Goal: Task Accomplishment & Management: Manage account settings

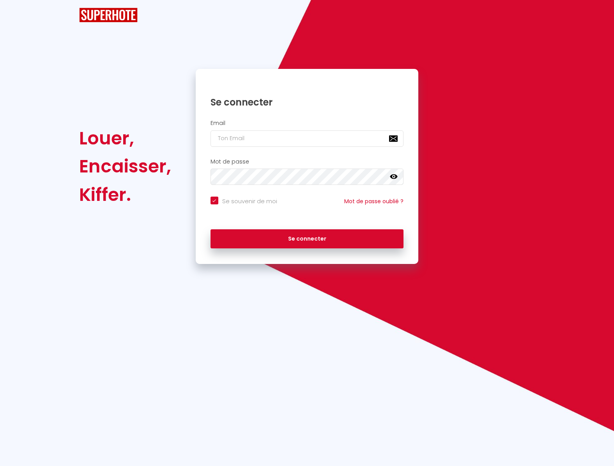
checkbox input "true"
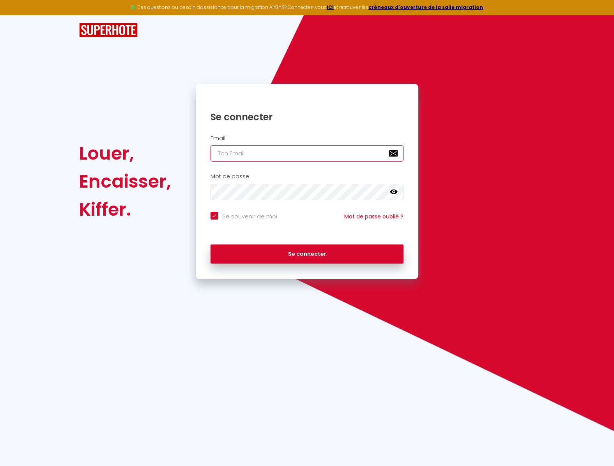
paste input "[EMAIL_ADDRESS][DOMAIN_NAME]"
type input "[EMAIL_ADDRESS][DOMAIN_NAME]"
checkbox input "true"
type input "[EMAIL_ADDRESS][DOMAIN_NAME]"
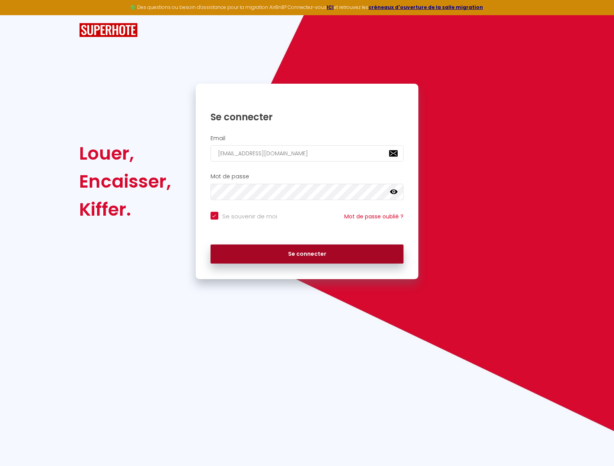
click at [315, 250] on button "Se connecter" at bounding box center [306, 254] width 193 height 19
checkbox input "true"
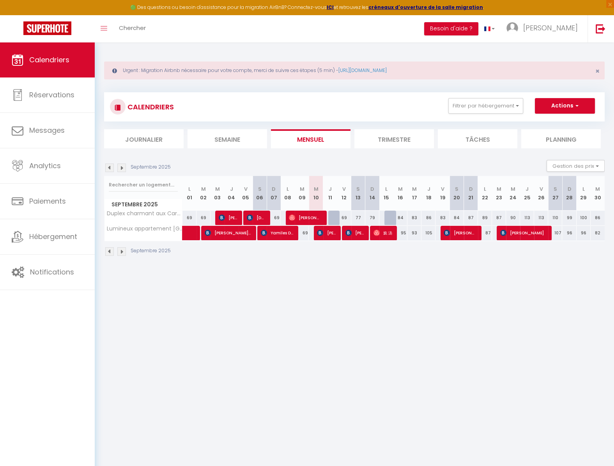
click at [412, 140] on li "Trimestre" at bounding box center [393, 138] width 79 height 19
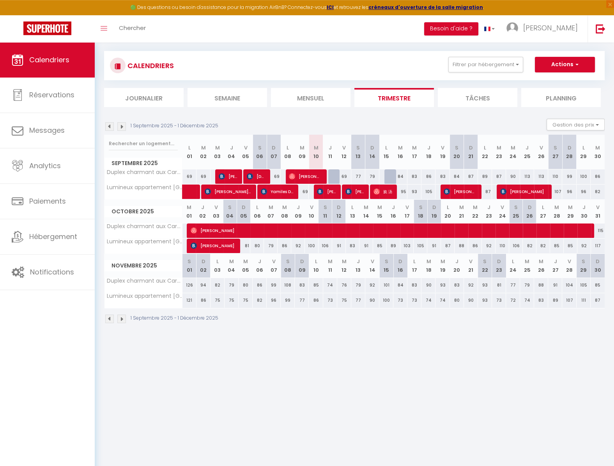
scroll to position [42, 0]
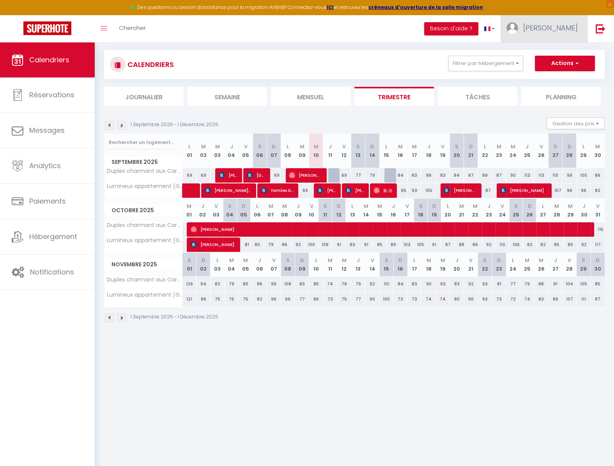
click at [560, 32] on span "Stéphanie" at bounding box center [550, 28] width 55 height 10
click at [559, 53] on link "Paramètres" at bounding box center [556, 54] width 58 height 13
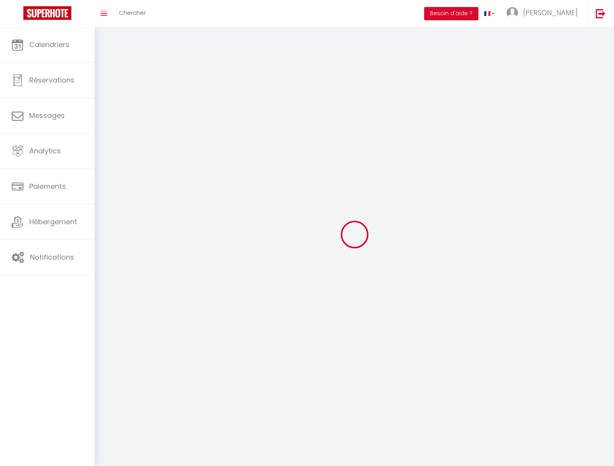
type input "Stéphanie"
type input "Perié"
type input "0648204199"
type input "2 allée du figuier"
type input "31130"
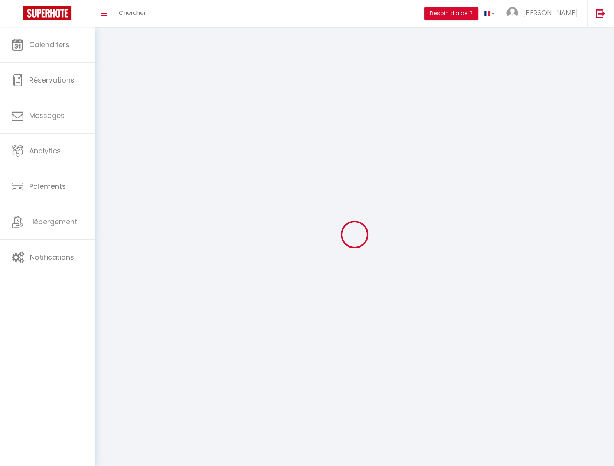
type input "Quint-Fonsegrives"
type input "gvd4fgK0lHtqXwWXVm0Mh0BSb"
type input "rIWpS24O9TjbBBdQHKEyc4FNG"
type input "https://app.superhote.com/#/get-available-rentals/rIWpS24O9TjbBBdQHKEyc4FNG"
select select "1"
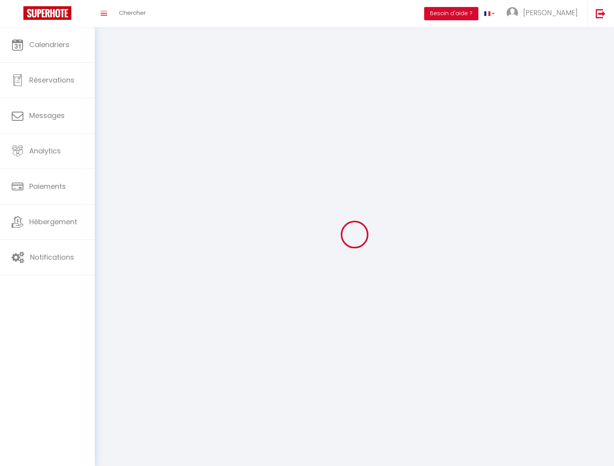
select select "28"
select select "fr"
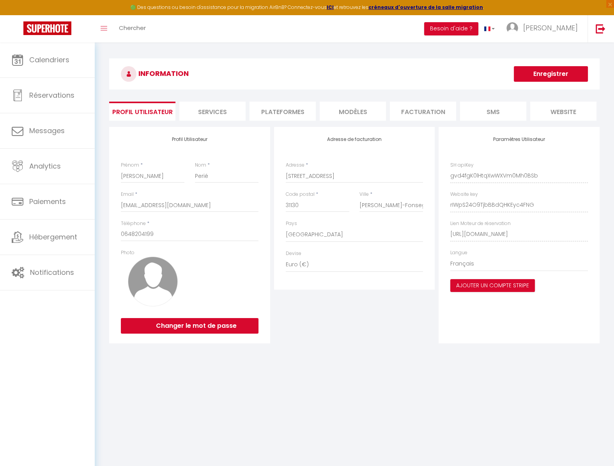
click at [286, 105] on li "Plateformes" at bounding box center [282, 111] width 66 height 19
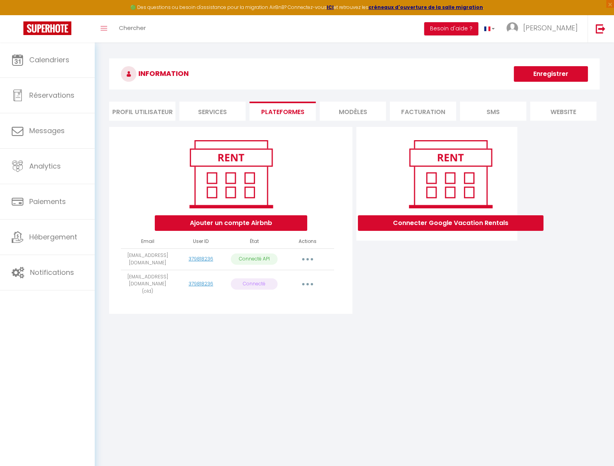
click at [303, 281] on button "button" at bounding box center [308, 284] width 22 height 12
click at [302, 296] on link "Importer les appartements" at bounding box center [273, 302] width 86 height 13
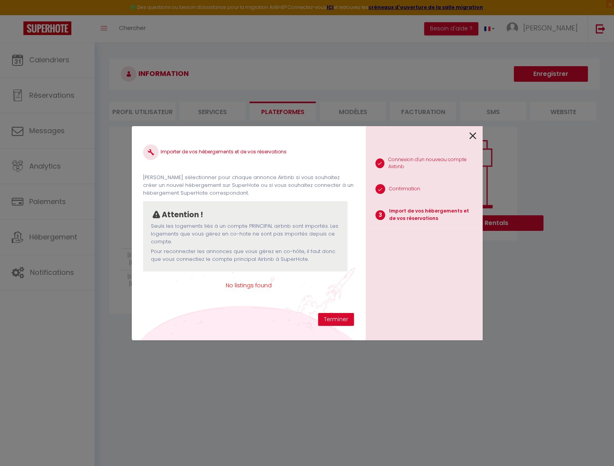
click at [475, 136] on icon at bounding box center [472, 136] width 7 height 12
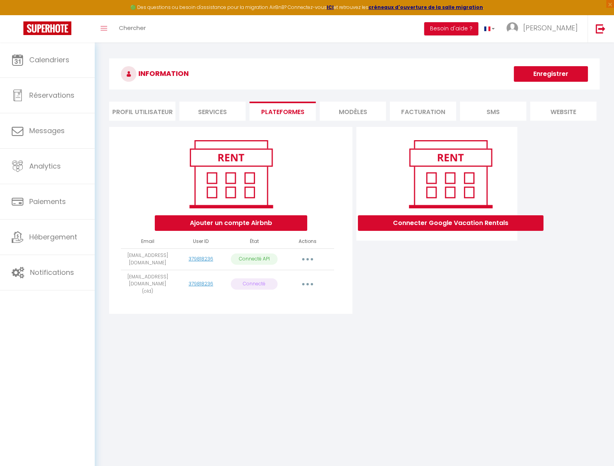
drag, startPoint x: 312, startPoint y: 282, endPoint x: 316, endPoint y: 276, distance: 7.5
click at [312, 282] on button "button" at bounding box center [308, 284] width 22 height 12
click at [274, 312] on link "Supprimer" at bounding box center [273, 316] width 86 height 13
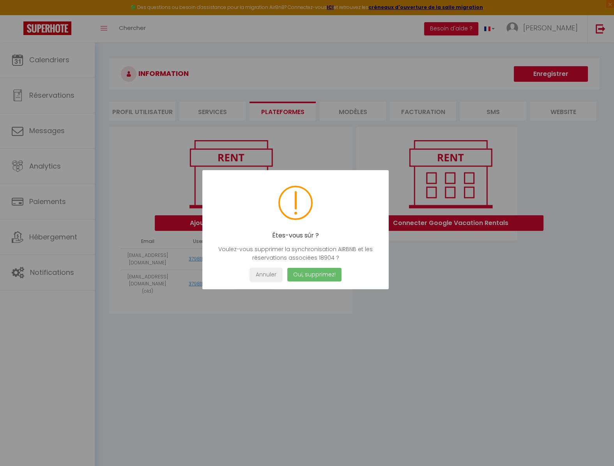
click at [317, 278] on button "Oui, supprimez!" at bounding box center [314, 275] width 54 height 14
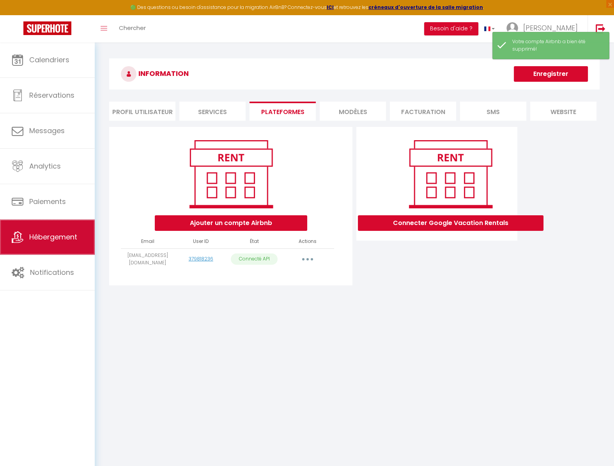
click at [80, 231] on link "Hébergement" at bounding box center [47, 237] width 95 height 35
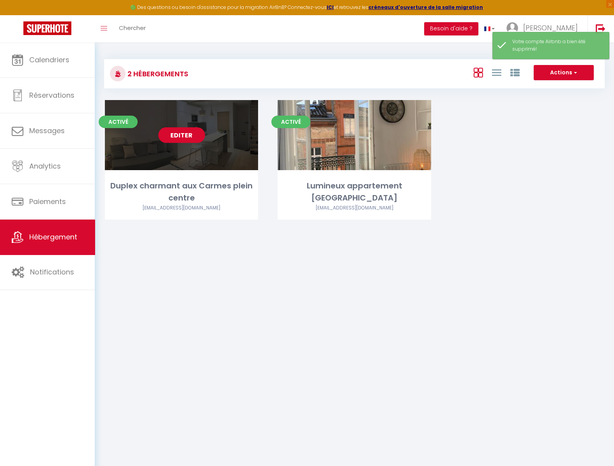
click at [185, 135] on link "Editer" at bounding box center [181, 135] width 47 height 16
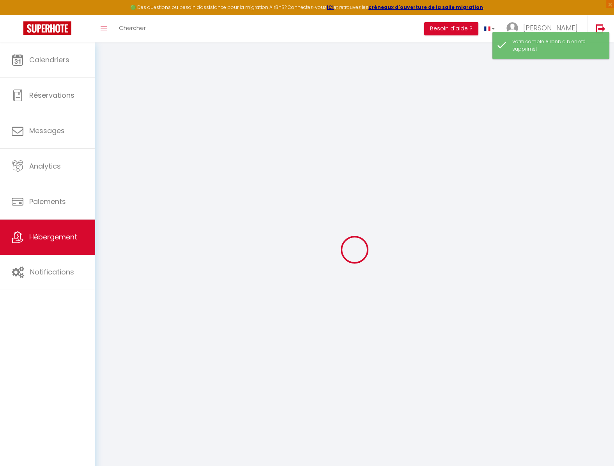
select select "+ 3 %"
select select "+ 35 %"
select select "+ 2 %"
select select "4057-942906129782586169"
select select "16:00"
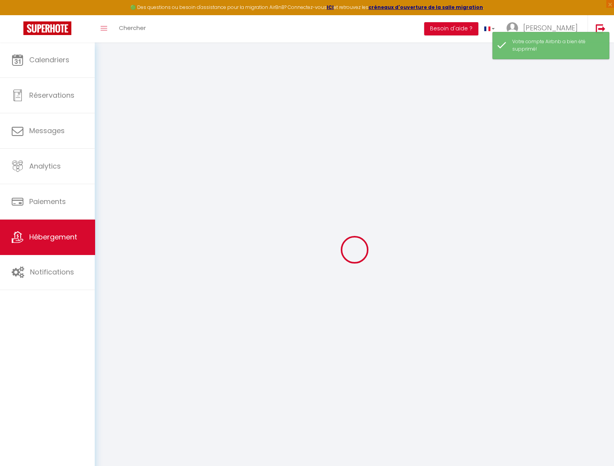
select select
select select "11:00"
select select "30"
select select "120"
select select "365"
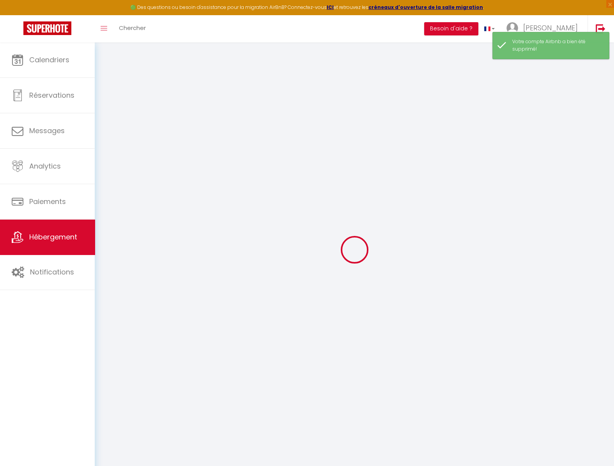
select select "EUR"
select select
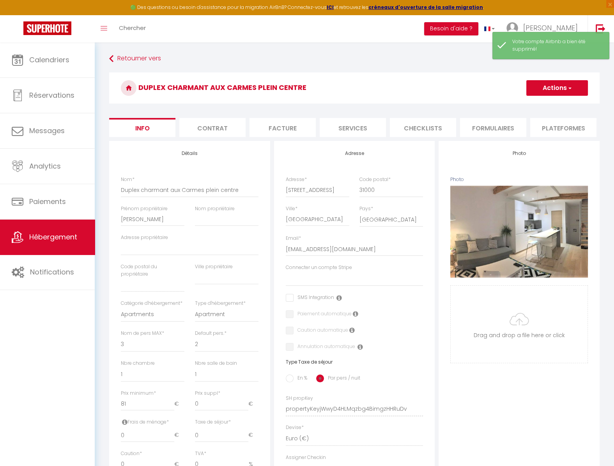
select select
checkbox input "false"
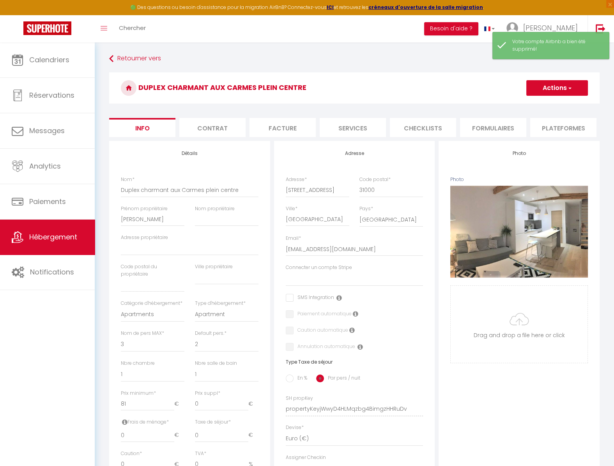
checkbox input "false"
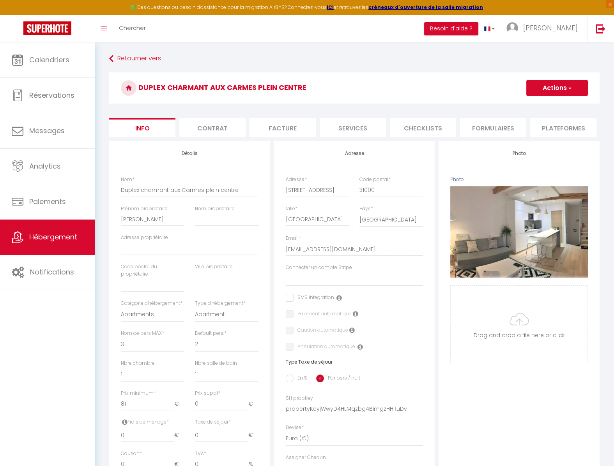
click at [561, 122] on li "Plateformes" at bounding box center [563, 127] width 66 height 19
select select
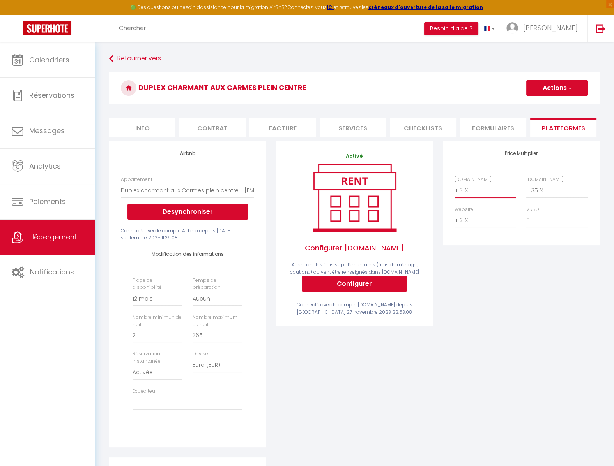
click at [478, 192] on select "0 + 1 % + 2 % + 3 % + 4 % + 5 % + 6 % + 7 % + 8 % + 9 %" at bounding box center [485, 190] width 62 height 15
select select "+ 22 %"
click option "+ 22 %" at bounding box center [0, 0] width 0 height 0
select select
click at [554, 87] on button "Actions" at bounding box center [557, 88] width 62 height 16
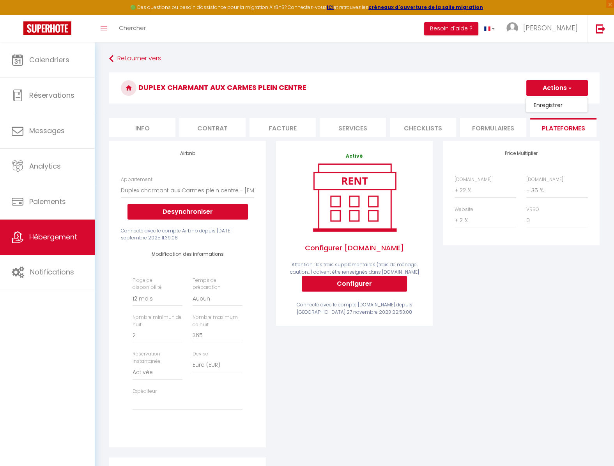
click at [548, 104] on link "Enregistrer" at bounding box center [557, 105] width 62 height 10
select select "365"
select select "EUR"
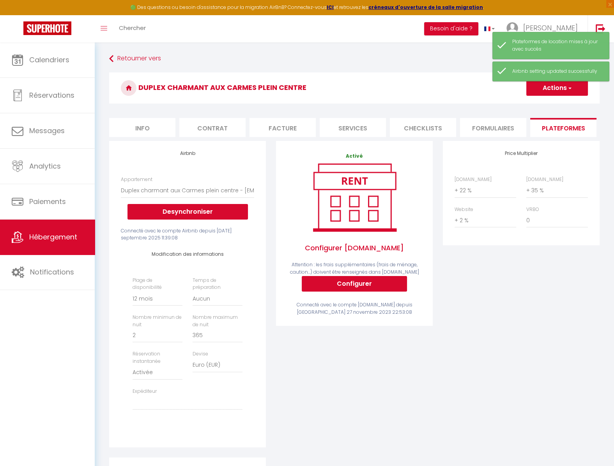
click at [140, 127] on li "Info" at bounding box center [142, 127] width 66 height 19
select select
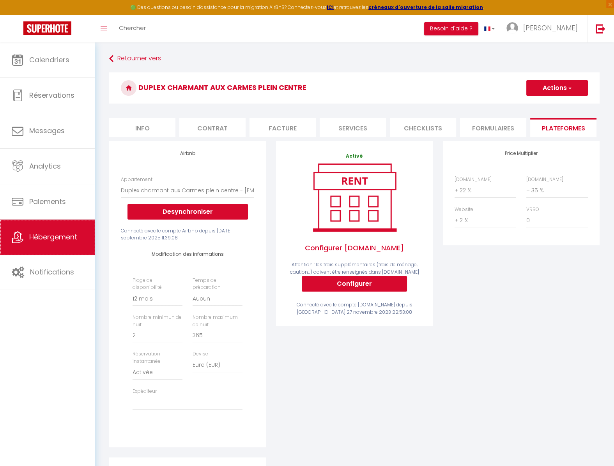
click at [67, 238] on span "Hébergement" at bounding box center [53, 237] width 48 height 10
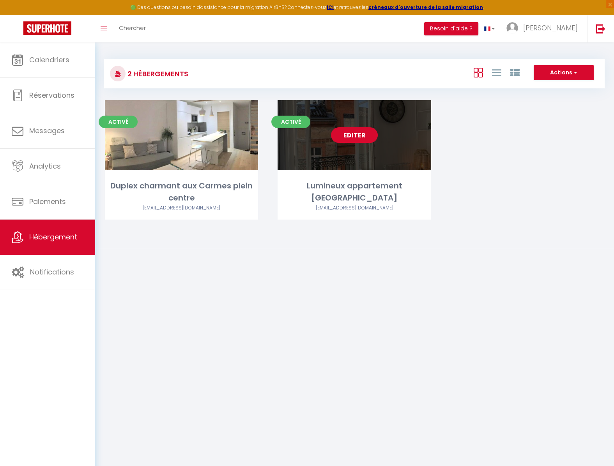
click at [355, 141] on link "Editer" at bounding box center [354, 135] width 47 height 16
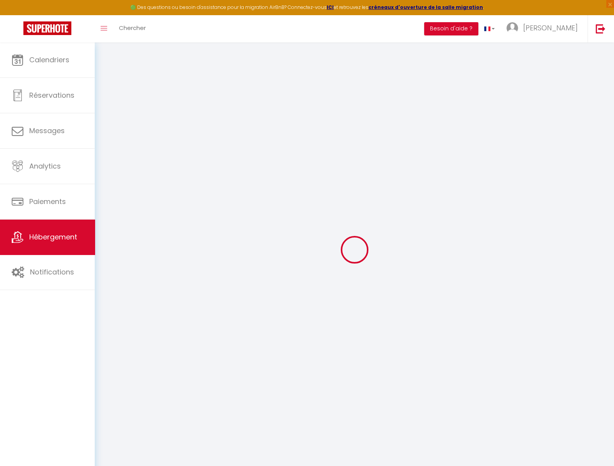
select select "4057-995062489842386305"
select select "+ 3 %"
select select "+ 35 %"
select select "+ 2 %"
select select
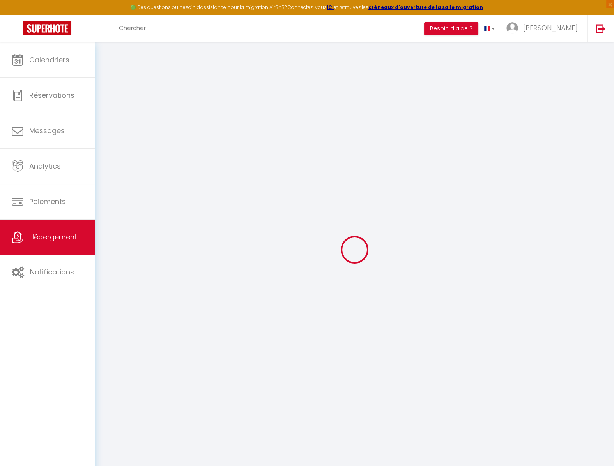
checkbox input "false"
select select "16:00"
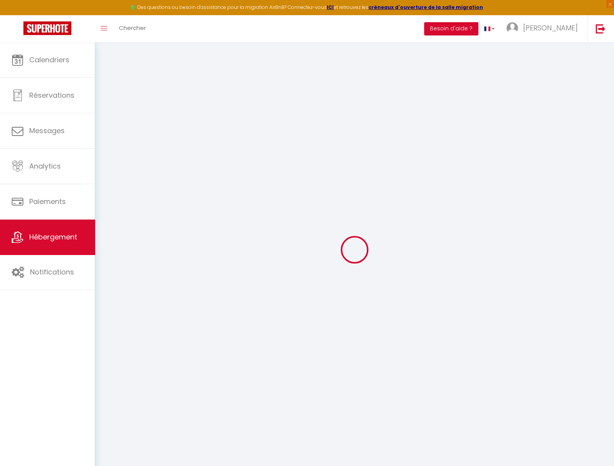
select select
select select "11:00"
select select "30"
select select "120"
select select
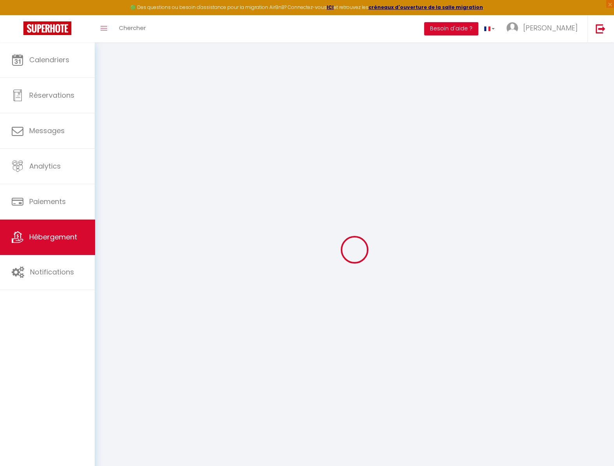
select select
checkbox input "false"
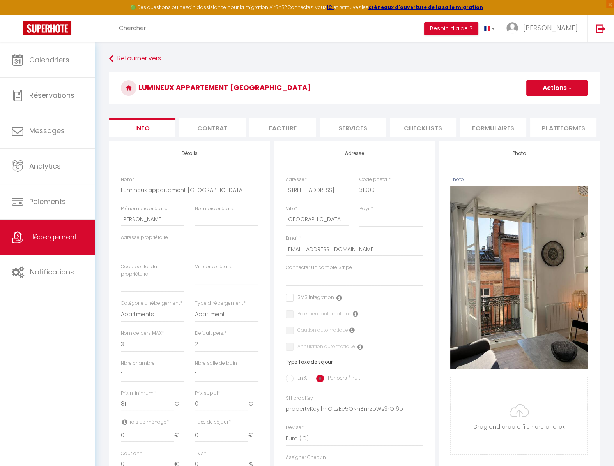
click at [566, 127] on li "Plateformes" at bounding box center [563, 127] width 66 height 19
select select
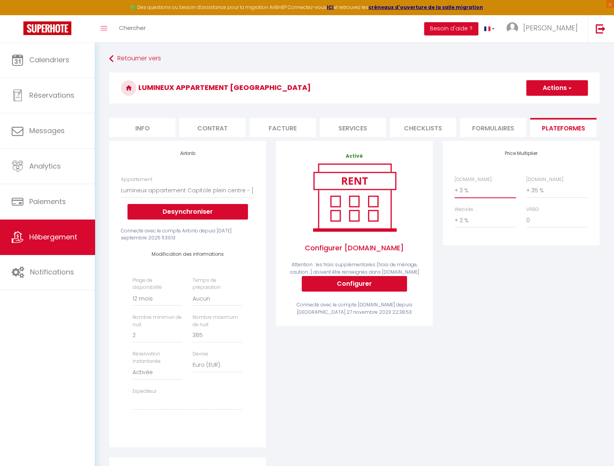
select select "+ 22 %"
click option "+ 22 %" at bounding box center [0, 0] width 0 height 0
select select
click at [546, 86] on button "Actions" at bounding box center [557, 88] width 62 height 16
click at [546, 105] on link "Enregistrer" at bounding box center [557, 105] width 62 height 10
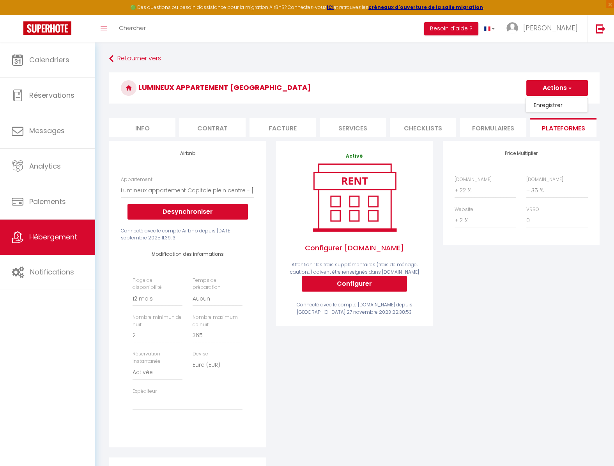
select select "365"
select select "EUR"
select select
click at [150, 132] on li "Info" at bounding box center [142, 127] width 66 height 19
select select
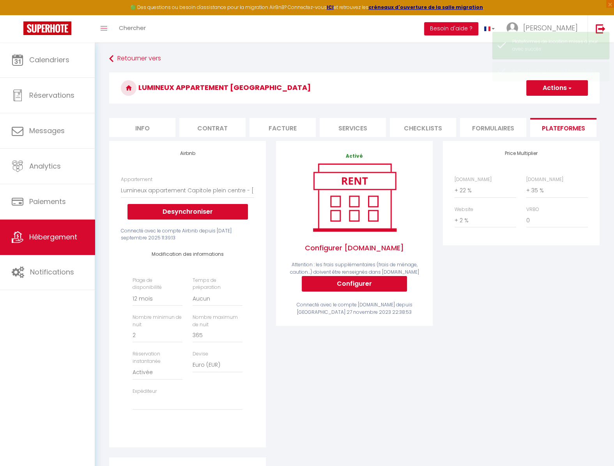
select select
checkbox input "false"
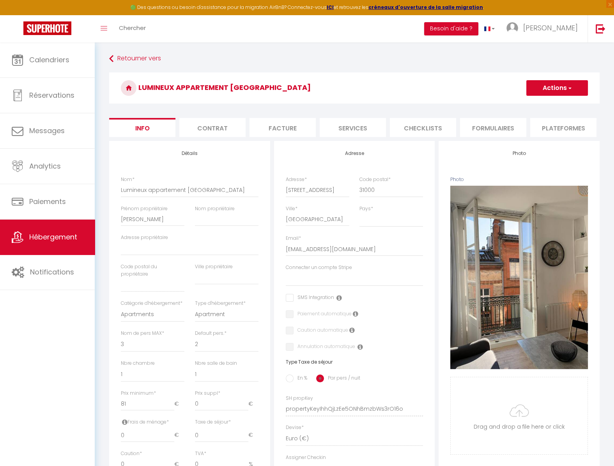
click at [551, 131] on li "Plateformes" at bounding box center [563, 127] width 66 height 19
select select
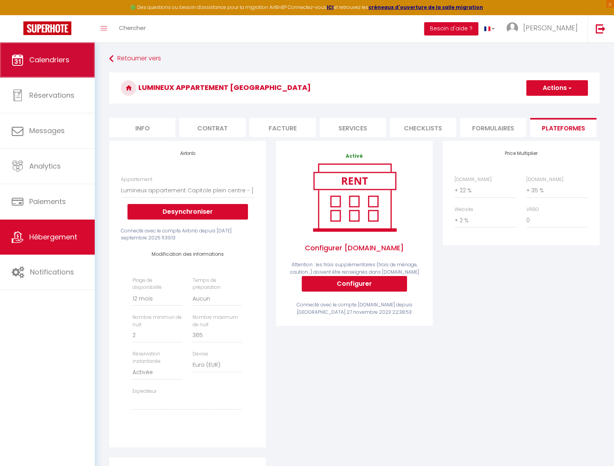
click at [41, 66] on link "Calendriers" at bounding box center [47, 59] width 95 height 35
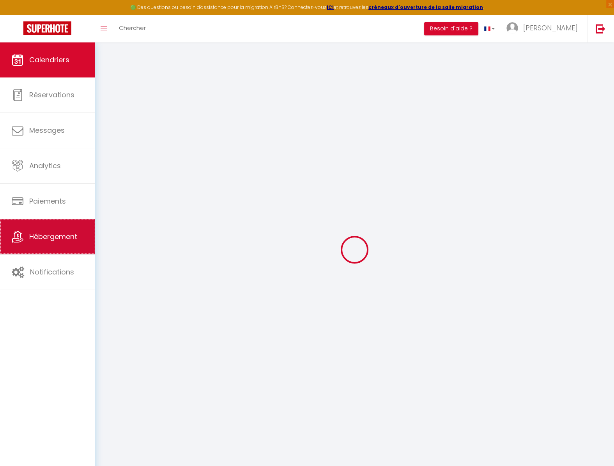
click at [69, 239] on span "Hébergement" at bounding box center [53, 237] width 48 height 10
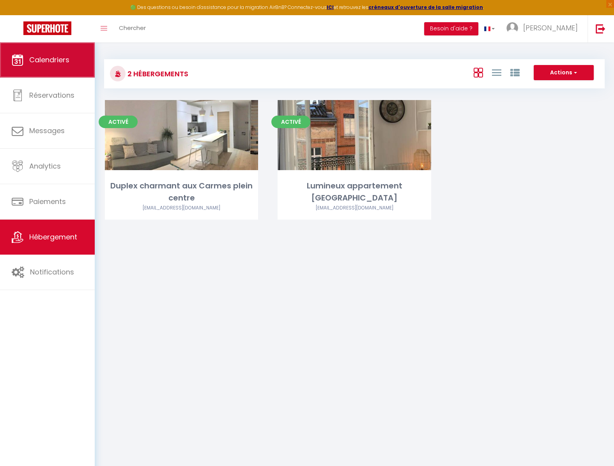
click at [64, 73] on link "Calendriers" at bounding box center [47, 59] width 95 height 35
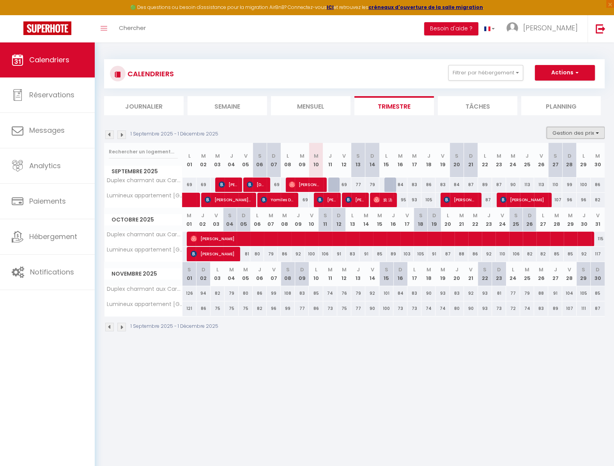
click at [588, 133] on button "Gestion des prix" at bounding box center [575, 133] width 58 height 12
click at [497, 127] on section "1 Septembre 2025 - 1 Décembre 2025 Gestion des prix Nb Nuits minimum Règles Dis…" at bounding box center [354, 229] width 500 height 221
click at [555, 30] on span "Stéphanie" at bounding box center [550, 28] width 55 height 10
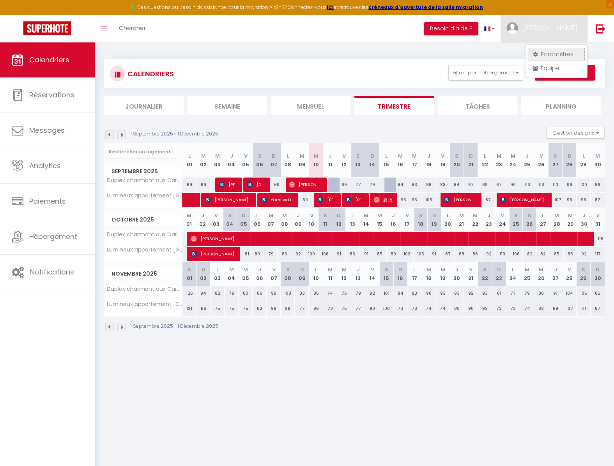
click at [558, 54] on link "Paramètres" at bounding box center [556, 54] width 58 height 13
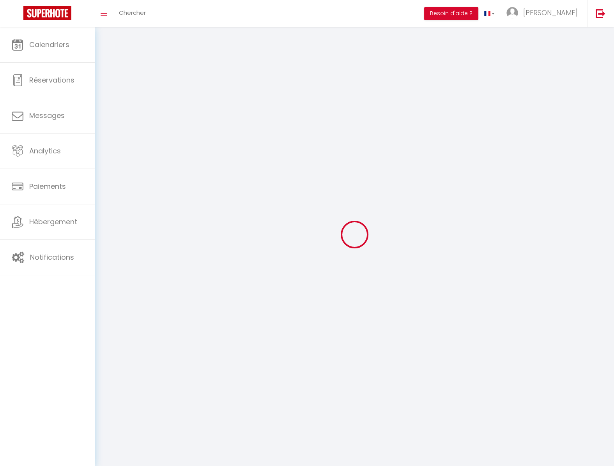
type input "Stéphanie"
type input "Perié"
type input "0648204199"
type input "2 allée du figuier"
type input "31130"
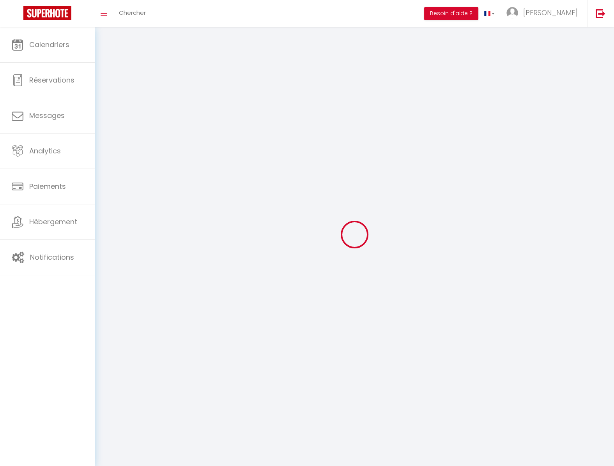
type input "Quint-Fonsegrives"
type input "gvd4fgK0lHtqXwWXVm0Mh0BSb"
type input "rIWpS24O9TjbBBdQHKEyc4FNG"
type input "https://app.superhote.com/#/get-available-rentals/rIWpS24O9TjbBBdQHKEyc4FNG"
select select "1"
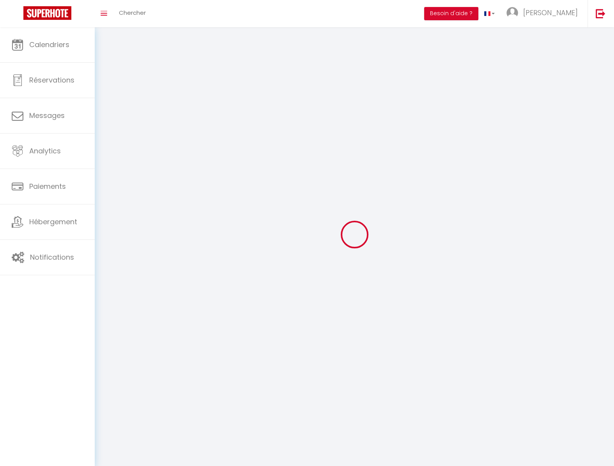
select select "28"
select select "fr"
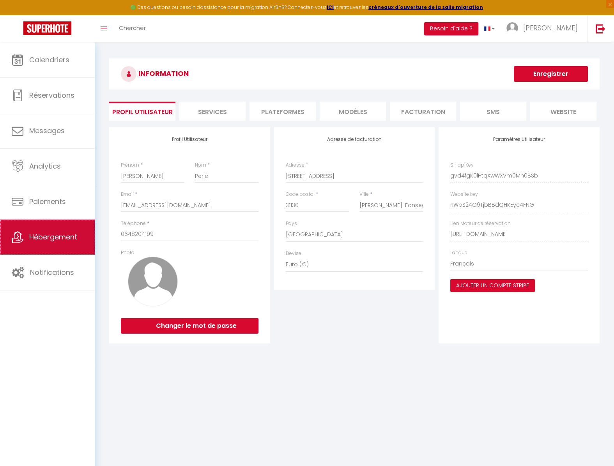
click at [69, 242] on span "Hébergement" at bounding box center [53, 237] width 48 height 10
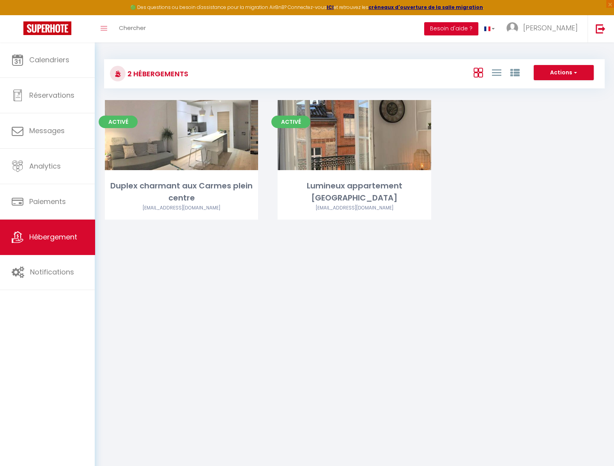
click at [471, 30] on button "Besoin d'aide ?" at bounding box center [451, 28] width 54 height 13
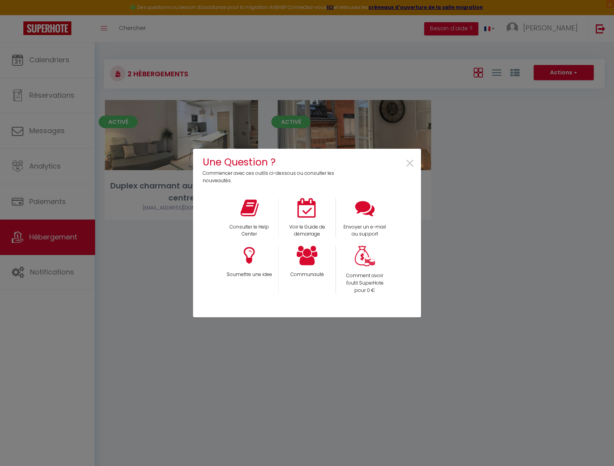
click at [531, 189] on div "Une Question ? Commencer avec ces outils ci-dessous ou consulter les nouveautés…" at bounding box center [307, 233] width 614 height 466
drag, startPoint x: 542, startPoint y: 183, endPoint x: 440, endPoint y: 177, distance: 102.3
click at [542, 183] on div "Une Question ? Commencer avec ces outils ci-dessous ou consulter les nouveautés…" at bounding box center [307, 233] width 614 height 466
click at [413, 164] on span "×" at bounding box center [410, 164] width 11 height 25
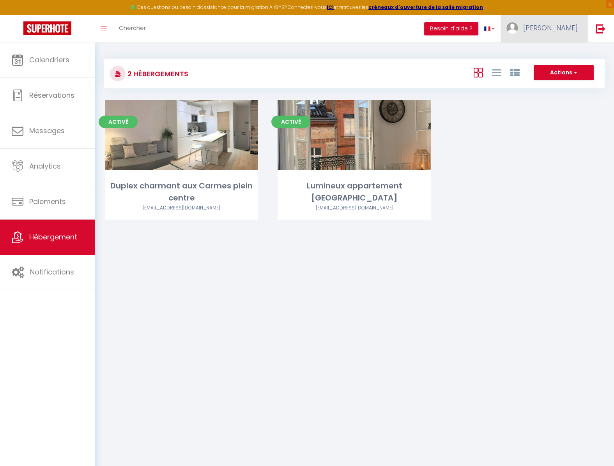
click at [558, 32] on span "Stéphanie" at bounding box center [550, 28] width 55 height 10
click at [558, 55] on link "Paramètres" at bounding box center [556, 54] width 58 height 13
select select "fr"
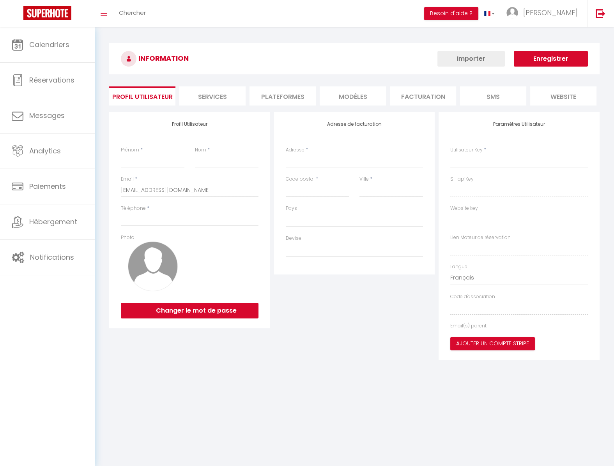
type input "Stéphanie"
type input "Perié"
type input "0648204199"
type input "2 allée du figuier"
type input "31130"
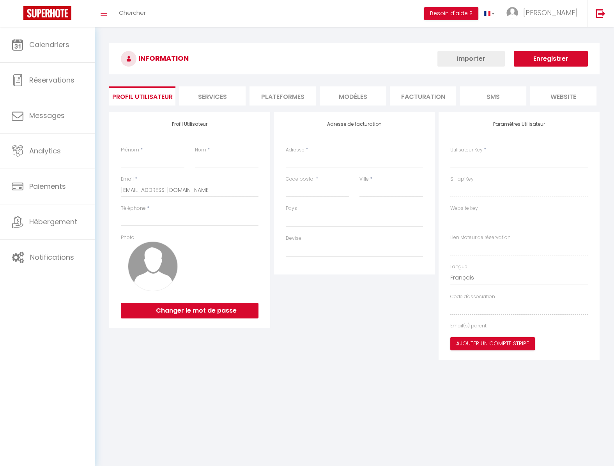
type input "Quint-Fonsegrives"
type input "gvd4fgK0lHtqXwWXVm0Mh0BSb"
type input "rIWpS24O9TjbBBdQHKEyc4FNG"
type input "https://app.superhote.com/#/get-available-rentals/rIWpS24O9TjbBBdQHKEyc4FNG"
select select "1"
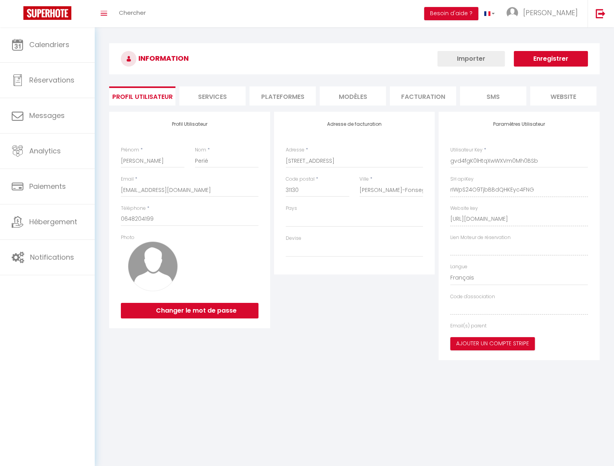
select select "28"
select select "fr"
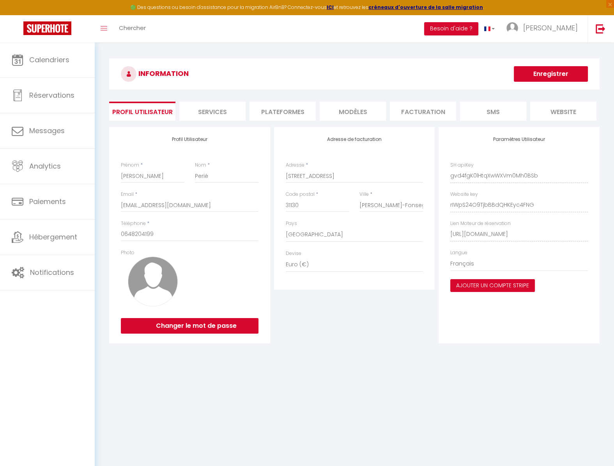
click at [476, 290] on button "Ajouter un compte Stripe" at bounding box center [492, 285] width 85 height 13
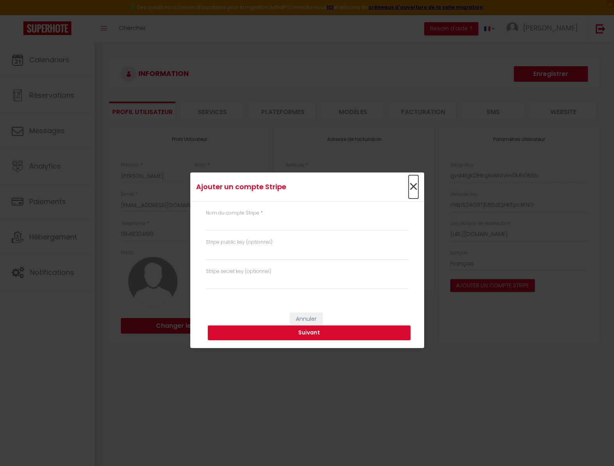
click at [414, 187] on span "×" at bounding box center [413, 186] width 10 height 23
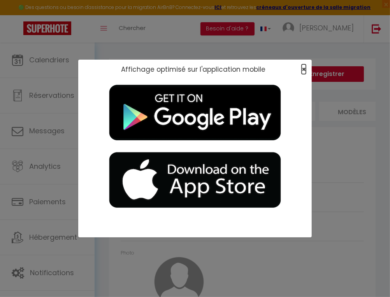
click at [305, 70] on span "×" at bounding box center [304, 69] width 4 height 10
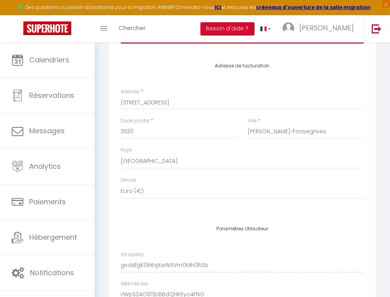
scroll to position [402, 0]
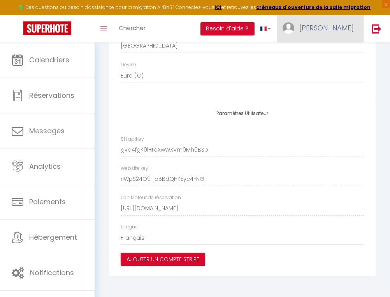
click at [339, 37] on link "Stéphanie" at bounding box center [320, 28] width 87 height 27
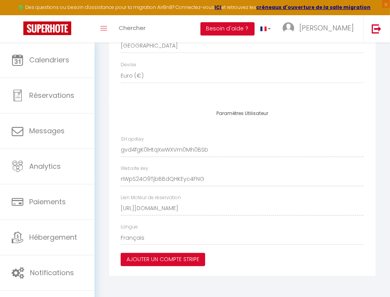
click at [177, 260] on button "Ajouter un compte Stripe" at bounding box center [163, 259] width 85 height 13
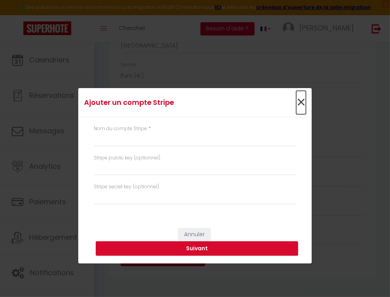
click at [300, 103] on span "×" at bounding box center [302, 102] width 10 height 23
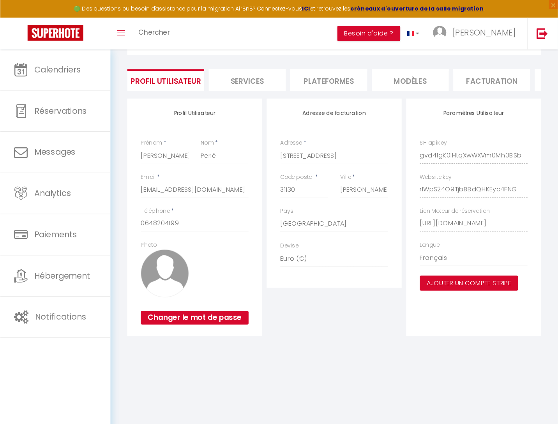
scroll to position [42, 0]
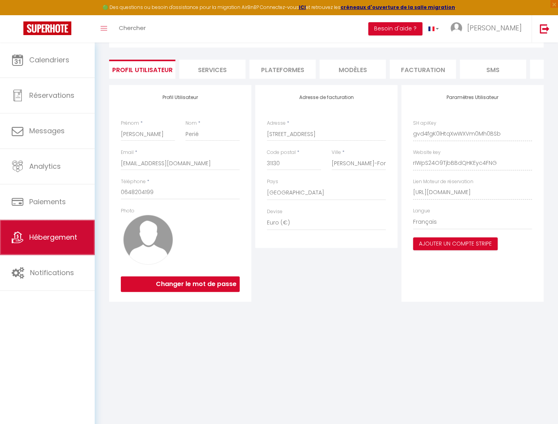
click at [51, 239] on span "Hébergement" at bounding box center [53, 237] width 48 height 10
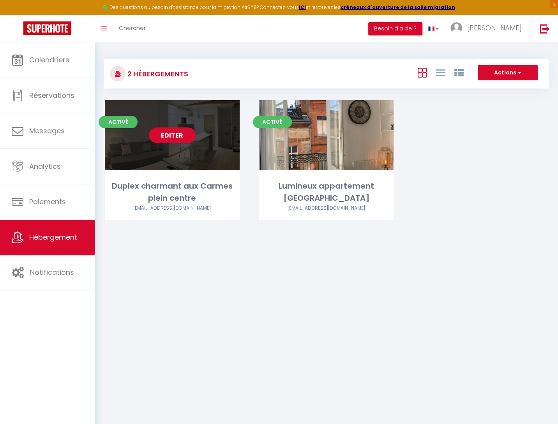
click at [171, 139] on link "Editer" at bounding box center [172, 135] width 47 height 16
select select "3"
select select "2"
select select "1"
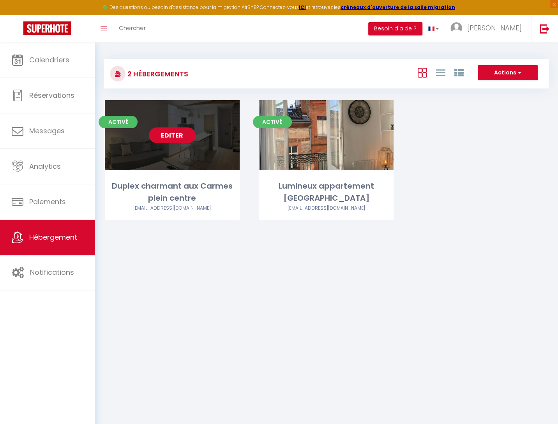
select select "28"
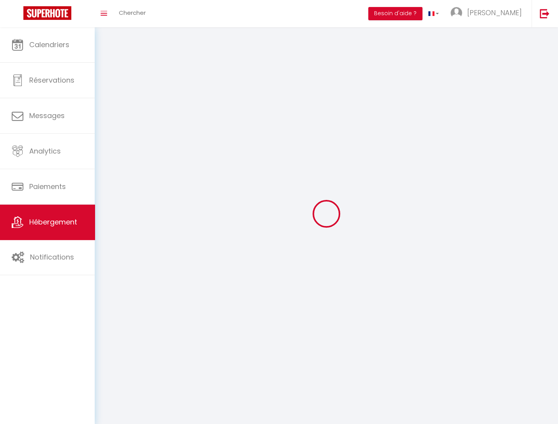
select select
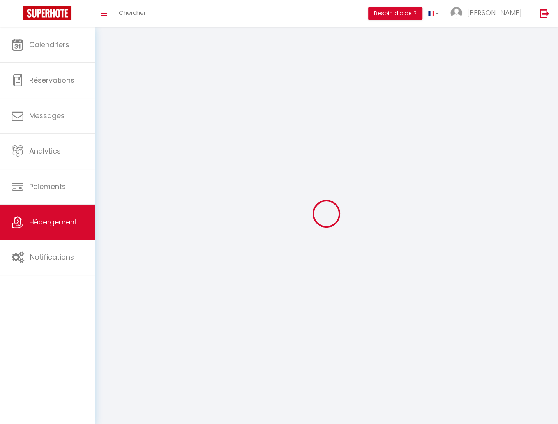
select select
checkbox input "false"
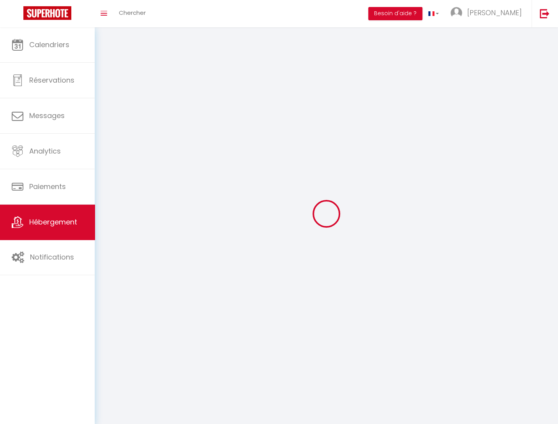
select select
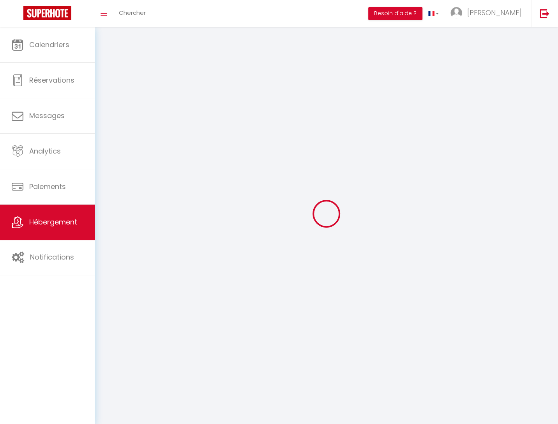
select select
checkbox input "false"
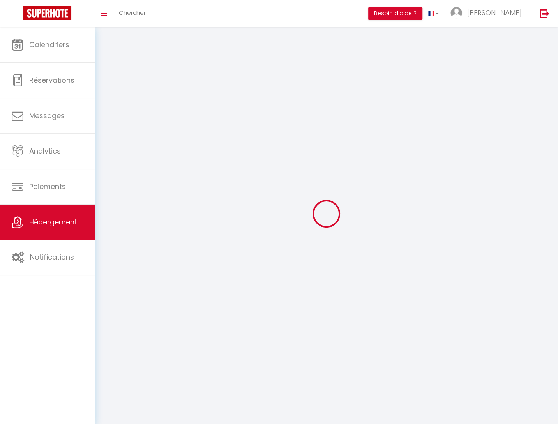
checkbox input "false"
select select
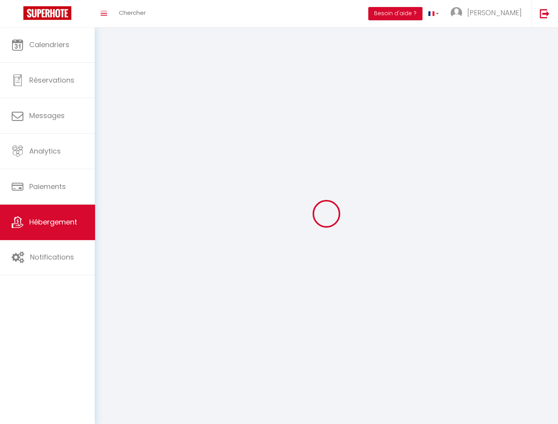
select select
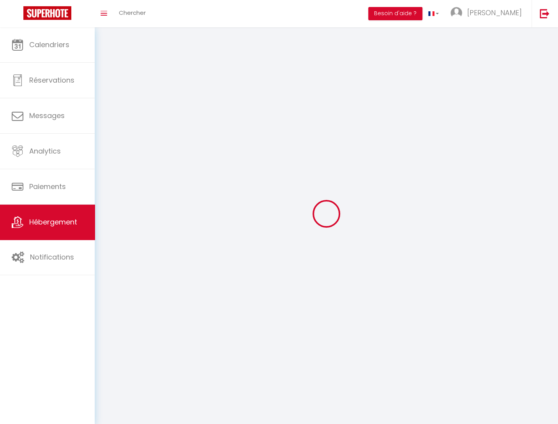
checkbox input "false"
select select
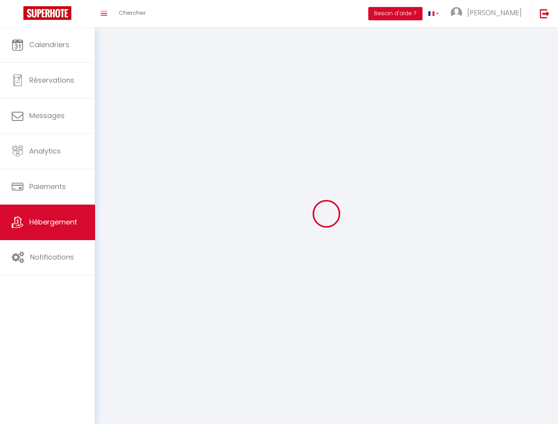
select select
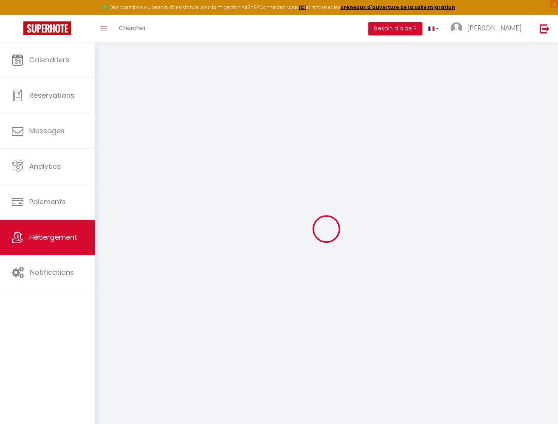
select select
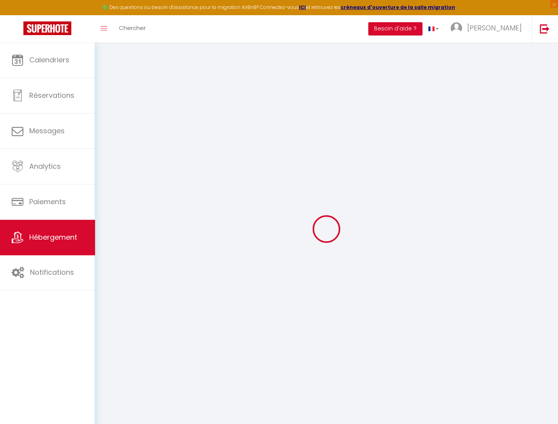
select select
checkbox input "false"
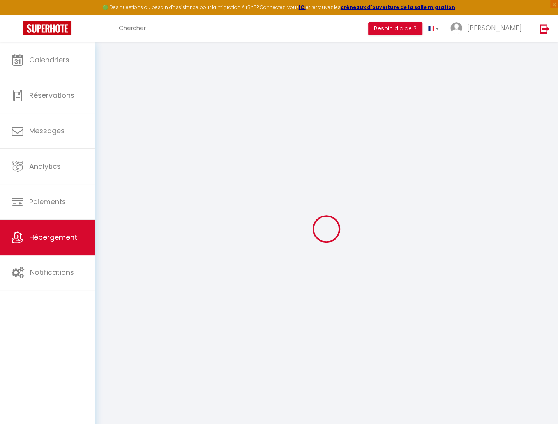
select select
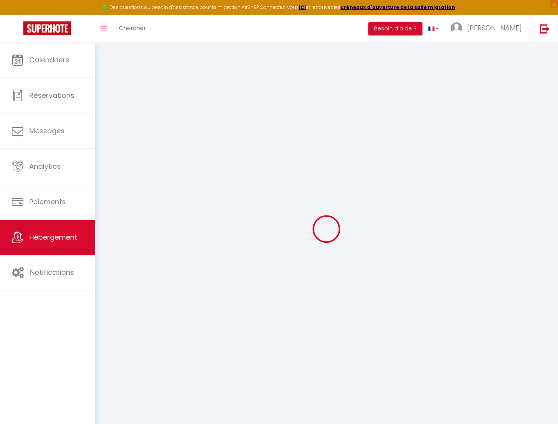
select select
checkbox input "false"
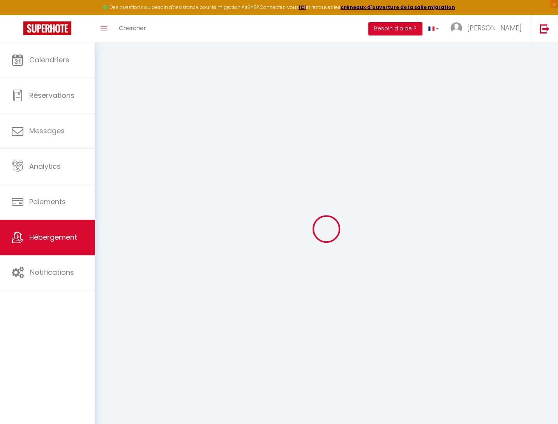
checkbox input "false"
select select
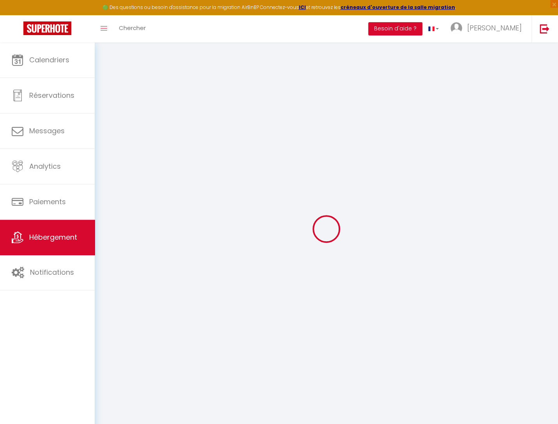
select select
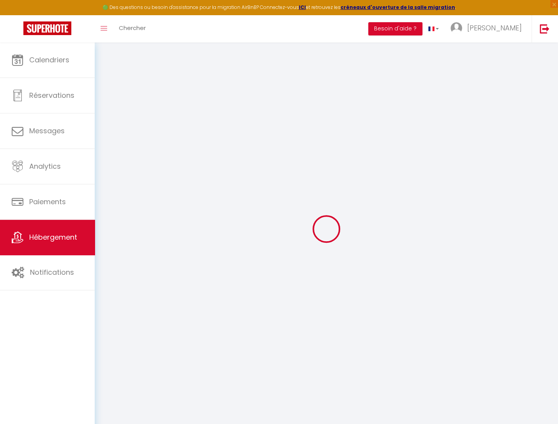
checkbox input "false"
select select
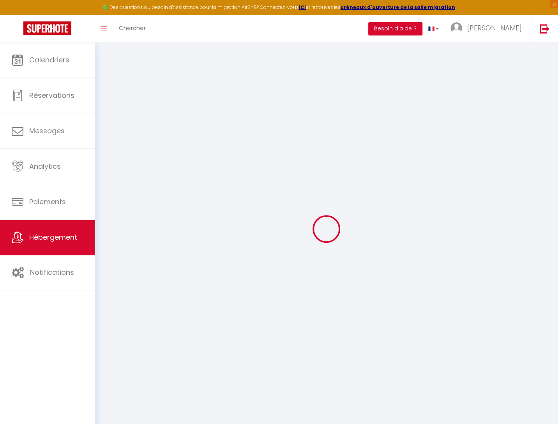
select select
type input "Duplex charmant aux Carmes plein centre"
type input "Stéphanie"
type input "81"
select select
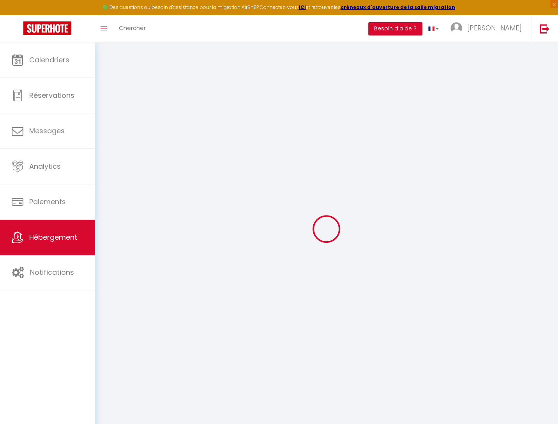
select select
type input "6 Rue des Régans"
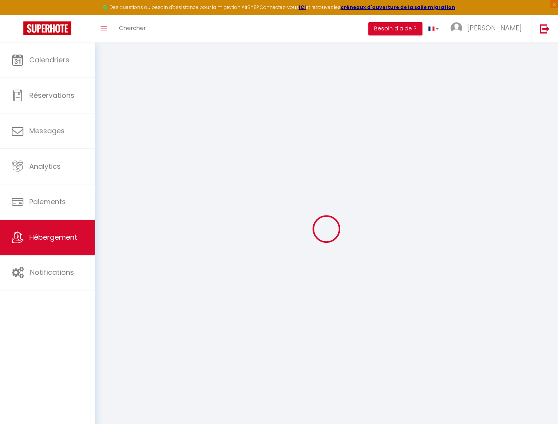
type input "31000"
type input "Toulouse"
type input "stephanieperie@protonmail.com"
select select
checkbox input "false"
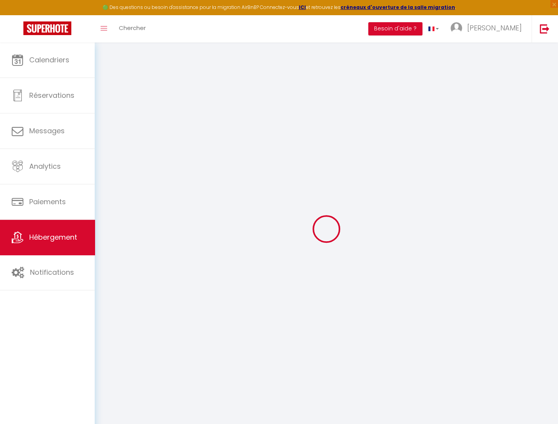
checkbox input "false"
type input "0"
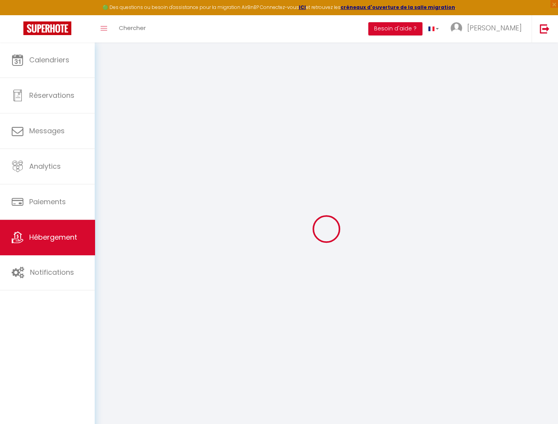
type input "0"
select select
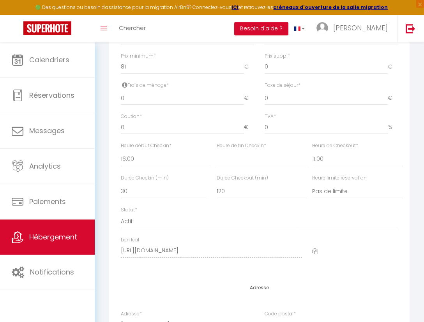
scroll to position [332, 0]
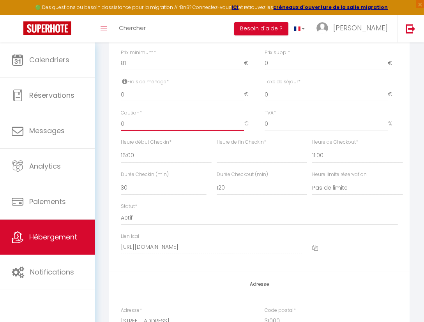
click at [132, 121] on input "0" at bounding box center [182, 124] width 123 height 14
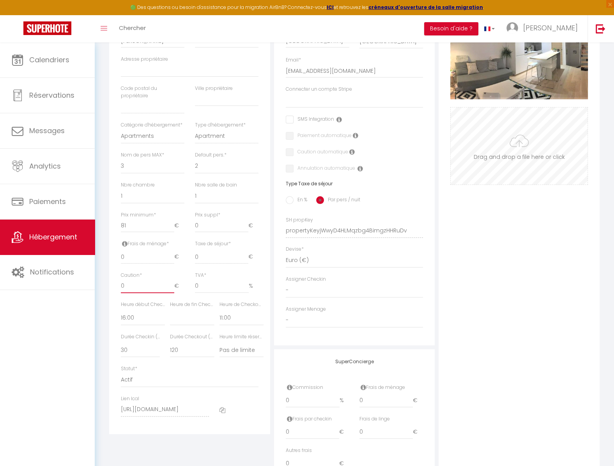
scroll to position [177, 0]
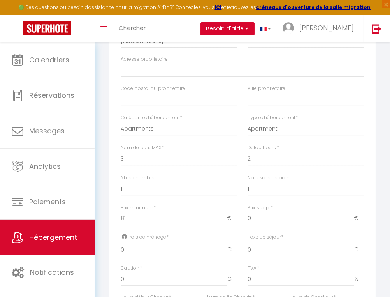
click at [254, 28] on button "Besoin d'aide ?" at bounding box center [228, 28] width 54 height 13
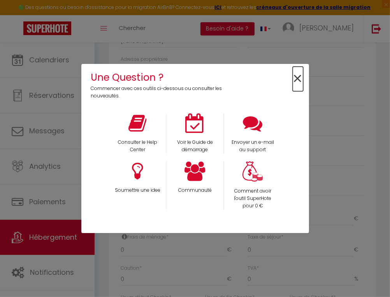
drag, startPoint x: 300, startPoint y: 79, endPoint x: 244, endPoint y: 10, distance: 89.0
click at [300, 78] on span "×" at bounding box center [298, 79] width 11 height 25
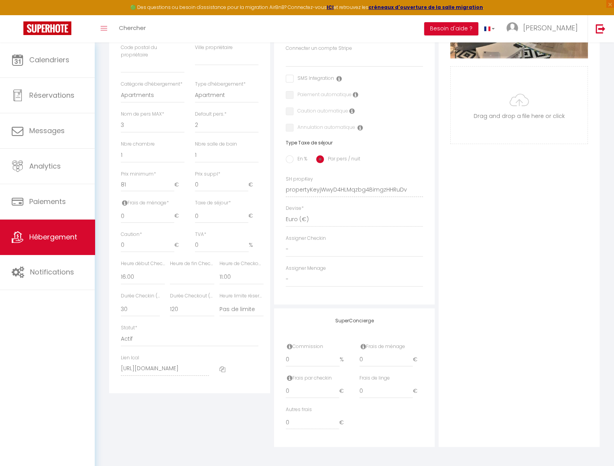
scroll to position [0, 0]
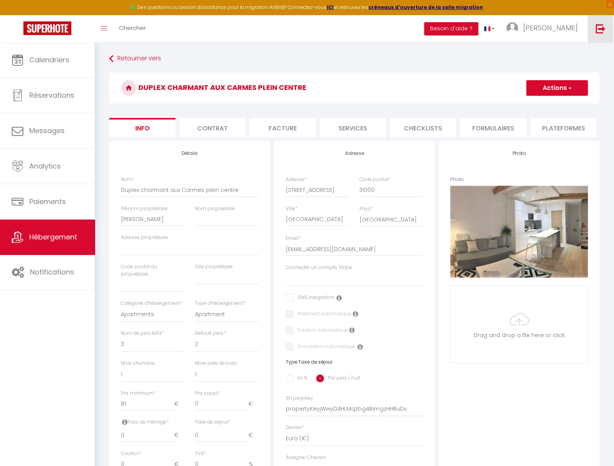
click at [598, 29] on img at bounding box center [600, 29] width 10 height 10
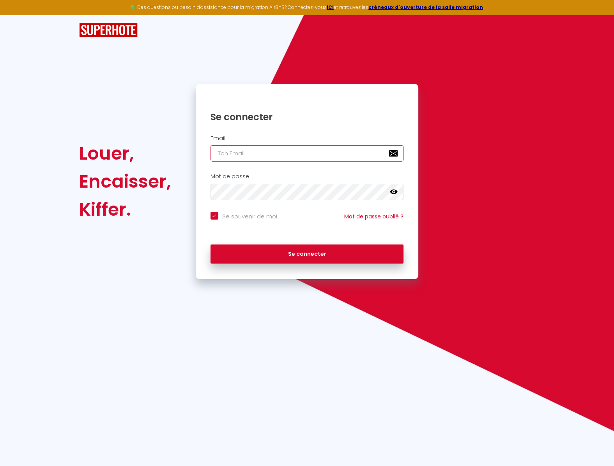
paste input "famillebeuzon@gmail.com"
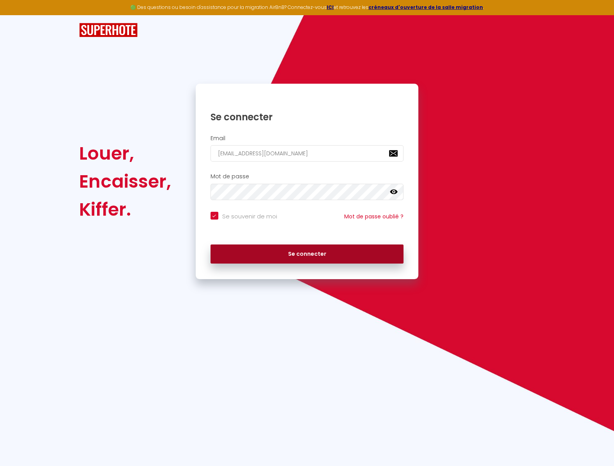
click at [319, 254] on button "Se connecter" at bounding box center [306, 254] width 193 height 19
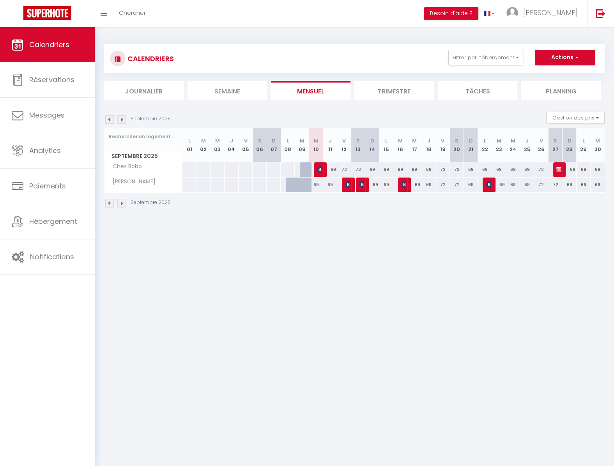
click at [386, 92] on li "Trimestre" at bounding box center [393, 90] width 79 height 19
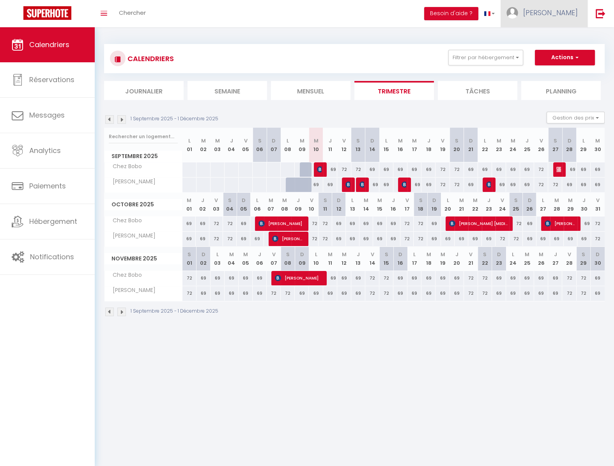
click at [561, 18] on link "Boris" at bounding box center [543, 13] width 87 height 27
click at [563, 37] on link "Paramètres" at bounding box center [556, 38] width 58 height 13
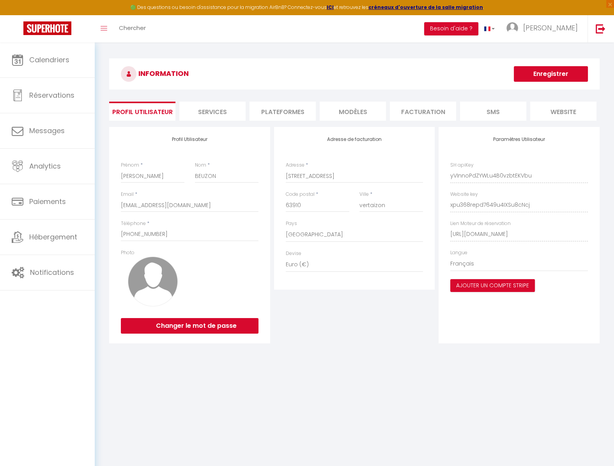
click at [308, 114] on li "Plateformes" at bounding box center [282, 111] width 66 height 19
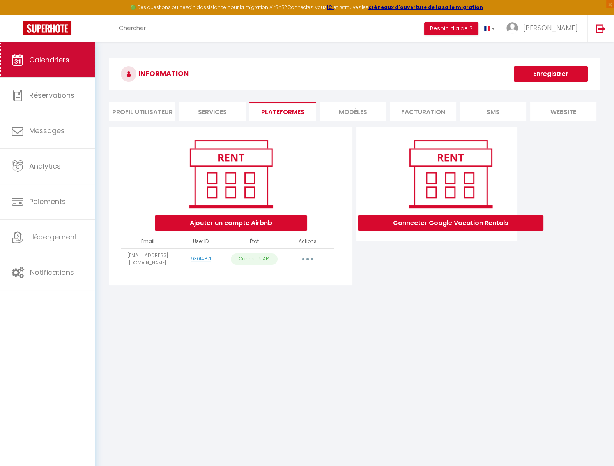
click at [40, 72] on link "Calendriers" at bounding box center [47, 59] width 95 height 35
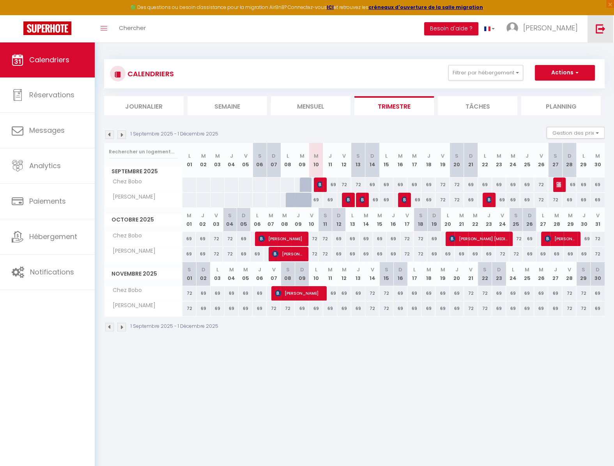
click at [594, 30] on link at bounding box center [600, 28] width 26 height 27
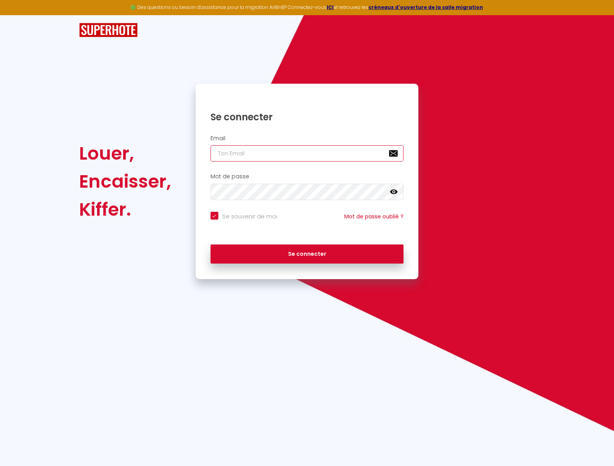
paste input "famillebeuzon@gmail.com"
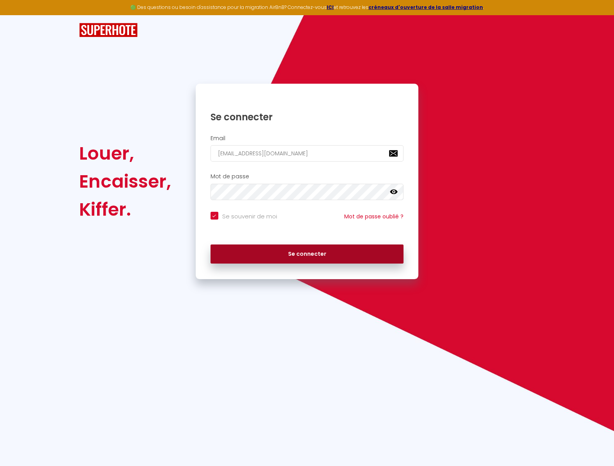
click at [330, 255] on button "Se connecter" at bounding box center [306, 254] width 193 height 19
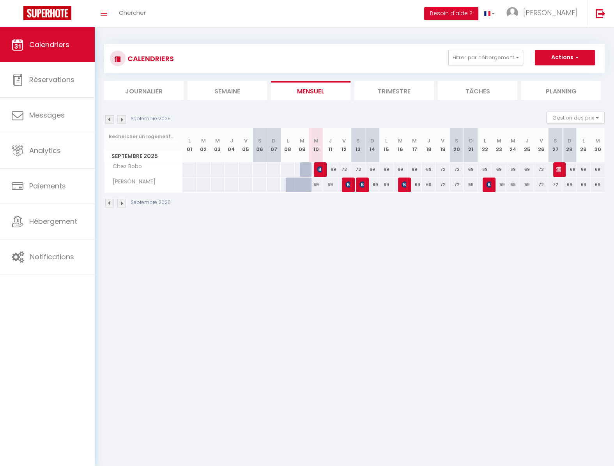
click at [394, 93] on li "Trimestre" at bounding box center [393, 90] width 79 height 19
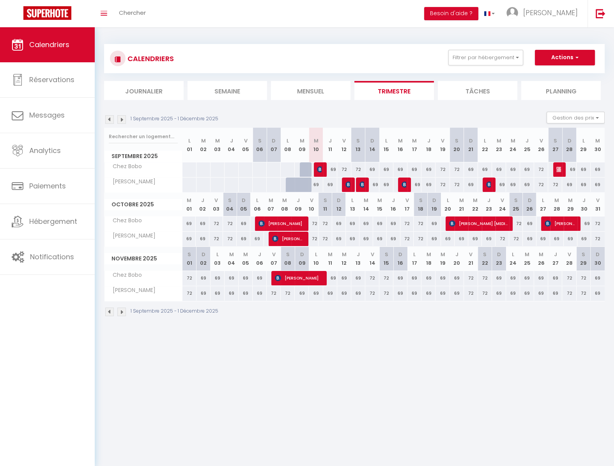
click at [544, 348] on body "🟢 Des questions ou besoin d'assistance pour la migration AirBnB? Connectez-vous…" at bounding box center [307, 260] width 614 height 466
click at [570, 9] on span "Boris" at bounding box center [550, 13] width 55 height 10
click at [559, 43] on link "Paramètres" at bounding box center [556, 38] width 58 height 13
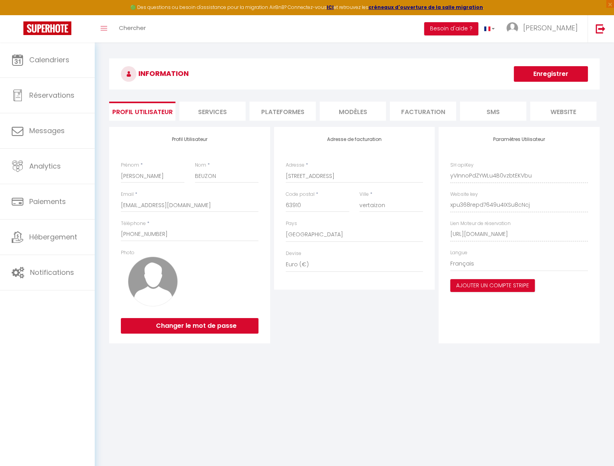
click at [284, 107] on li "Plateformes" at bounding box center [282, 111] width 66 height 19
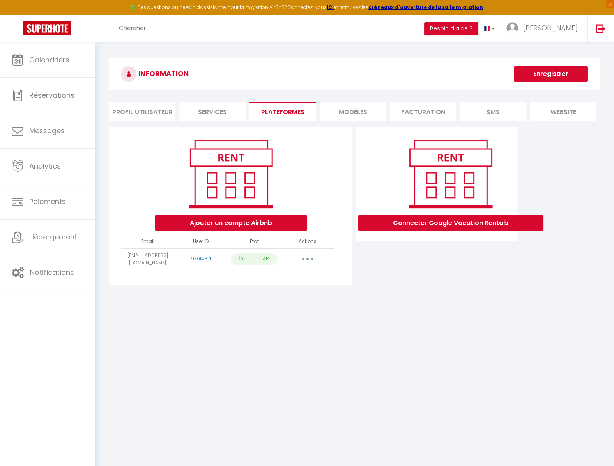
click at [308, 261] on button "button" at bounding box center [308, 259] width 22 height 12
click at [305, 273] on link "Importer les appartements" at bounding box center [273, 276] width 86 height 13
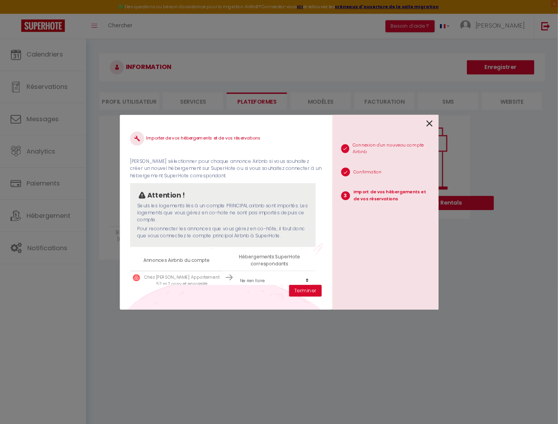
scroll to position [34, 0]
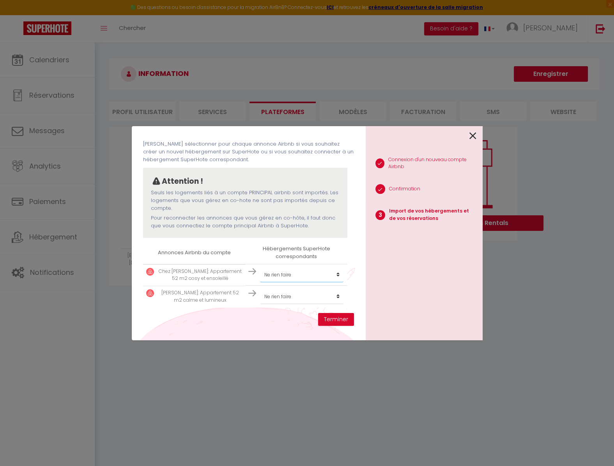
click at [260, 268] on select "Créer un nouvel hébergement Ne rien faire Chez Bobo Chez Douddine" at bounding box center [301, 275] width 83 height 15
click option "Chez Bobo" at bounding box center [0, 0] width 0 height 0
click at [260, 290] on select "Créer un nouvel hébergement Ne rien faire Chez Bobo Chez Douddine" at bounding box center [301, 297] width 83 height 15
click option "Chez Douddine" at bounding box center [0, 0] width 0 height 0
click at [473, 136] on icon at bounding box center [472, 136] width 7 height 12
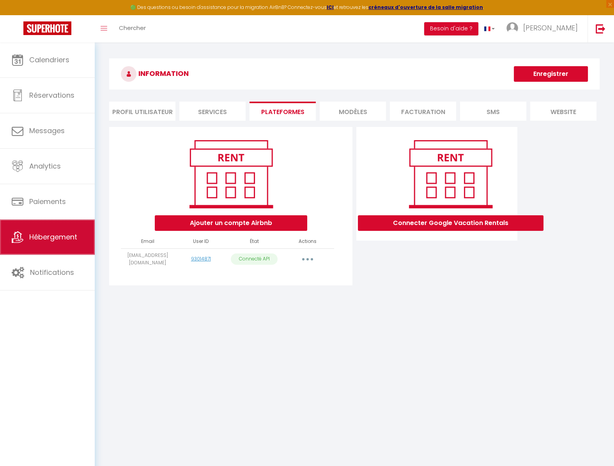
click at [58, 237] on span "Hébergement" at bounding box center [53, 237] width 48 height 10
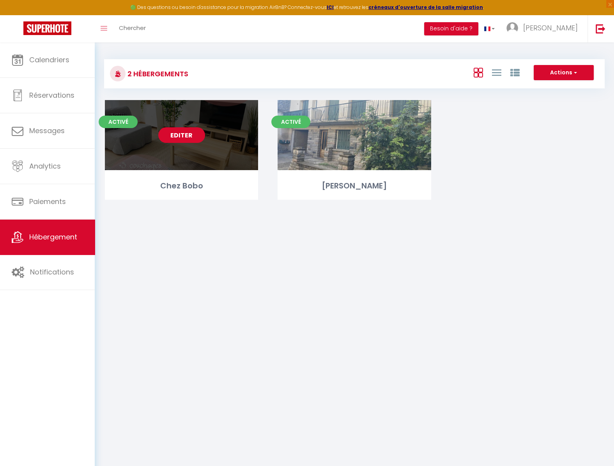
click at [175, 136] on link "Editer" at bounding box center [181, 135] width 47 height 16
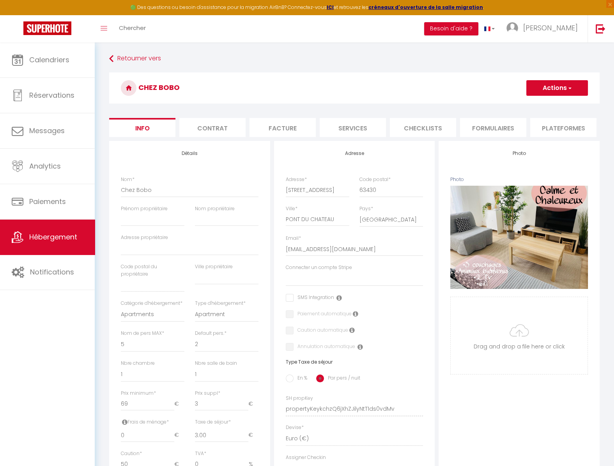
click at [555, 128] on li "Plateformes" at bounding box center [563, 127] width 66 height 19
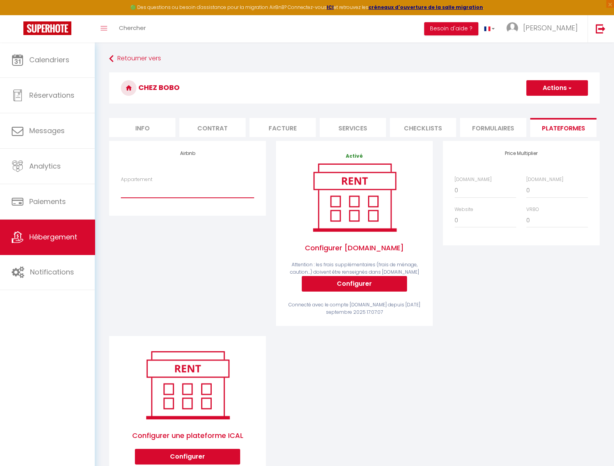
click at [121, 183] on select "Chez Bobo: Appartement 52 m2 cosy et ensoleillé - chezboboetdouddine@gmail.com …" at bounding box center [187, 190] width 133 height 15
click option "Chez Bobo: Appartement 52 m2 cosy et ensoleillé - chezboboetdouddine@gmail.com" at bounding box center [0, 0] width 0 height 0
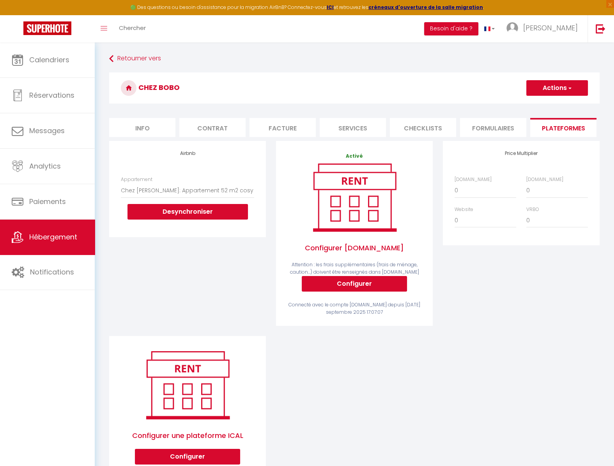
click at [546, 92] on button "Actions" at bounding box center [557, 88] width 62 height 16
click at [506, 88] on h3 "Chez Bobo" at bounding box center [354, 87] width 490 height 31
click at [496, 274] on div "Price Multiplier [DOMAIN_NAME] 0 + 1 % + 2 % + 3 % + 4 % + 5 % + 6 % + 7 %" at bounding box center [521, 238] width 167 height 195
click at [563, 32] on span "Boris" at bounding box center [550, 28] width 55 height 10
click at [461, 61] on link "Retourner vers" at bounding box center [354, 59] width 490 height 14
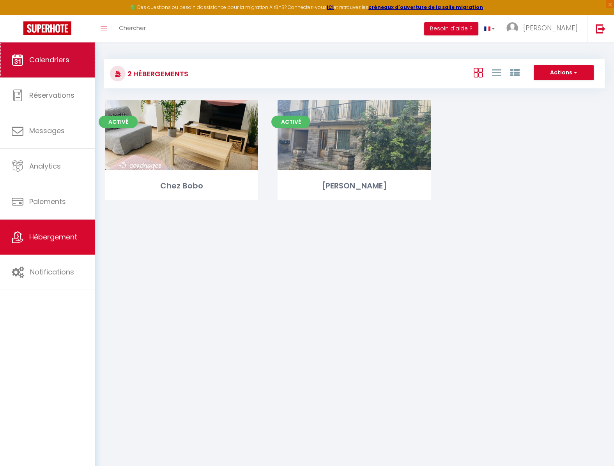
click at [58, 56] on span "Calendriers" at bounding box center [49, 60] width 40 height 10
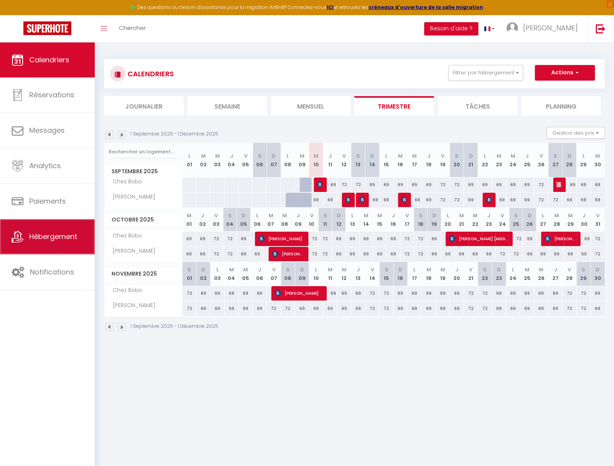
click at [37, 238] on span "Hébergement" at bounding box center [53, 237] width 48 height 10
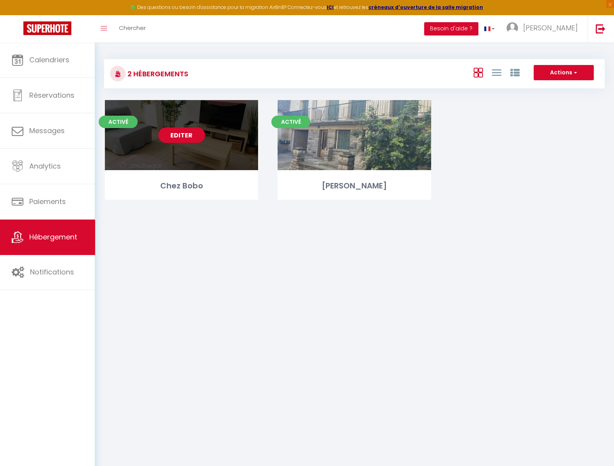
click at [176, 135] on link "Editer" at bounding box center [181, 135] width 47 height 16
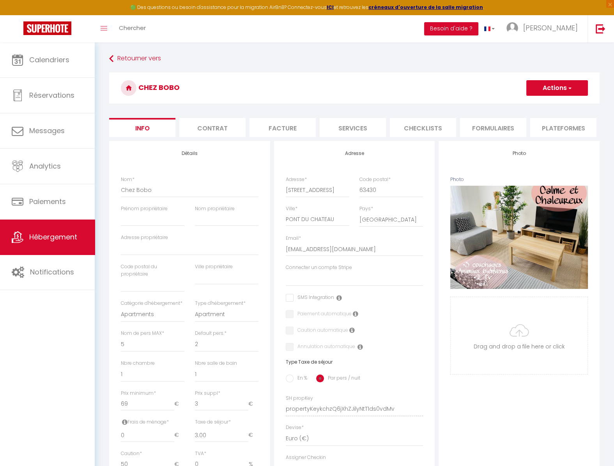
click at [569, 126] on li "Plateformes" at bounding box center [563, 127] width 66 height 19
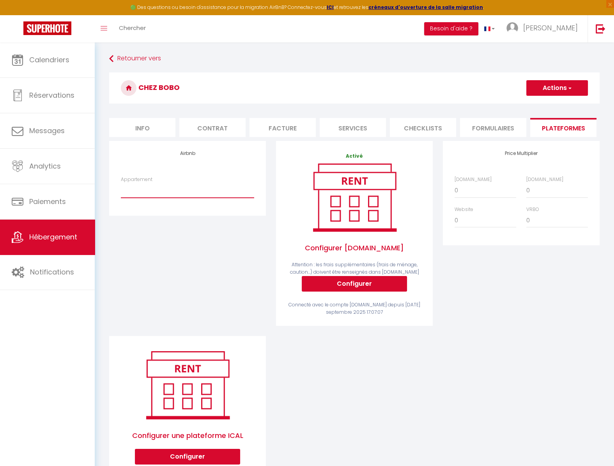
click at [121, 183] on select "Chez Bobo: Appartement 52 m2 cosy et ensoleillé - chezboboetdouddine@gmail.com …" at bounding box center [187, 190] width 133 height 15
click option "Chez Bobo: Appartement 52 m2 cosy et ensoleillé - chezboboetdouddine@gmail.com" at bounding box center [0, 0] width 0 height 0
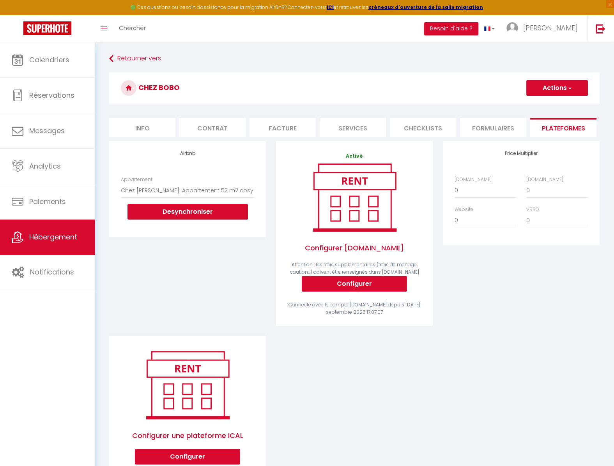
click at [546, 92] on button "Actions" at bounding box center [557, 88] width 62 height 16
click at [548, 106] on link "Enregistrer" at bounding box center [557, 105] width 62 height 10
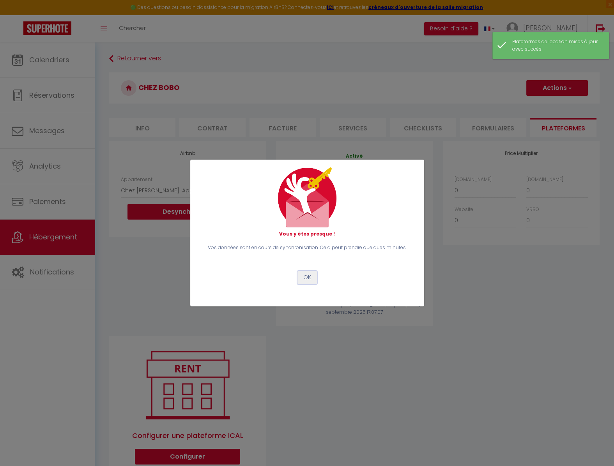
click at [304, 277] on button "OK" at bounding box center [306, 277] width 19 height 13
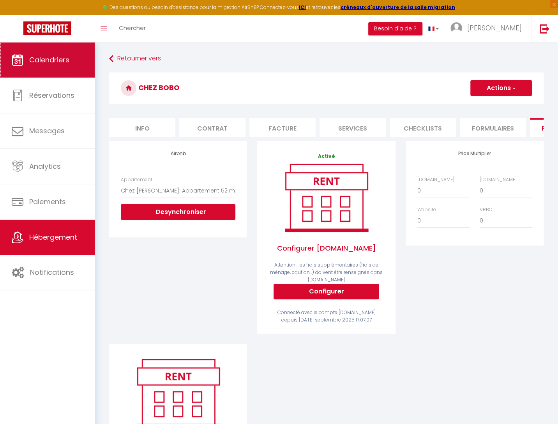
click at [67, 60] on span "Calendriers" at bounding box center [49, 60] width 40 height 10
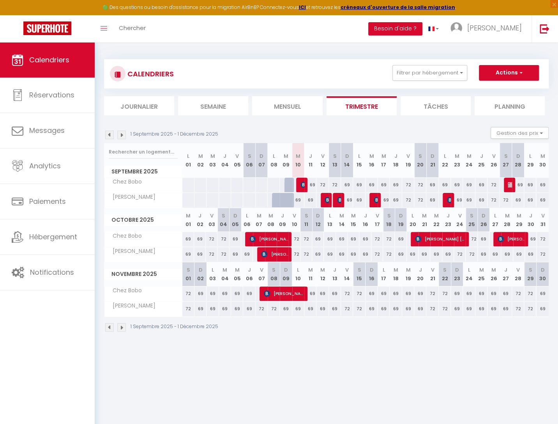
click at [384, 185] on div "69" at bounding box center [384, 185] width 12 height 14
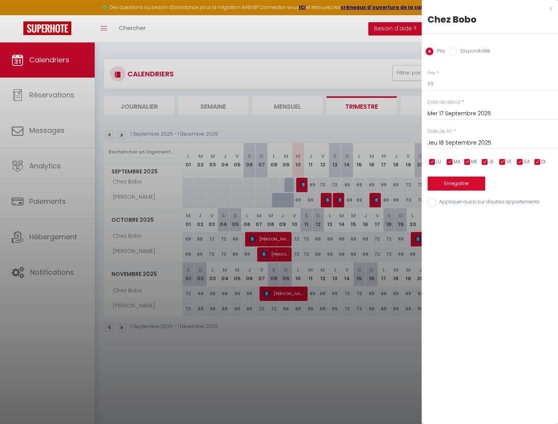
click at [434, 203] on input "Appliquer aussi sur d'autres appartements" at bounding box center [492, 202] width 131 height 8
click at [454, 54] on input "Disponibilité" at bounding box center [453, 52] width 8 height 8
click at [427, 77] on select "Disponible Indisponible" at bounding box center [492, 84] width 131 height 15
click option "Indisponible" at bounding box center [0, 0] width 0 height 0
click at [367, 357] on div at bounding box center [279, 212] width 558 height 424
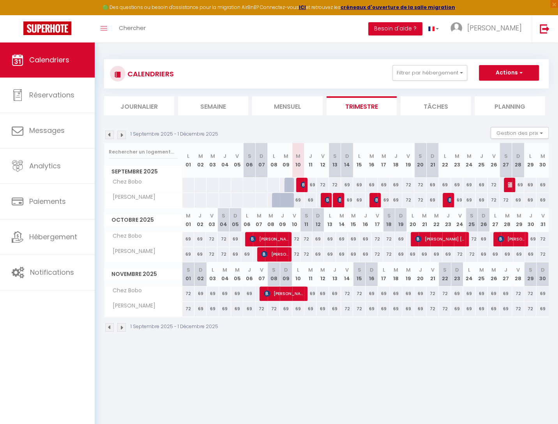
click at [112, 136] on img at bounding box center [109, 135] width 9 height 9
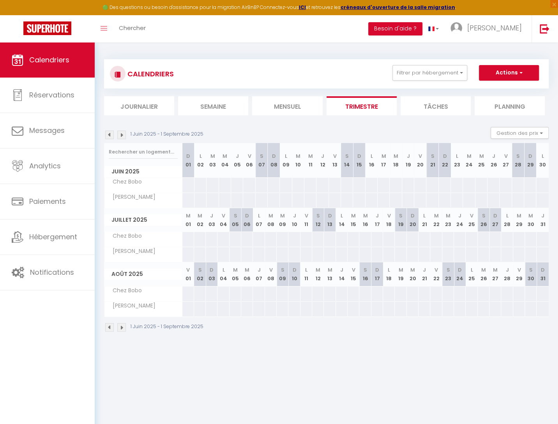
click at [120, 134] on img at bounding box center [121, 135] width 9 height 9
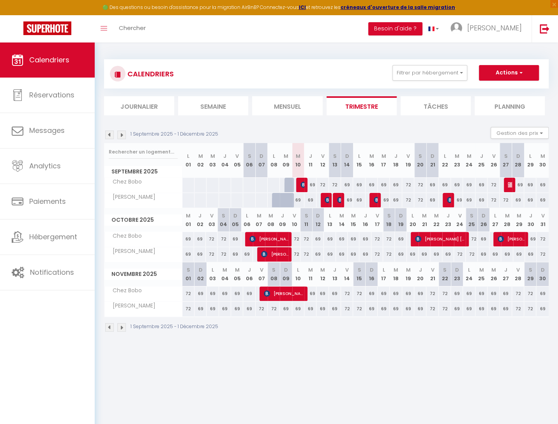
click at [120, 134] on img at bounding box center [121, 135] width 9 height 9
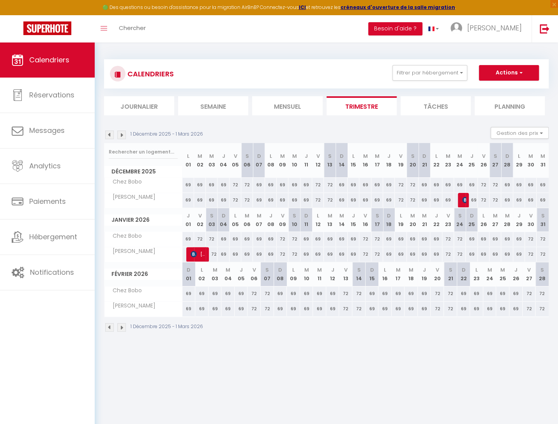
click at [112, 135] on img at bounding box center [109, 135] width 9 height 9
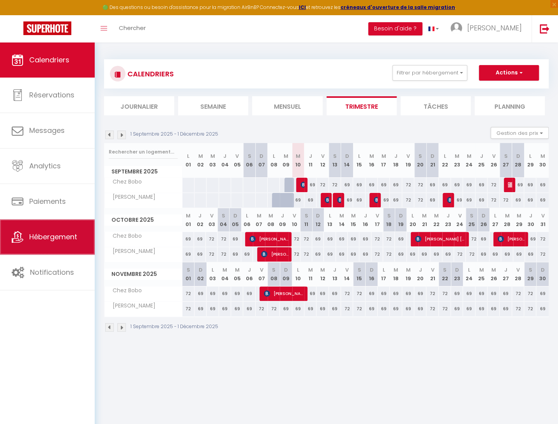
click at [68, 249] on link "Hébergement" at bounding box center [47, 236] width 95 height 35
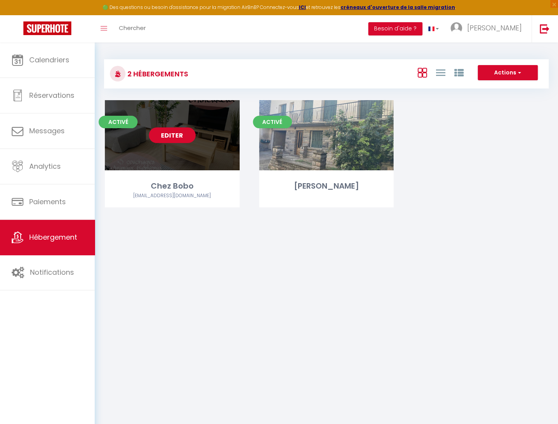
click at [174, 134] on link "Editer" at bounding box center [172, 135] width 47 height 16
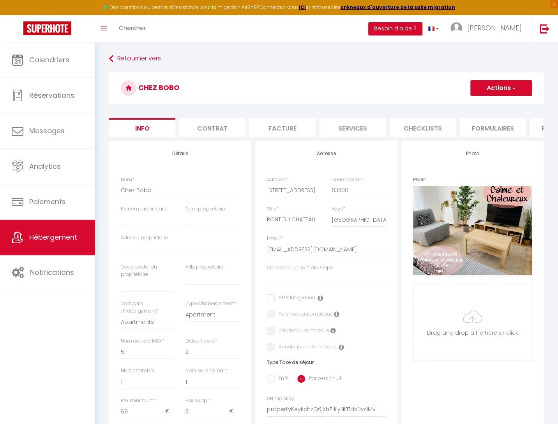
click at [539, 128] on li "Plateformes" at bounding box center [563, 127] width 66 height 19
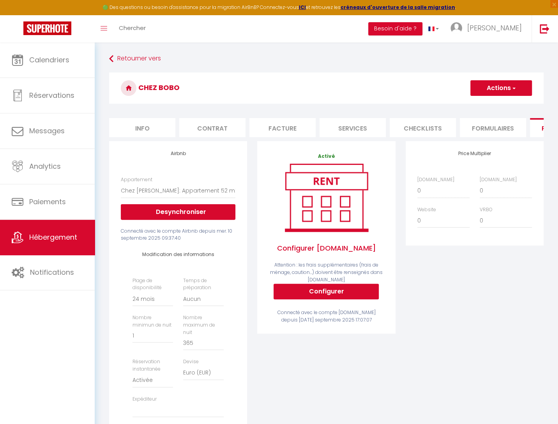
scroll to position [0, 267]
click at [417, 183] on select "0 + 1 % + 2 % + 3 % + 4 % + 5 % + 6 % + 7 % + 8 % + 9 %" at bounding box center [443, 190] width 52 height 15
click option "+ 22 %" at bounding box center [0, 0] width 0 height 0
click at [480, 183] on select "0 + 1 % + 2 % + 3 % + 4 % + 5 % + 6 % + 7 % + 8 % + 9 %" at bounding box center [506, 190] width 52 height 15
click option "+ 22 %" at bounding box center [0, 0] width 0 height 0
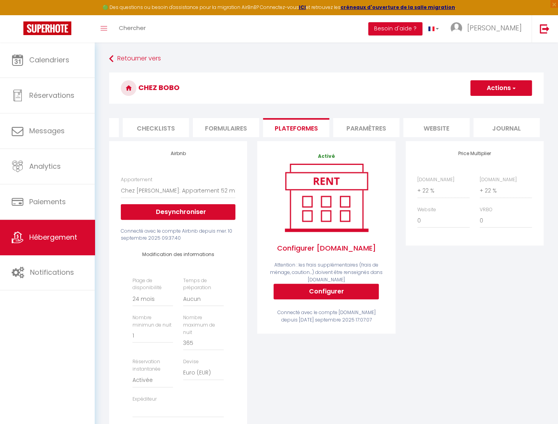
click at [494, 290] on div "Price Multiplier [DOMAIN_NAME] 0 + 1 % + 2 % + 3 % + 4 % + 5 % + 6 % + 7 %" at bounding box center [475, 303] width 148 height 324
click at [508, 88] on button "Actions" at bounding box center [501, 88] width 62 height 16
click at [490, 106] on link "Enregistrer" at bounding box center [501, 105] width 62 height 10
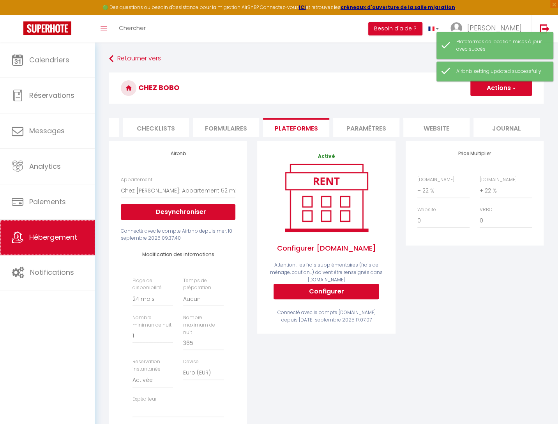
click at [58, 231] on link "Hébergement" at bounding box center [47, 237] width 95 height 35
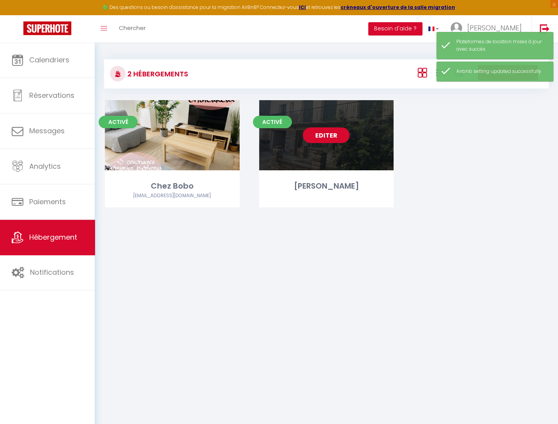
click at [338, 135] on link "Editer" at bounding box center [326, 135] width 47 height 16
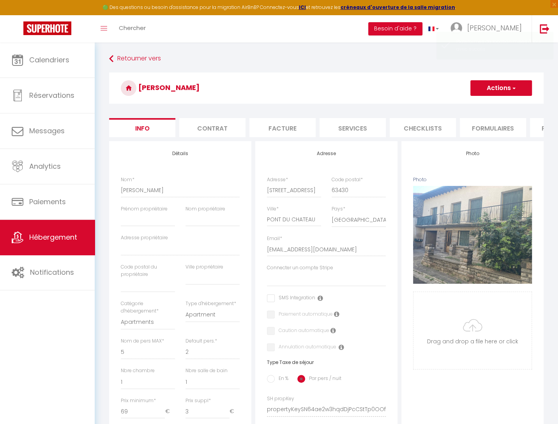
scroll to position [0, 267]
click at [313, 129] on li "Plateformes" at bounding box center [296, 127] width 66 height 19
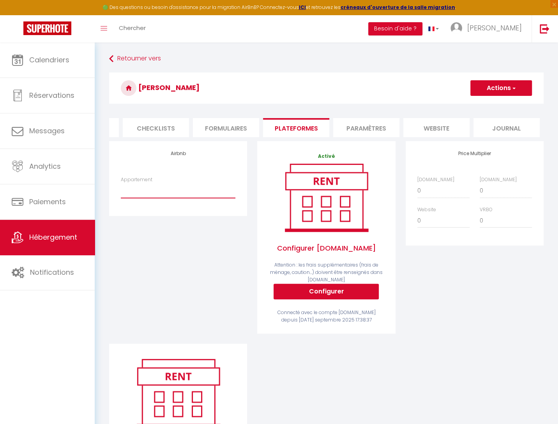
click at [121, 183] on select "Chez Douddine: Appartement 52 m2 calme et lumineux - chezboboetdouddine@gmail.c…" at bounding box center [178, 190] width 115 height 15
click option "Chez Douddine: Appartement 52 m2 calme et lumineux - chezboboetdouddine@gmail.c…" at bounding box center [0, 0] width 0 height 0
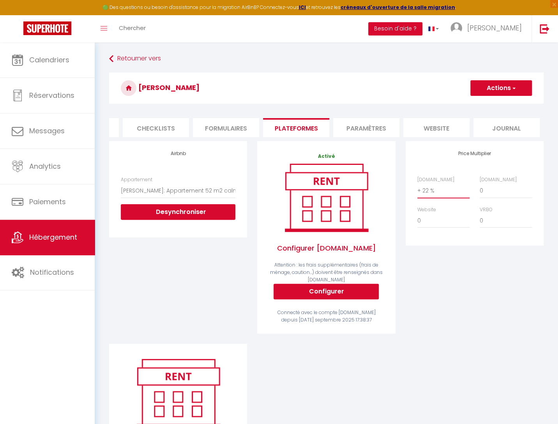
click option "+ 22 %" at bounding box center [0, 0] width 0 height 0
click at [509, 88] on button "Actions" at bounding box center [501, 88] width 62 height 16
click at [497, 104] on link "Enregistrer" at bounding box center [501, 105] width 62 height 10
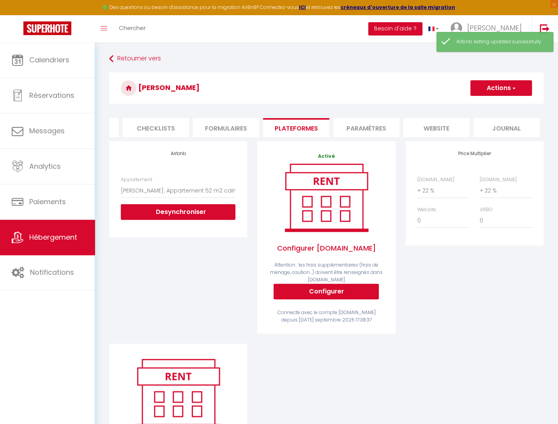
click at [502, 95] on button "Actions" at bounding box center [501, 88] width 62 height 16
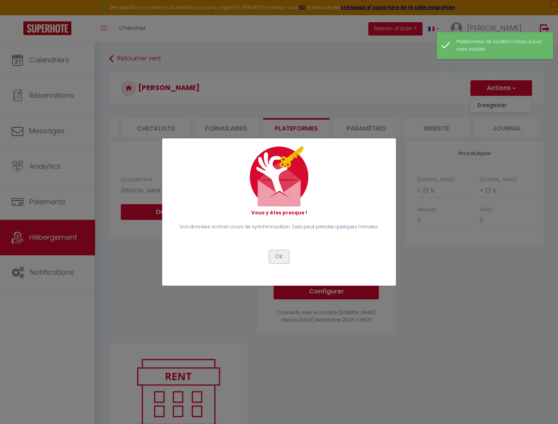
click at [280, 258] on button "OK" at bounding box center [278, 256] width 19 height 13
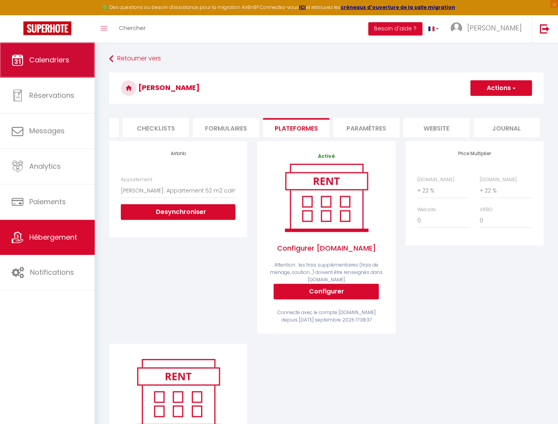
click at [68, 63] on span "Calendriers" at bounding box center [49, 60] width 40 height 10
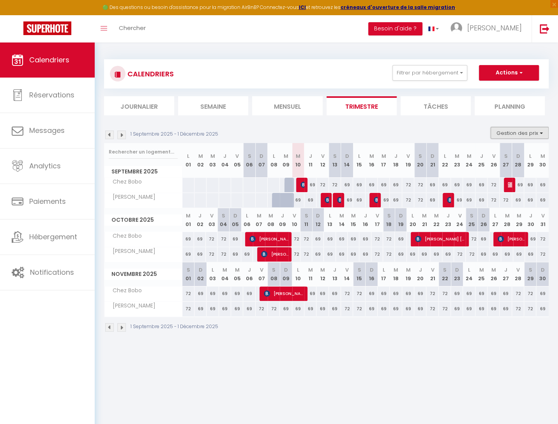
click at [513, 132] on button "Gestion des prix" at bounding box center [520, 133] width 58 height 12
click at [486, 157] on input "Nb Nuits minimum" at bounding box center [513, 157] width 70 height 8
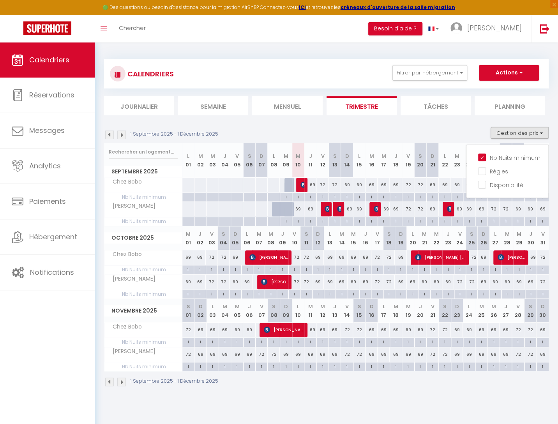
click at [401, 131] on div "1 Septembre 2025 - 1 Décembre 2025 Gestion des prix Nb Nuits minimum Règles Dis…" at bounding box center [326, 135] width 445 height 16
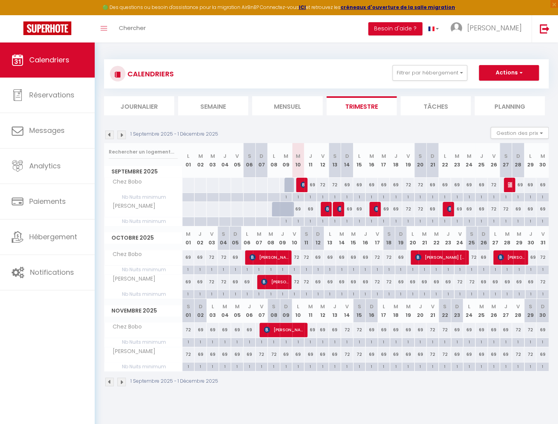
click at [359, 196] on div "1" at bounding box center [359, 196] width 12 height 7
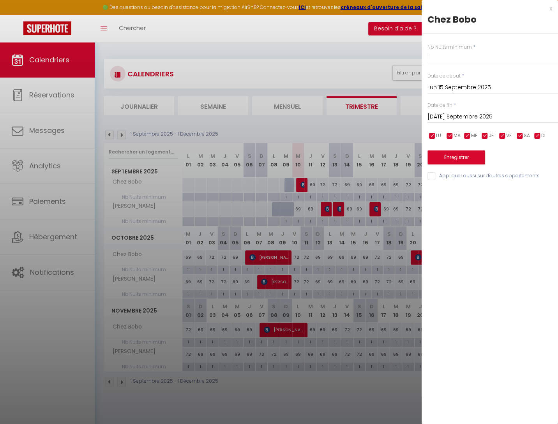
click at [551, 9] on div "x" at bounding box center [487, 8] width 131 height 9
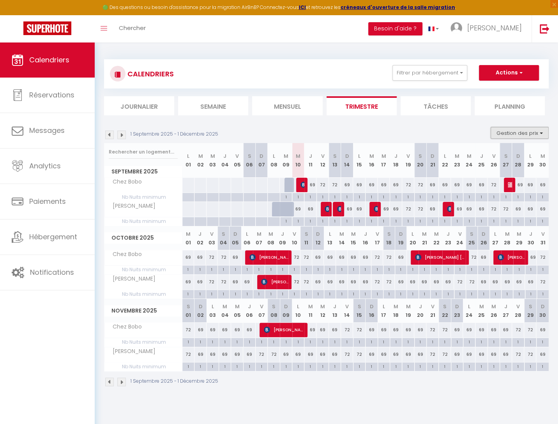
click at [530, 133] on button "Gestion des prix" at bounding box center [520, 133] width 58 height 12
click at [485, 155] on input "Nb Nuits minimum" at bounding box center [513, 157] width 70 height 8
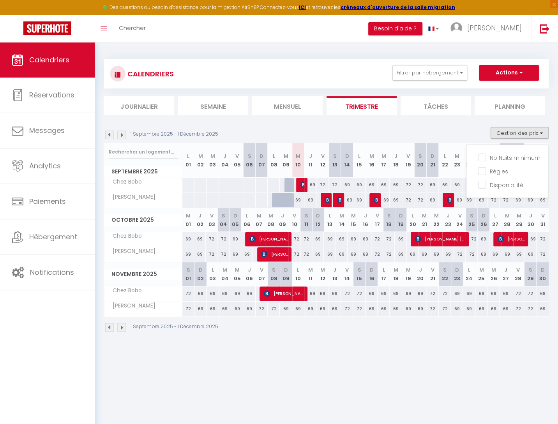
click at [466, 128] on div "1 Septembre 2025 - 1 Décembre 2025 Gestion des prix Nb Nuits minimum Règles Dis…" at bounding box center [326, 135] width 445 height 16
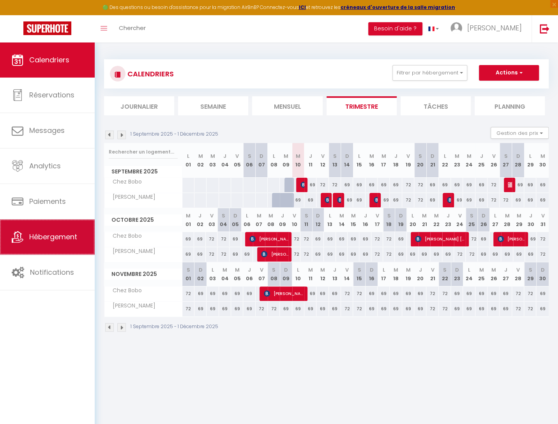
click at [44, 235] on span "Hébergement" at bounding box center [53, 237] width 48 height 10
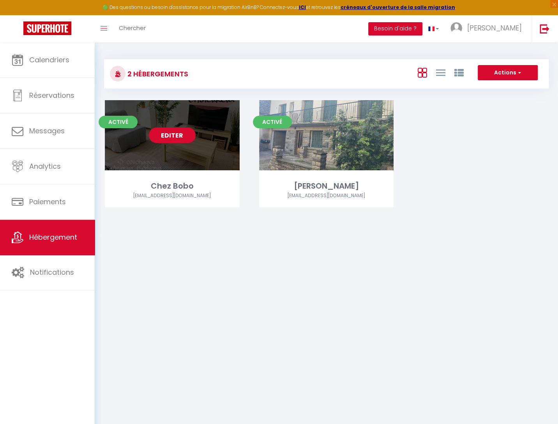
click at [172, 135] on link "Editer" at bounding box center [172, 135] width 47 height 16
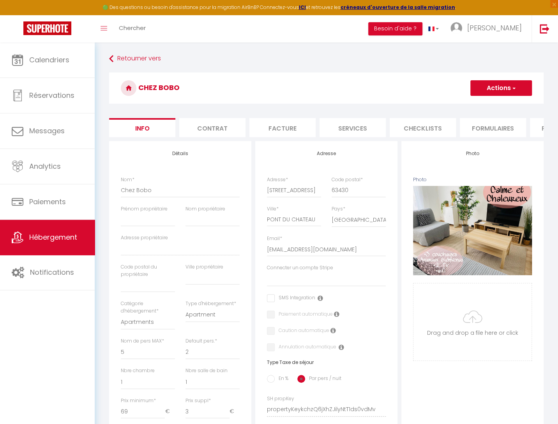
click at [404, 137] on form "Chez Bobo Actions Enregistrer Dupliquer Supprimer Importer les réservations Inf…" at bounding box center [326, 369] width 435 height 594
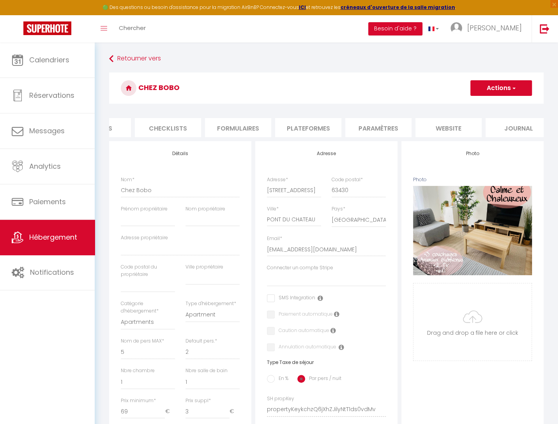
scroll to position [0, 267]
click at [430, 130] on li "website" at bounding box center [436, 127] width 66 height 19
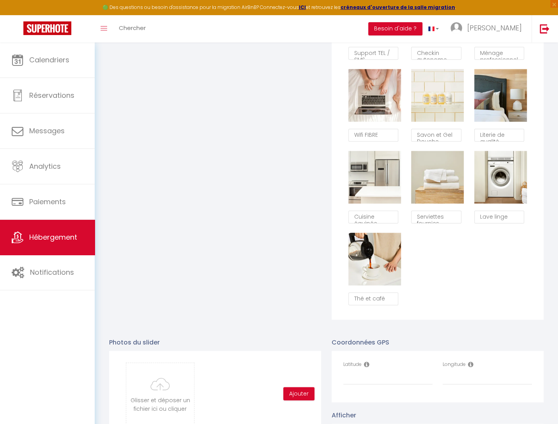
scroll to position [723, 0]
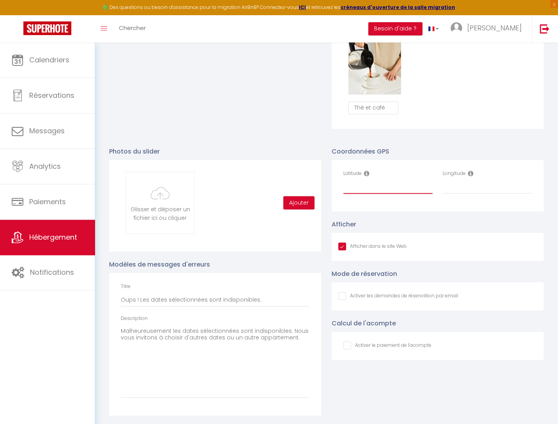
click at [362, 192] on input "Latitude" at bounding box center [387, 187] width 89 height 14
click at [278, 154] on p "Photos du slider" at bounding box center [215, 151] width 212 height 10
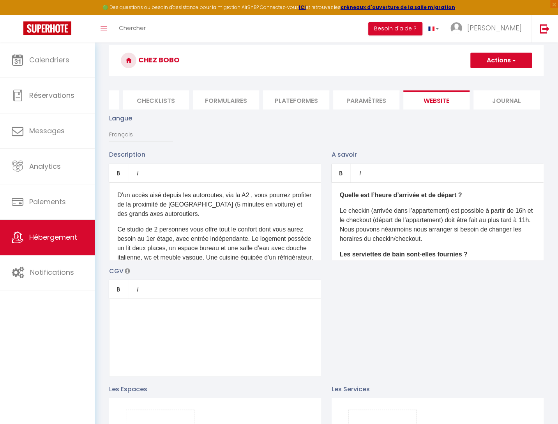
scroll to position [0, 0]
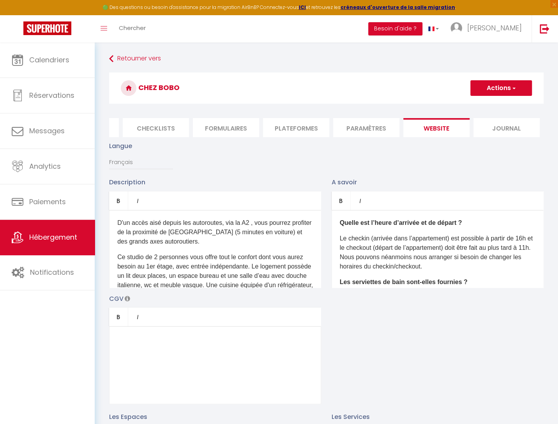
click at [484, 91] on button "Actions" at bounding box center [501, 88] width 62 height 16
click at [485, 108] on input "Enregistrer" at bounding box center [492, 105] width 29 height 8
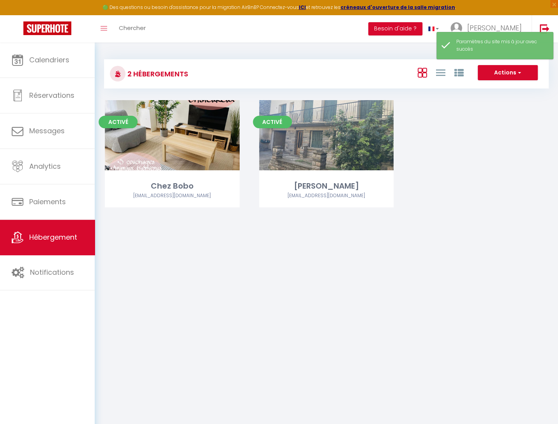
click at [459, 177] on div "Activé Editer Chez Bobo chezboboetdouddine@gmail.com Activé Editer Chez Douddin…" at bounding box center [326, 163] width 463 height 127
click at [512, 27] on span "Boris" at bounding box center [494, 28] width 55 height 10
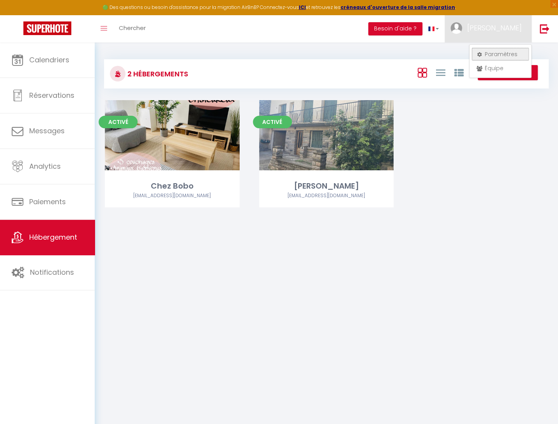
click at [502, 57] on link "Paramètres" at bounding box center [501, 54] width 58 height 13
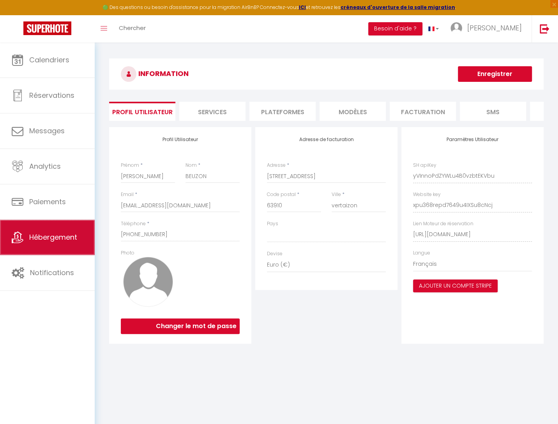
click at [64, 230] on link "Hébergement" at bounding box center [47, 237] width 95 height 35
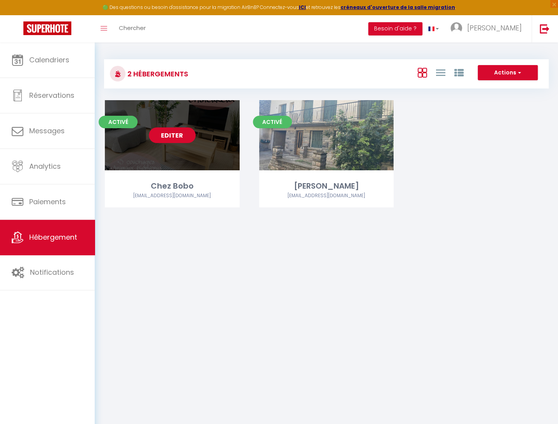
click at [182, 137] on link "Editer" at bounding box center [172, 135] width 47 height 16
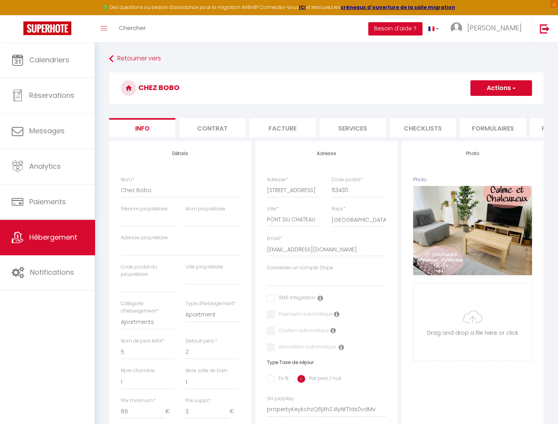
scroll to position [0, 267]
click at [439, 130] on li "website" at bounding box center [436, 127] width 66 height 19
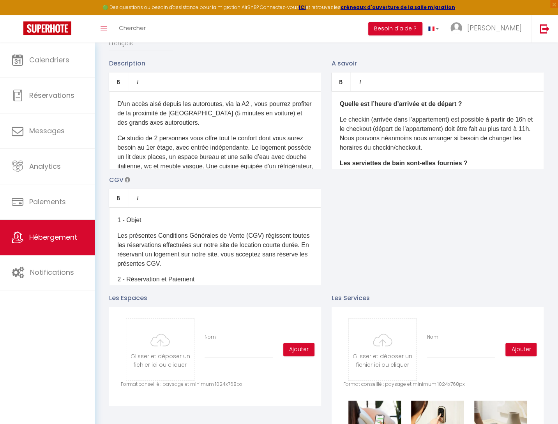
scroll to position [82, 0]
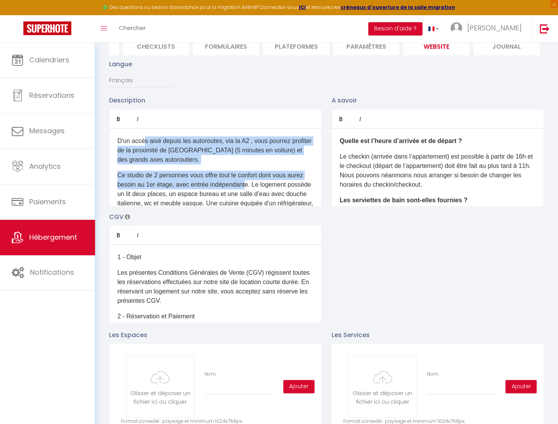
drag, startPoint x: 145, startPoint y: 143, endPoint x: 246, endPoint y: 187, distance: 110.0
click at [246, 187] on div "D'un accès aisé depuis les autoroutes, via la A2 , vous pourrez profiter de la …" at bounding box center [215, 167] width 212 height 78
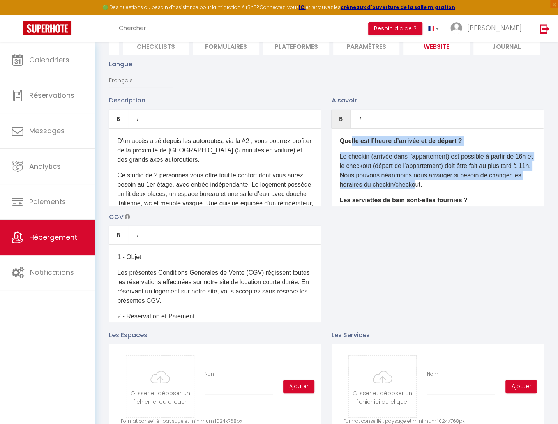
drag, startPoint x: 352, startPoint y: 148, endPoint x: 420, endPoint y: 185, distance: 78.3
click at [420, 185] on div "Quelle est l’heure d’arrivée et de départ ? Le checkin (arrivée dans l’appartem…" at bounding box center [438, 167] width 212 height 78
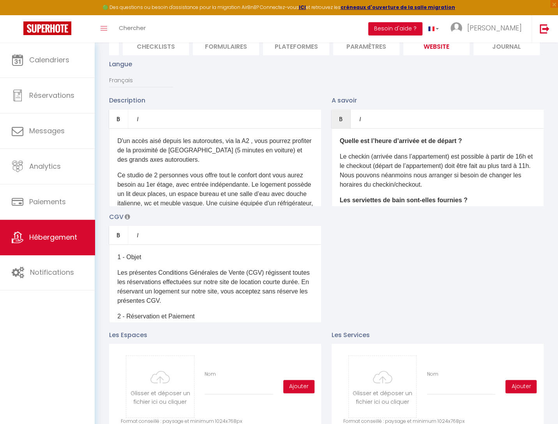
click at [427, 223] on div "Description Bold Italic Rich text editor D'un accès aisé depuis les autoroutes,…" at bounding box center [326, 208] width 445 height 226
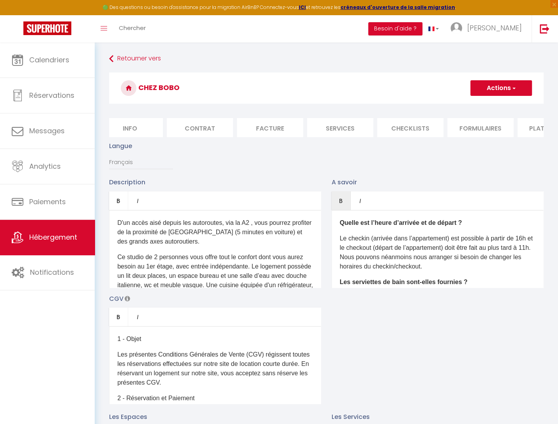
scroll to position [0, 0]
click at [140, 127] on li "Info" at bounding box center [142, 127] width 66 height 19
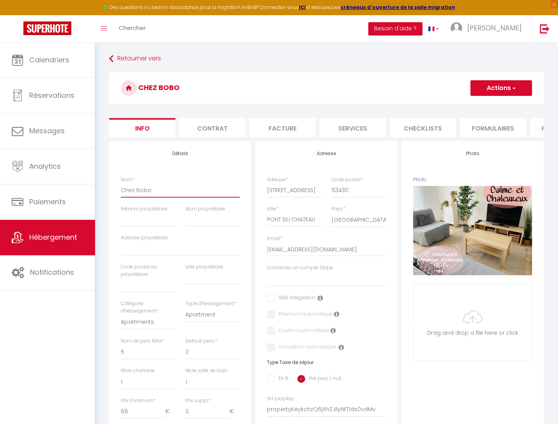
drag, startPoint x: 153, startPoint y: 188, endPoint x: 118, endPoint y: 186, distance: 35.1
click at [118, 186] on div "Nom * Chez Bobo" at bounding box center [180, 190] width 129 height 29
click at [127, 189] on input "Chez Bobo" at bounding box center [180, 190] width 119 height 14
click at [127, 190] on input "Chez Bobo" at bounding box center [180, 190] width 119 height 14
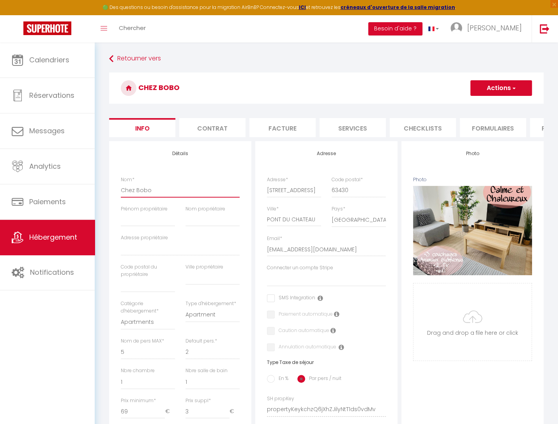
click at [128, 189] on input "Chez Bobo" at bounding box center [180, 190] width 119 height 14
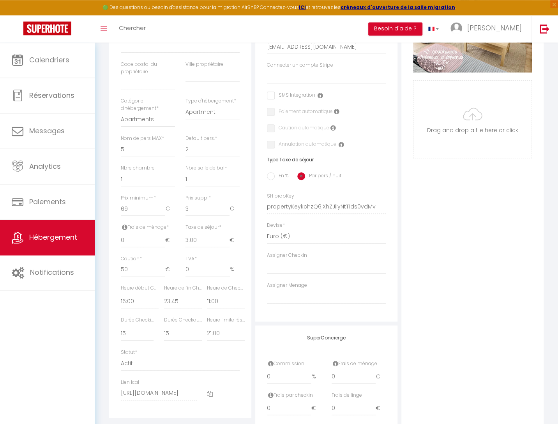
scroll to position [205, 0]
click at [143, 238] on input "0" at bounding box center [143, 238] width 44 height 14
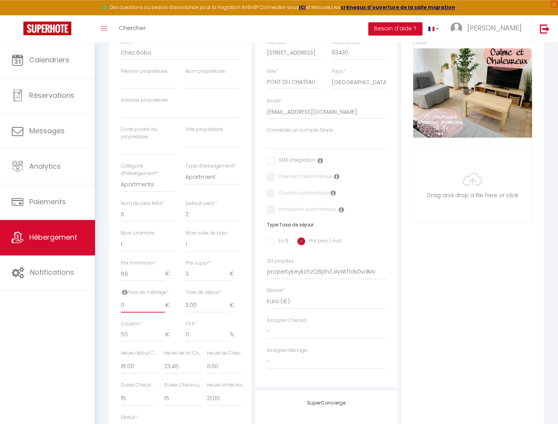
scroll to position [139, 0]
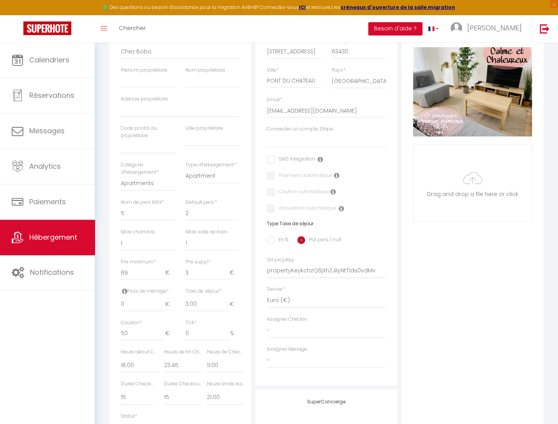
click at [270, 241] on input "En %" at bounding box center [271, 240] width 8 height 8
click at [171, 305] on input "Taxe en % *" at bounding box center [180, 304] width 33 height 14
click at [212, 303] on input "Montant max taxe séjour *" at bounding box center [218, 304] width 23 height 14
click at [303, 240] on input "Par pers / nuit" at bounding box center [301, 240] width 8 height 8
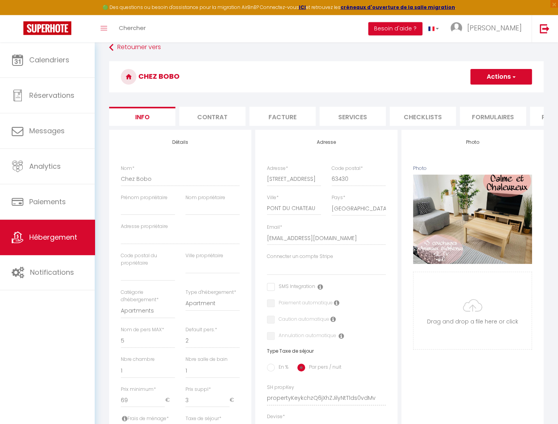
scroll to position [0, 0]
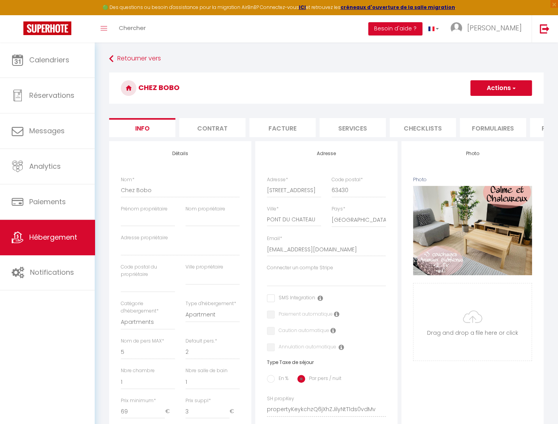
click at [210, 128] on li "Contrat" at bounding box center [212, 127] width 66 height 19
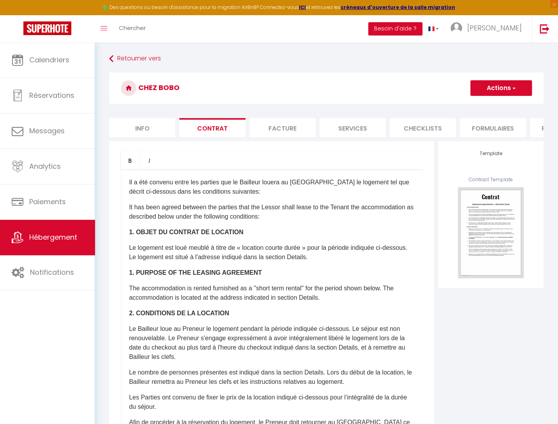
click at [248, 194] on p "​Il a été convenu entre les parties que le Bailleur louera au [GEOGRAPHIC_DATA]…" at bounding box center [271, 187] width 285 height 19
click at [282, 132] on li "Facture" at bounding box center [282, 127] width 66 height 19
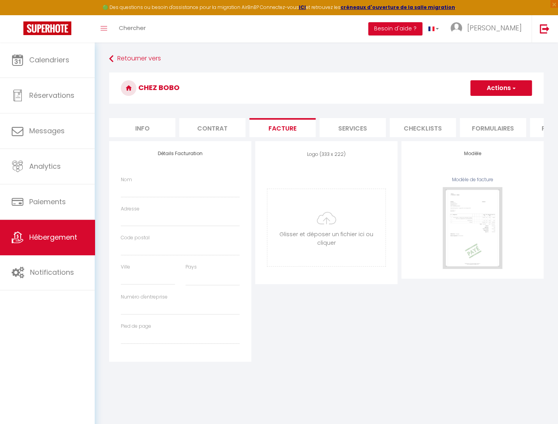
click at [361, 130] on li "Services" at bounding box center [353, 127] width 66 height 19
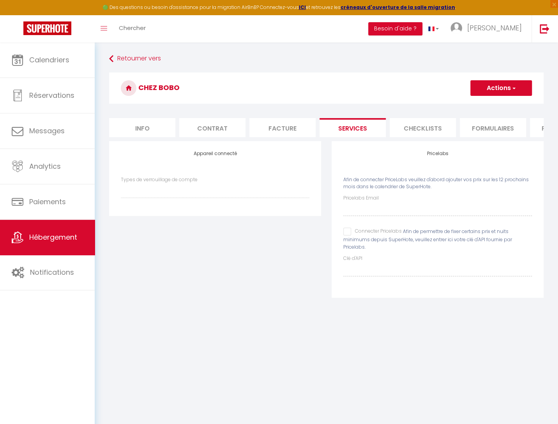
click at [413, 131] on li "Checklists" at bounding box center [423, 127] width 66 height 19
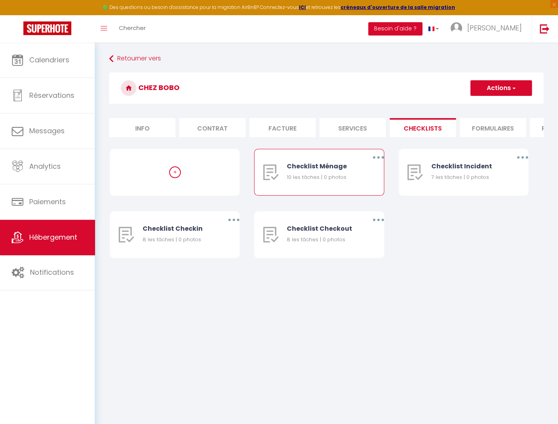
click at [374, 159] on button "button" at bounding box center [378, 157] width 22 height 12
click at [352, 177] on link "Editer" at bounding box center [358, 175] width 58 height 13
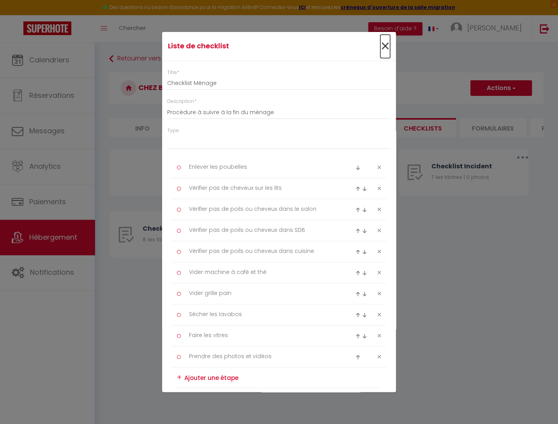
click at [383, 48] on span "×" at bounding box center [385, 46] width 10 height 23
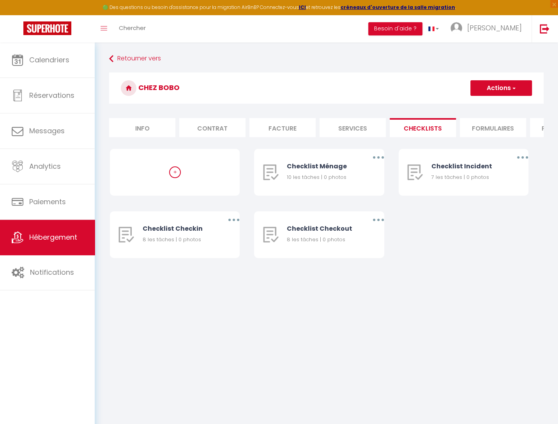
click at [507, 129] on li "Formulaires" at bounding box center [493, 127] width 66 height 19
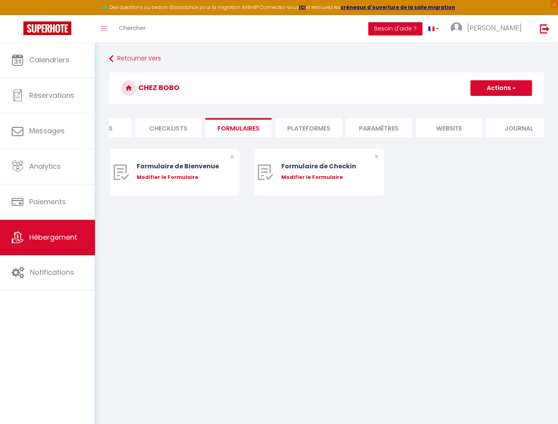
scroll to position [0, 267]
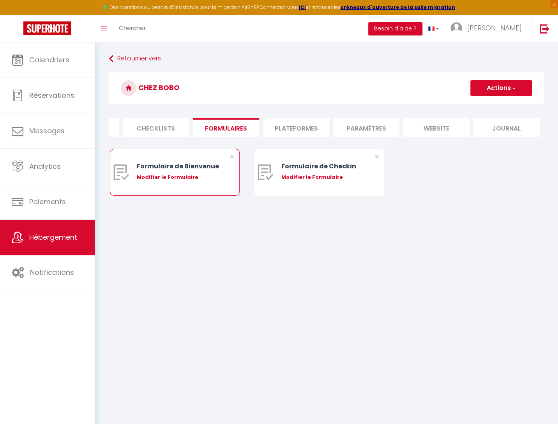
click at [179, 178] on div "Modifier le Formulaire" at bounding box center [180, 177] width 87 height 8
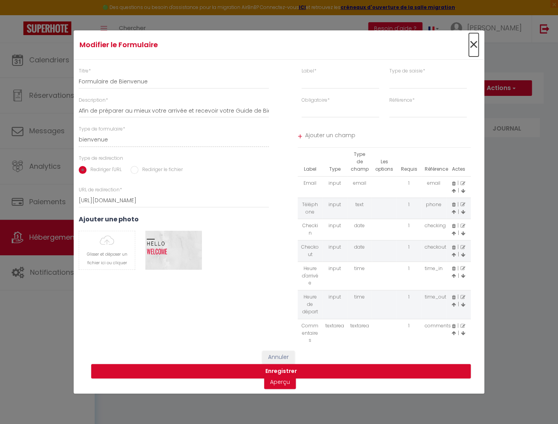
click at [475, 46] on span "×" at bounding box center [474, 44] width 10 height 23
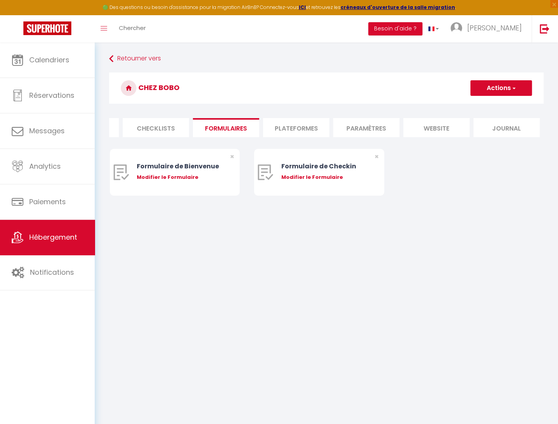
click at [304, 129] on li "Plateformes" at bounding box center [296, 127] width 66 height 19
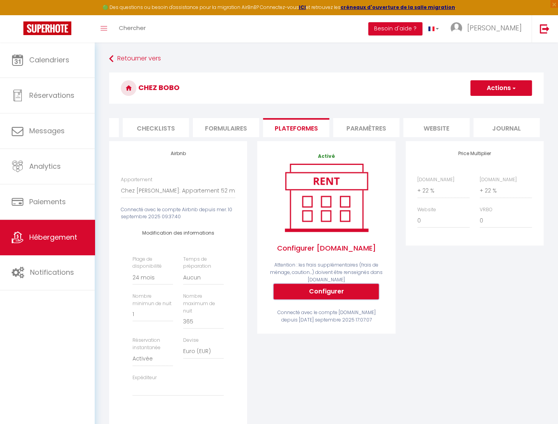
click at [347, 291] on button "Configurer" at bounding box center [326, 292] width 105 height 16
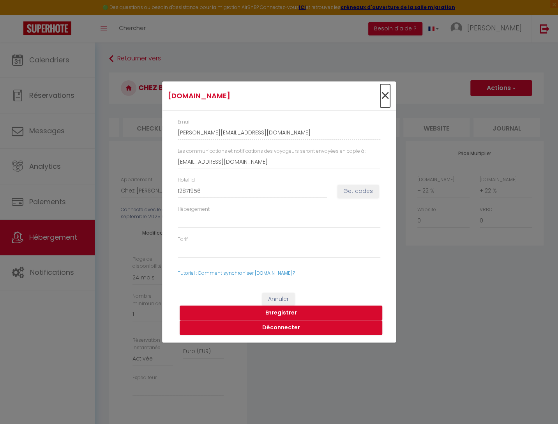
click at [385, 96] on span "×" at bounding box center [385, 95] width 10 height 23
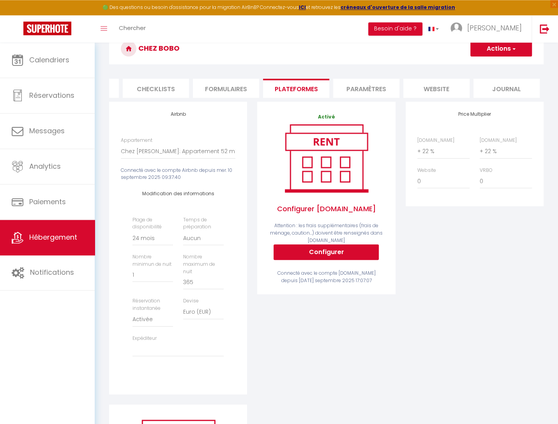
scroll to position [41, 0]
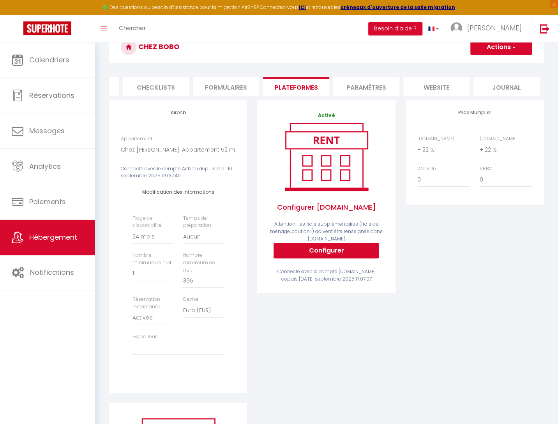
click at [369, 88] on li "Paramètres" at bounding box center [366, 86] width 66 height 19
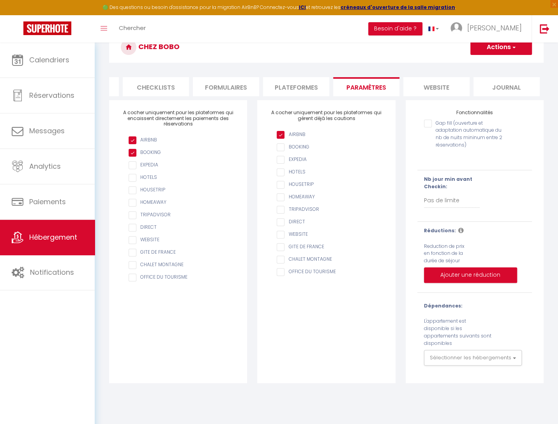
click at [428, 87] on li "website" at bounding box center [436, 86] width 66 height 19
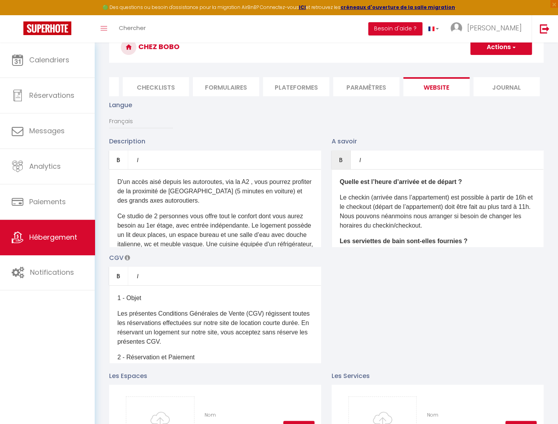
click at [508, 89] on li "Journal" at bounding box center [506, 86] width 66 height 19
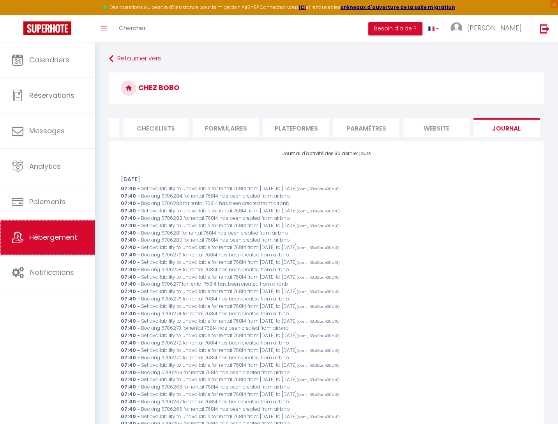
click at [69, 245] on link "Hébergement" at bounding box center [47, 237] width 95 height 35
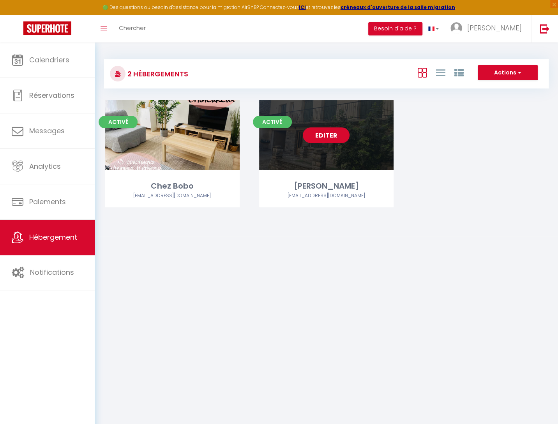
click at [322, 137] on link "Editer" at bounding box center [326, 135] width 47 height 16
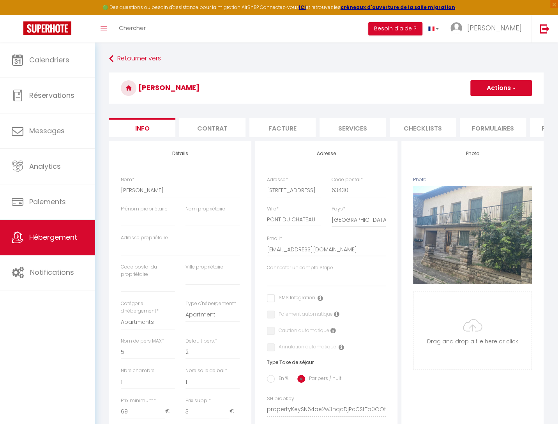
click at [493, 138] on form "Chez Douddine Actions Enregistrer Dupliquer Supprimer Importer les réservations…" at bounding box center [326, 369] width 435 height 594
click at [471, 139] on form "Chez Douddine Actions Enregistrer Dupliquer Supprimer Importer les réservations…" at bounding box center [326, 369] width 435 height 594
click at [371, 128] on li "Paramètres" at bounding box center [366, 127] width 66 height 19
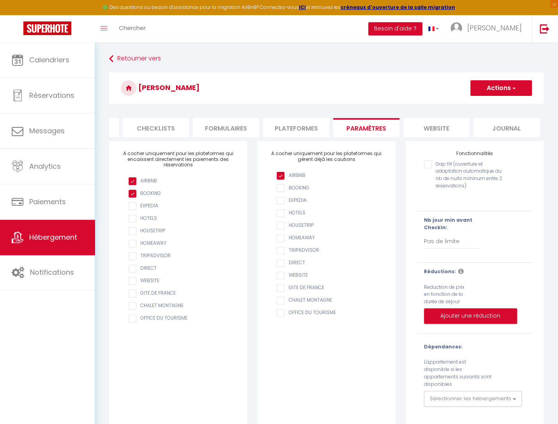
scroll to position [42, 0]
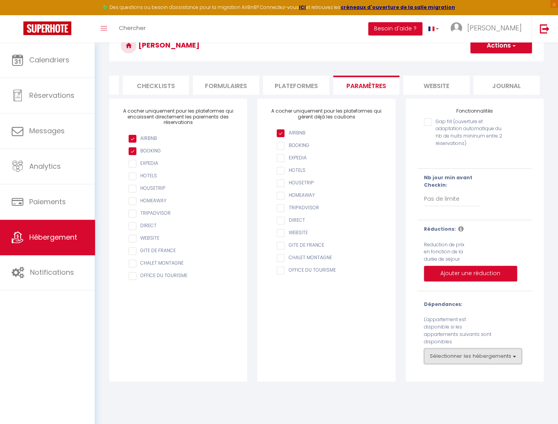
click at [449, 348] on button "Sélectionner les hébergements" at bounding box center [473, 356] width 98 height 16
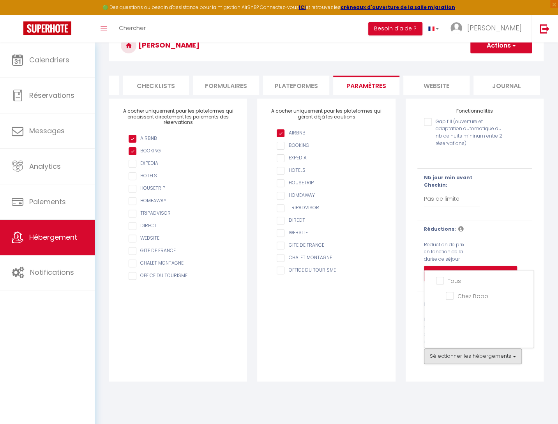
click at [403, 334] on div "Fonctionnalités Gap fill (ouverture et adaptation automatique du nb de nuits mi…" at bounding box center [475, 240] width 148 height 283
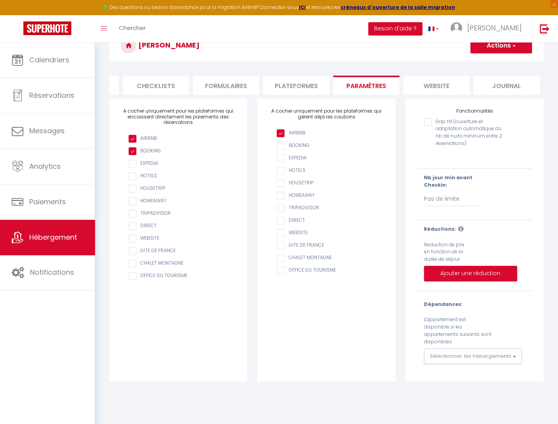
click at [293, 86] on li "Plateformes" at bounding box center [296, 85] width 66 height 19
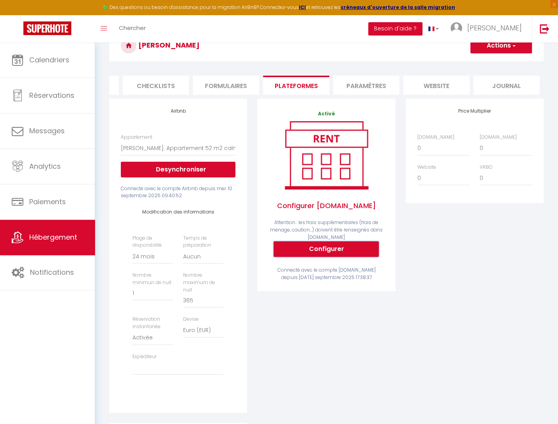
click at [352, 250] on button "Configurer" at bounding box center [326, 249] width 105 height 16
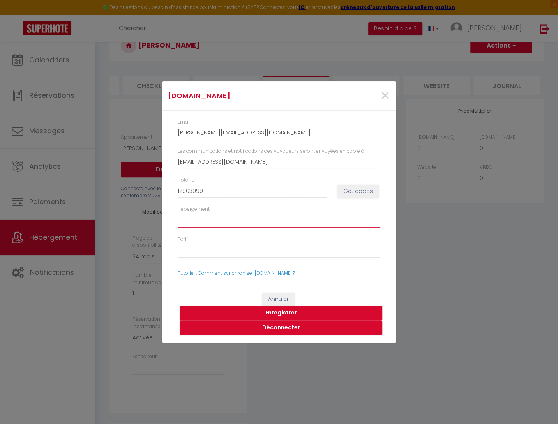
click at [178, 213] on select "1290309901 - One-Bedroom Apartment" at bounding box center [279, 220] width 203 height 15
click at [385, 97] on span "×" at bounding box center [385, 95] width 10 height 23
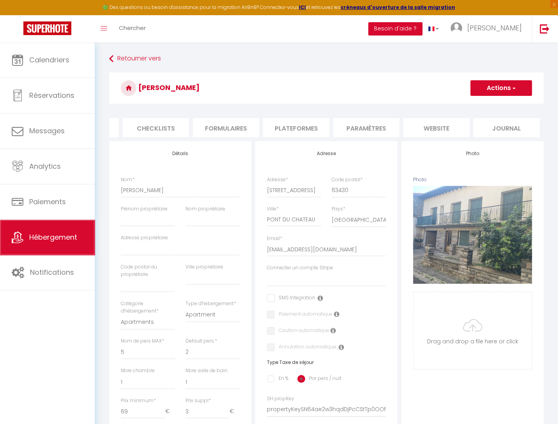
click at [46, 250] on link "Hébergement" at bounding box center [47, 237] width 95 height 35
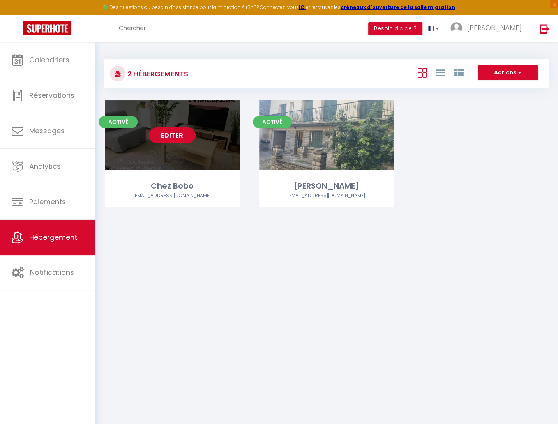
click at [171, 134] on link "Editer" at bounding box center [172, 135] width 47 height 16
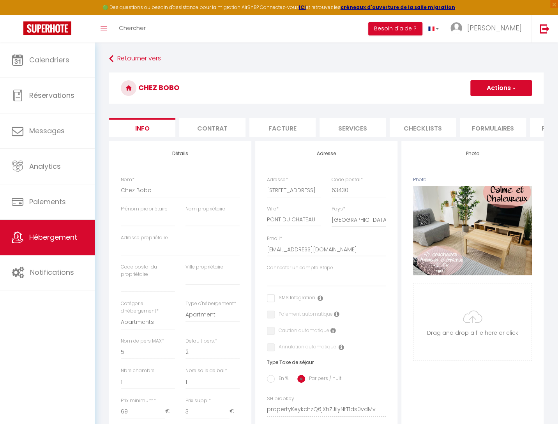
click at [492, 126] on li "Formulaires" at bounding box center [493, 127] width 66 height 19
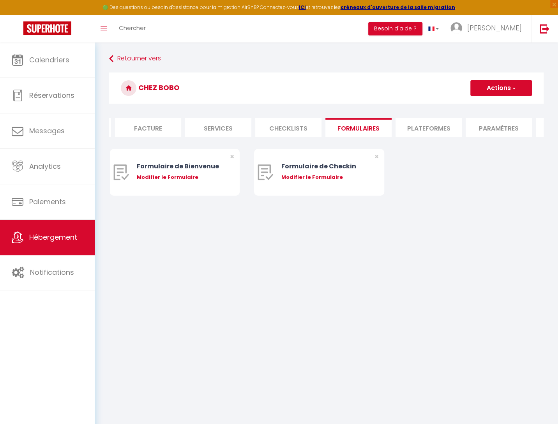
scroll to position [0, 142]
click at [412, 129] on li "Plateformes" at bounding box center [421, 127] width 66 height 19
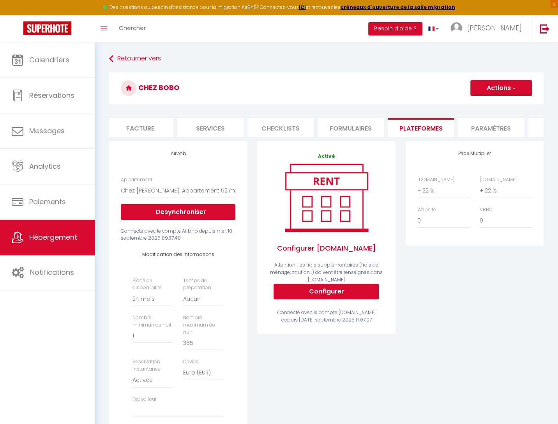
click at [350, 132] on li "Formulaires" at bounding box center [351, 127] width 66 height 19
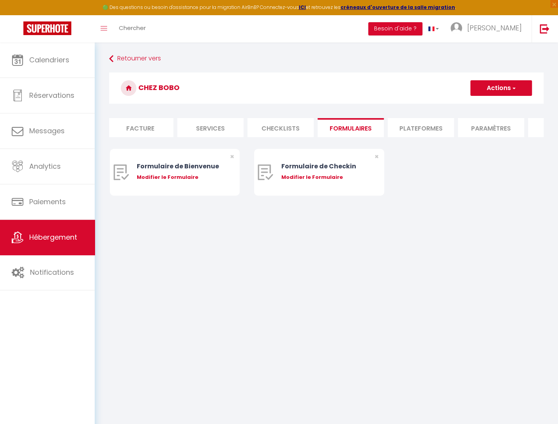
click at [413, 129] on li "Plateformes" at bounding box center [421, 127] width 66 height 19
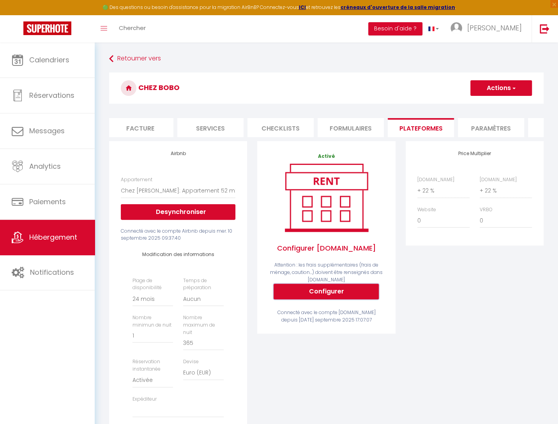
click at [344, 292] on button "Configurer" at bounding box center [326, 292] width 105 height 16
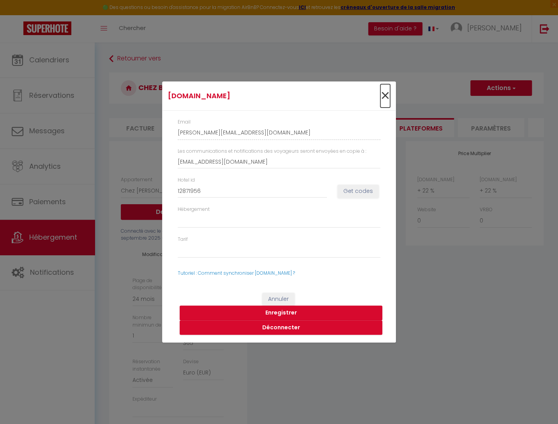
click at [387, 94] on span "×" at bounding box center [385, 95] width 10 height 23
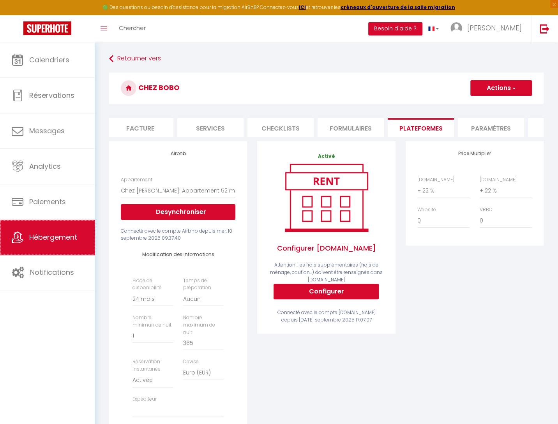
click at [73, 233] on link "Hébergement" at bounding box center [47, 237] width 95 height 35
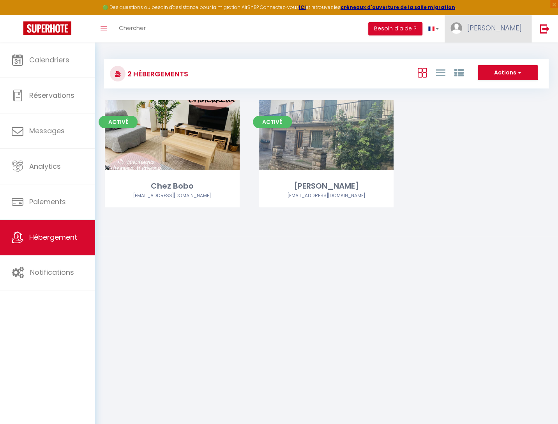
click at [511, 33] on span "Boris" at bounding box center [494, 28] width 55 height 10
click at [497, 67] on link "Équipe" at bounding box center [501, 68] width 58 height 13
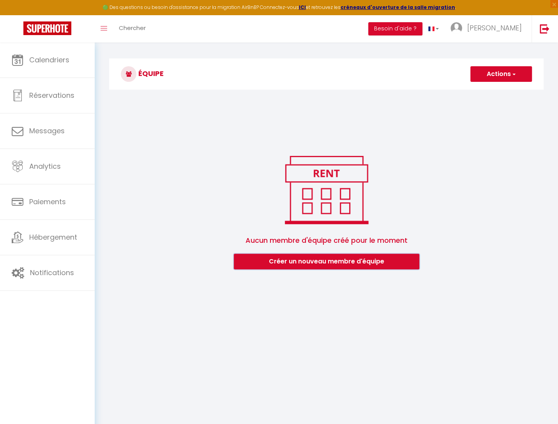
click at [346, 264] on button "Créer un nouveau membre d'équipe" at bounding box center [326, 262] width 185 height 16
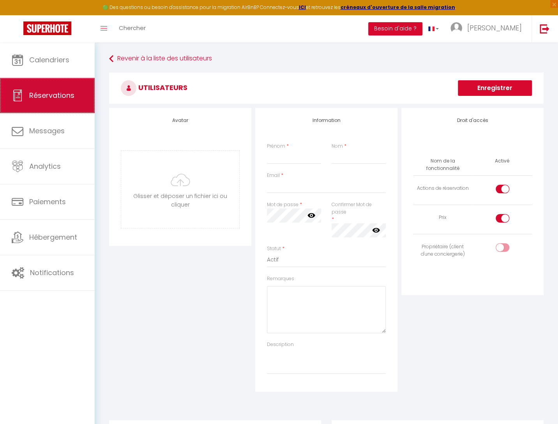
click at [51, 98] on span "Réservations" at bounding box center [51, 95] width 45 height 10
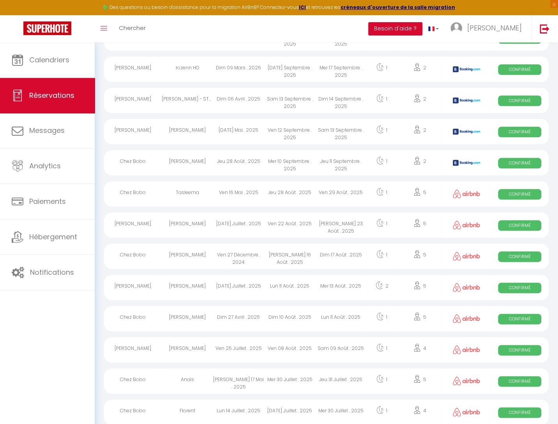
scroll to position [368, 0]
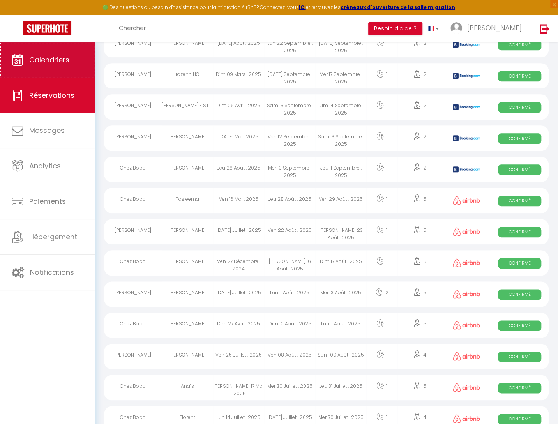
click at [65, 65] on span "Calendriers" at bounding box center [49, 60] width 40 height 10
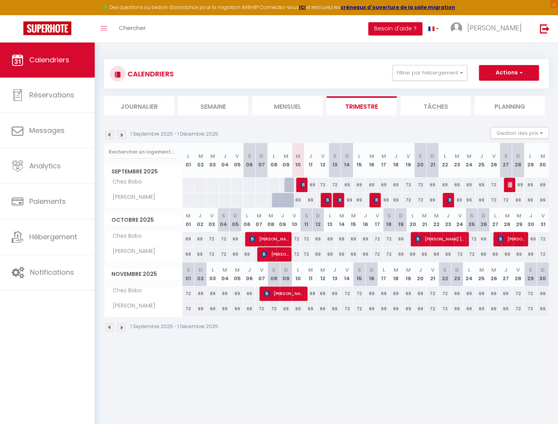
click at [111, 137] on img at bounding box center [109, 135] width 9 height 9
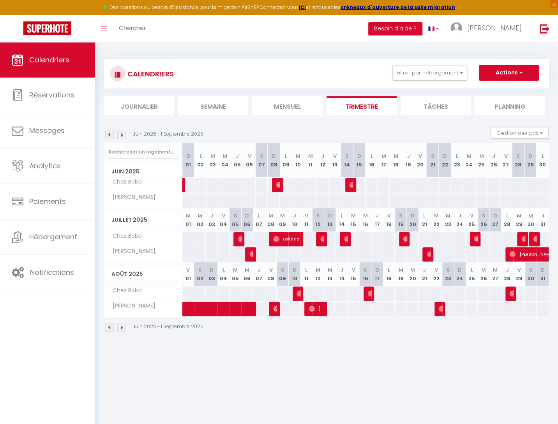
click at [110, 135] on img at bounding box center [109, 135] width 9 height 9
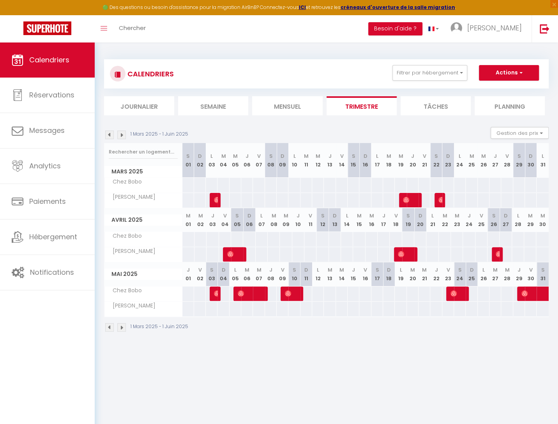
click at [110, 136] on img at bounding box center [109, 135] width 9 height 9
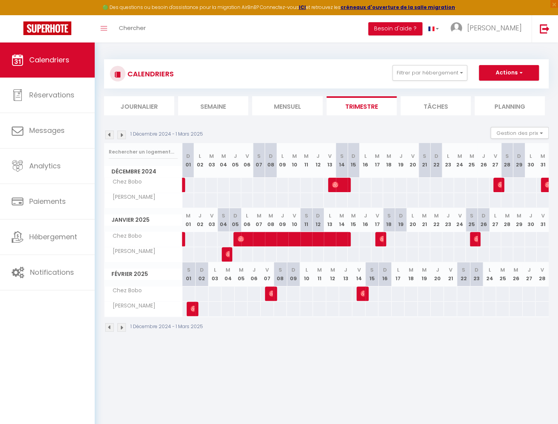
click at [121, 136] on img at bounding box center [121, 135] width 9 height 9
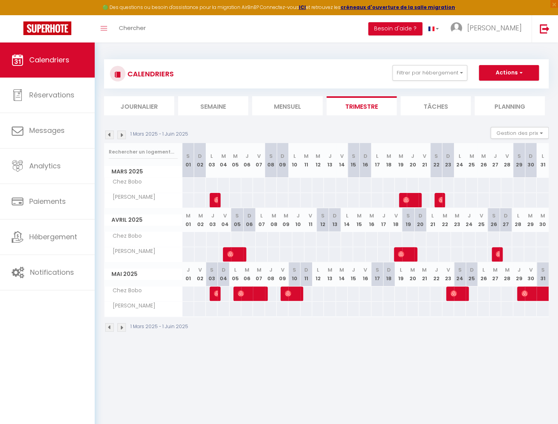
click at [122, 136] on img at bounding box center [121, 135] width 9 height 9
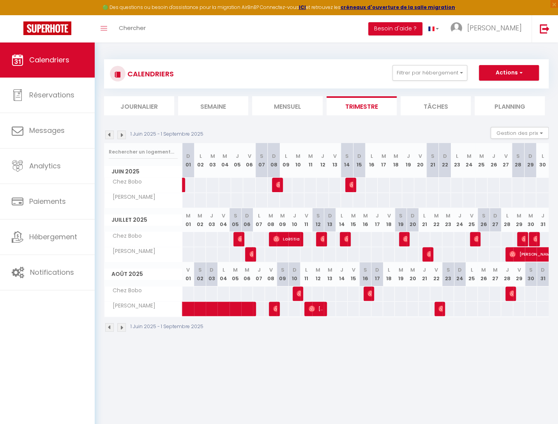
click at [122, 136] on img at bounding box center [121, 135] width 9 height 9
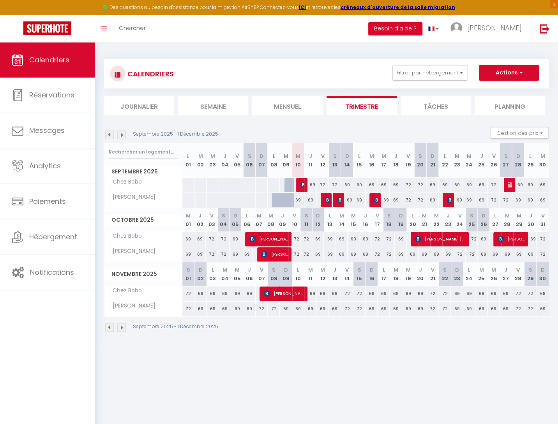
click at [511, 184] on img at bounding box center [511, 185] width 6 height 6
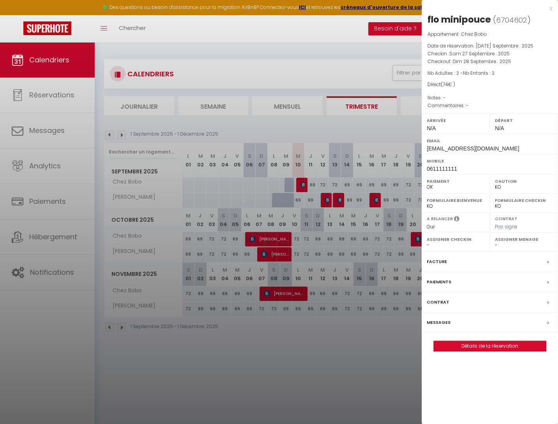
click at [551, 9] on div "x" at bounding box center [487, 8] width 131 height 9
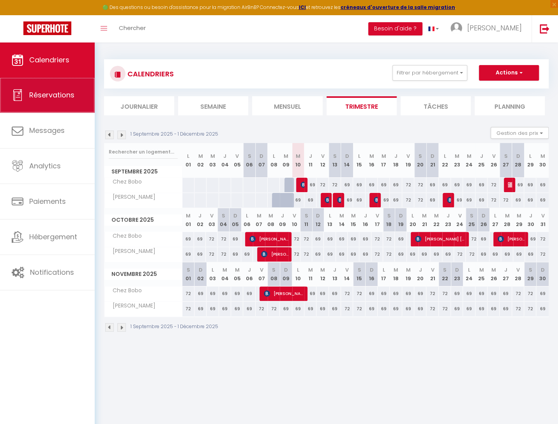
click at [51, 98] on span "Réservations" at bounding box center [51, 95] width 45 height 10
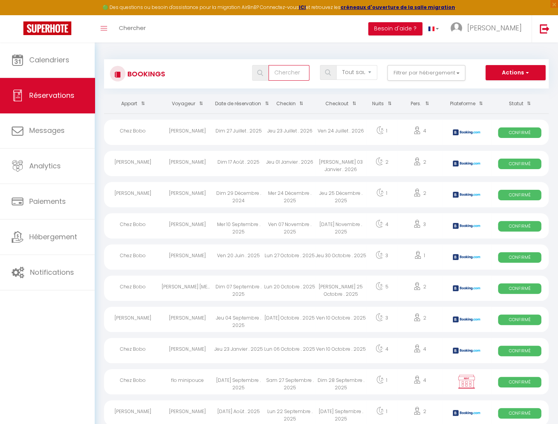
click at [297, 77] on input "text" at bounding box center [289, 73] width 41 height 16
click at [336, 65] on select "Tous les statuts Annulé Confirmé Non Confirmé Tout sauf annulé No Show Request" at bounding box center [356, 72] width 41 height 15
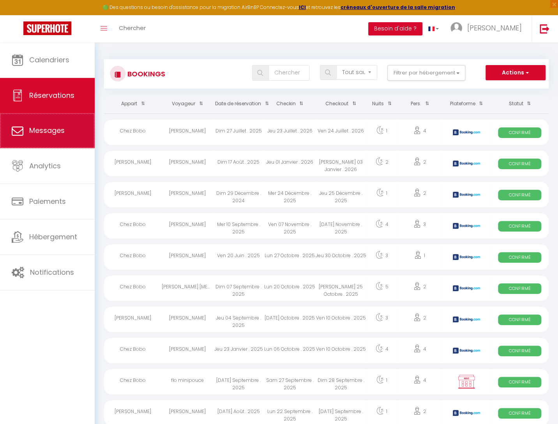
click at [58, 128] on span "Messages" at bounding box center [46, 130] width 35 height 10
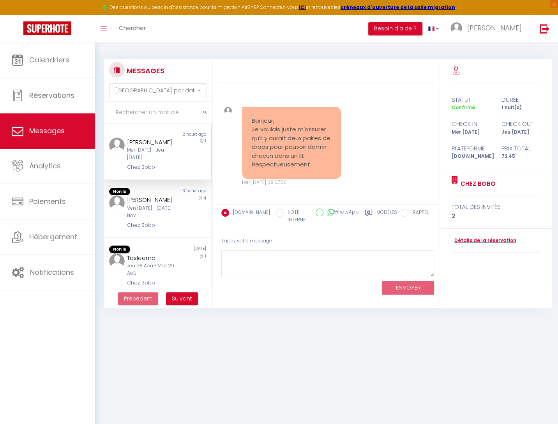
scroll to position [125, 0]
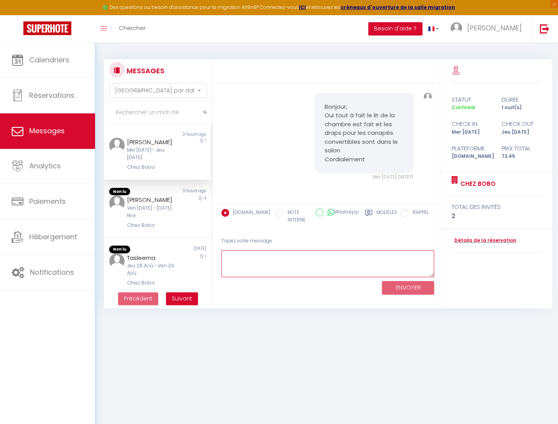
click at [258, 258] on textarea at bounding box center [327, 263] width 213 height 27
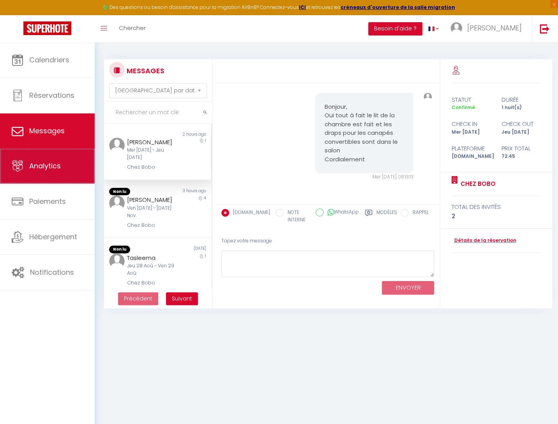
click at [69, 166] on link "Analytics" at bounding box center [47, 165] width 95 height 35
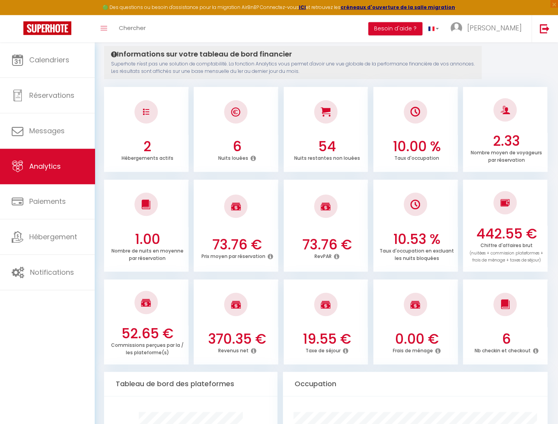
scroll to position [82, 0]
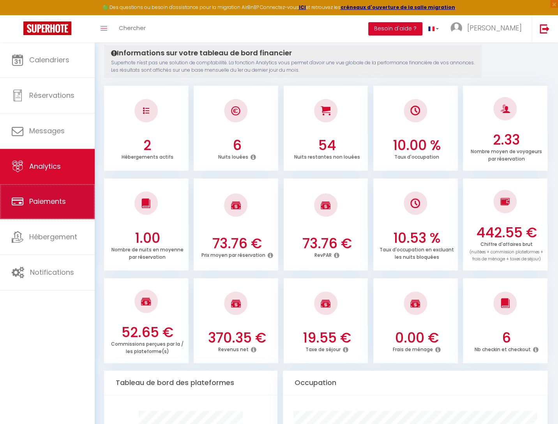
click at [73, 199] on link "Paiements" at bounding box center [47, 201] width 95 height 35
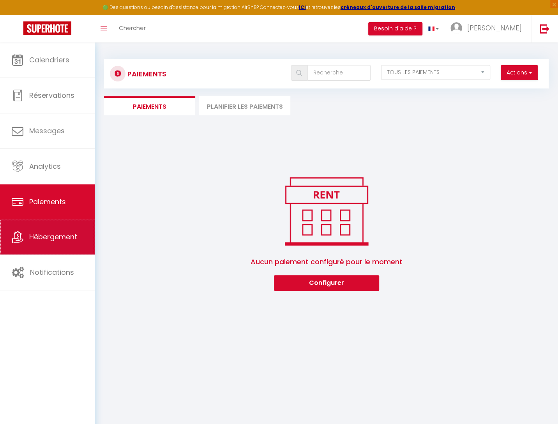
click at [69, 244] on link "Hébergement" at bounding box center [47, 236] width 95 height 35
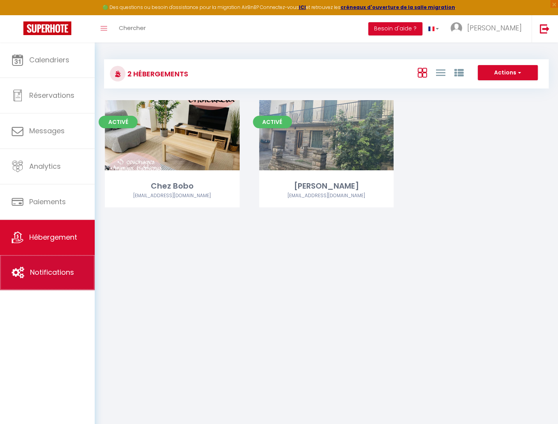
click at [72, 275] on span "Notifications" at bounding box center [52, 272] width 44 height 10
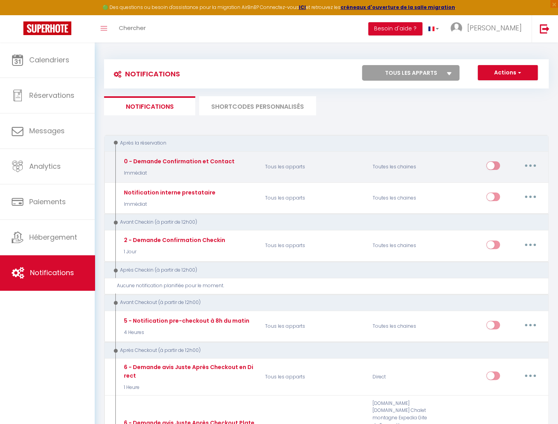
click at [531, 165] on button "button" at bounding box center [530, 165] width 22 height 12
click at [494, 184] on link "Editer" at bounding box center [510, 183] width 58 height 13
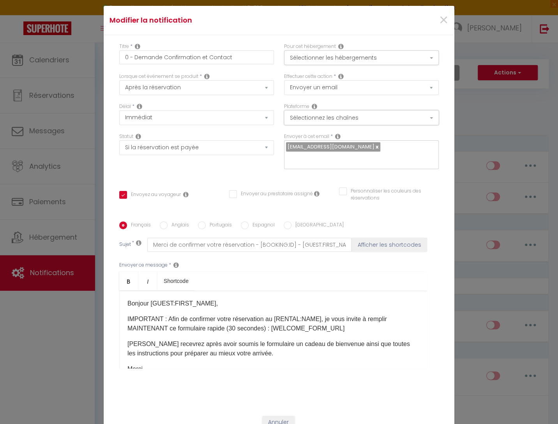
click at [325, 116] on button "Sélectionnez les chaînes" at bounding box center [361, 117] width 155 height 15
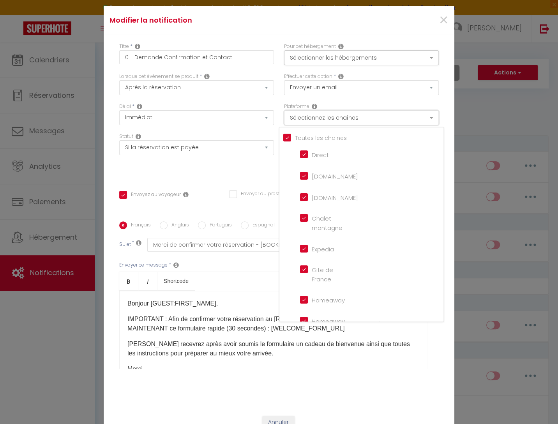
click at [325, 116] on button "Sélectionnez les chaînes" at bounding box center [361, 117] width 155 height 15
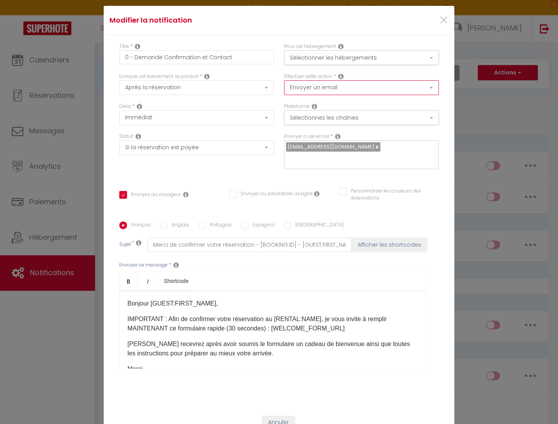
click at [284, 80] on select "Envoyer un email Envoyer un SMS Envoyer une notification push" at bounding box center [361, 87] width 155 height 15
click option "Envoyer un email" at bounding box center [0, 0] width 0 height 0
click at [336, 99] on div "Effectuer cette action * Envoyer un email Envoyer un SMS Envoyer une notificati…" at bounding box center [361, 88] width 165 height 30
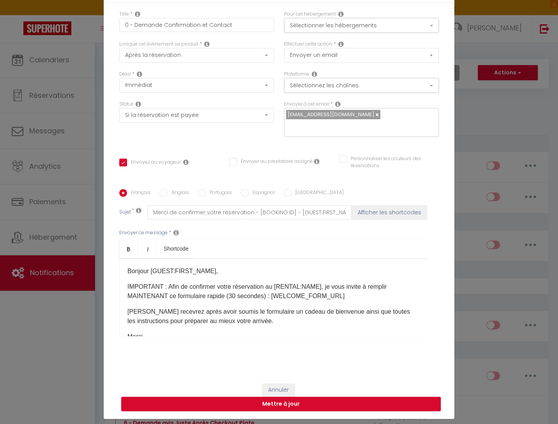
scroll to position [33, 0]
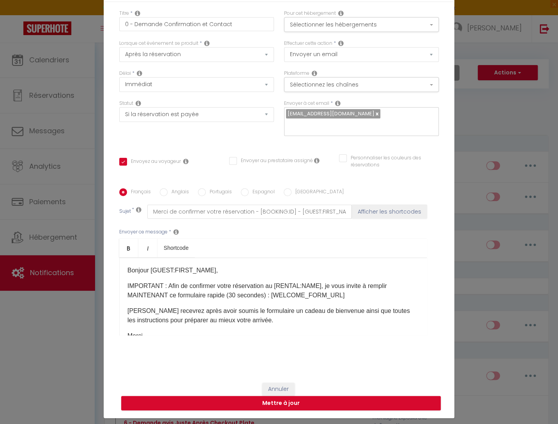
drag, startPoint x: 215, startPoint y: 272, endPoint x: 151, endPoint y: 273, distance: 63.5
click at [151, 273] on p "Bonjour [GUEST:FIRST_NAME]," at bounding box center [272, 270] width 291 height 9
click at [307, 272] on p "Bonjour [GUEST:FIRST_NAME]," at bounding box center [272, 270] width 291 height 9
click at [284, 47] on select "Envoyer un email Envoyer un SMS Envoyer une notification push" at bounding box center [361, 54] width 155 height 15
click option "Envoyer un email" at bounding box center [0, 0] width 0 height 0
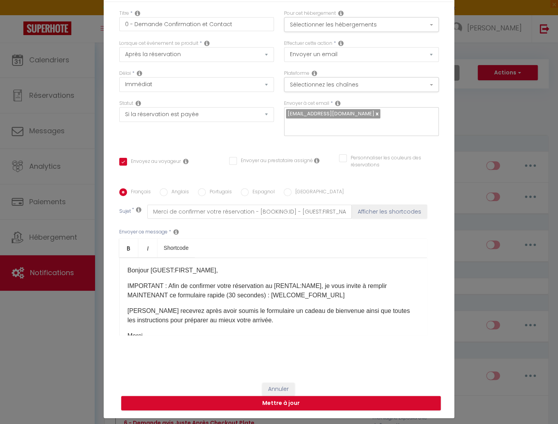
click at [348, 71] on div "Plateforme Sélectionnez les chaînes Toutes les chaines Direct Airbnb.com Bookin…" at bounding box center [361, 81] width 155 height 22
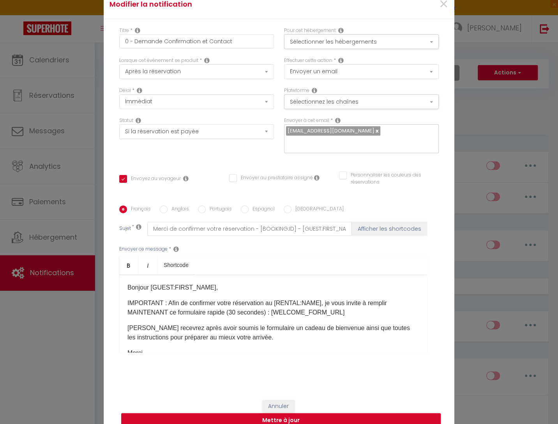
scroll to position [0, 0]
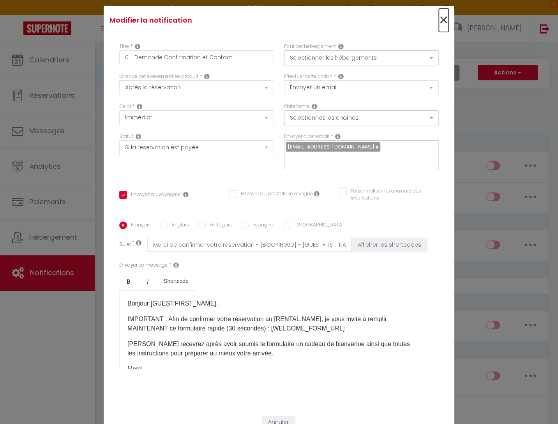
click at [444, 19] on span "×" at bounding box center [444, 20] width 10 height 23
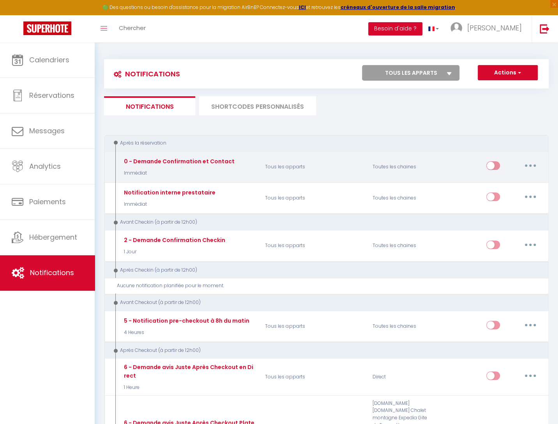
click at [529, 165] on button "button" at bounding box center [530, 165] width 22 height 12
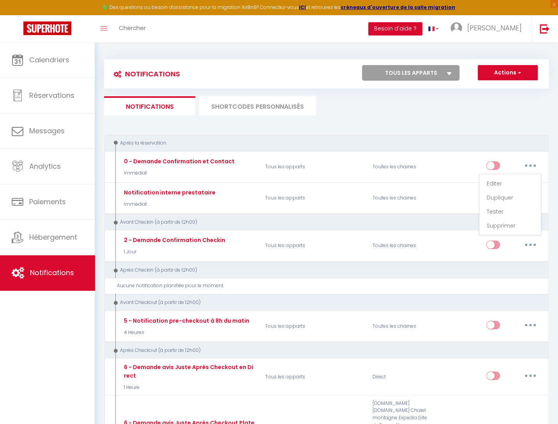
click at [468, 141] on div "Après la réservation" at bounding box center [322, 143] width 422 height 7
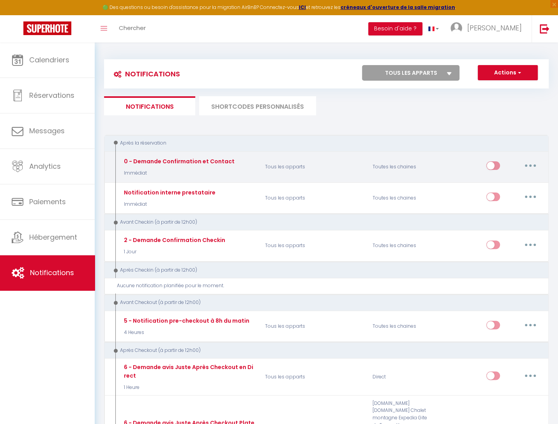
click at [532, 167] on button "button" at bounding box center [530, 165] width 22 height 12
click at [512, 183] on link "Editer" at bounding box center [510, 183] width 58 height 13
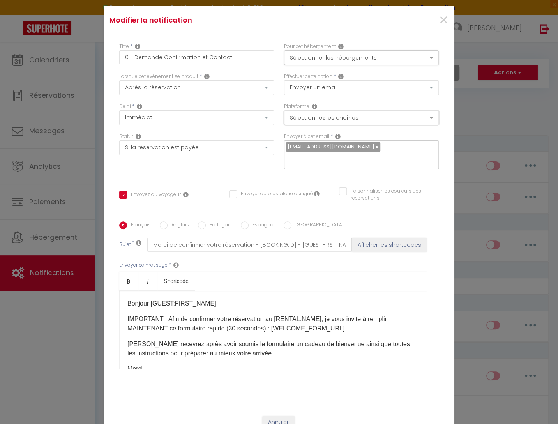
click at [318, 118] on button "Sélectionnez les chaînes" at bounding box center [361, 117] width 155 height 15
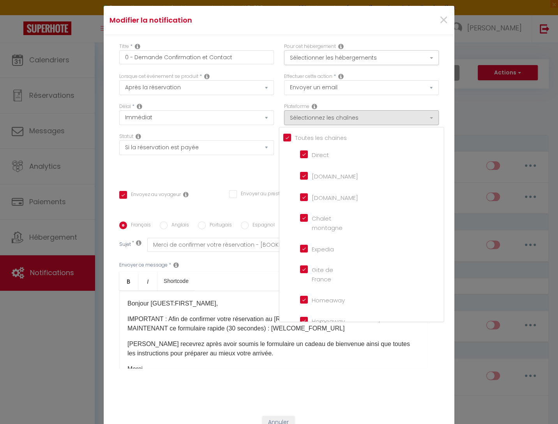
click at [304, 173] on input "[DOMAIN_NAME]" at bounding box center [322, 175] width 44 height 8
drag, startPoint x: 413, startPoint y: 23, endPoint x: 459, endPoint y: 18, distance: 45.9
click at [413, 23] on div "×" at bounding box center [395, 20] width 117 height 17
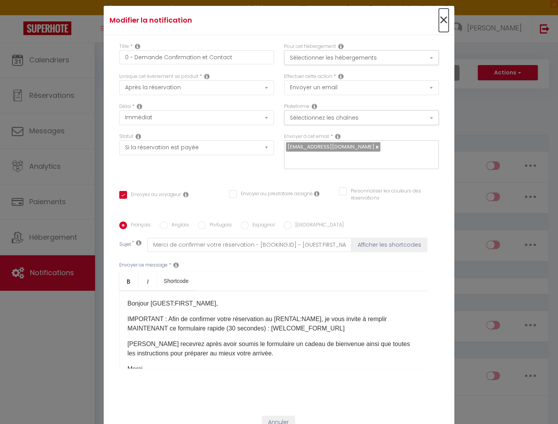
click at [444, 21] on span "×" at bounding box center [444, 20] width 10 height 23
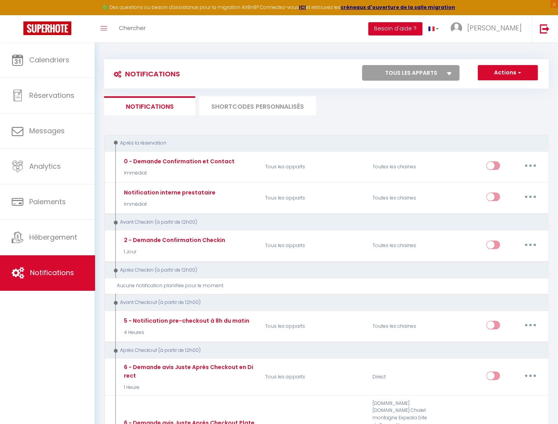
click at [422, 29] on button "Besoin d'aide ?" at bounding box center [395, 28] width 54 height 13
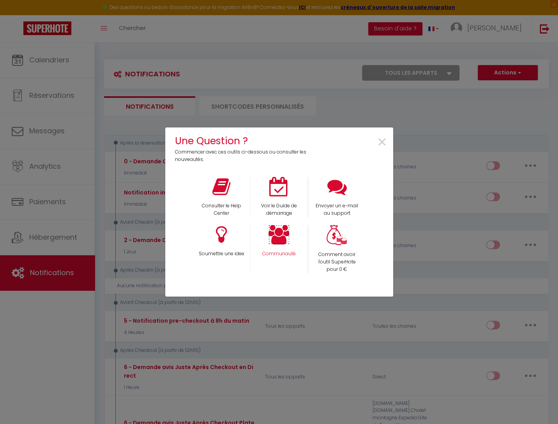
click at [274, 242] on icon at bounding box center [279, 234] width 21 height 19
click at [382, 143] on span "×" at bounding box center [382, 142] width 11 height 25
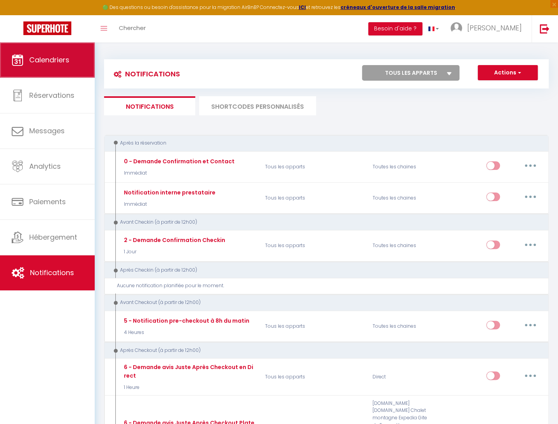
click at [71, 68] on link "Calendriers" at bounding box center [47, 59] width 95 height 35
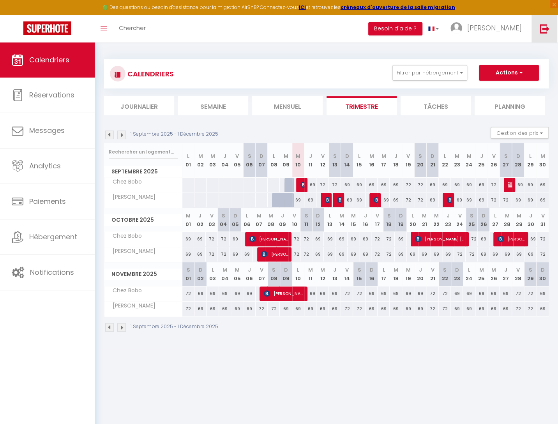
click at [535, 27] on link at bounding box center [545, 28] width 26 height 27
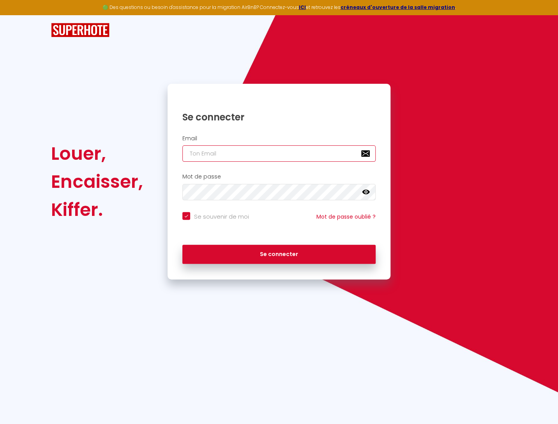
paste input "stecybajazet@hotmail.fr"
click at [335, 243] on div "Se connecter" at bounding box center [279, 252] width 223 height 23
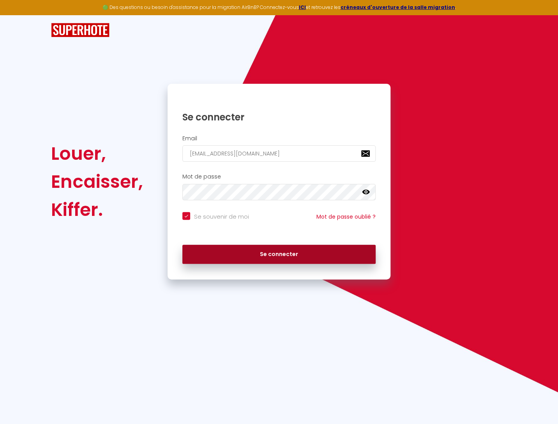
click at [338, 253] on button "Se connecter" at bounding box center [278, 254] width 193 height 19
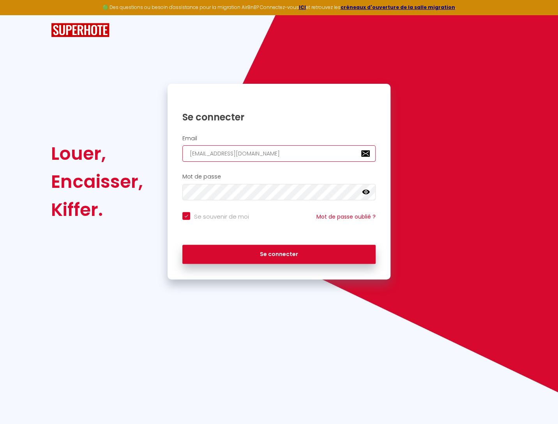
click at [254, 153] on input "stecybajazet@hotmail.fr" at bounding box center [278, 153] width 193 height 16
paste input "[EMAIL_ADDRESS][DOMAIN_NAME]"
click at [182, 245] on button "Se connecter" at bounding box center [278, 254] width 193 height 19
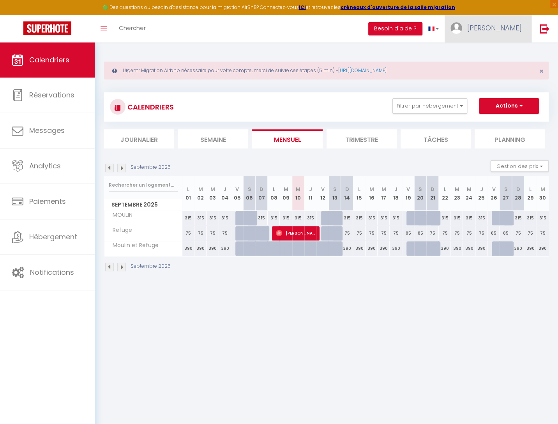
click at [502, 30] on span "[PERSON_NAME]" at bounding box center [494, 28] width 55 height 10
click at [507, 54] on link "Paramètres" at bounding box center [501, 54] width 58 height 13
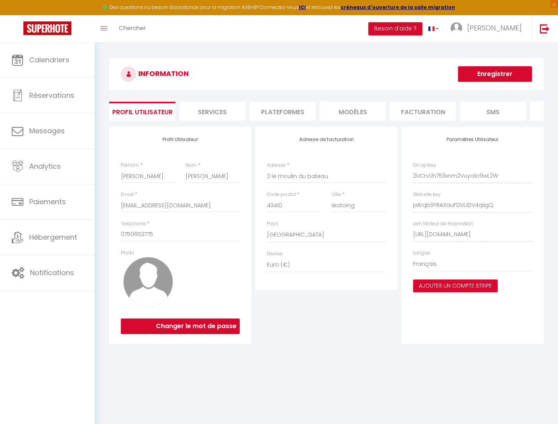
click at [283, 106] on li "Plateformes" at bounding box center [282, 111] width 66 height 19
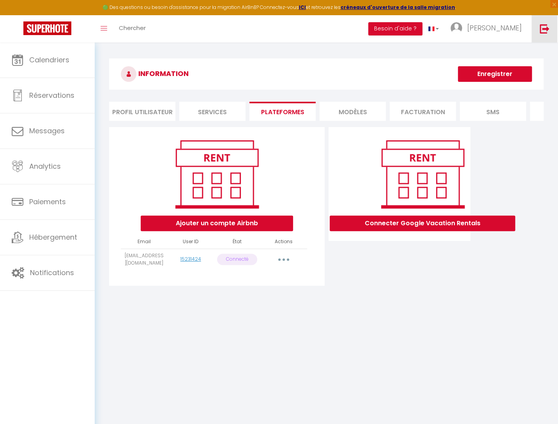
click at [544, 28] on img at bounding box center [545, 29] width 10 height 10
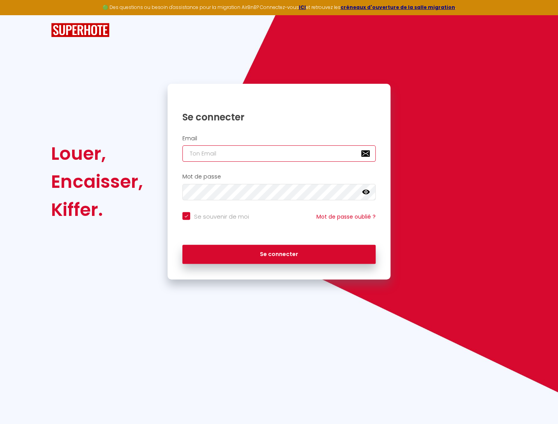
paste input "[EMAIL_ADDRESS][DOMAIN_NAME]"
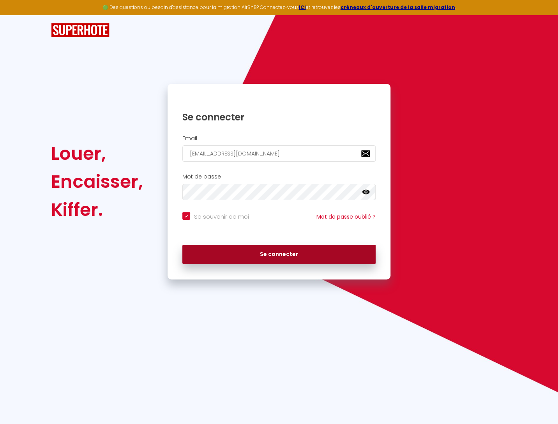
click at [299, 249] on button "Se connecter" at bounding box center [278, 254] width 193 height 19
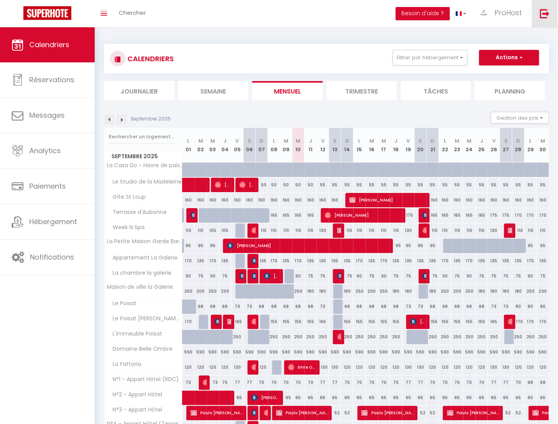
click at [541, 16] on img at bounding box center [545, 14] width 10 height 10
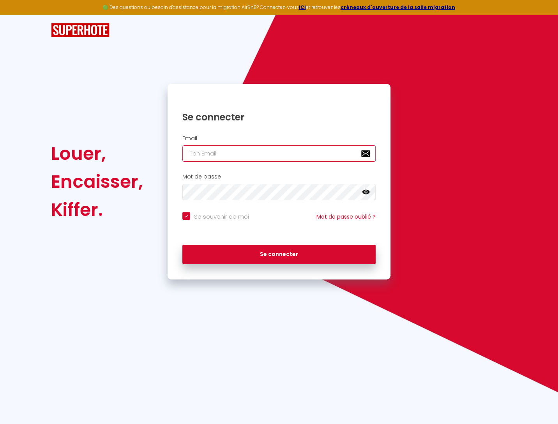
click at [238, 153] on input "email" at bounding box center [278, 153] width 193 height 16
paste input "[EMAIL_ADDRESS][DOMAIN_NAME]"
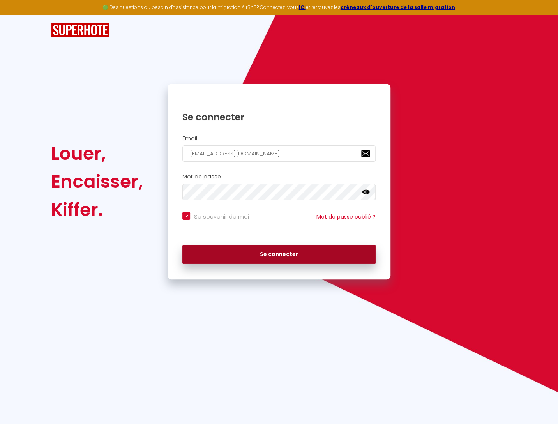
click at [293, 245] on div "Se connecter" at bounding box center [279, 252] width 223 height 23
click at [295, 247] on button "Se connecter" at bounding box center [278, 254] width 193 height 19
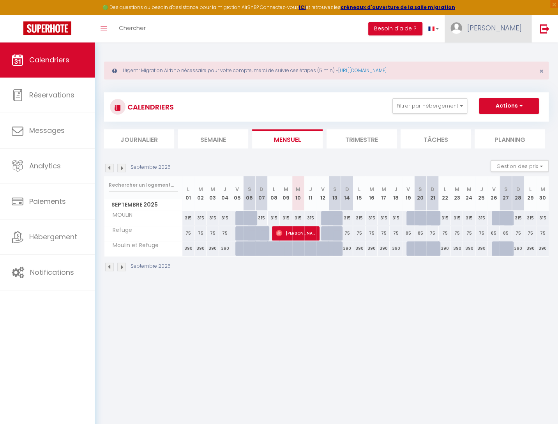
click at [500, 33] on span "[PERSON_NAME]" at bounding box center [494, 28] width 55 height 10
click at [506, 55] on link "Paramètres" at bounding box center [501, 54] width 58 height 13
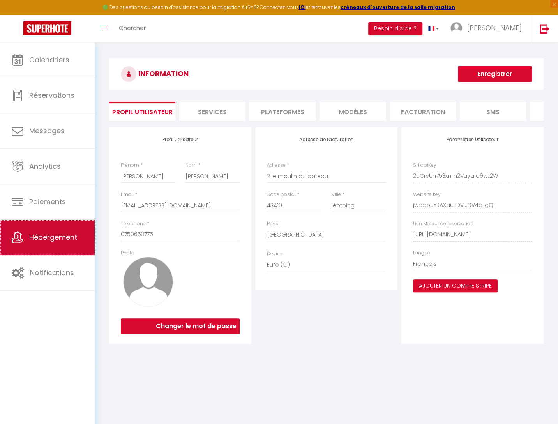
click at [36, 230] on link "Hébergement" at bounding box center [47, 237] width 95 height 35
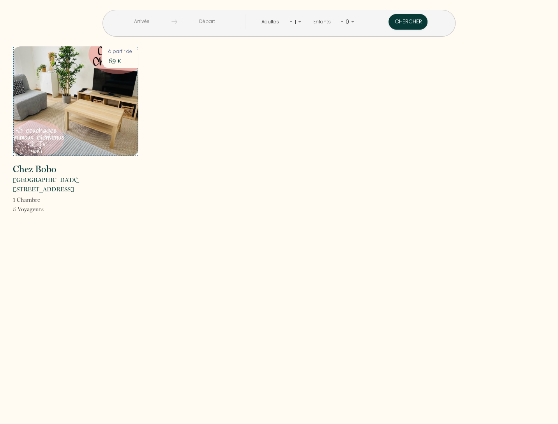
click at [78, 110] on img at bounding box center [75, 101] width 125 height 110
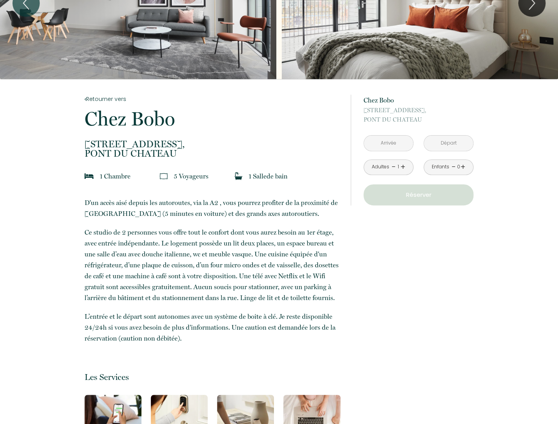
scroll to position [41, 0]
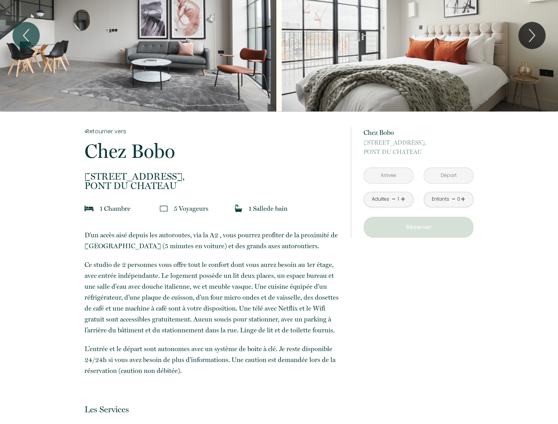
click at [372, 180] on input "text" at bounding box center [388, 175] width 49 height 15
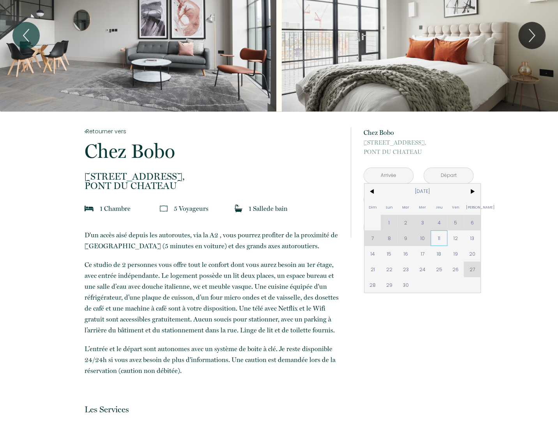
click at [440, 240] on span "11" at bounding box center [439, 238] width 17 height 16
type input "Jeu 11 Sep 2025"
type input "Ven 12 Sep 2025"
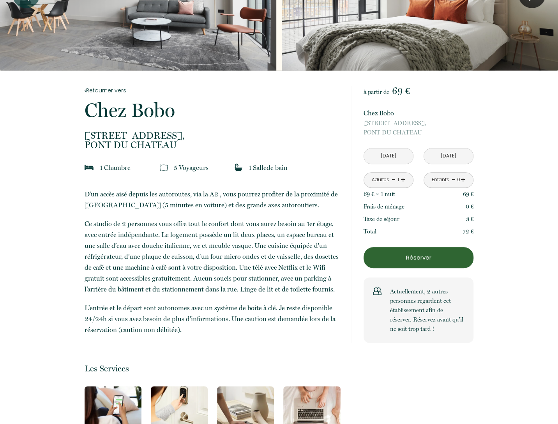
scroll to position [0, 0]
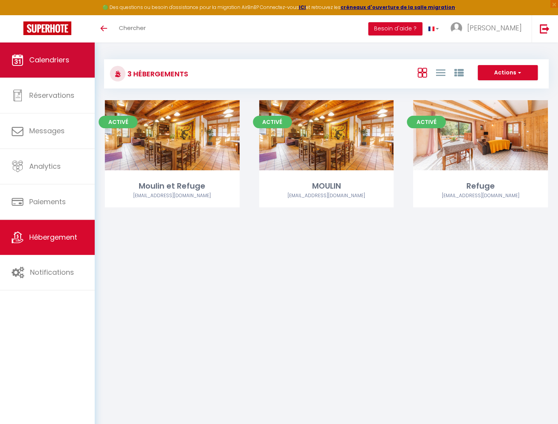
click at [72, 68] on link "Calendriers" at bounding box center [47, 59] width 95 height 35
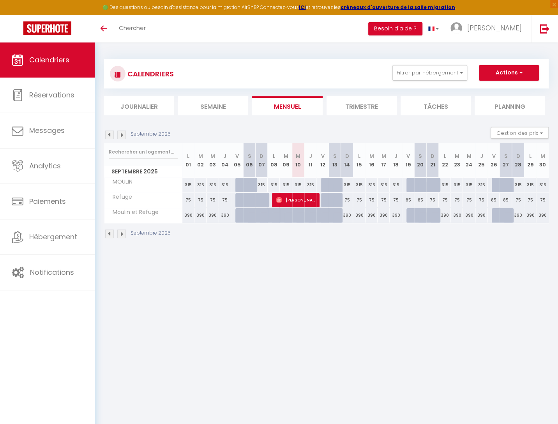
click at [367, 106] on li "Trimestre" at bounding box center [362, 105] width 70 height 19
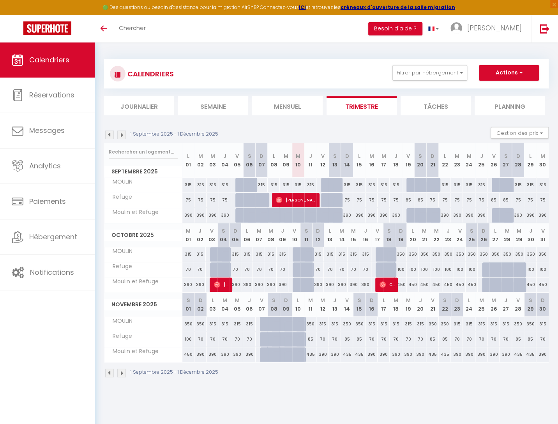
click at [120, 134] on img at bounding box center [121, 135] width 9 height 9
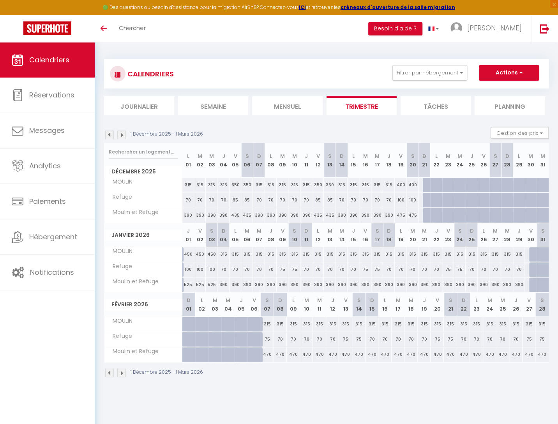
click at [120, 134] on img at bounding box center [121, 135] width 9 height 9
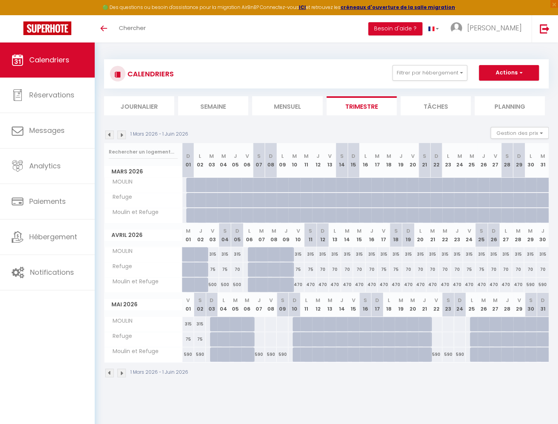
click at [120, 134] on img at bounding box center [121, 135] width 9 height 9
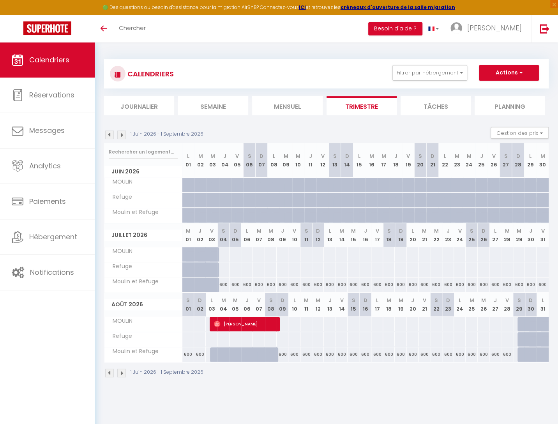
click at [247, 323] on span "Lucas Chataigner" at bounding box center [246, 323] width 64 height 15
select select "OK"
select select "0"
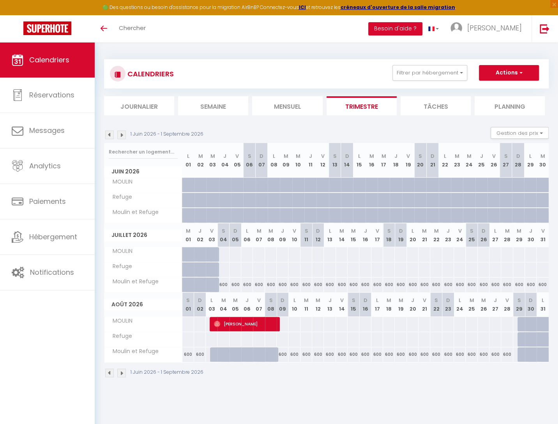
select select "1"
select select
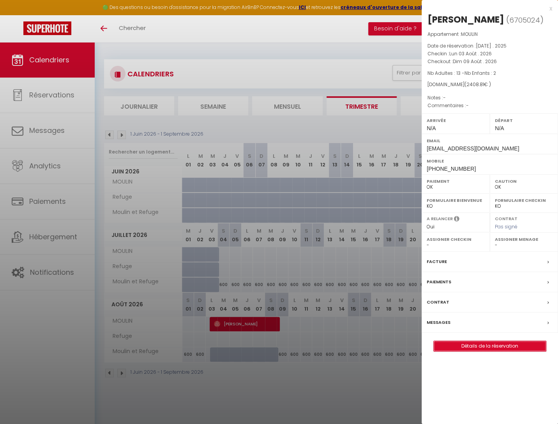
click at [508, 347] on link "Détails de la réservation" at bounding box center [490, 346] width 112 height 10
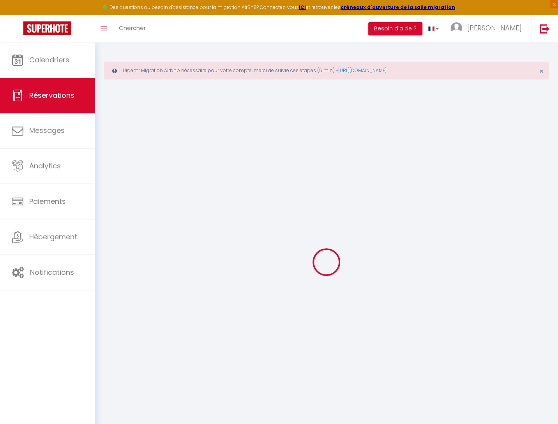
select select
checkbox input "false"
select select
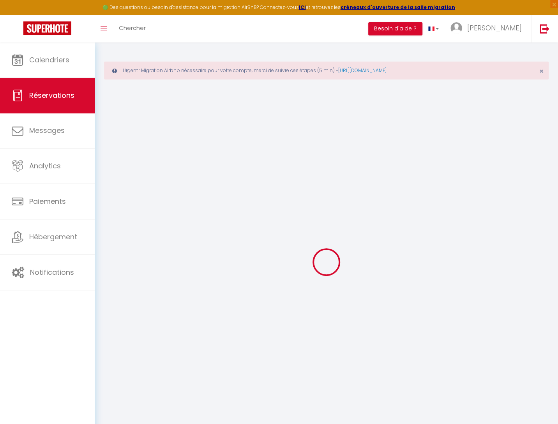
select select
checkbox input "false"
select select
type input "150"
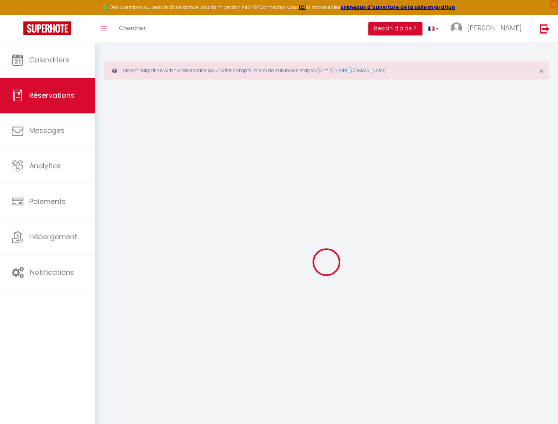
type input "62.81"
select select
checkbox input "false"
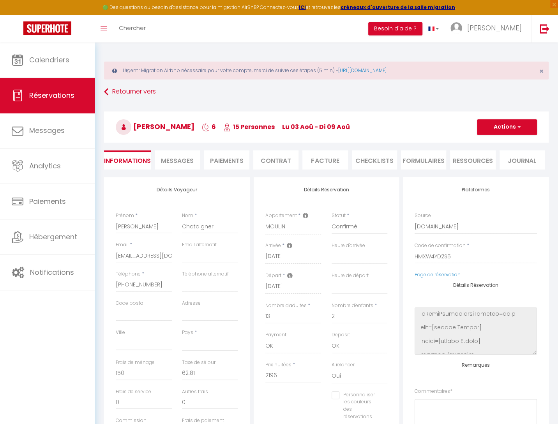
select select
checkbox input "false"
select select
click at [217, 161] on li "Paiements" at bounding box center [226, 159] width 45 height 19
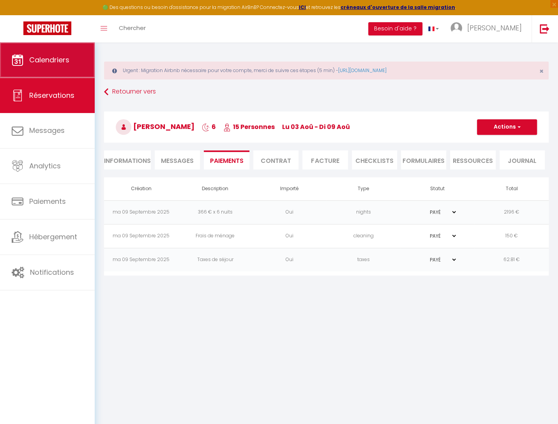
click at [57, 68] on link "Calendriers" at bounding box center [47, 59] width 95 height 35
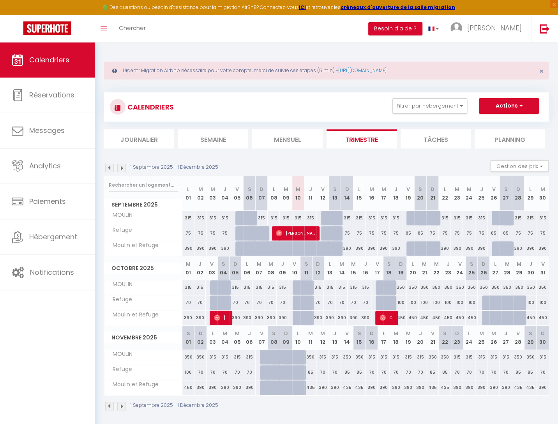
click at [123, 168] on img at bounding box center [121, 168] width 9 height 9
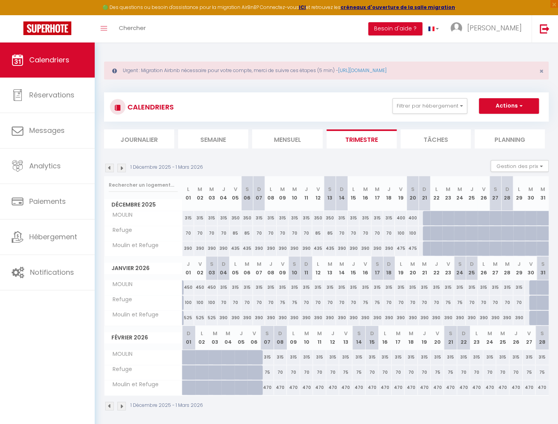
click at [123, 168] on img at bounding box center [121, 168] width 9 height 9
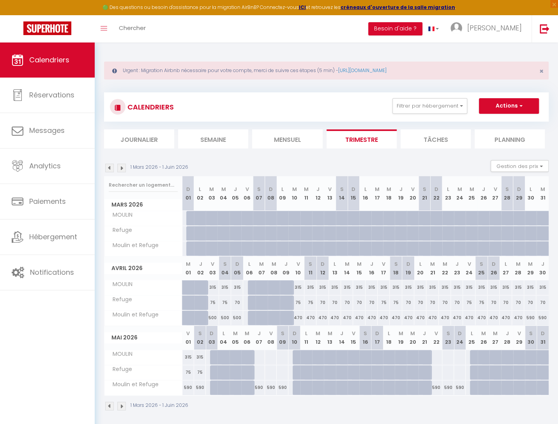
click at [123, 168] on img at bounding box center [121, 168] width 9 height 9
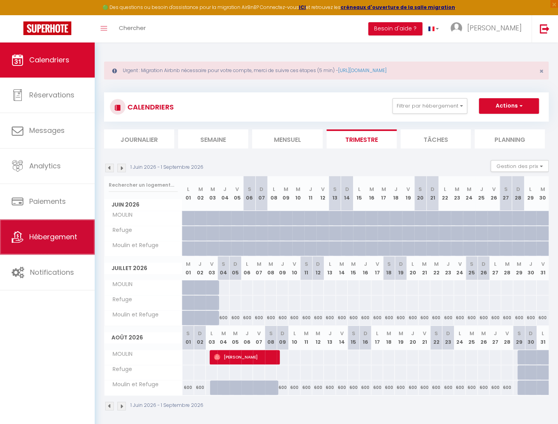
click at [58, 233] on span "Hébergement" at bounding box center [53, 237] width 48 height 10
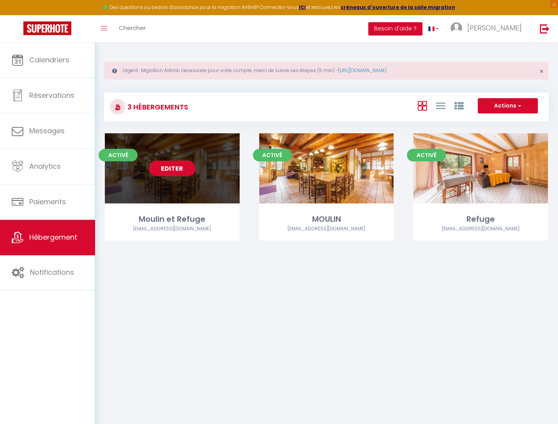
click at [177, 171] on link "Editer" at bounding box center [172, 169] width 47 height 16
select select "3"
select select "2"
select select "1"
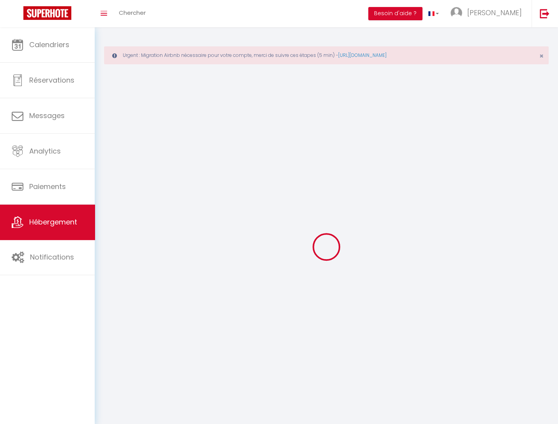
select select
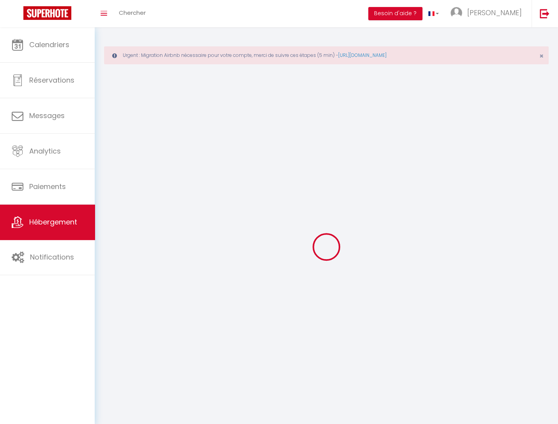
select select
checkbox input "false"
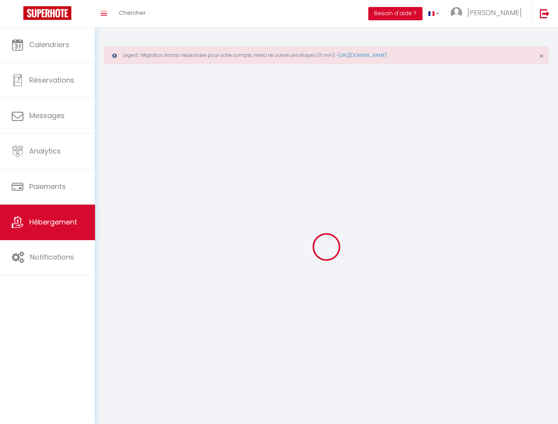
select select
select select "28"
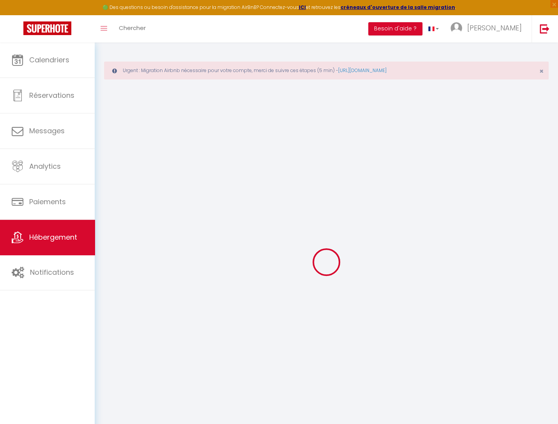
select select
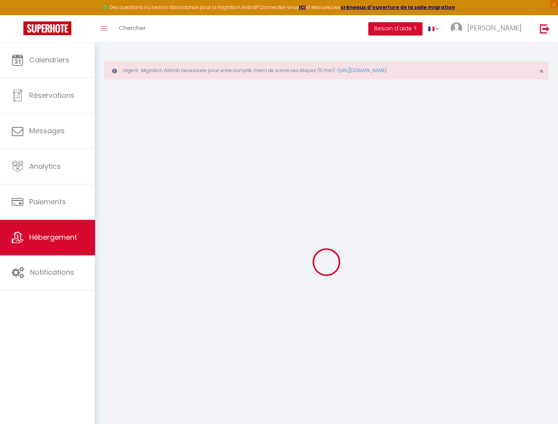
select select
checkbox input "false"
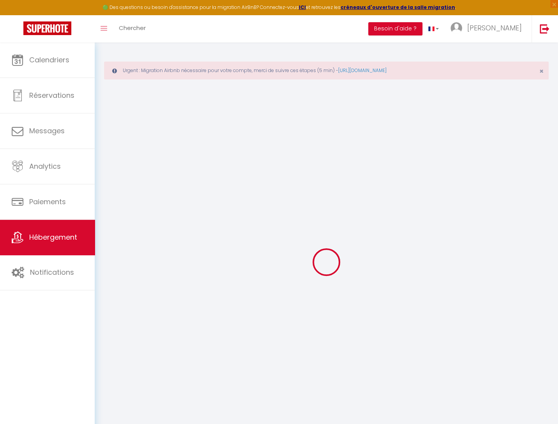
select select
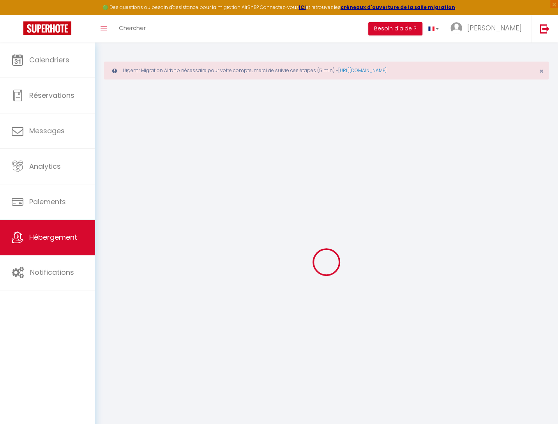
select select
checkbox input "false"
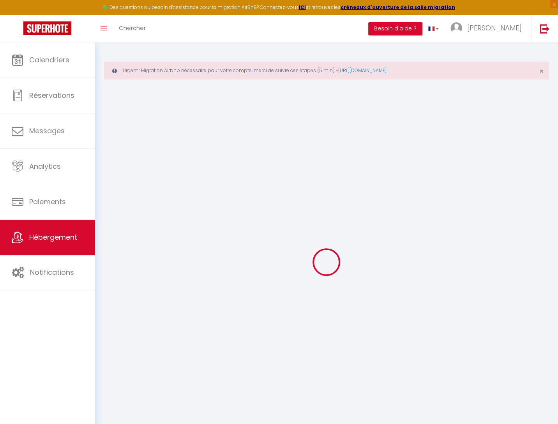
checkbox input "false"
select select
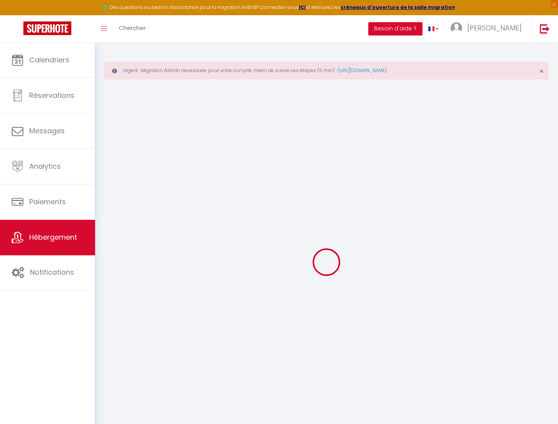
select select
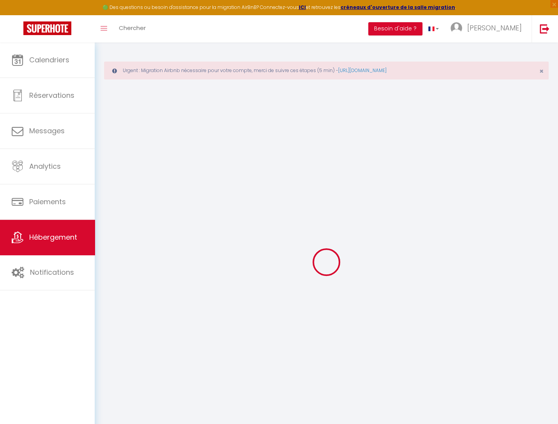
checkbox input "false"
select select
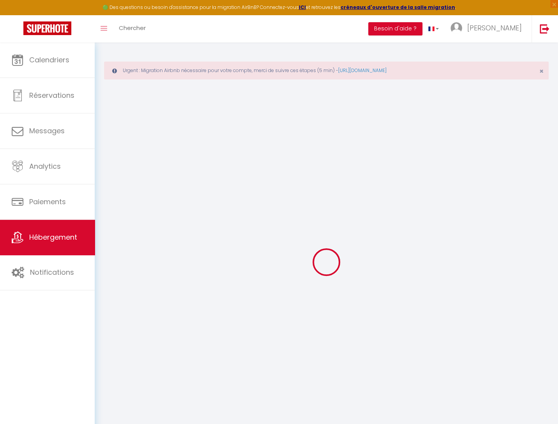
select select
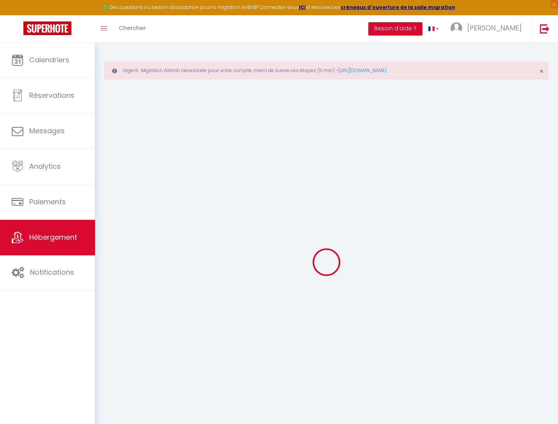
select select
checkbox input "false"
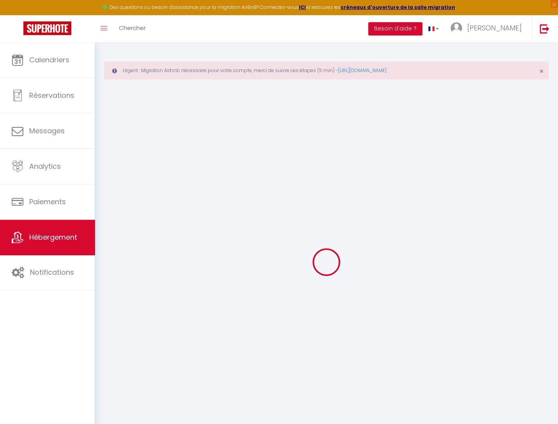
checkbox input "false"
select select
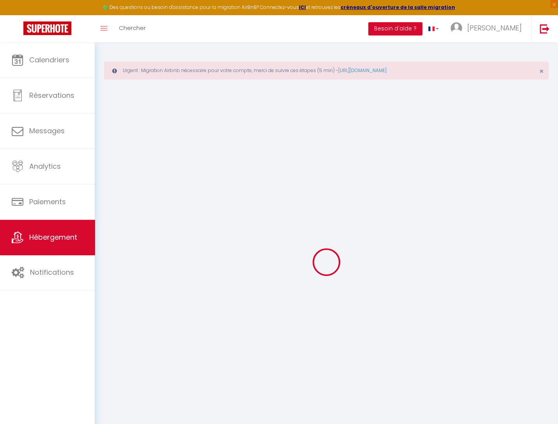
select select
checkbox input "false"
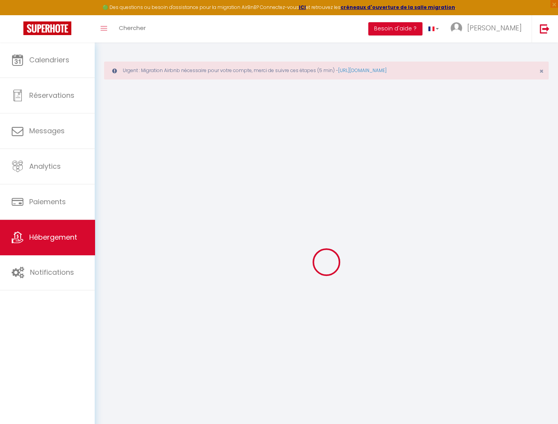
checkbox input "false"
select select
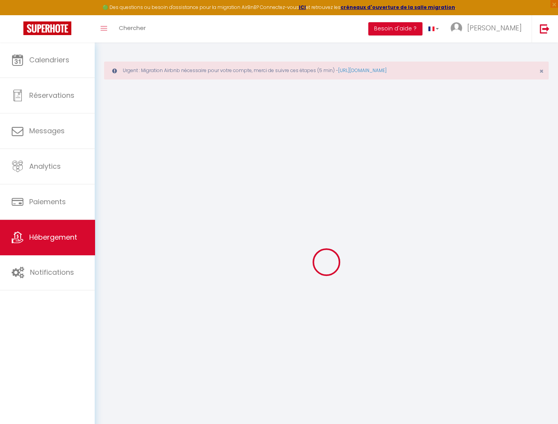
type input "Moulin et Refuge"
type input "[PERSON_NAME]"
type input "le moulin du bateau"
type input "43410"
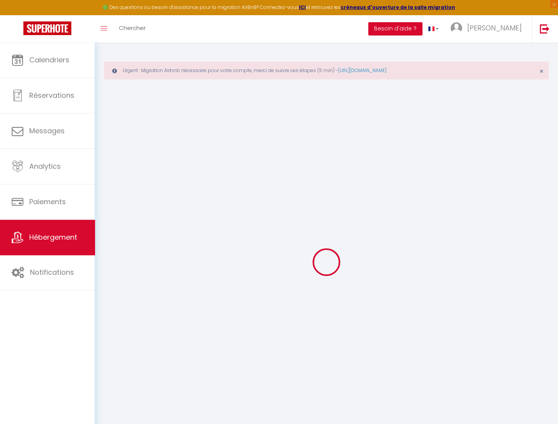
type input "léotoing"
select select "houses"
select select "20"
select select "7"
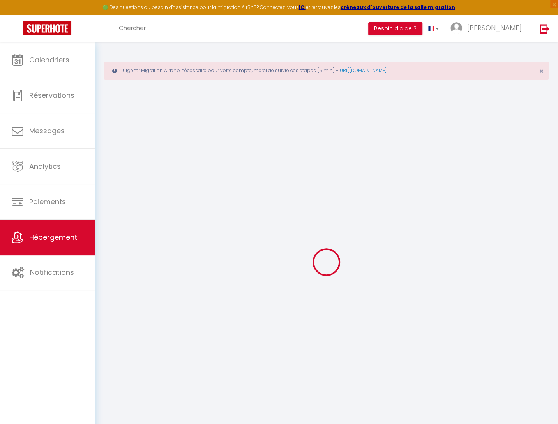
select select "5"
type input "370"
type input "150"
type input "0.77"
type input "1000"
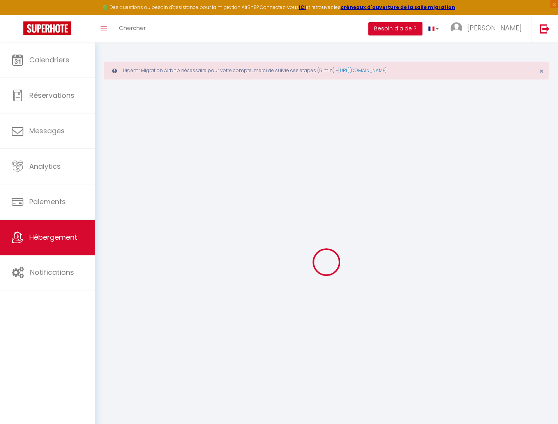
select select
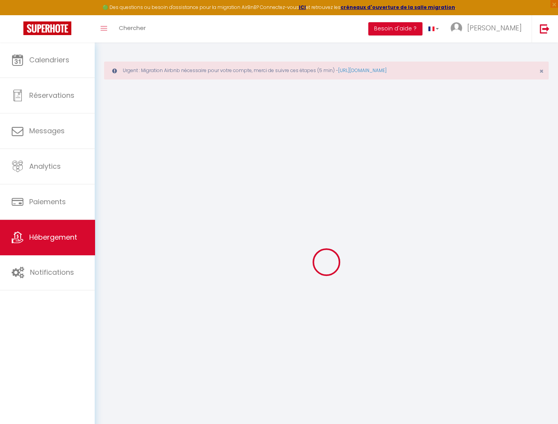
type input "Moulin du Bateau"
type input "43410"
type input "Léotoing"
type input "[EMAIL_ADDRESS][DOMAIN_NAME]"
select select
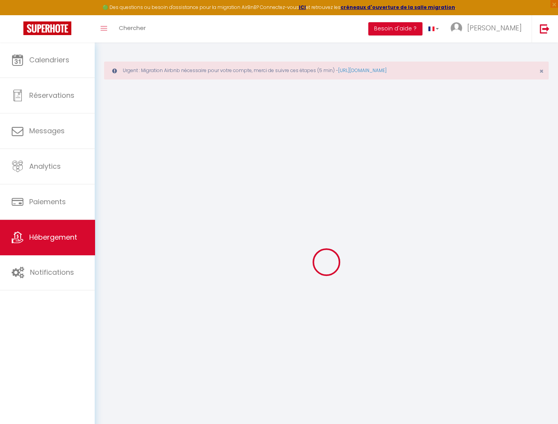
checkbox input "false"
select select
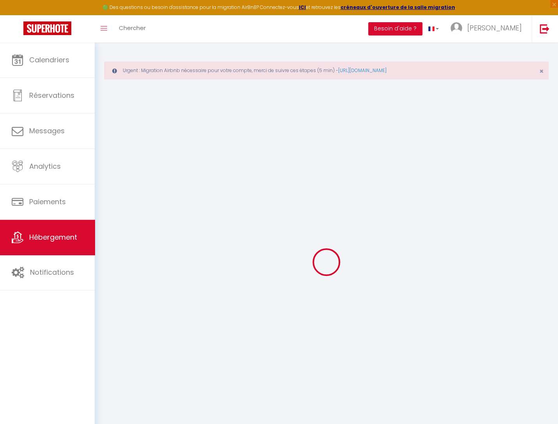
select select
type input "0"
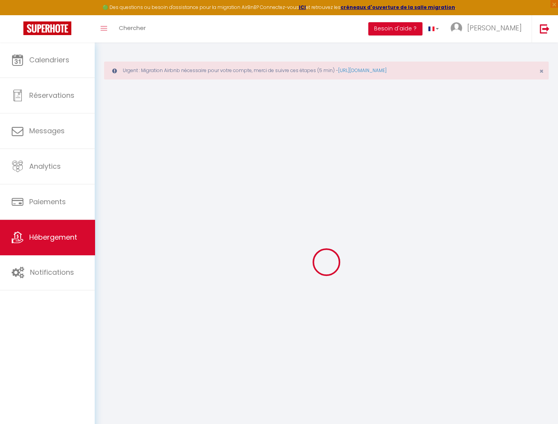
select select
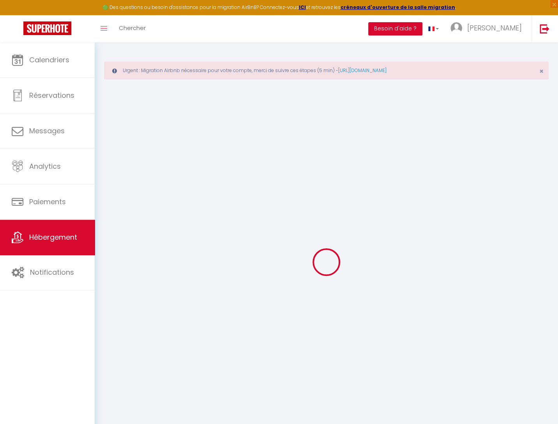
select select
checkbox input "false"
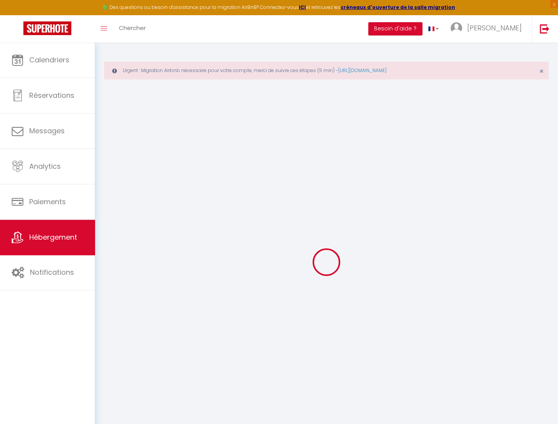
select select
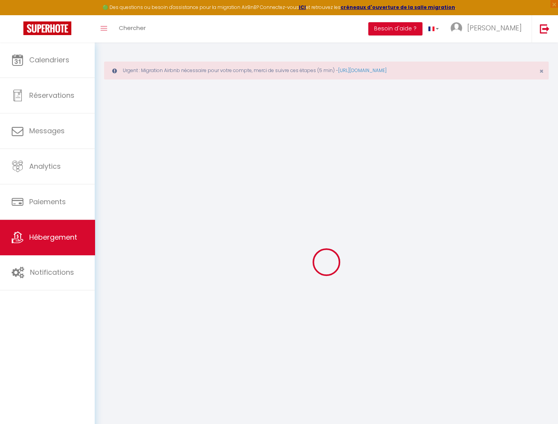
select select
checkbox input "false"
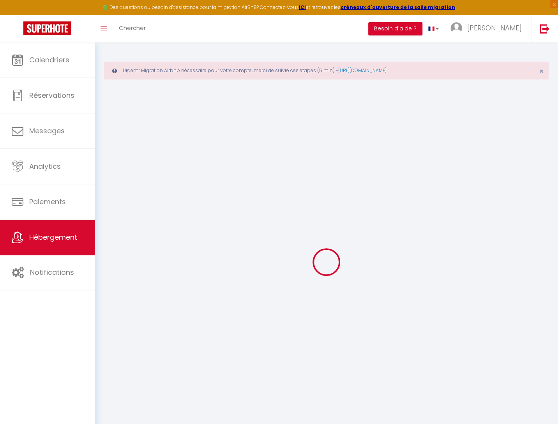
select select
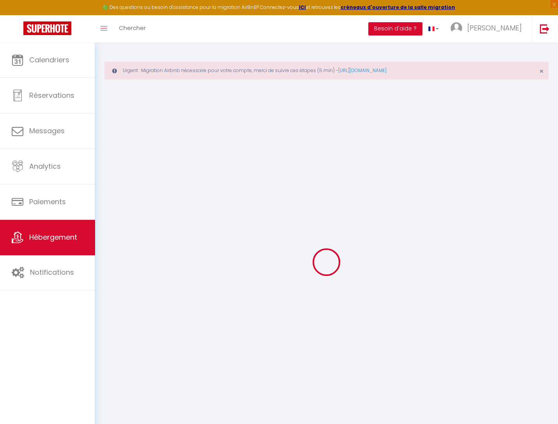
select select
checkbox input "false"
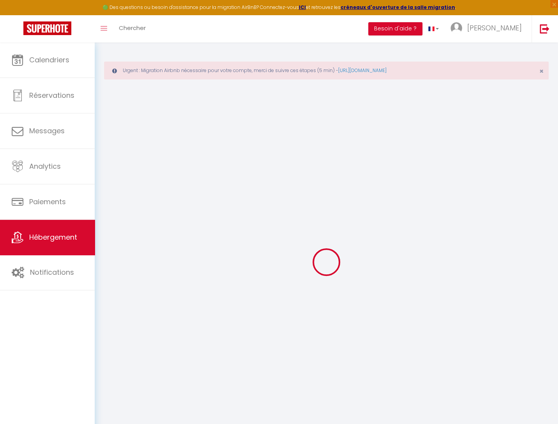
select select
checkbox input "false"
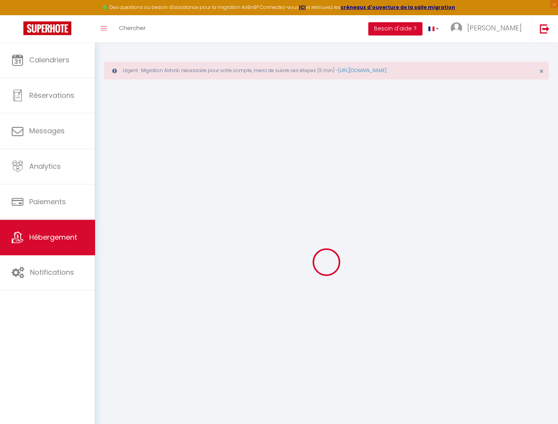
select select "16:00"
select select
select select "11:00"
select select "30"
select select "120"
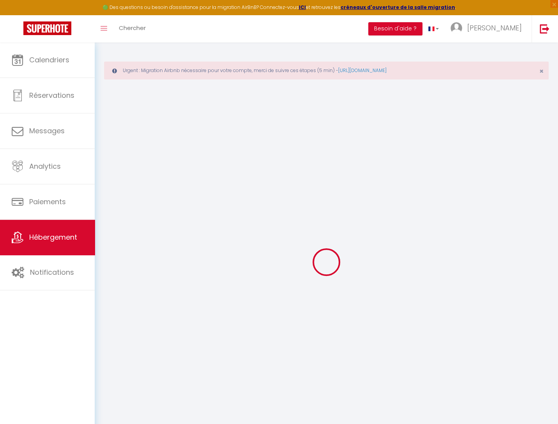
select select
checkbox input "false"
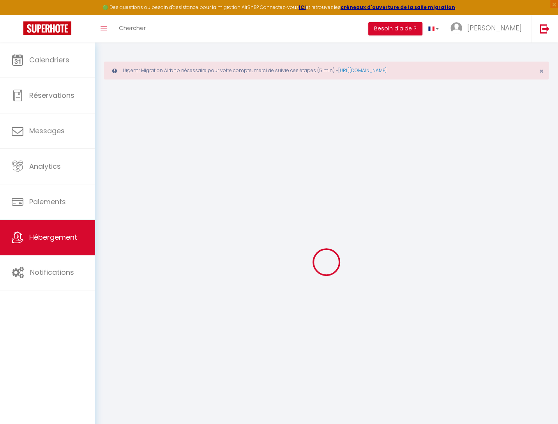
checkbox input "false"
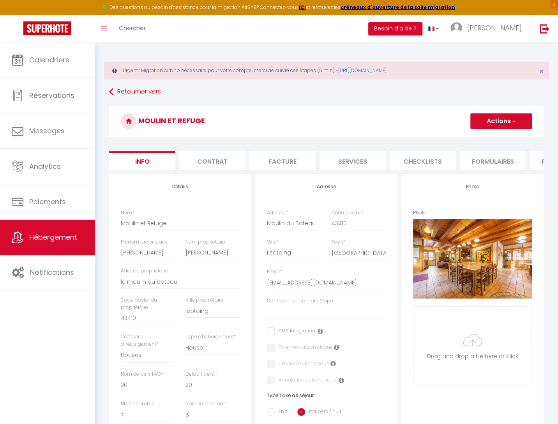
select select
checkbox input "false"
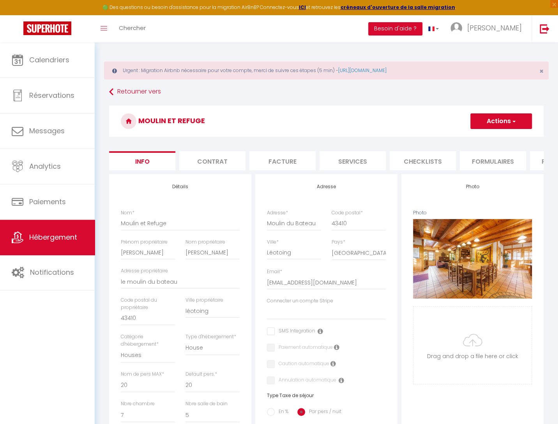
checkbox input "false"
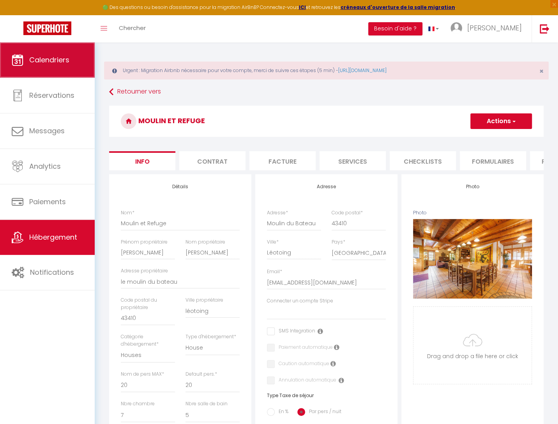
click at [50, 69] on link "Calendriers" at bounding box center [47, 59] width 95 height 35
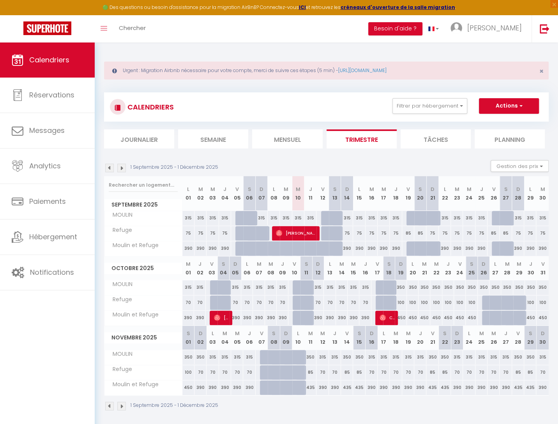
click at [124, 170] on img at bounding box center [121, 168] width 9 height 9
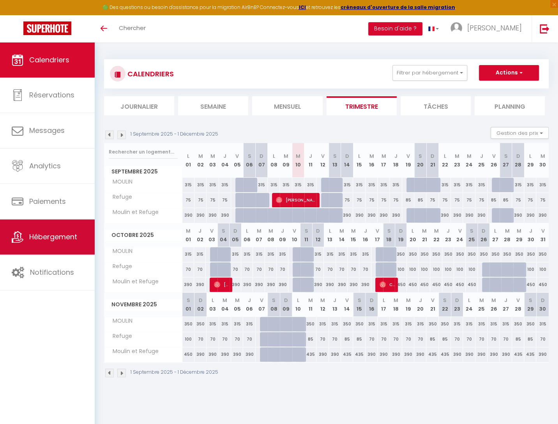
click at [58, 227] on link "Hébergement" at bounding box center [47, 236] width 95 height 35
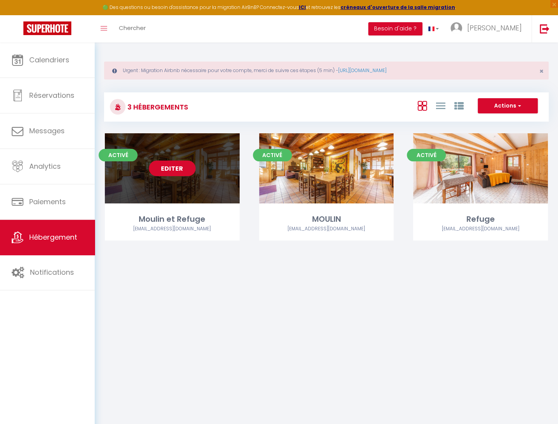
click at [175, 166] on link "Editer" at bounding box center [172, 169] width 47 height 16
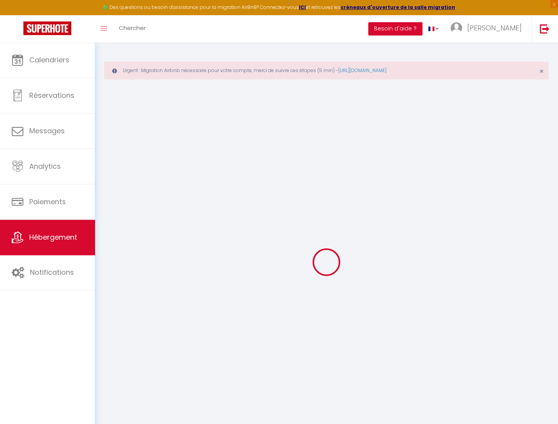
select select "+ 20 %"
select select "+ 10 %"
select select "6831-1304930499935142733"
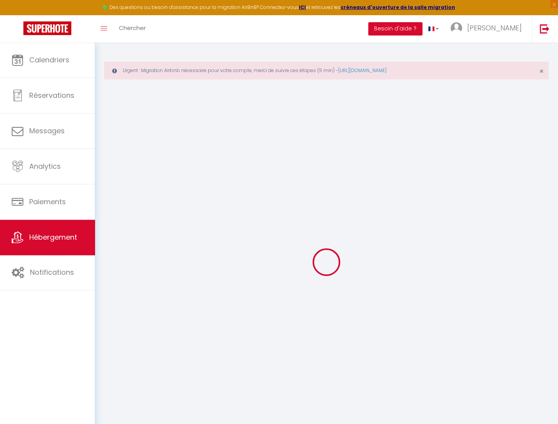
select select
checkbox input "false"
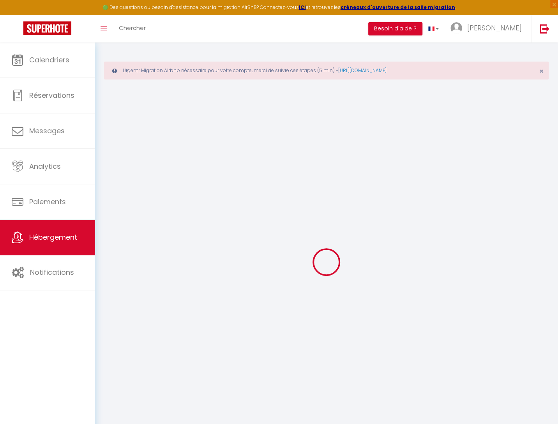
select select "16:00"
select select
select select "11:00"
select select "30"
select select "120"
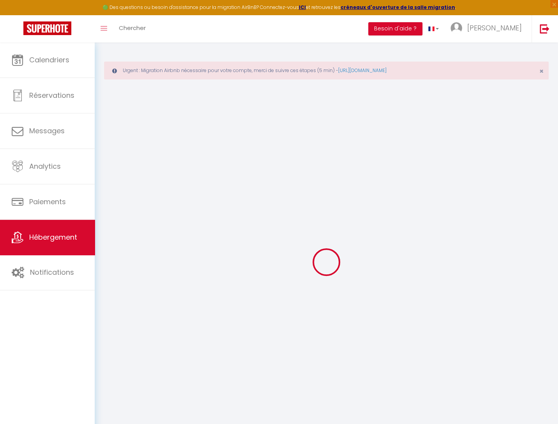
select select "365"
select select
select select "EUR"
select select
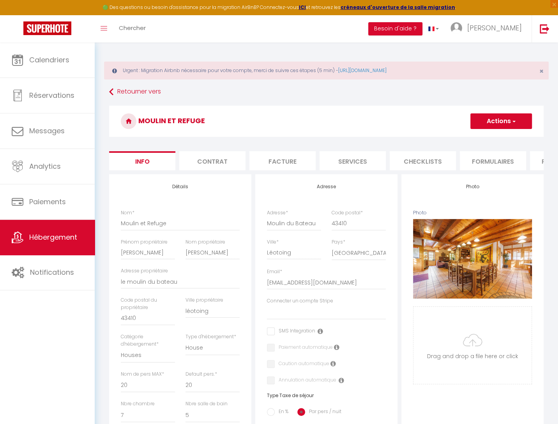
click at [491, 171] on form "Moulin et Refuge Actions Enregistrer Dupliquer Supprimer Importer les réservati…" at bounding box center [326, 403] width 435 height 594
click at [375, 159] on li "Paramètres" at bounding box center [366, 160] width 66 height 19
select select
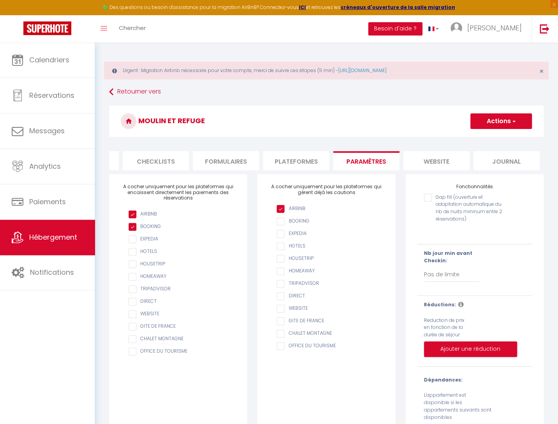
click at [288, 161] on li "Plateformes" at bounding box center [296, 160] width 66 height 19
select select
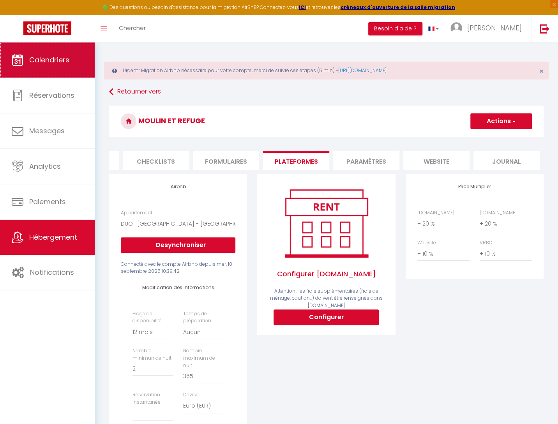
click at [50, 67] on link "Calendriers" at bounding box center [47, 59] width 95 height 35
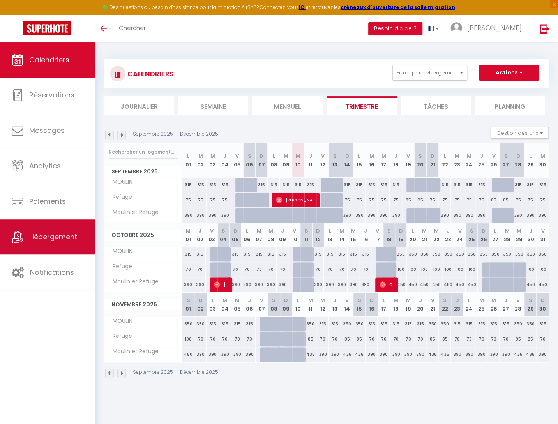
click at [62, 230] on link "Hébergement" at bounding box center [47, 236] width 95 height 35
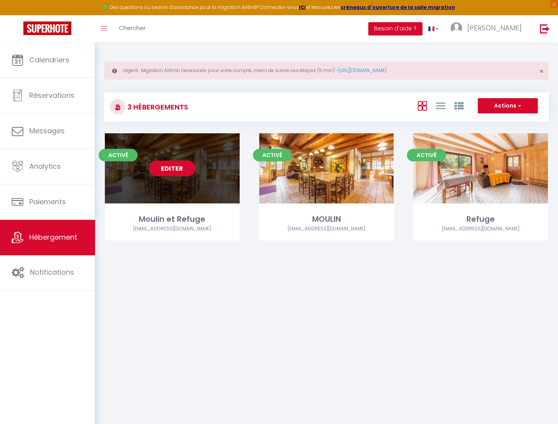
click at [182, 169] on link "Editer" at bounding box center [172, 169] width 47 height 16
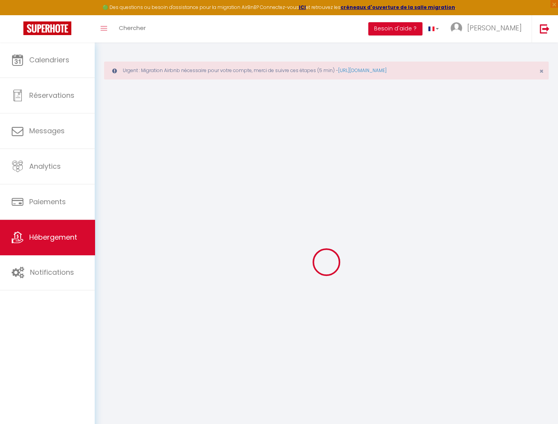
select select
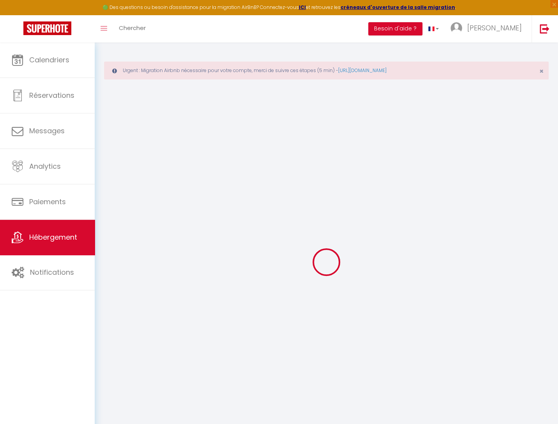
select select
checkbox input "false"
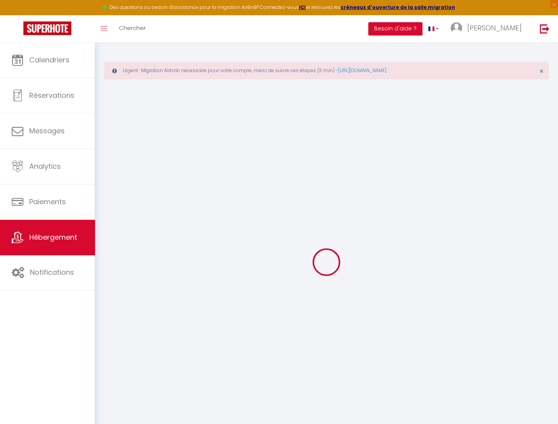
select select
checkbox input "false"
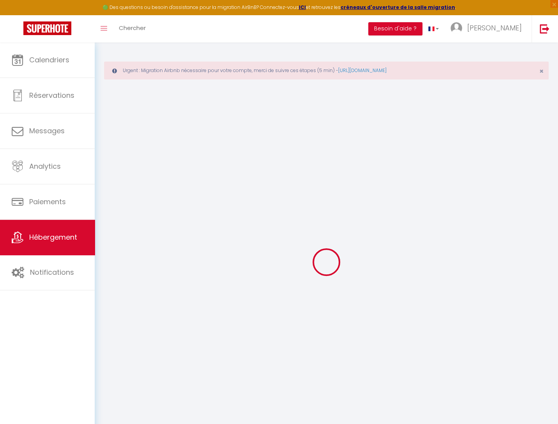
select select "16:00"
select select
select select "11:00"
select select "30"
select select "120"
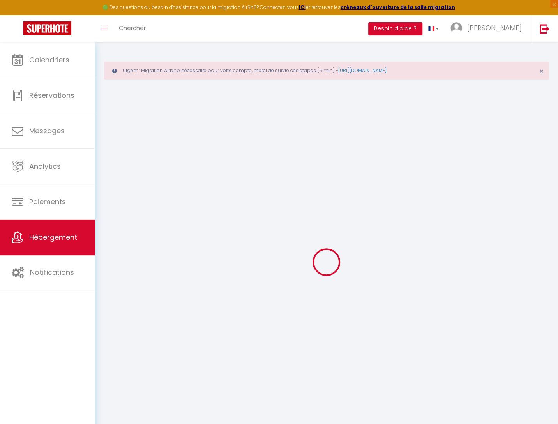
select select
checkbox input "false"
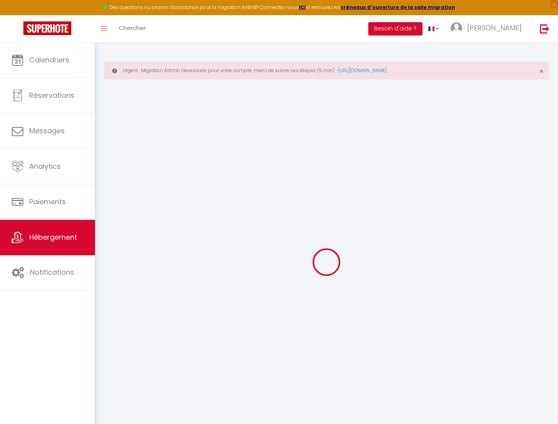
checkbox input "false"
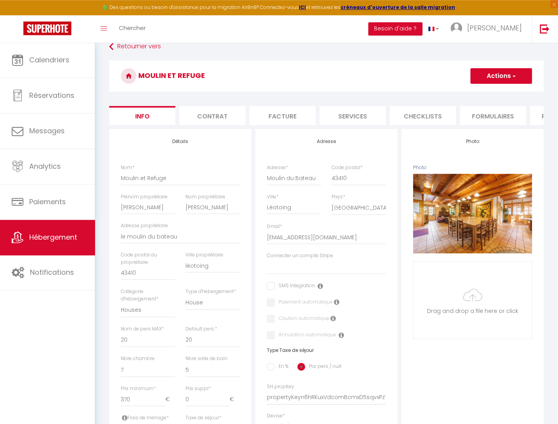
scroll to position [41, 0]
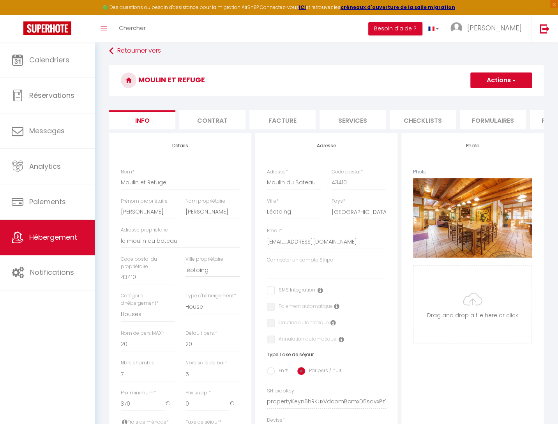
click at [500, 119] on li "Formulaires" at bounding box center [493, 119] width 66 height 19
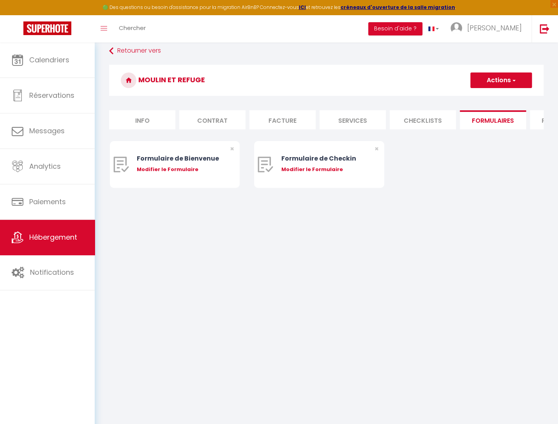
click at [537, 119] on li "Plateformes" at bounding box center [563, 119] width 66 height 19
select select
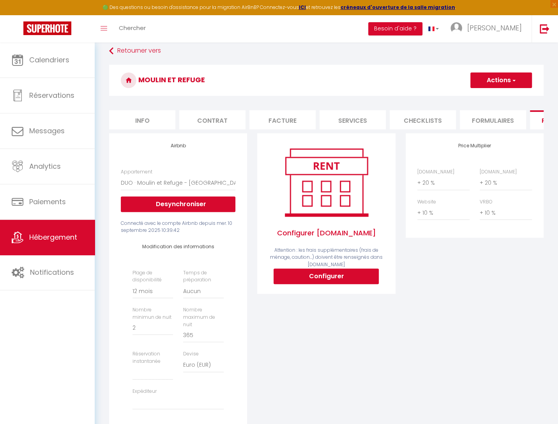
scroll to position [232, 0]
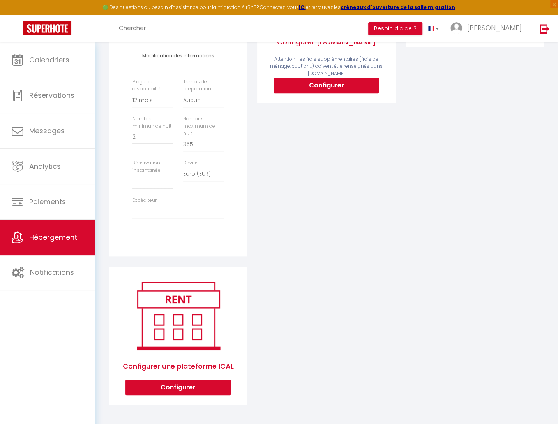
click at [339, 208] on div "Configurer [DOMAIN_NAME] Attention : les frais supplémentaires (frais de ménage…" at bounding box center [326, 104] width 148 height 324
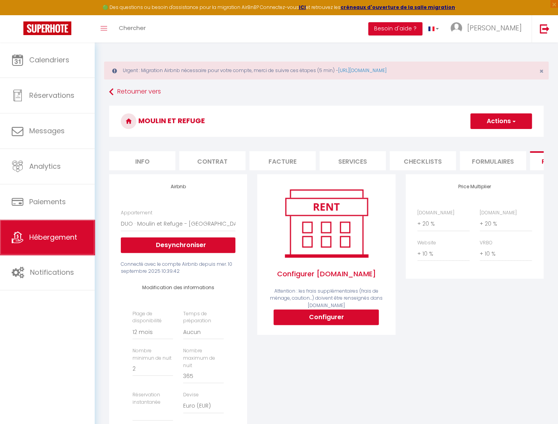
click at [52, 235] on span "Hébergement" at bounding box center [53, 237] width 48 height 10
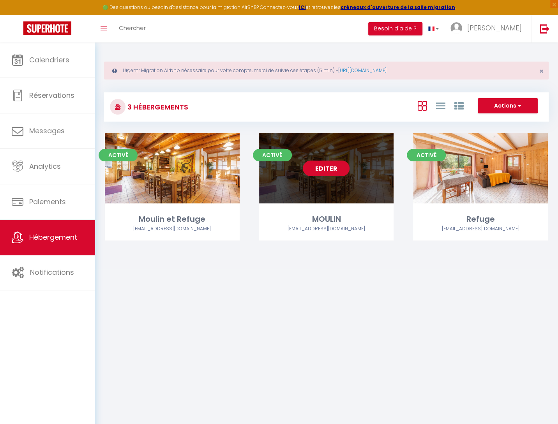
click at [323, 161] on link "Editer" at bounding box center [326, 169] width 47 height 16
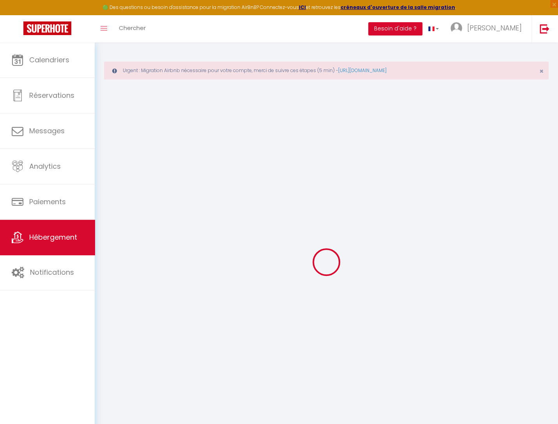
select select
checkbox input "false"
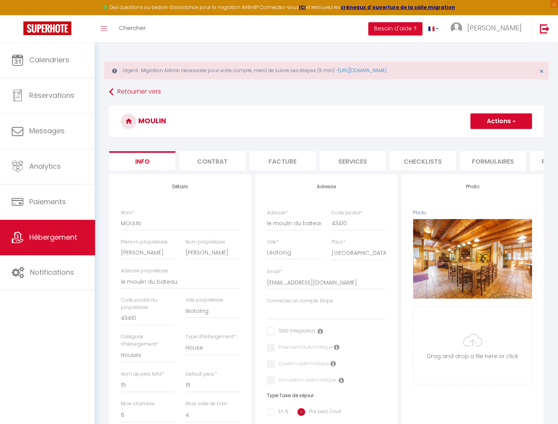
select select
checkbox input "false"
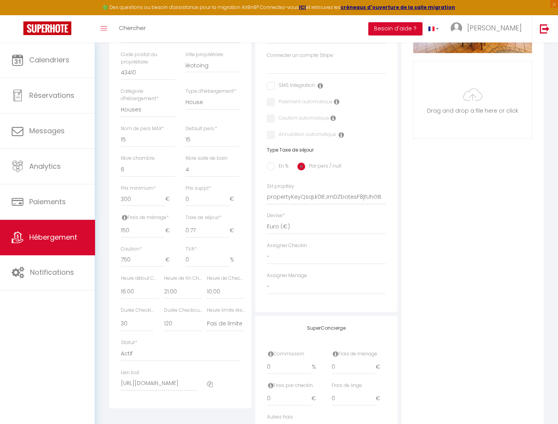
scroll to position [41, 0]
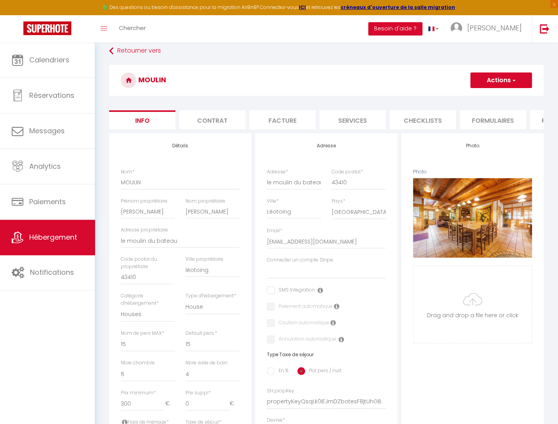
click at [535, 122] on li "Plateformes" at bounding box center [563, 119] width 66 height 19
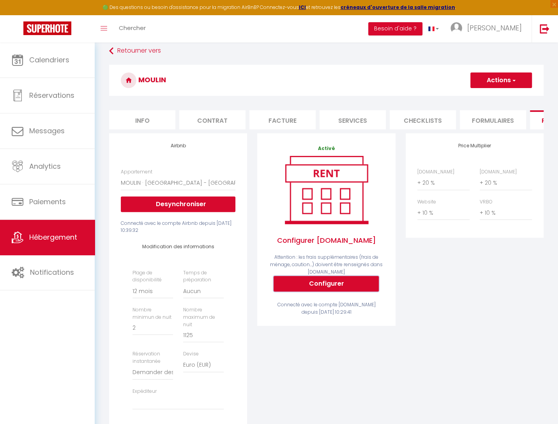
click at [326, 284] on button "Configurer" at bounding box center [326, 284] width 105 height 16
select select
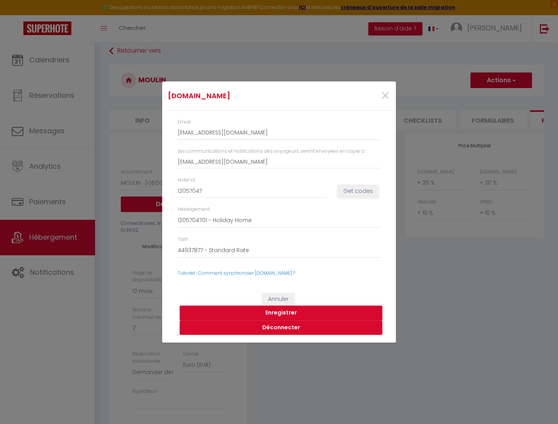
click at [49, 236] on div "[DOMAIN_NAME] × Email [EMAIL_ADDRESS][DOMAIN_NAME] Les communications et notifi…" at bounding box center [279, 212] width 558 height 424
click at [389, 95] on span "×" at bounding box center [385, 95] width 10 height 23
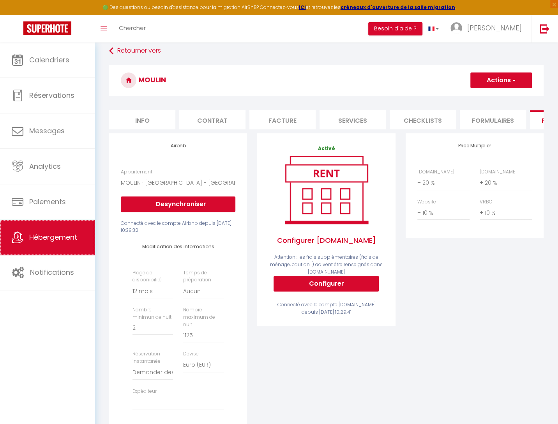
click at [71, 238] on span "Hébergement" at bounding box center [53, 237] width 48 height 10
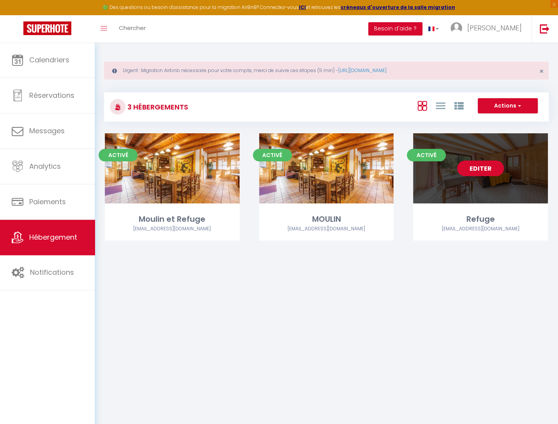
click at [487, 163] on link "Editer" at bounding box center [480, 169] width 47 height 16
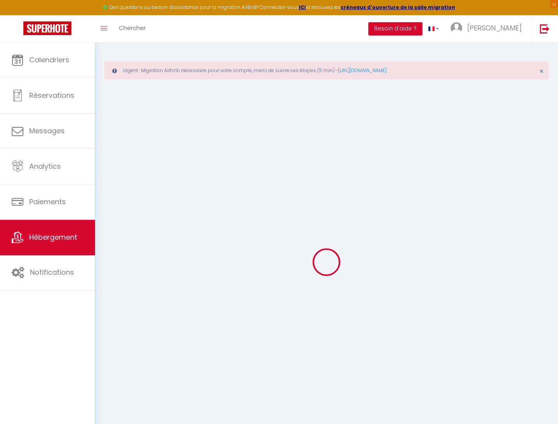
select select "+ 20 %"
select select "+ 5 %"
select select "+ 20 %"
select select "16:00"
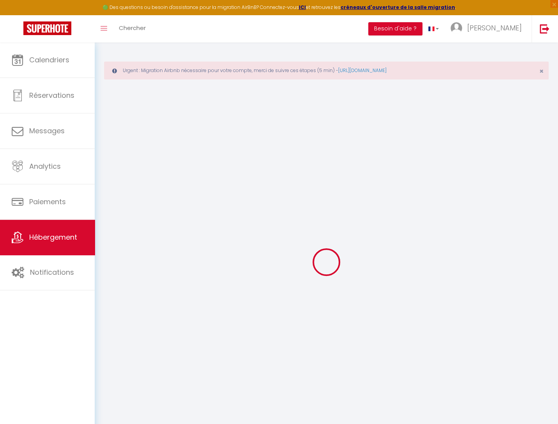
select select "20:00"
select select "10:00"
select select "300"
select select "120"
select select
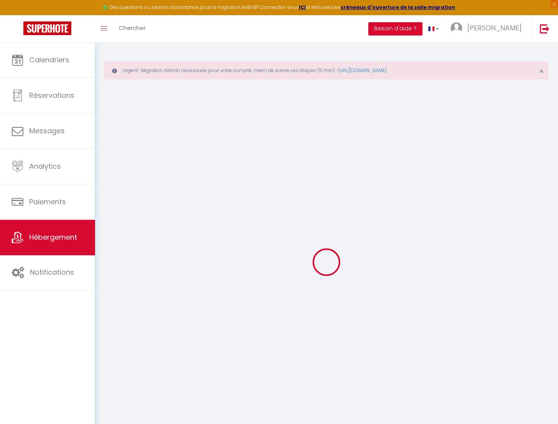
checkbox input "false"
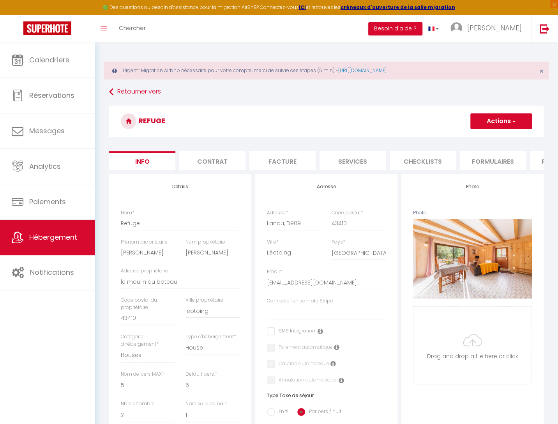
scroll to position [0, 267]
select select
checkbox input "false"
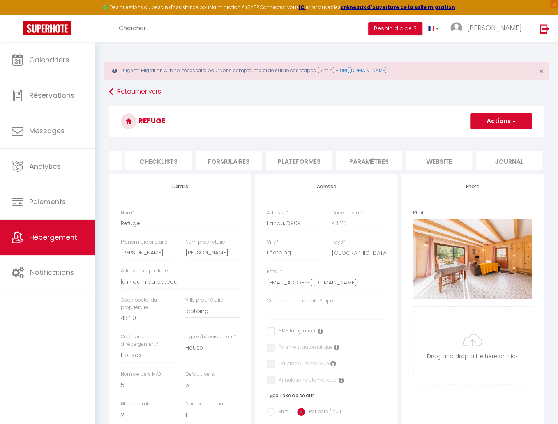
checkbox input "false"
select select "365"
select select "EUR"
select select
select select "6831-576722545899988215"
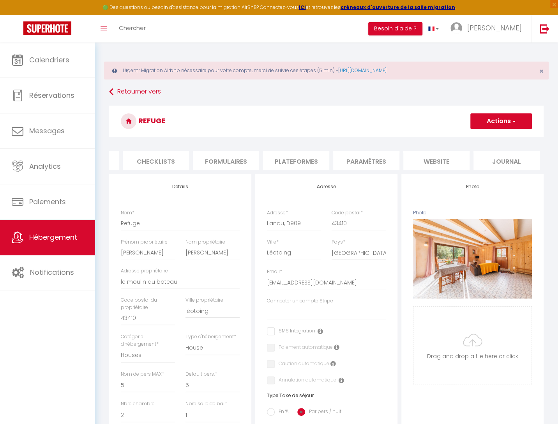
click at [298, 159] on li "Plateformes" at bounding box center [296, 160] width 66 height 19
select select
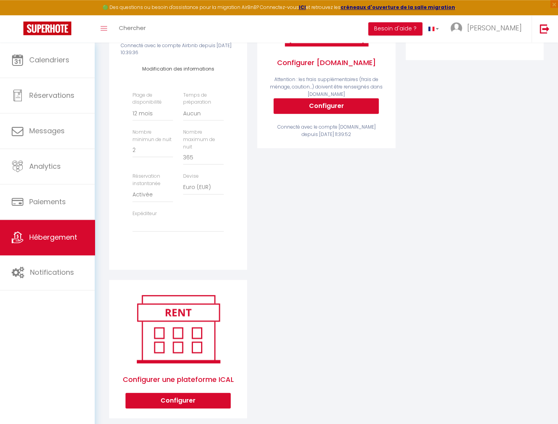
scroll to position [232, 0]
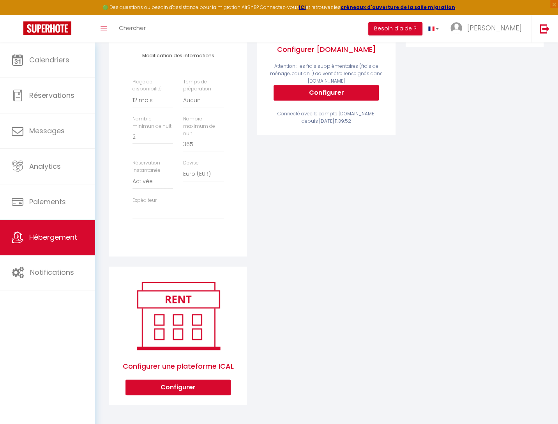
click at [344, 85] on div "Activé Configurer [DOMAIN_NAME] Attention : les frais supplémentaires (frais de…" at bounding box center [326, 39] width 115 height 171
click at [468, 125] on div "Price Multiplier [DOMAIN_NAME] 0 + 1 % + 2 % + 3 % + 4 % + 5 % + 6 % + 7 %" at bounding box center [475, 104] width 148 height 324
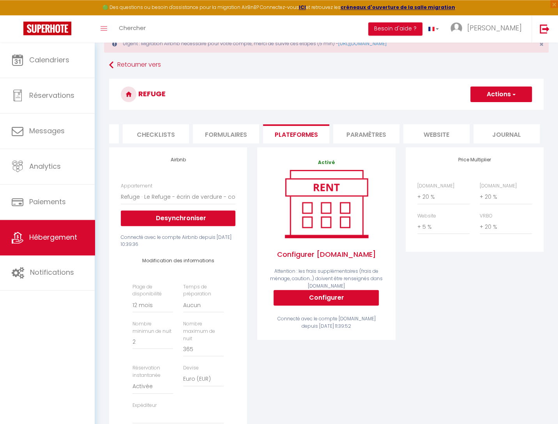
scroll to position [0, 0]
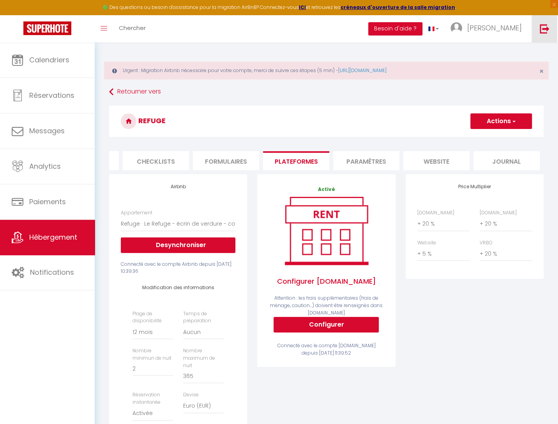
click at [549, 32] on img at bounding box center [545, 29] width 10 height 10
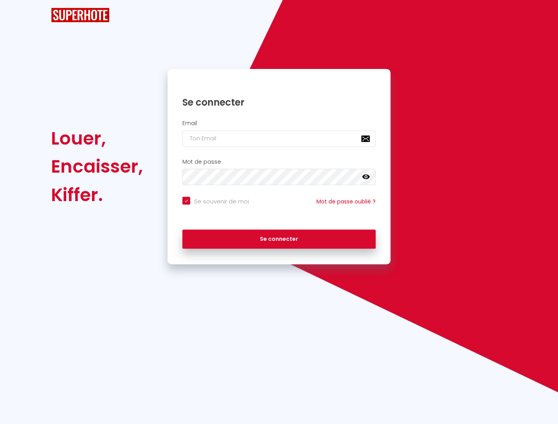
checkbox input "true"
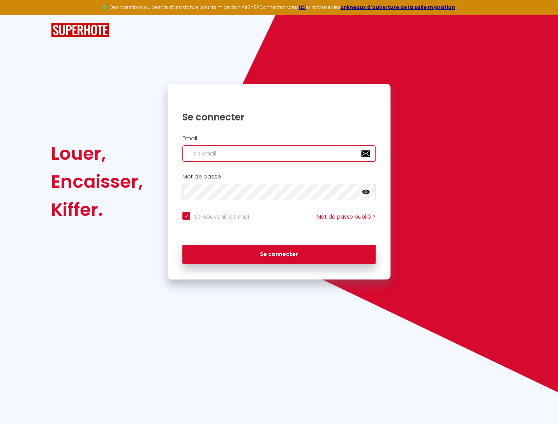
paste input "[EMAIL_ADDRESS][DOMAIN_NAME]"
type input "[EMAIL_ADDRESS][DOMAIN_NAME]"
checkbox input "true"
type input "[EMAIL_ADDRESS][DOMAIN_NAME]"
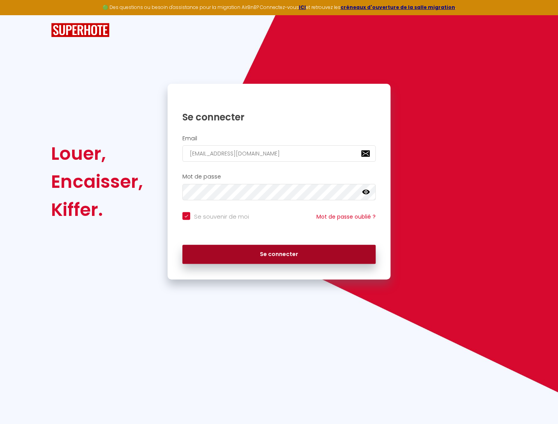
click at [309, 256] on button "Se connecter" at bounding box center [278, 254] width 193 height 19
checkbox input "true"
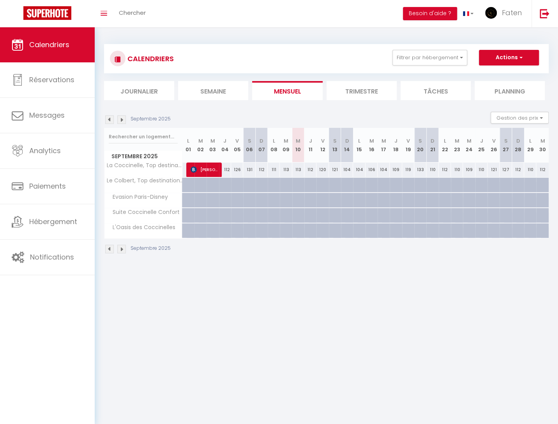
click at [377, 92] on li "Trimestre" at bounding box center [362, 90] width 70 height 19
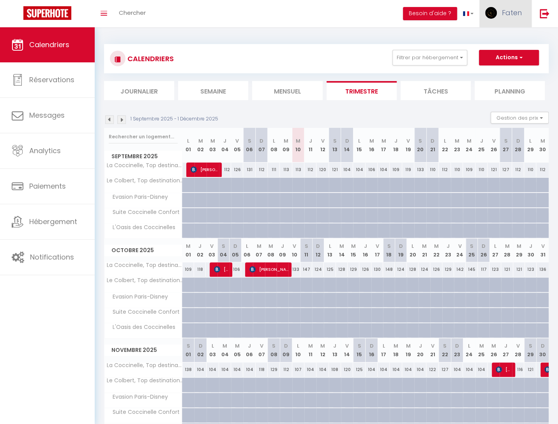
click at [512, 18] on span "Faten" at bounding box center [512, 13] width 20 height 10
click at [512, 37] on link "Paramètres" at bounding box center [501, 38] width 58 height 13
select select "fr"
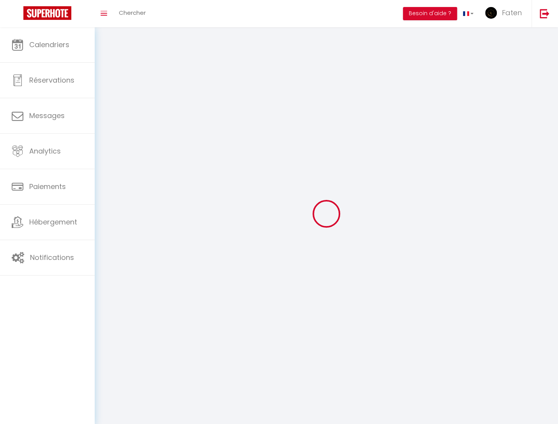
select select "fr"
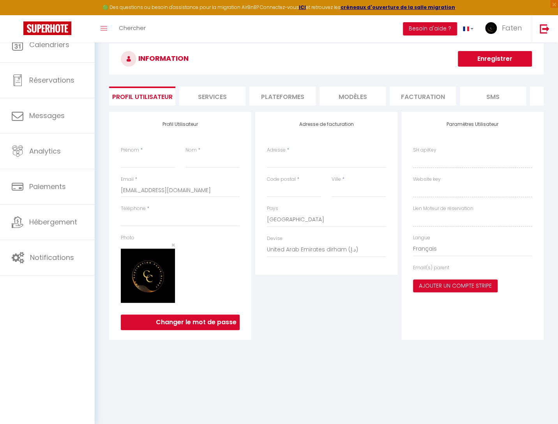
type input "Faten"
type input "Hamdi"
type input "0622198145"
type input "[STREET_ADDRESS]"
type input "77330"
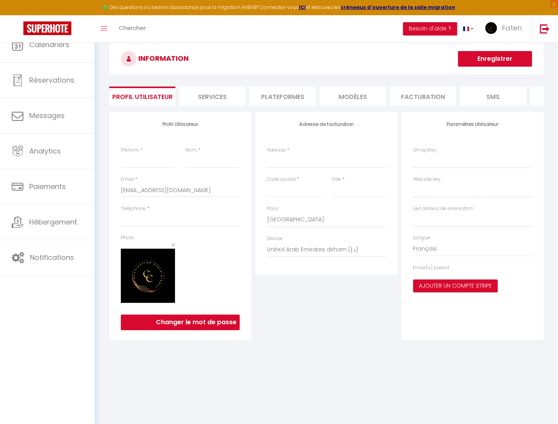
type input "ozoir-la-ferriere"
select select "1"
select select "28"
type input "x3SaHQod4c1OPVcGKgMBZEm7o"
type input "AKA6jzFn13R9wCqEN5t7NKiWY"
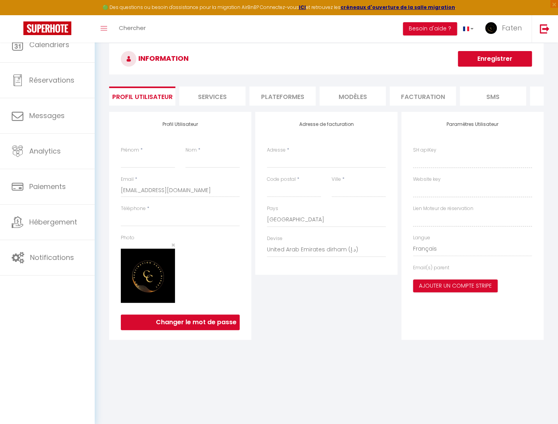
type input "[URL][DOMAIN_NAME]"
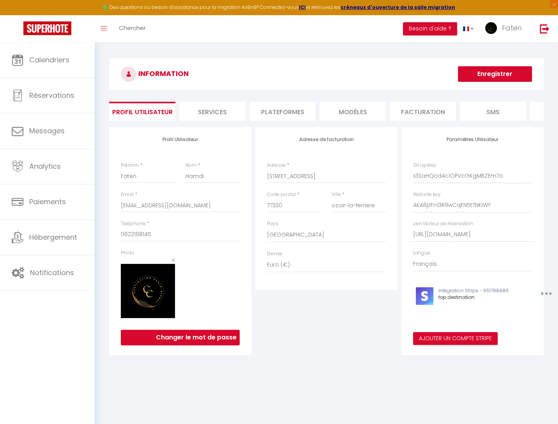
click at [284, 110] on li "Plateformes" at bounding box center [282, 111] width 66 height 19
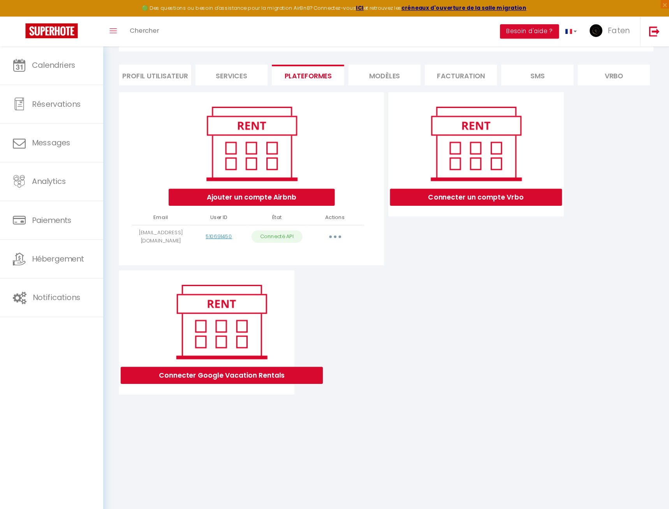
scroll to position [42, 0]
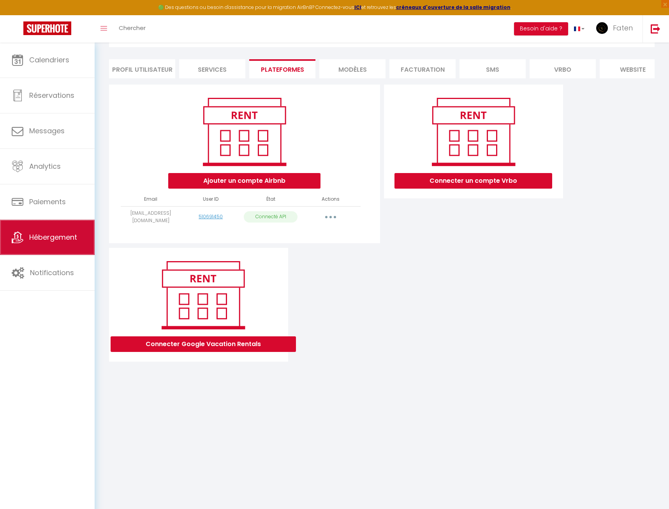
click at [76, 247] on link "Hébergement" at bounding box center [47, 237] width 95 height 35
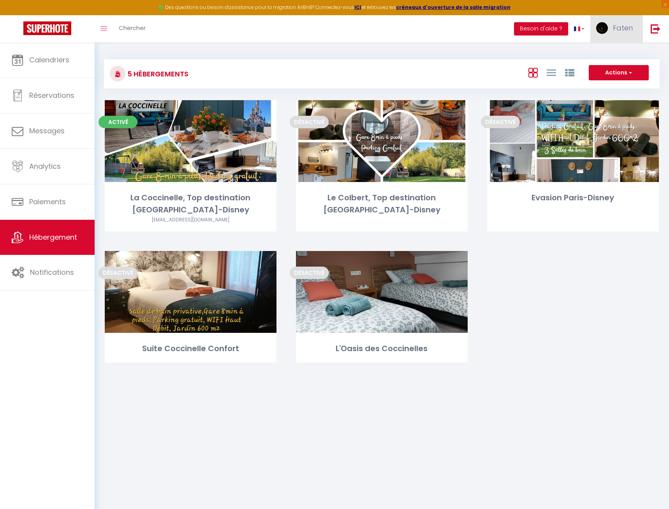
click at [558, 29] on span "Faten" at bounding box center [623, 28] width 20 height 10
click at [558, 31] on link at bounding box center [656, 28] width 26 height 27
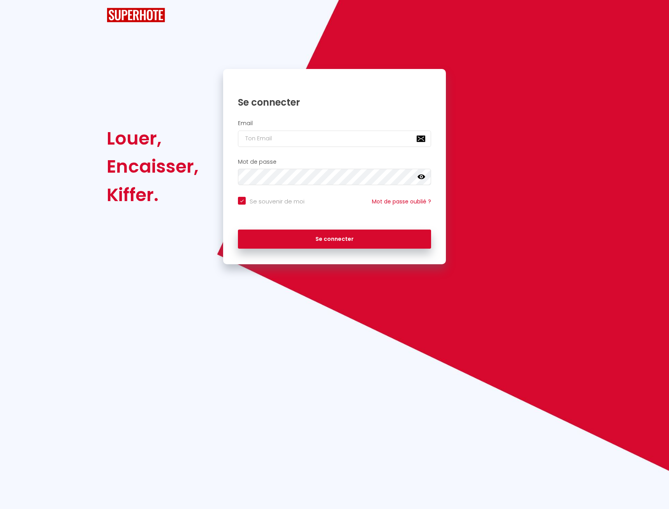
checkbox input "true"
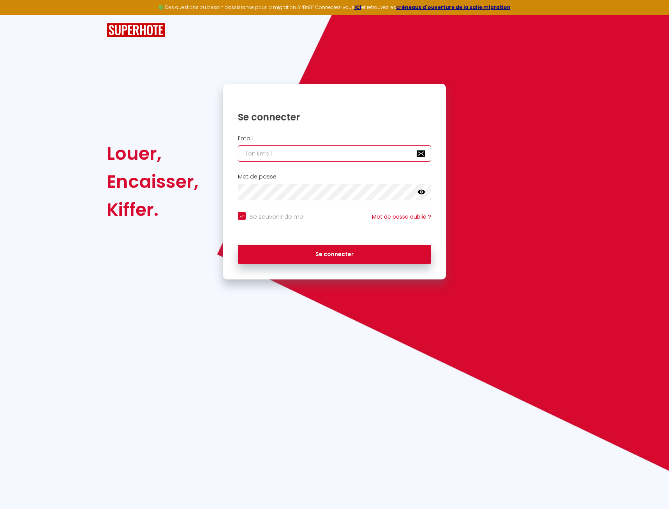
click at [352, 154] on input "email" at bounding box center [334, 153] width 193 height 16
paste input "[EMAIL_ADDRESS][DOMAIN_NAME]"
type input "[EMAIL_ADDRESS][DOMAIN_NAME]"
checkbox input "true"
type input "[EMAIL_ADDRESS][DOMAIN_NAME]"
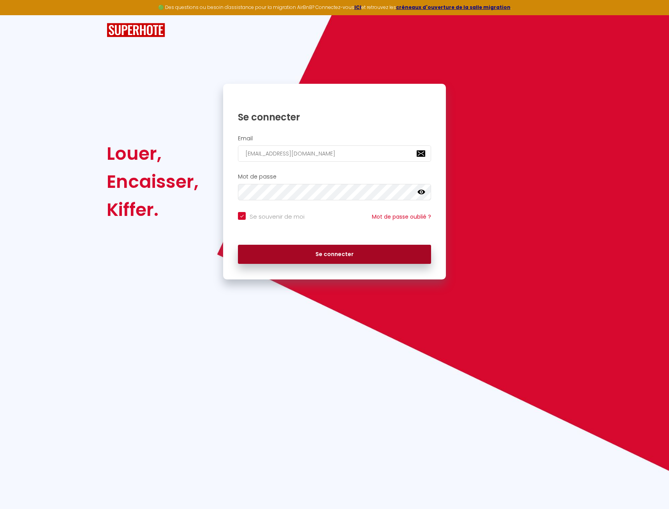
click at [360, 256] on button "Se connecter" at bounding box center [334, 254] width 193 height 19
checkbox input "true"
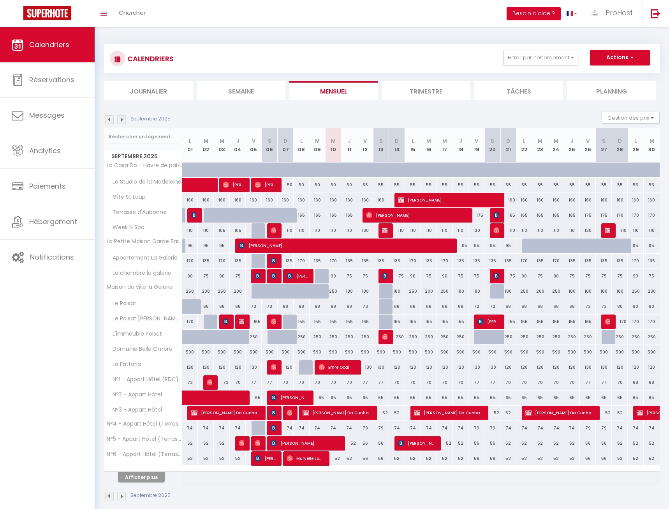
click at [309, 17] on div "Toggle menubar Chercher BUTTON Besoin d'aide ? ProHost Paramètres Équipe" at bounding box center [360, 13] width 607 height 27
click at [250, 14] on div "Toggle menubar Chercher BUTTON Besoin d'aide ? ProHost Paramètres Équipe" at bounding box center [360, 13] width 607 height 27
click at [166, 11] on div "Toggle menubar Chercher BUTTON Besoin d'aide ? ProHost Paramètres Équipe" at bounding box center [360, 13] width 607 height 27
click at [130, 11] on span "Chercher" at bounding box center [132, 13] width 27 height 8
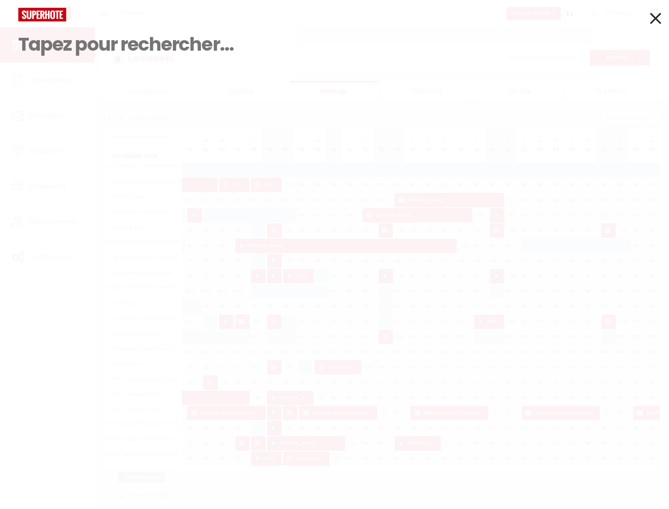
click at [148, 40] on input at bounding box center [334, 44] width 633 height 46
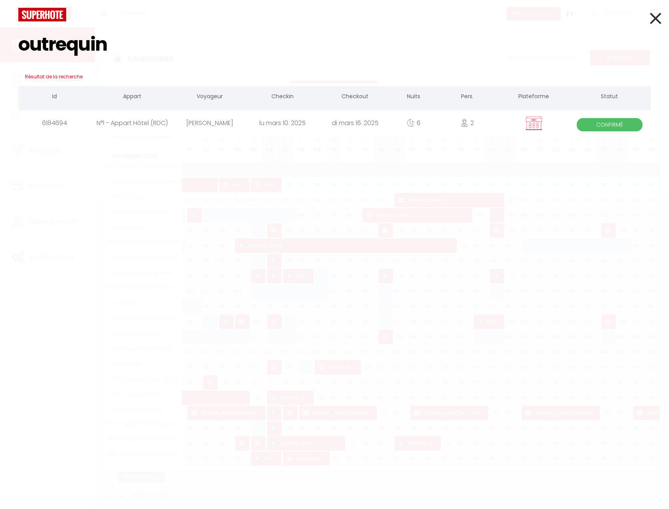
type input "outrequin"
click at [208, 124] on div "[PERSON_NAME]" at bounding box center [209, 122] width 73 height 25
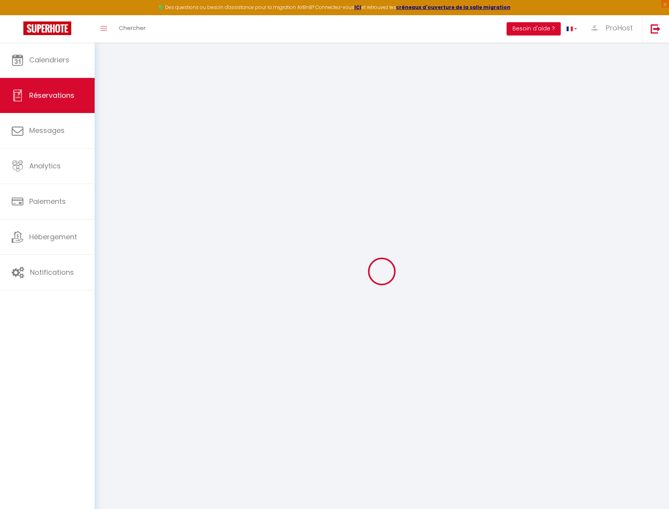
type input "Karine"
type input "outrequin"
type input "[EMAIL_ADDRESS][DOMAIN_NAME]"
type input "[PHONE_NUMBER]"
type input "0"
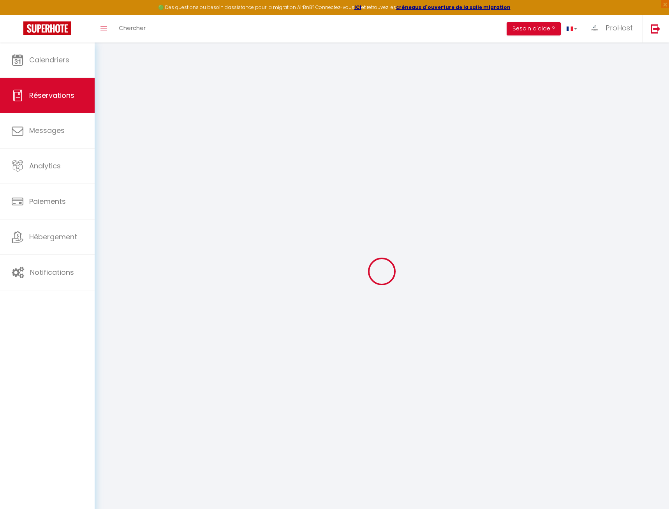
type input "."
select select
type input "0"
select select "73116"
select select "1"
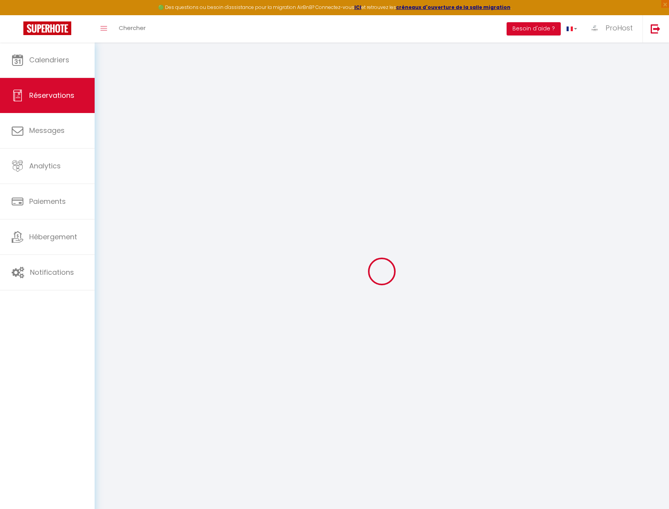
type input "Lun 10 Mars 2025"
select select
type input "Dim 16 Mars 2025"
select select
type input "2"
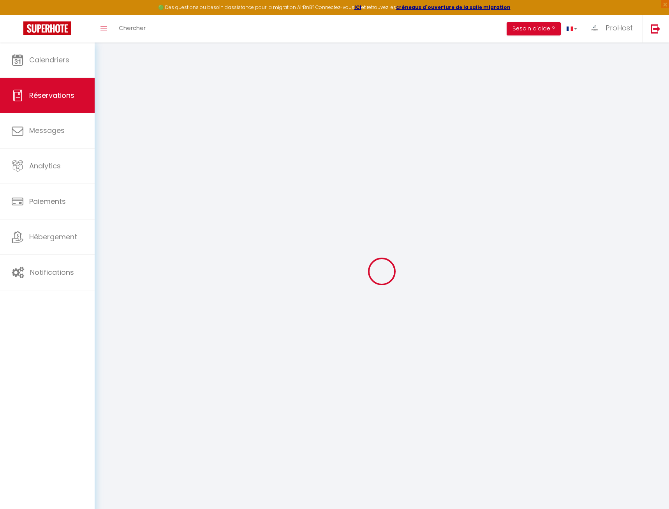
select select "12"
select select
type input "265.04"
checkbox input "false"
type input "0"
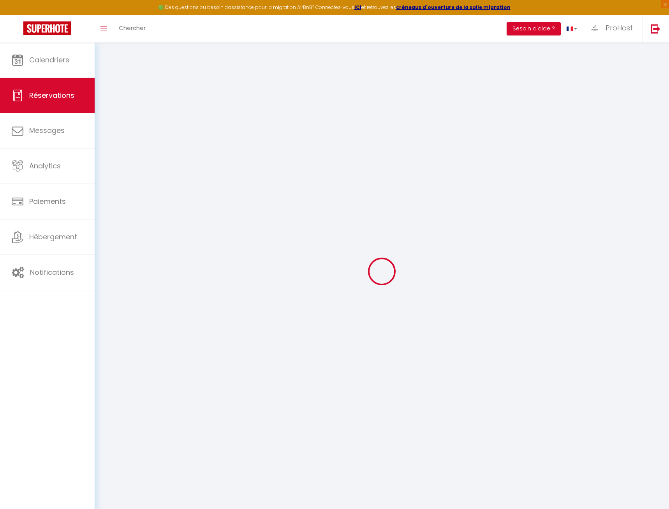
type input "17.5"
type input "9.15"
type input "0"
select select
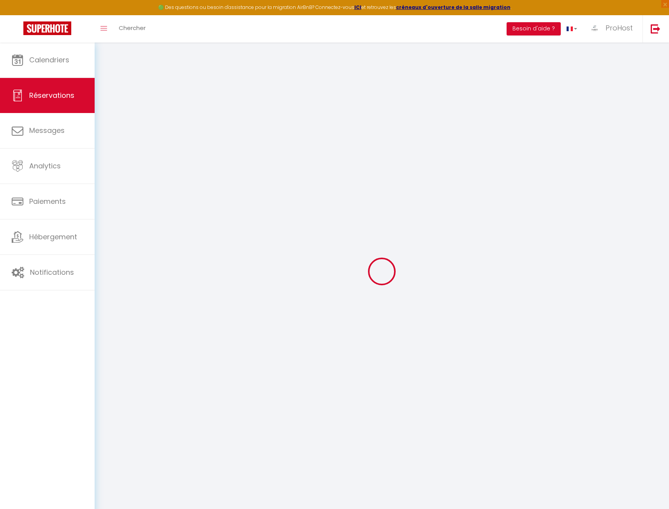
select select
select select "14"
checkbox input "false"
select select
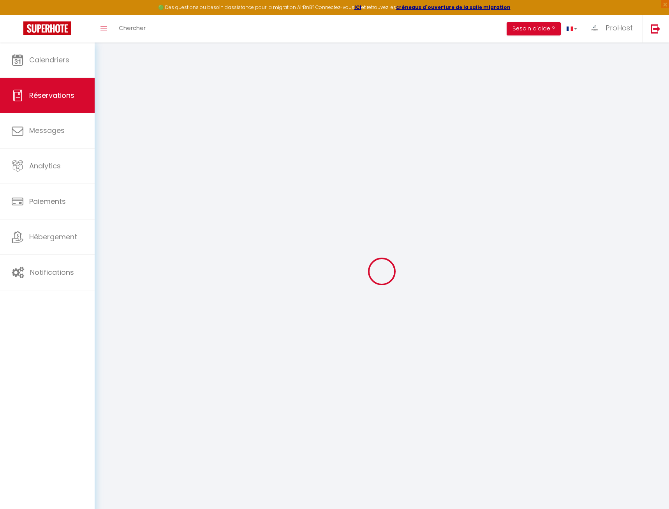
select select
checkbox input "false"
select select
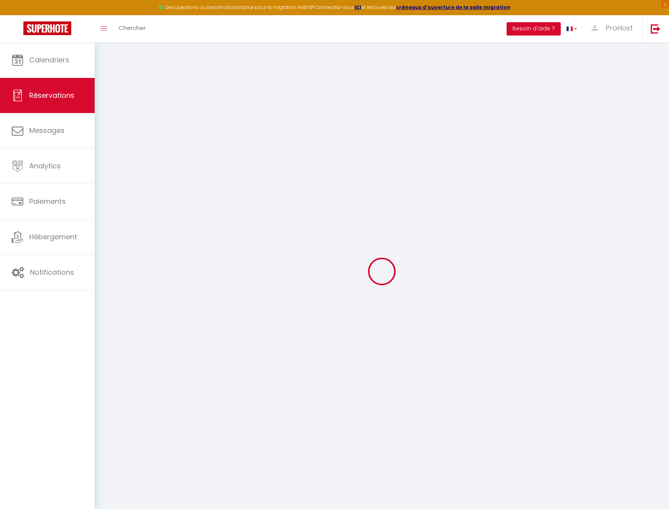
checkbox input "false"
select select
checkbox input "false"
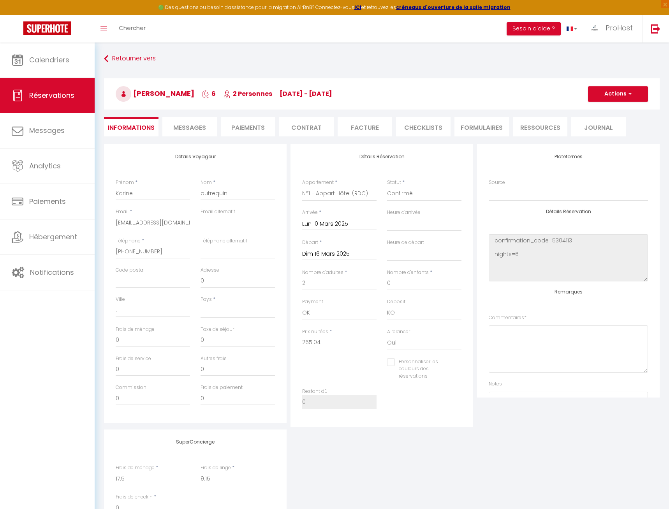
select select
type input "33"
type input "4.14"
select select
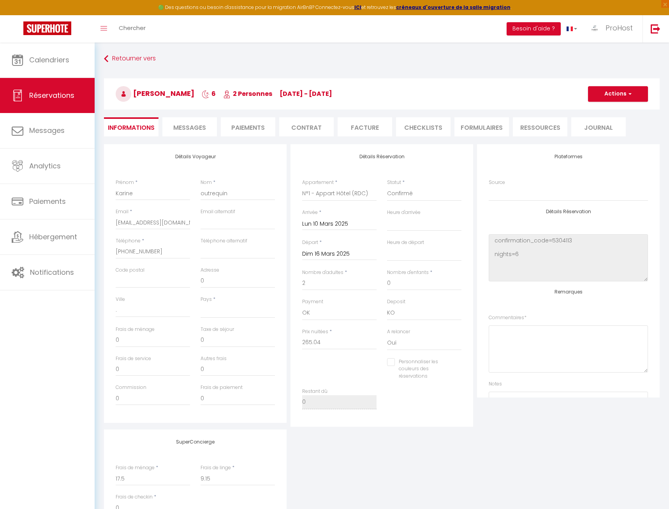
checkbox input "false"
select select
checkbox input "false"
select select
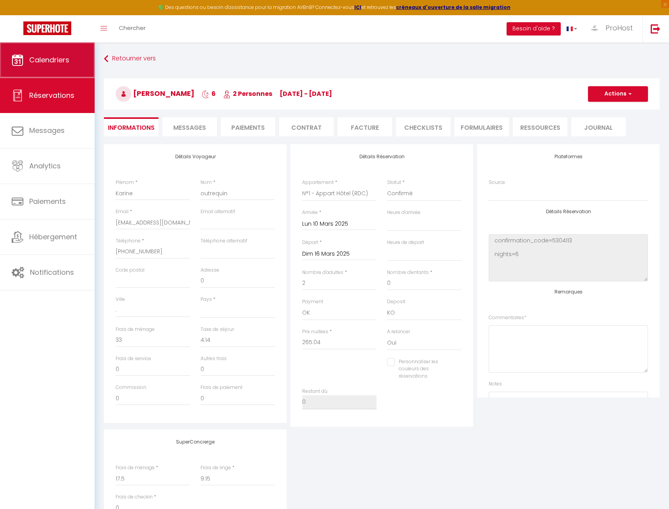
click at [53, 68] on link "Calendriers" at bounding box center [47, 59] width 95 height 35
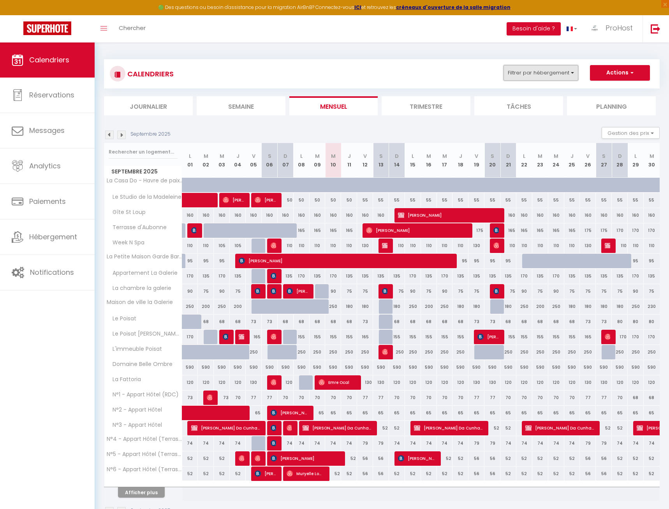
click at [556, 76] on button "Filtrer par hébergement" at bounding box center [541, 73] width 75 height 16
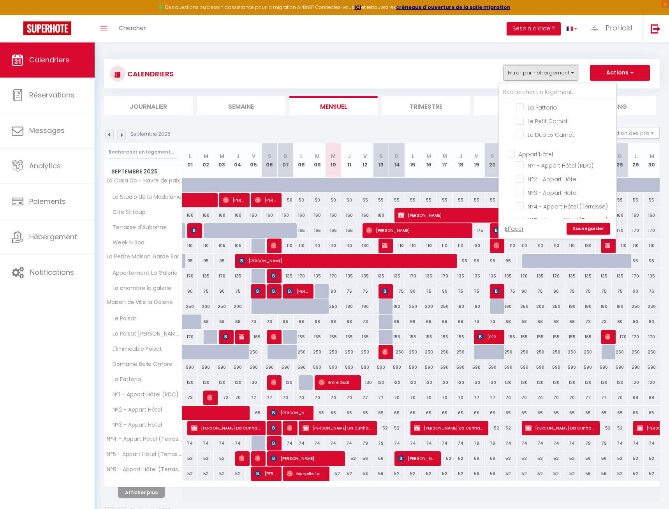
scroll to position [234, 0]
click at [558, 159] on span "N°1 - Appart Hôtel (RDC)" at bounding box center [561, 163] width 66 height 8
click at [558, 158] on input "N°1 - Appart Hôtel (RDC)" at bounding box center [564, 162] width 97 height 8
checkbox input "true"
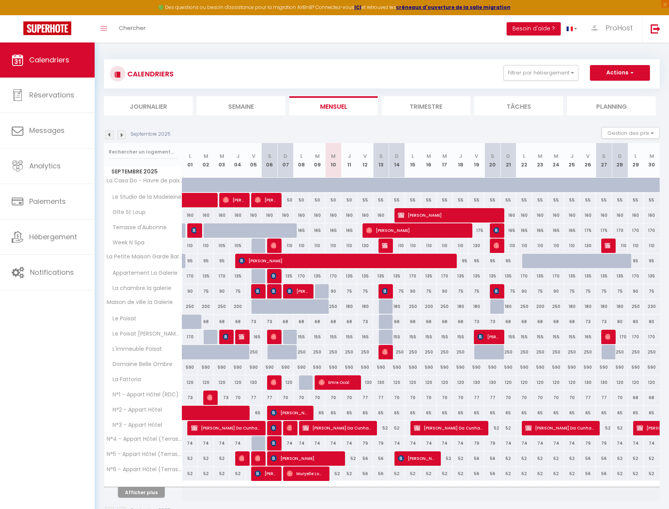
checkbox input "false"
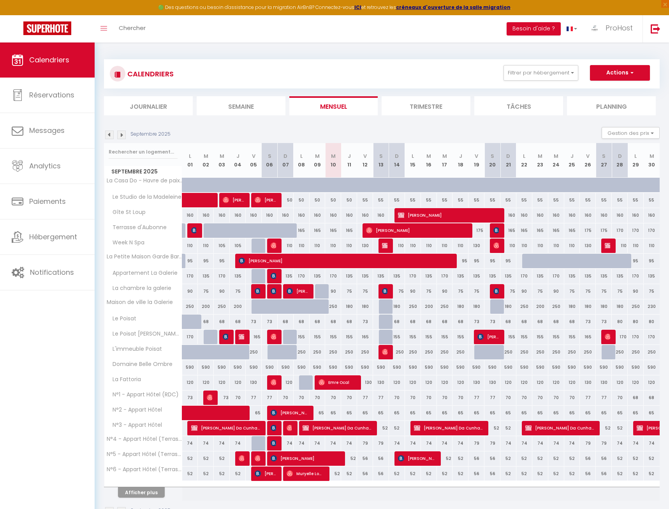
checkbox input "false"
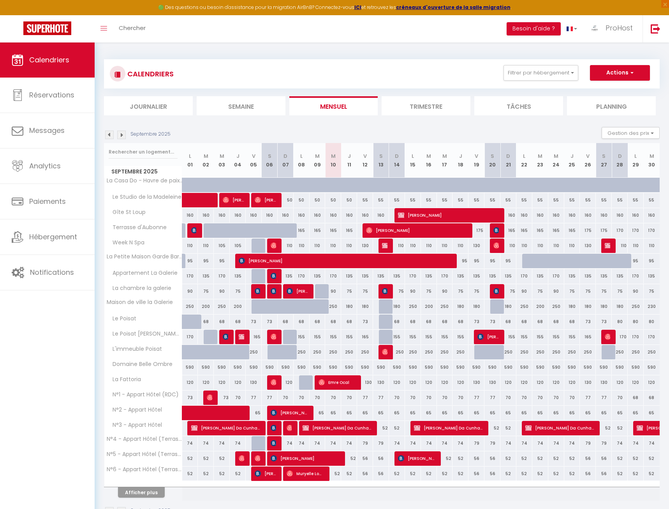
checkbox input "false"
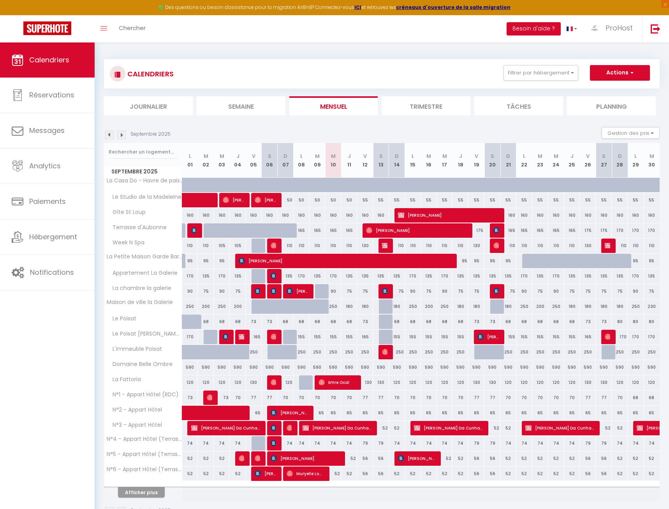
checkbox input "false"
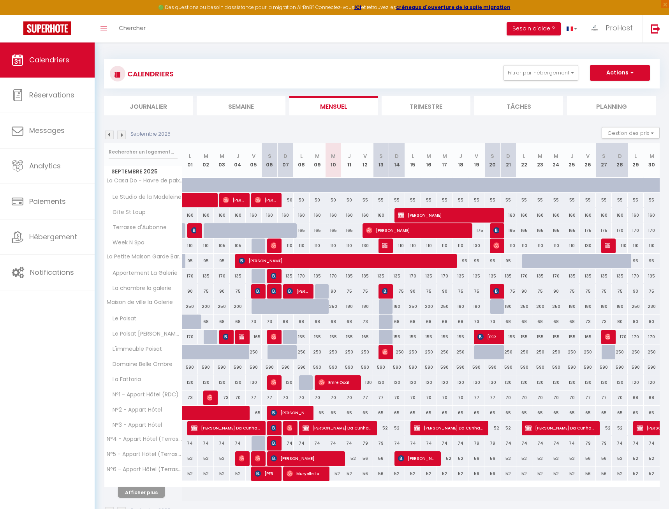
checkbox input "false"
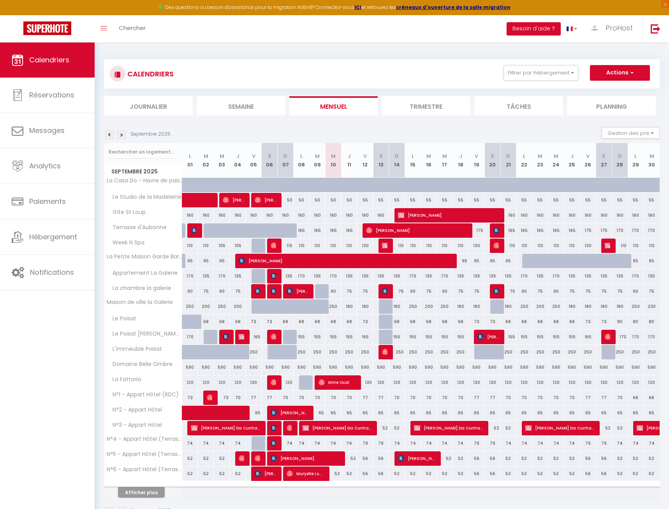
checkbox input "false"
click at [550, 70] on button "Filtrer par hébergement" at bounding box center [541, 73] width 75 height 16
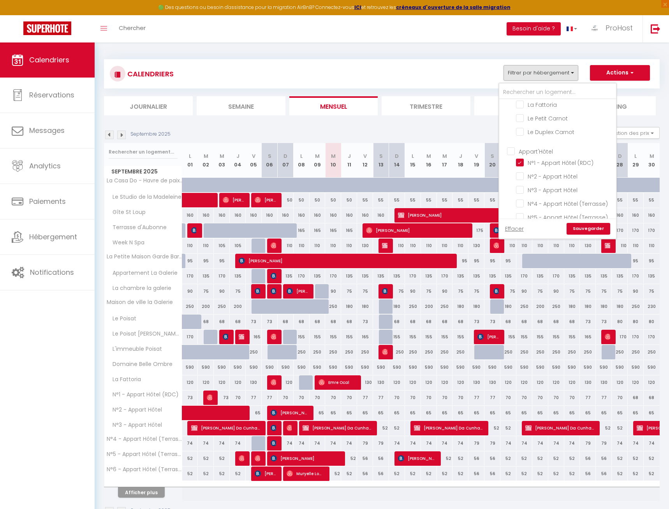
click at [558, 228] on link "Sauvegarder" at bounding box center [589, 229] width 44 height 12
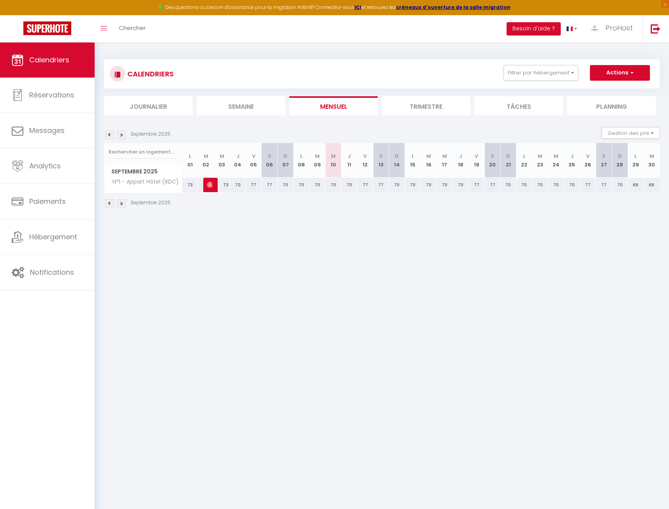
click at [109, 136] on img at bounding box center [109, 135] width 9 height 9
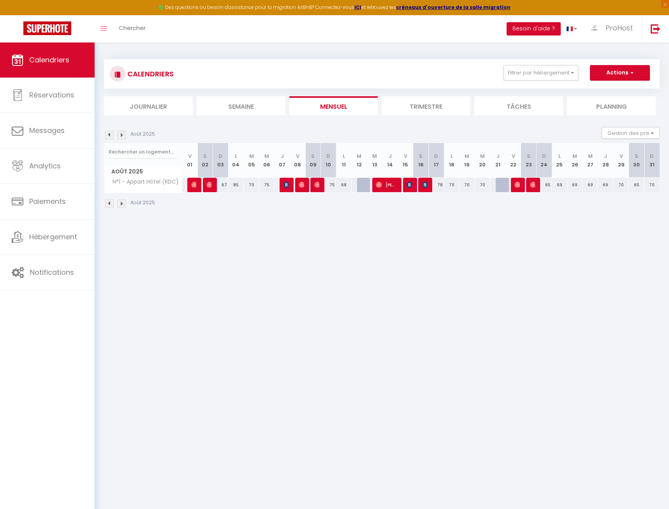
click at [117, 136] on div "Août 2025" at bounding box center [130, 135] width 53 height 9
click at [118, 135] on img at bounding box center [121, 135] width 9 height 9
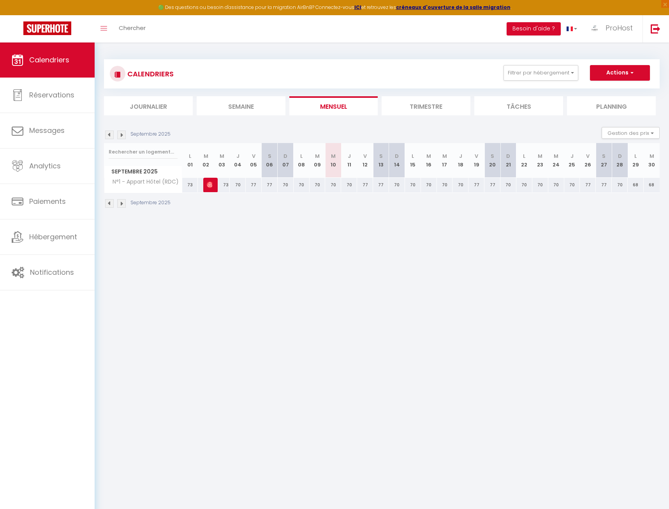
click at [120, 135] on img at bounding box center [121, 135] width 9 height 9
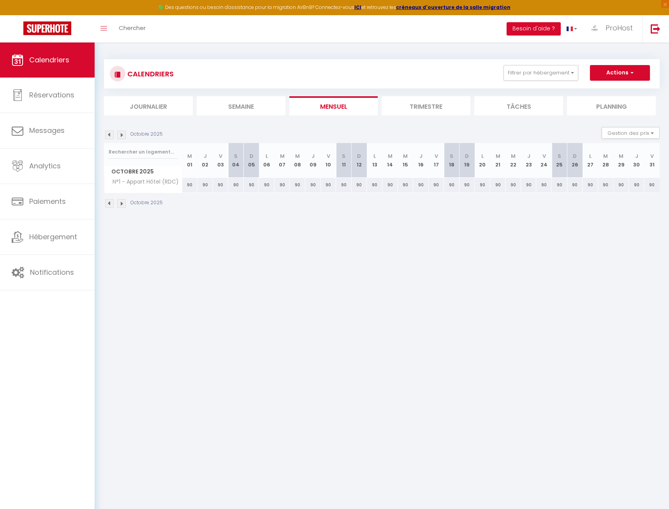
click at [110, 136] on img at bounding box center [109, 135] width 9 height 9
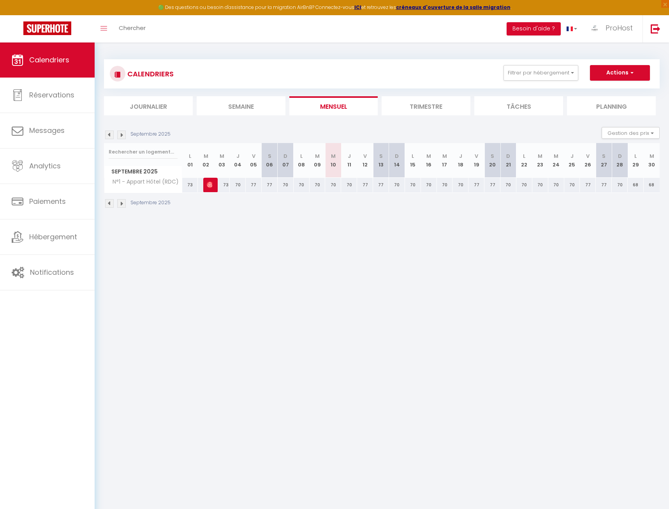
click at [110, 136] on img at bounding box center [109, 135] width 9 height 9
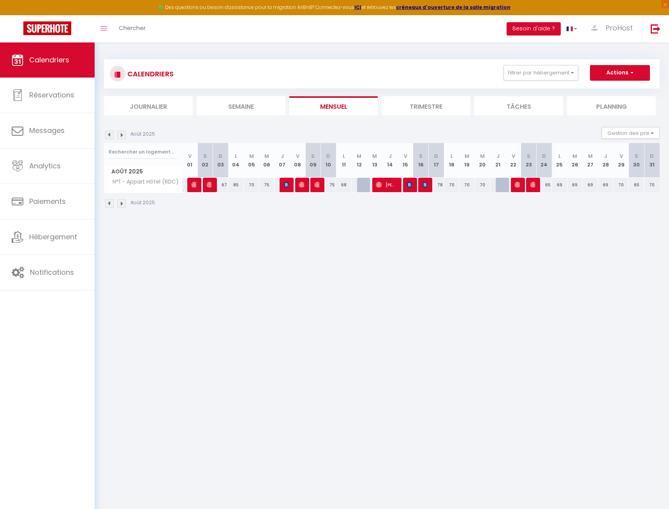
click at [425, 190] on span "timothee Domenach" at bounding box center [424, 184] width 5 height 15
select select "OK"
select select "KO"
select select "0"
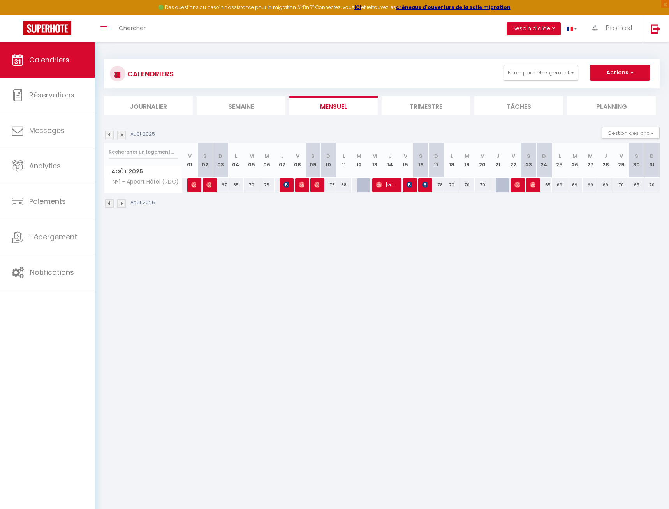
select select "1"
select select
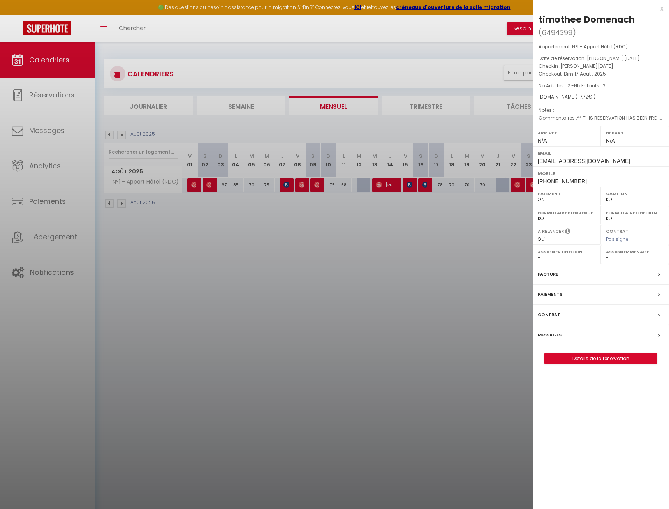
select select "49265"
click at [430, 184] on div at bounding box center [334, 254] width 669 height 509
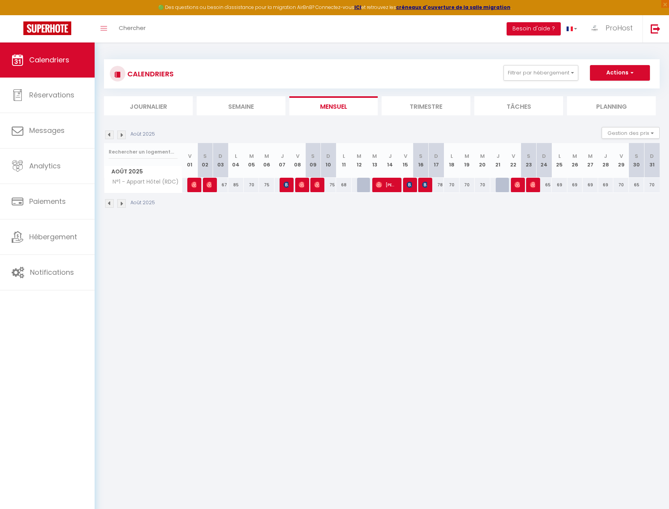
click at [421, 185] on div at bounding box center [427, 185] width 16 height 15
click at [110, 136] on img at bounding box center [109, 135] width 9 height 9
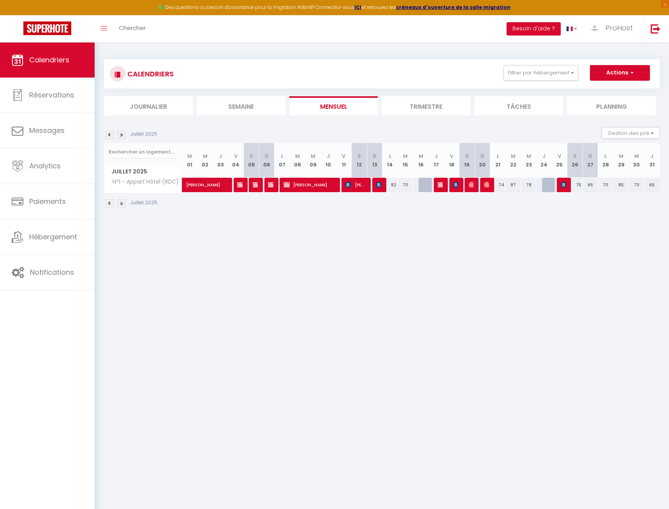
click at [110, 136] on img at bounding box center [109, 135] width 9 height 9
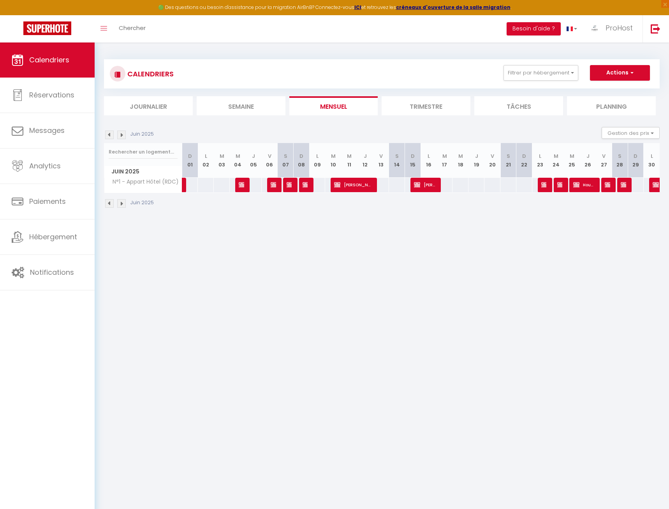
click at [110, 136] on img at bounding box center [109, 135] width 9 height 9
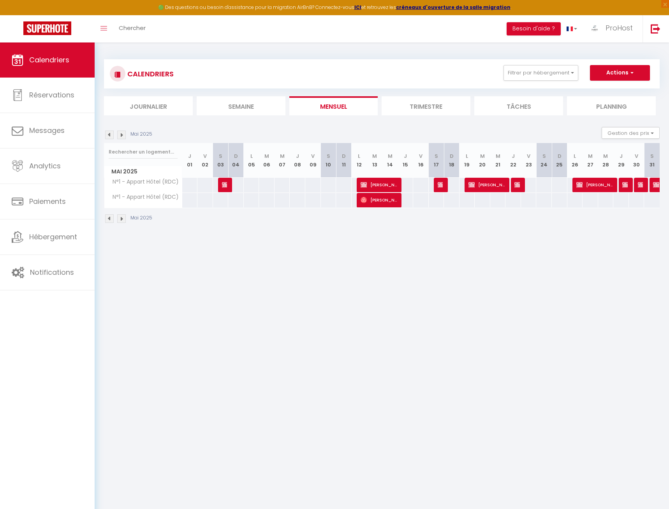
click at [110, 136] on img at bounding box center [109, 135] width 9 height 9
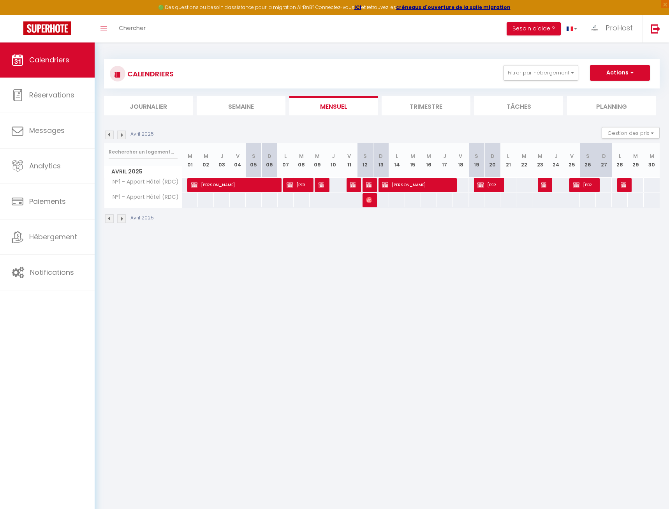
click at [110, 136] on img at bounding box center [109, 135] width 9 height 9
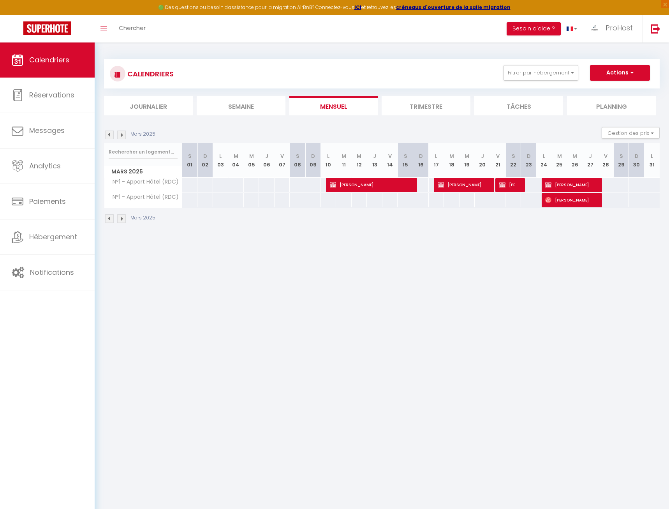
click at [554, 82] on div "CALENDRIERS Filtrer par hébergement [PERSON_NAME] Appartement [GEOGRAPHIC_DATA]…" at bounding box center [382, 74] width 544 height 18
click at [556, 77] on button "Filtrer par hébergement" at bounding box center [541, 73] width 75 height 16
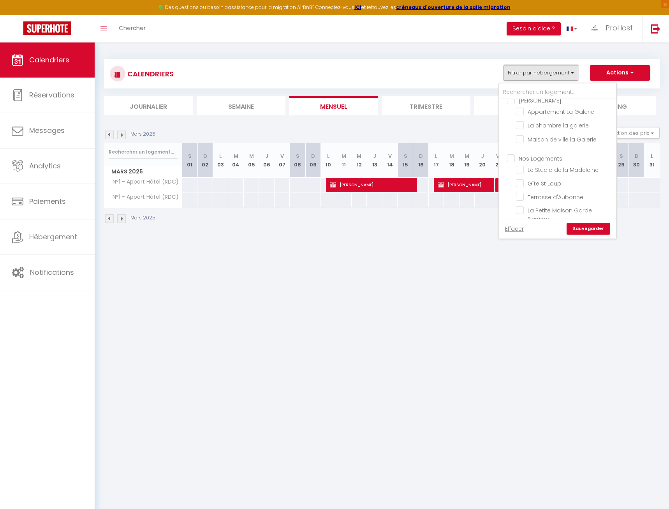
scroll to position [0, 0]
click at [553, 93] on input "text" at bounding box center [558, 92] width 117 height 14
type input "t"
checkbox input "false"
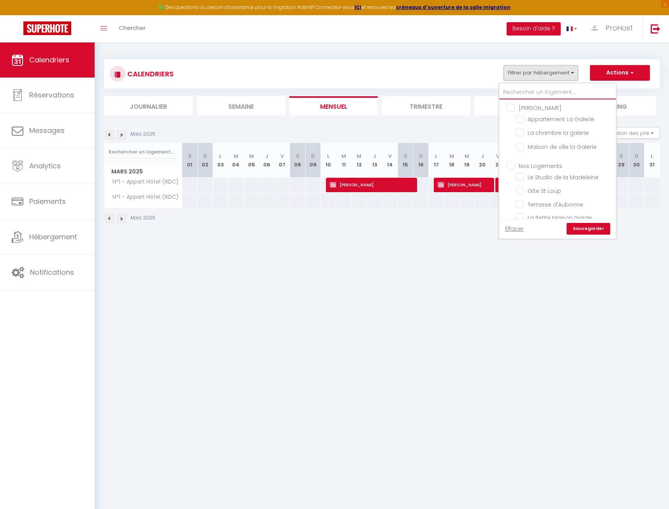
checkbox input "false"
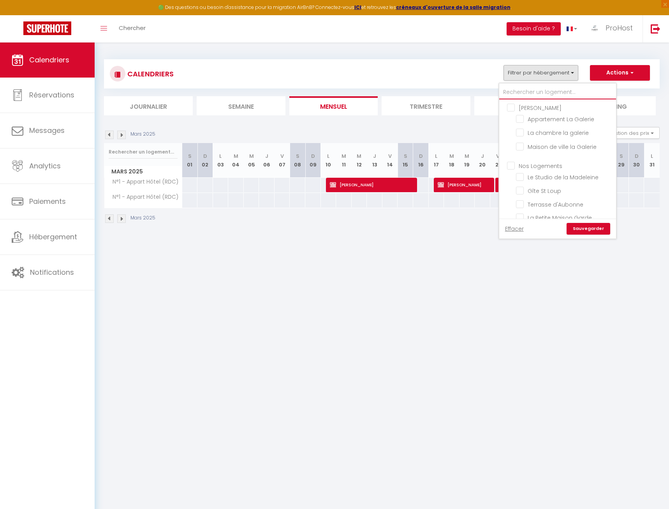
checkbox input "false"
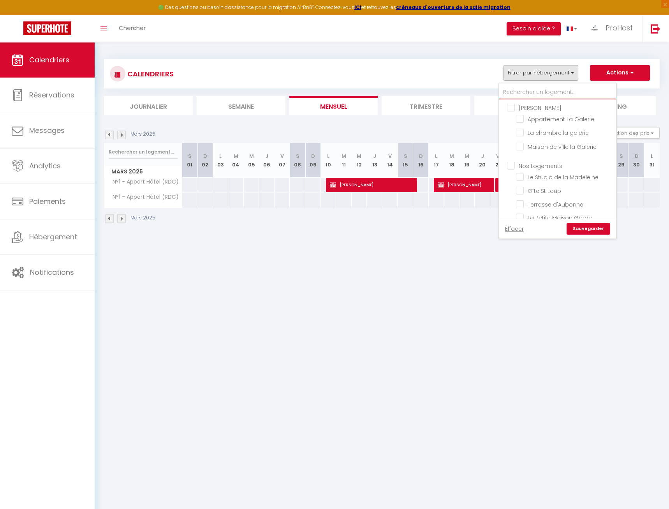
checkbox input "false"
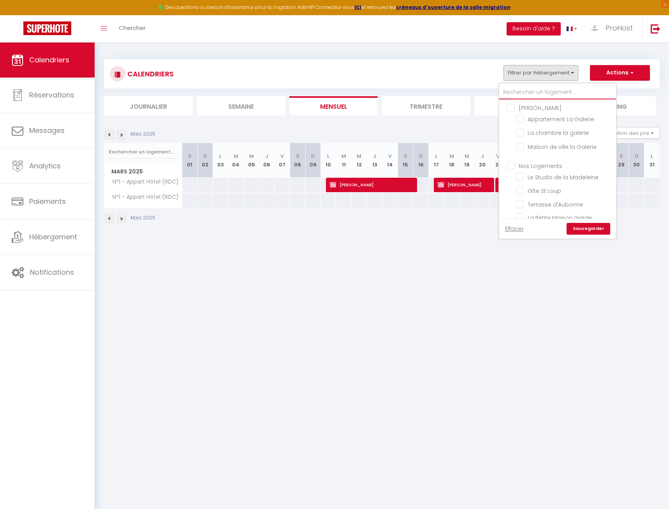
checkbox input "false"
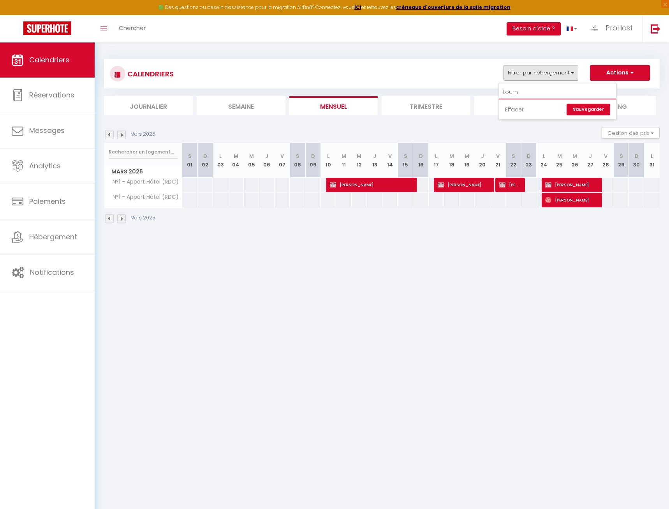
type input "tourn"
click at [111, 135] on img at bounding box center [109, 135] width 9 height 9
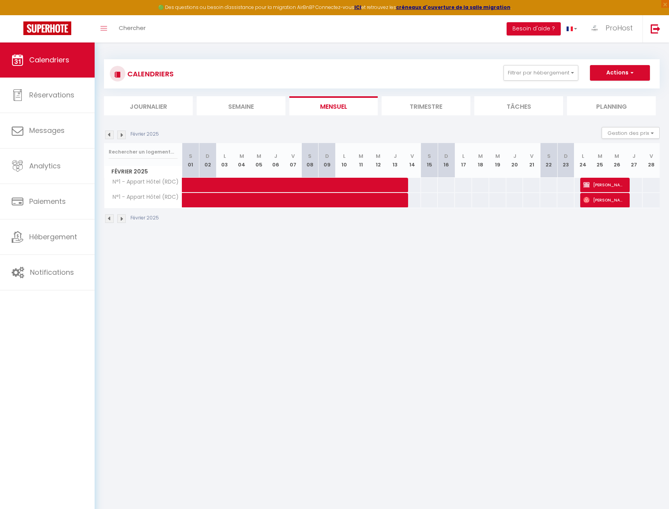
click at [111, 135] on img at bounding box center [109, 135] width 9 height 9
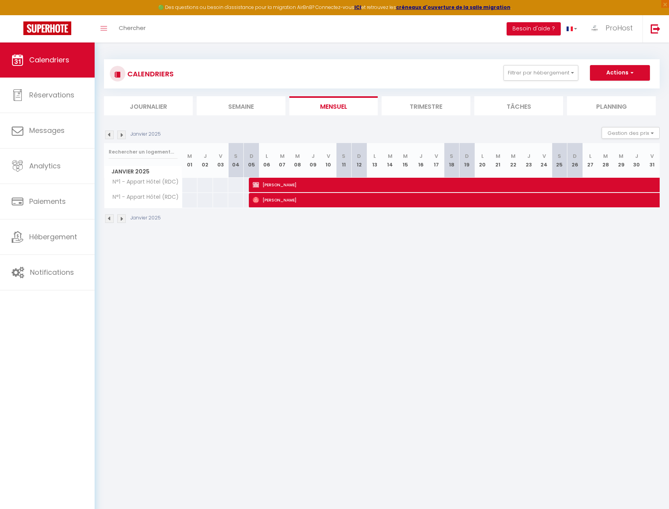
click at [118, 133] on img at bounding box center [121, 135] width 9 height 9
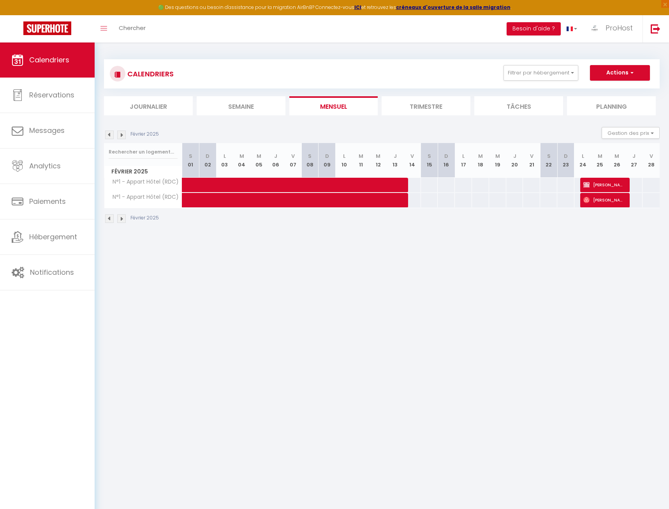
click at [118, 133] on img at bounding box center [121, 135] width 9 height 9
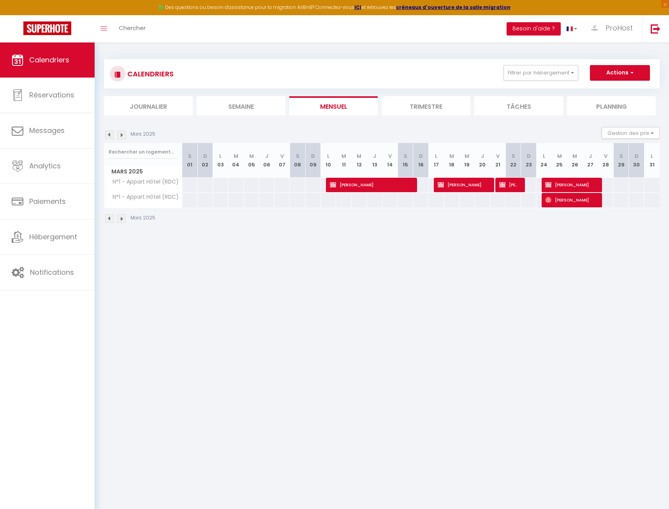
click at [118, 133] on img at bounding box center [121, 135] width 9 height 9
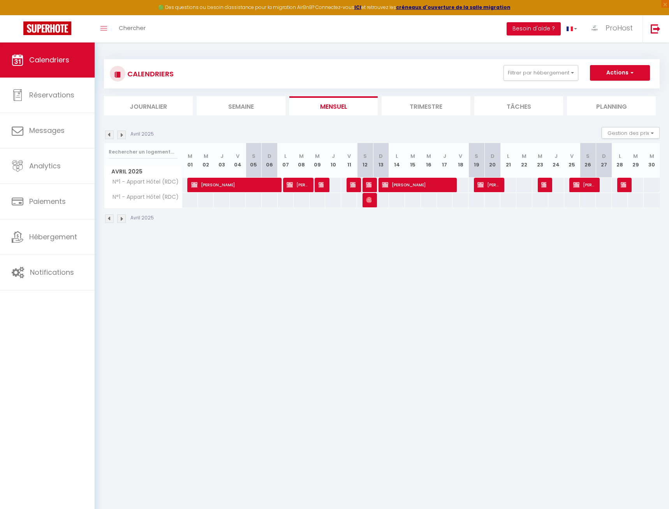
click at [113, 135] on img at bounding box center [109, 135] width 9 height 9
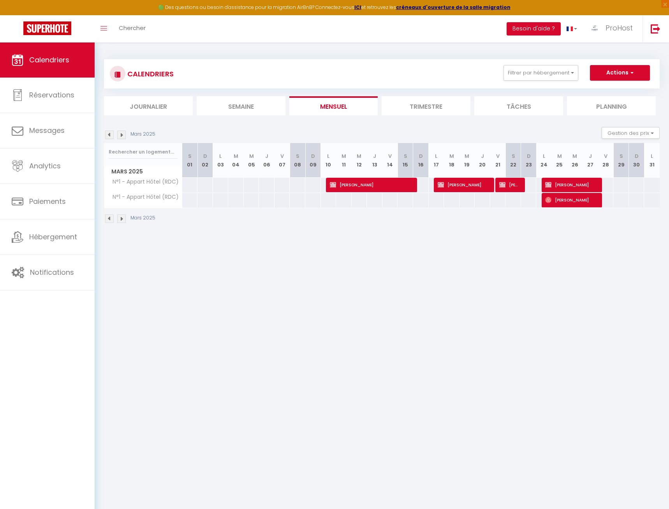
click at [124, 135] on img at bounding box center [121, 135] width 9 height 9
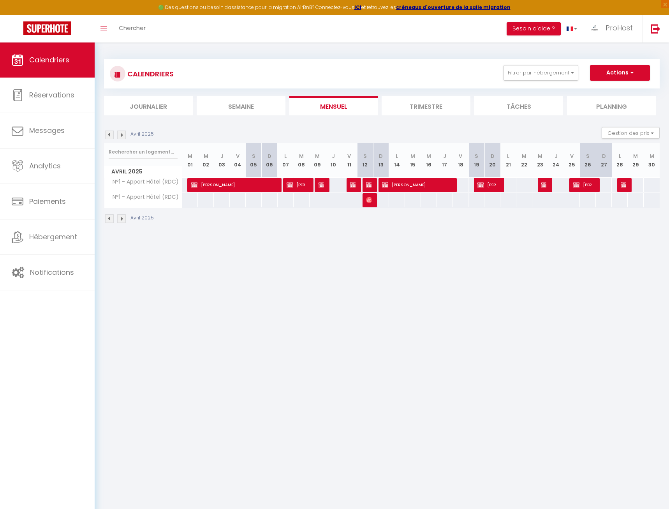
click at [324, 188] on span "Nouham Paleau" at bounding box center [321, 184] width 5 height 15
select select
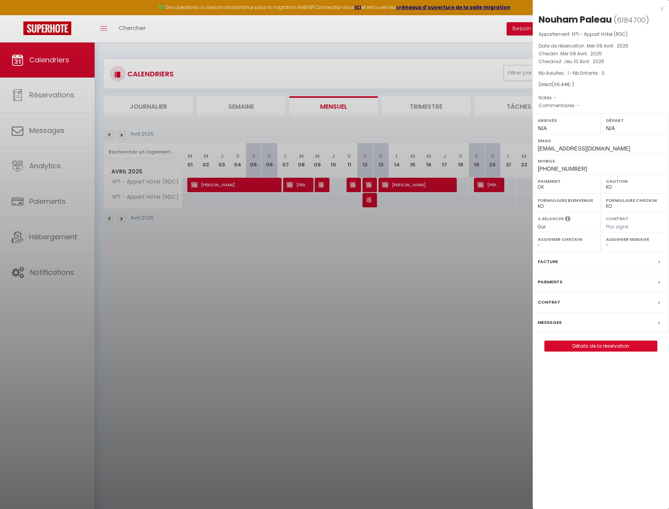
click at [321, 187] on div at bounding box center [334, 254] width 669 height 509
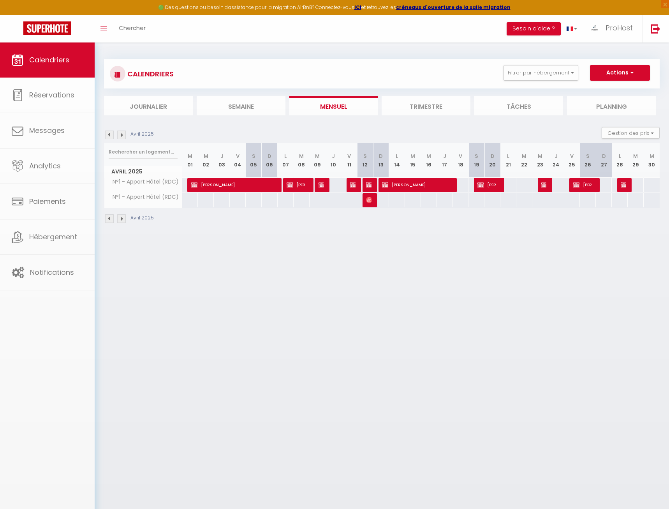
click at [321, 187] on img at bounding box center [322, 185] width 6 height 6
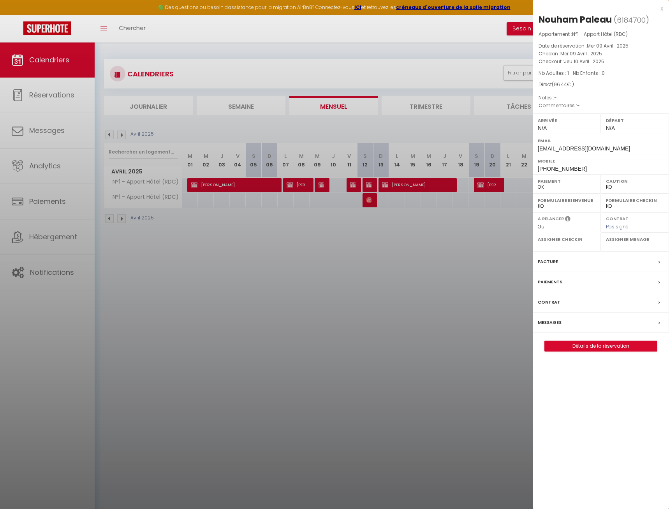
click at [354, 183] on div at bounding box center [334, 254] width 669 height 509
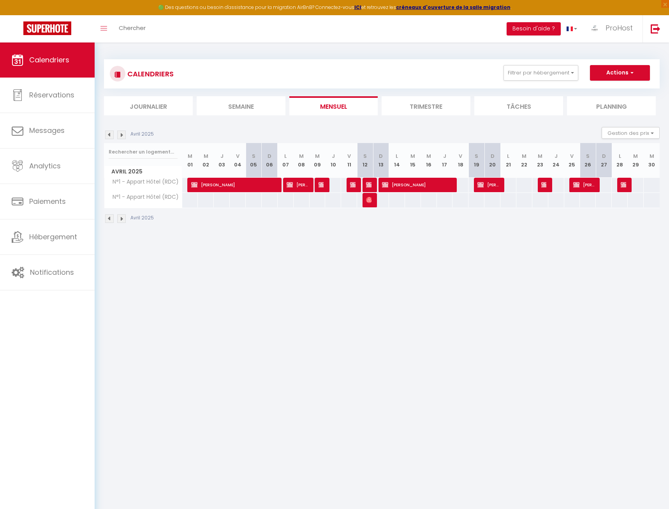
click at [354, 183] on img at bounding box center [353, 185] width 6 height 6
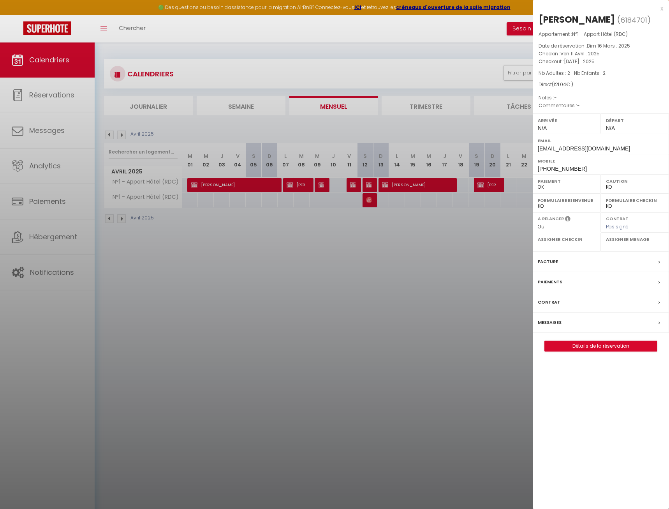
click at [371, 184] on div at bounding box center [334, 254] width 669 height 509
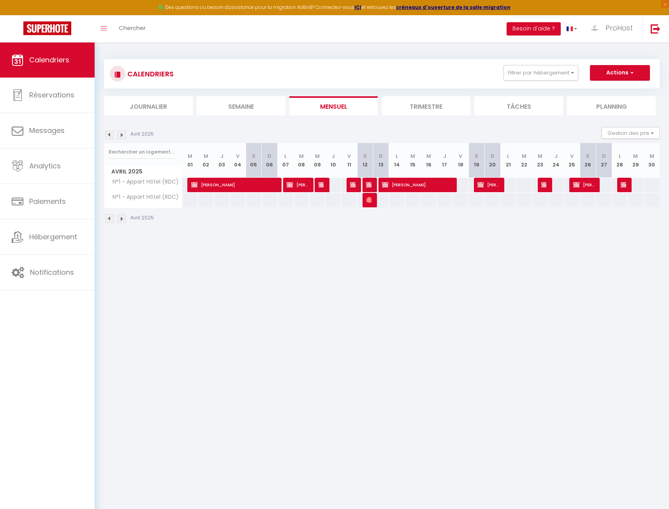
click at [371, 184] on img at bounding box center [369, 185] width 6 height 6
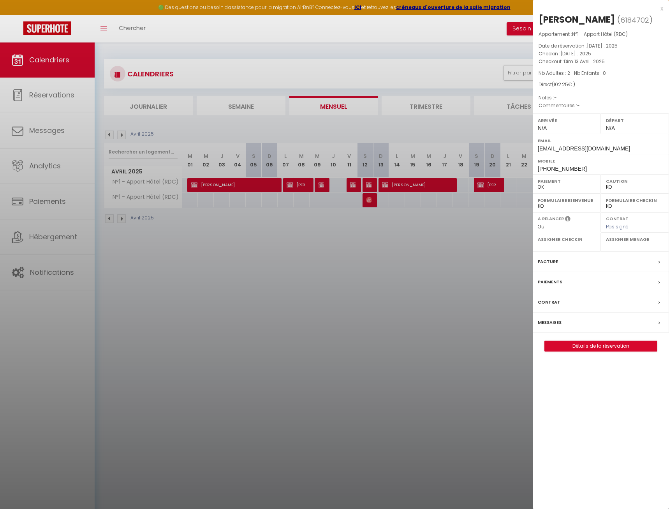
click at [398, 185] on div at bounding box center [334, 254] width 669 height 509
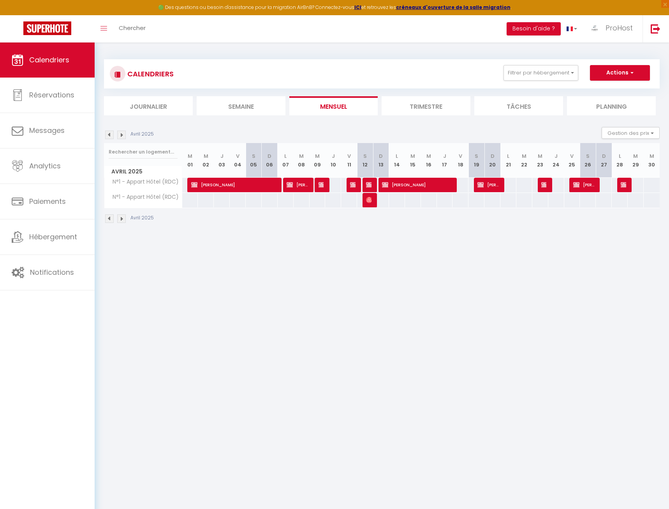
click at [398, 185] on span "[PERSON_NAME]" at bounding box center [416, 184] width 69 height 15
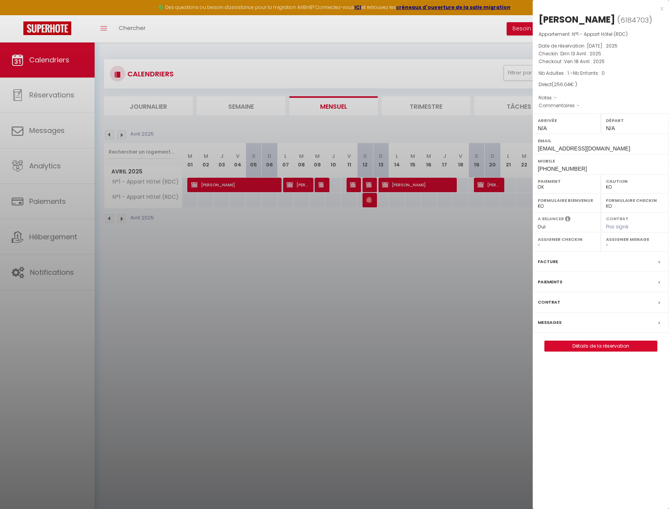
click at [489, 185] on div at bounding box center [334, 254] width 669 height 509
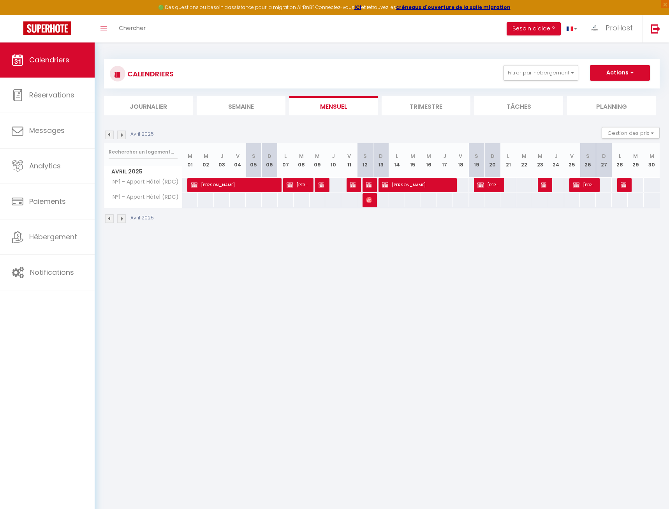
click at [493, 186] on span "[PERSON_NAME]" at bounding box center [488, 184] width 21 height 15
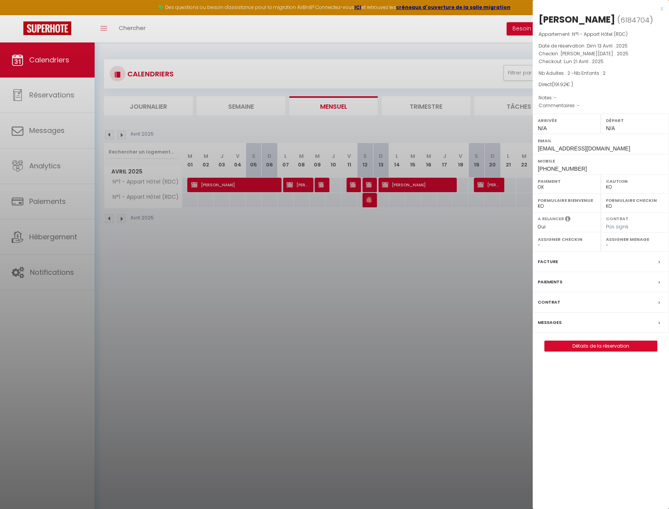
click at [481, 222] on div at bounding box center [334, 254] width 669 height 509
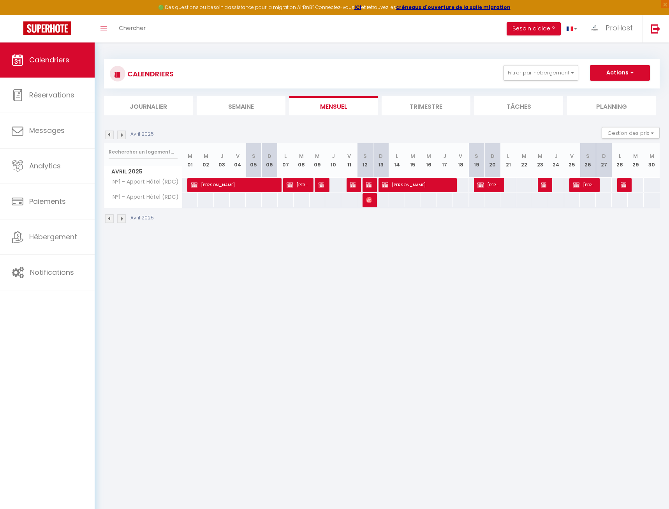
click at [546, 187] on img at bounding box center [545, 185] width 6 height 6
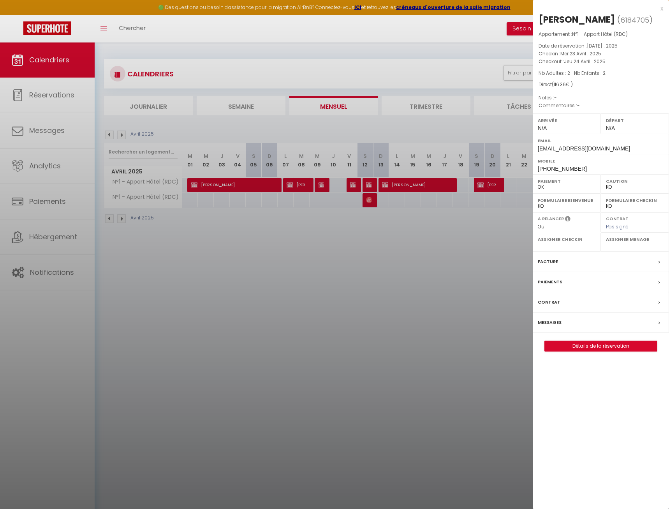
click at [532, 263] on div at bounding box center [334, 254] width 669 height 509
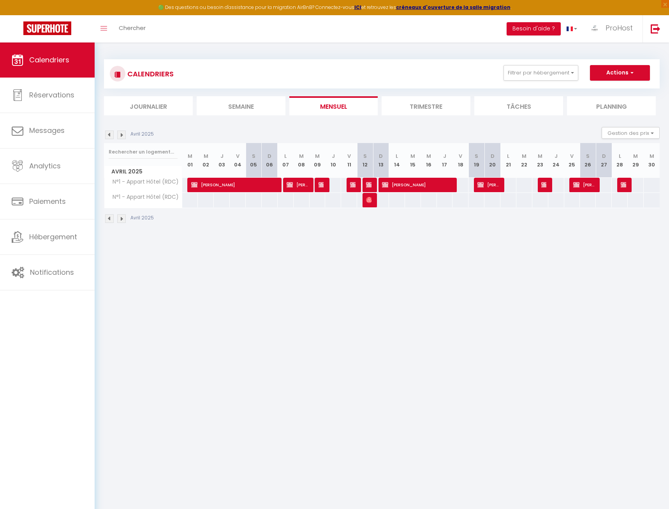
click at [558, 189] on span "[PERSON_NAME]" at bounding box center [584, 184] width 21 height 15
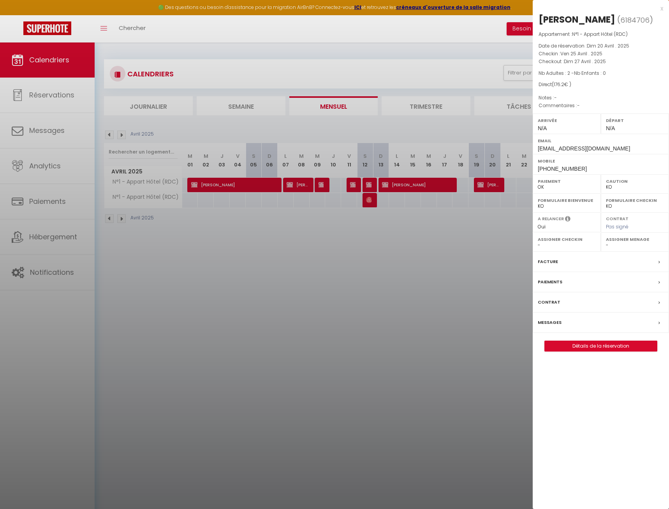
click at [493, 226] on div at bounding box center [334, 254] width 669 height 509
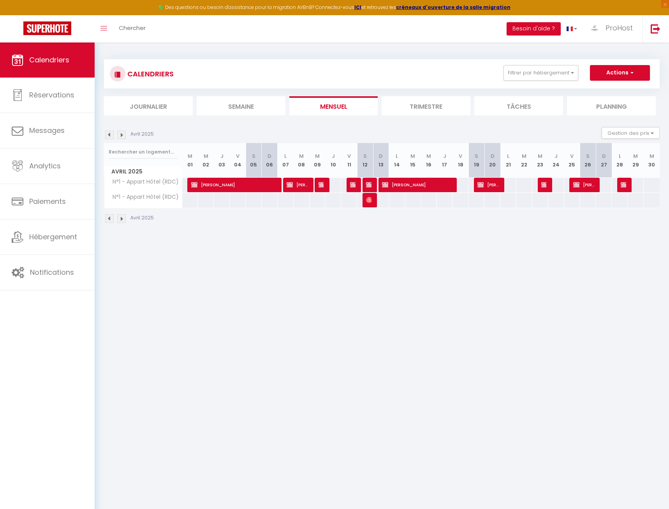
click at [558, 187] on img at bounding box center [624, 185] width 6 height 6
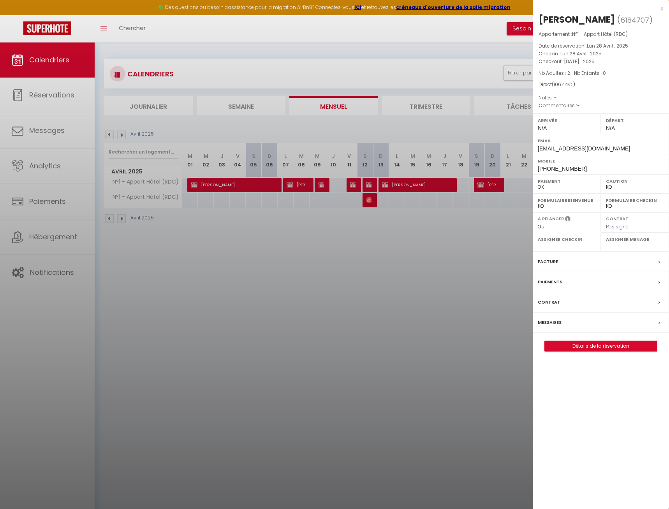
click at [507, 243] on div at bounding box center [334, 254] width 669 height 509
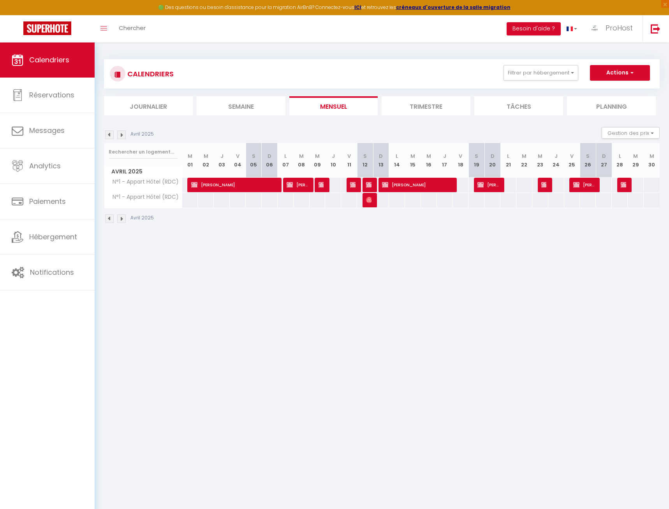
click at [123, 134] on img at bounding box center [121, 135] width 9 height 9
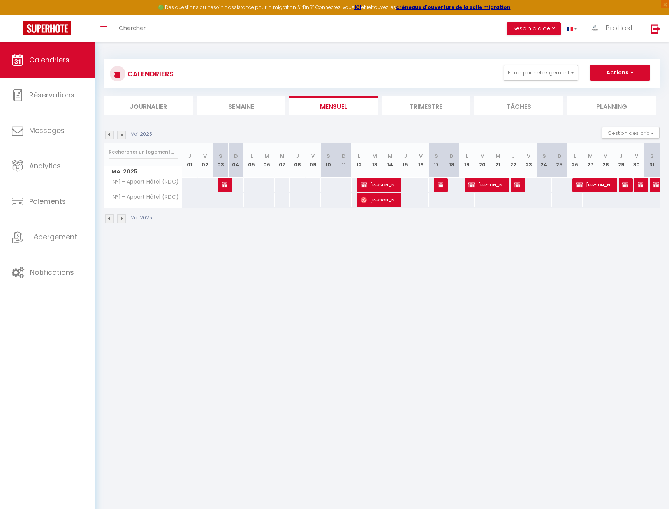
click at [224, 189] on span "[PERSON_NAME]" at bounding box center [224, 184] width 5 height 15
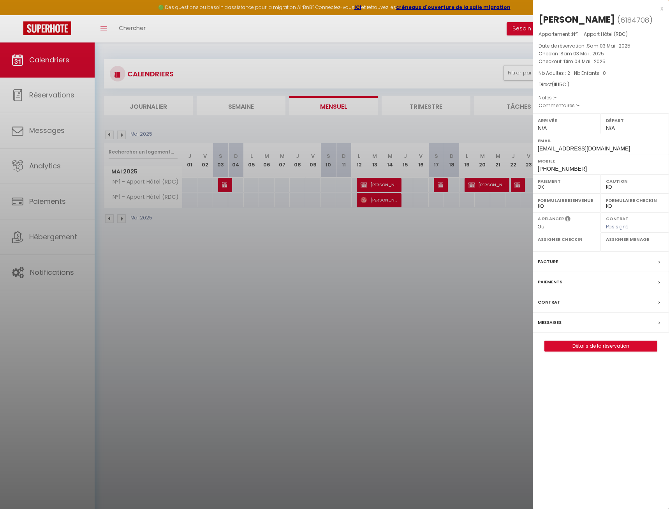
click at [350, 241] on div at bounding box center [334, 254] width 669 height 509
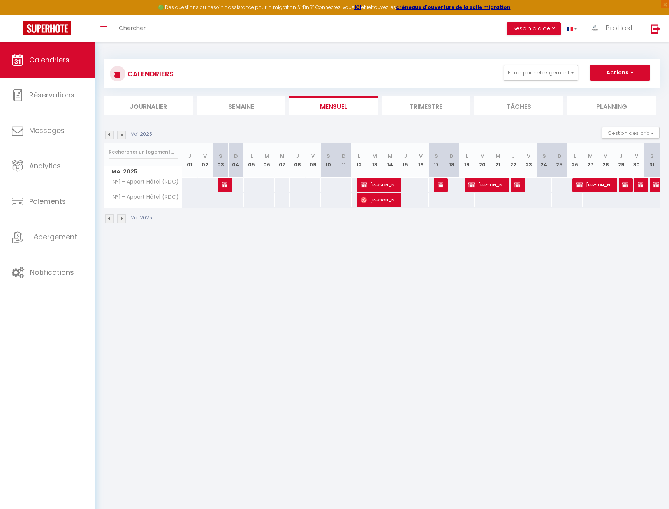
click at [441, 186] on img at bounding box center [441, 185] width 6 height 6
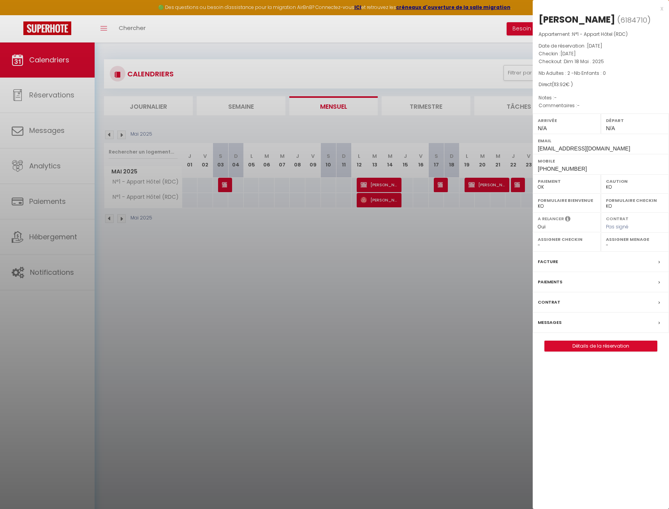
click at [495, 234] on div at bounding box center [334, 254] width 669 height 509
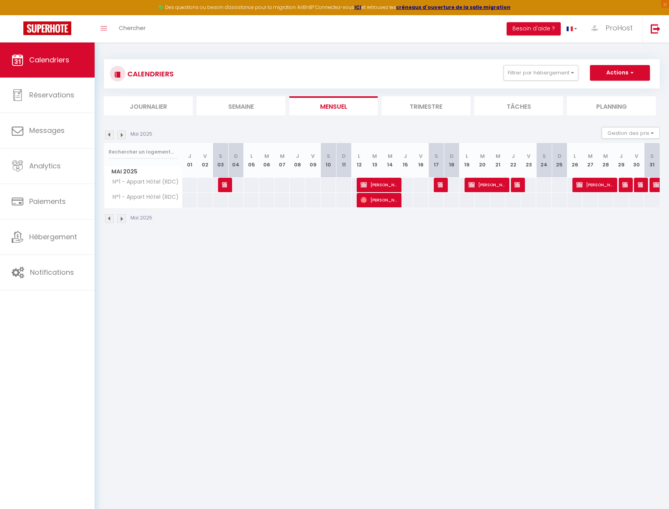
click at [558, 188] on span "[PERSON_NAME] da cunha [PERSON_NAME]" at bounding box center [595, 184] width 36 height 15
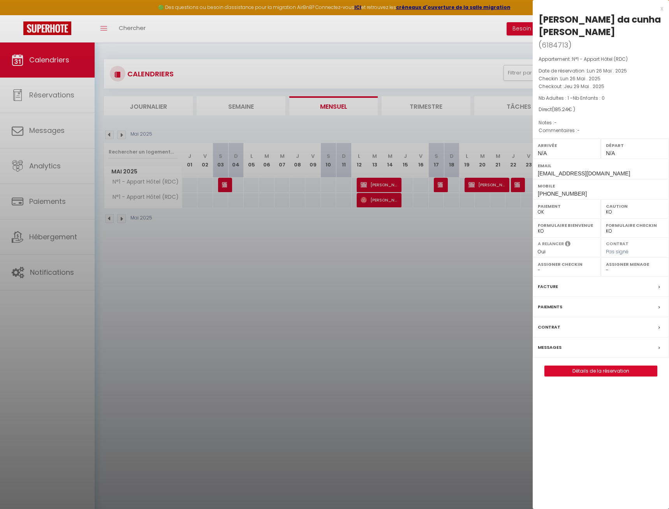
click at [434, 261] on div at bounding box center [334, 254] width 669 height 509
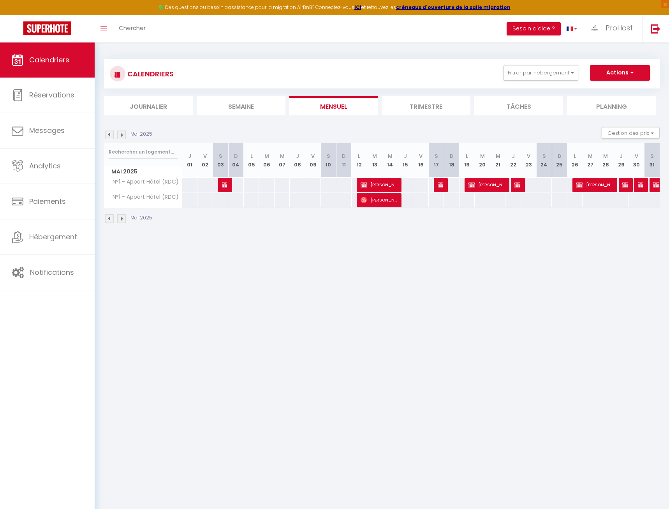
click at [558, 194] on div at bounding box center [591, 200] width 16 height 14
type input "[DATE]"
type input "Mer 28 Mai 2025"
click at [558, 185] on div at bounding box center [334, 254] width 669 height 509
click at [558, 188] on span "[PERSON_NAME] da cunha [PERSON_NAME]" at bounding box center [595, 184] width 36 height 15
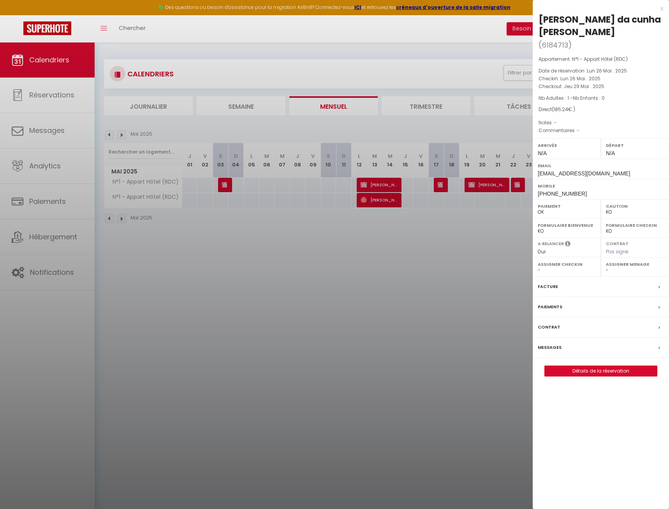
click at [475, 244] on div at bounding box center [334, 254] width 669 height 509
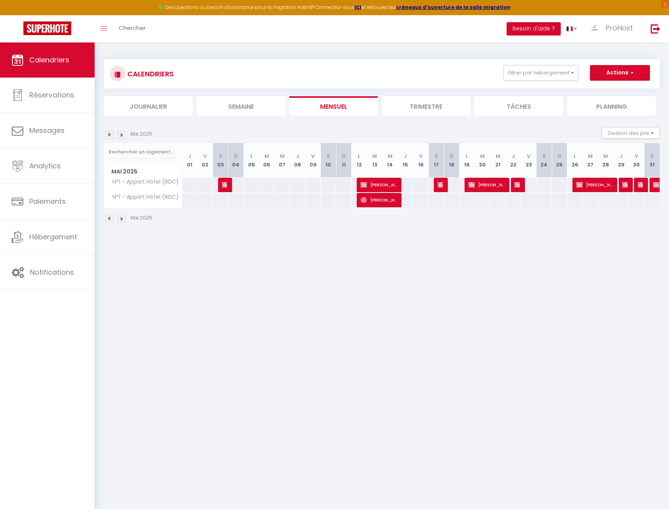
click at [123, 136] on img at bounding box center [121, 135] width 9 height 9
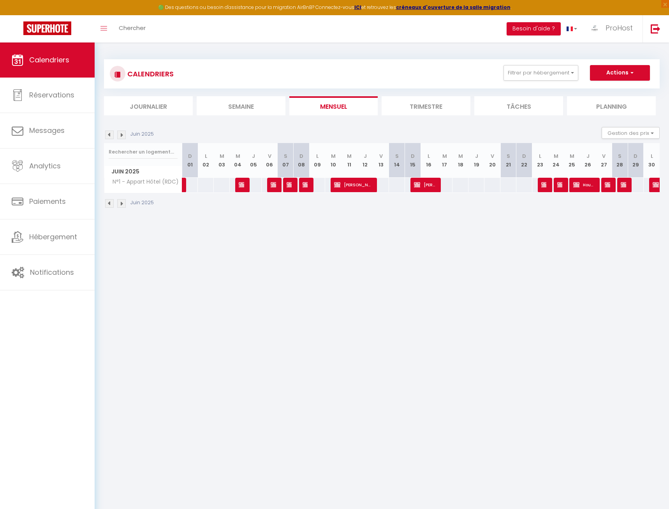
click at [356, 190] on span "[PERSON_NAME]" at bounding box center [352, 184] width 37 height 15
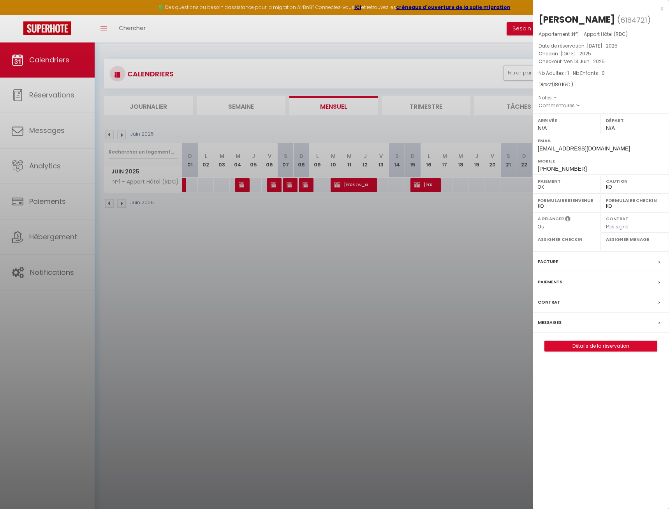
click at [420, 254] on div at bounding box center [334, 254] width 669 height 509
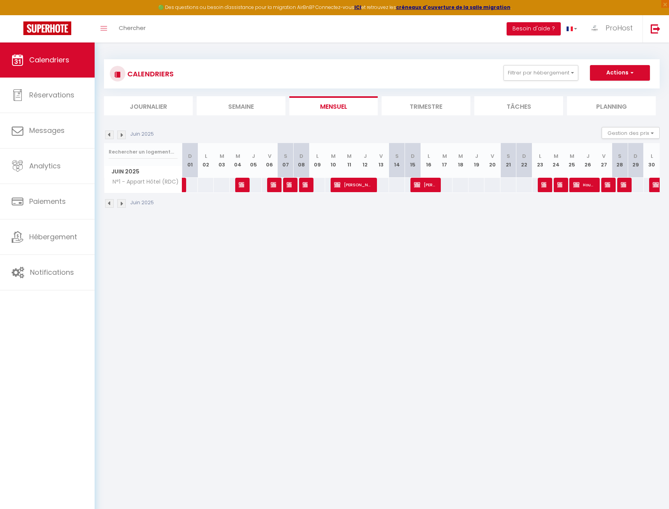
click at [120, 135] on img at bounding box center [121, 135] width 9 height 9
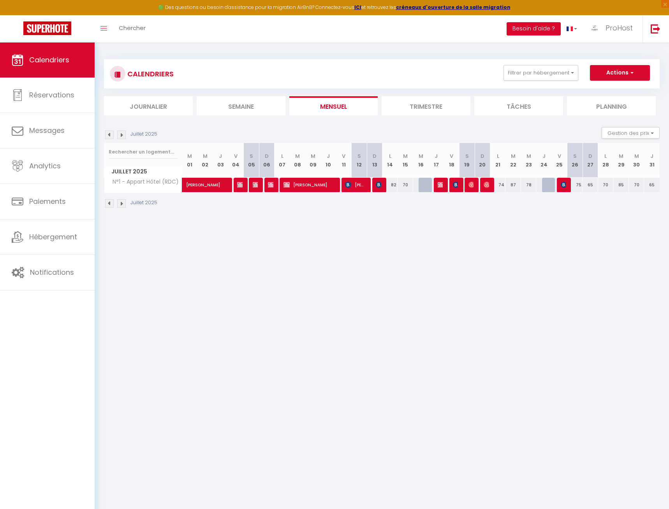
click at [120, 135] on img at bounding box center [121, 135] width 9 height 9
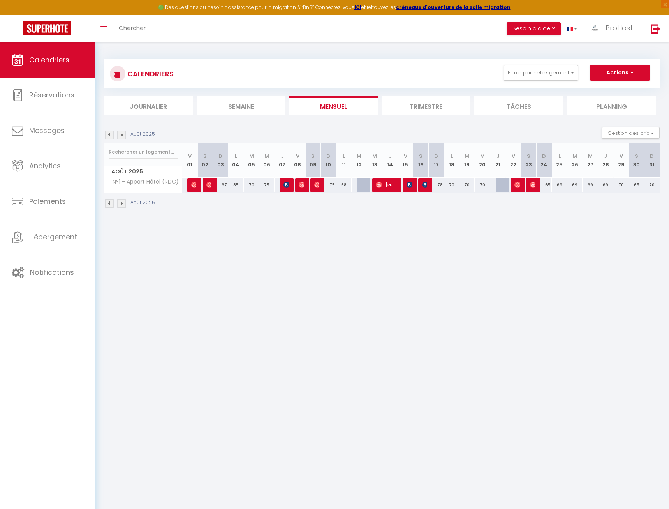
click at [120, 135] on img at bounding box center [121, 135] width 9 height 9
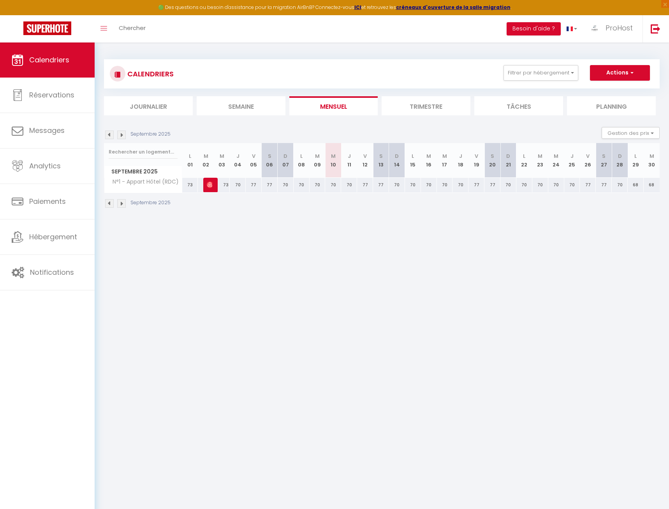
click at [111, 134] on img at bounding box center [109, 135] width 9 height 9
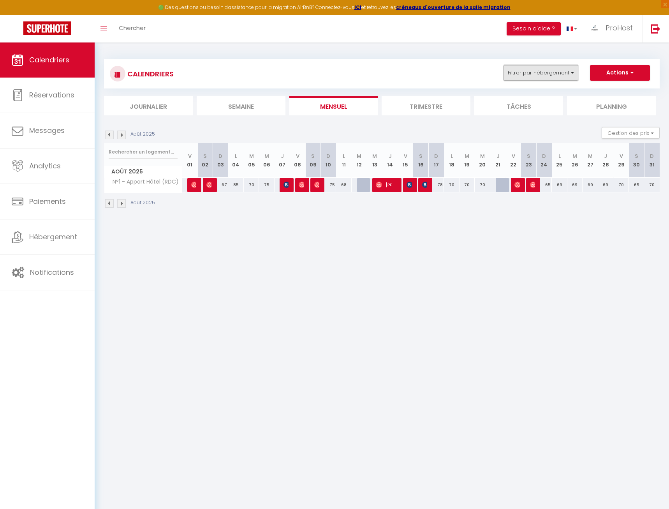
click at [553, 74] on button "Filtrer par hébergement" at bounding box center [541, 73] width 75 height 16
click at [558, 92] on input "tourn" at bounding box center [558, 92] width 117 height 14
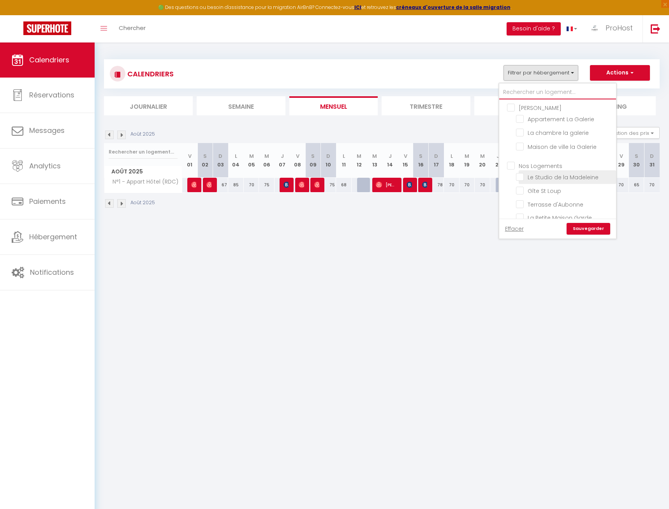
scroll to position [234, 0]
click at [521, 158] on input "N°1 - Appart Hôtel (RDC)" at bounding box center [564, 162] width 97 height 8
click at [524, 188] on input "N°10 - Appart Hôtel" at bounding box center [564, 192] width 97 height 8
click at [558, 229] on link "Sauvegarder" at bounding box center [589, 229] width 44 height 12
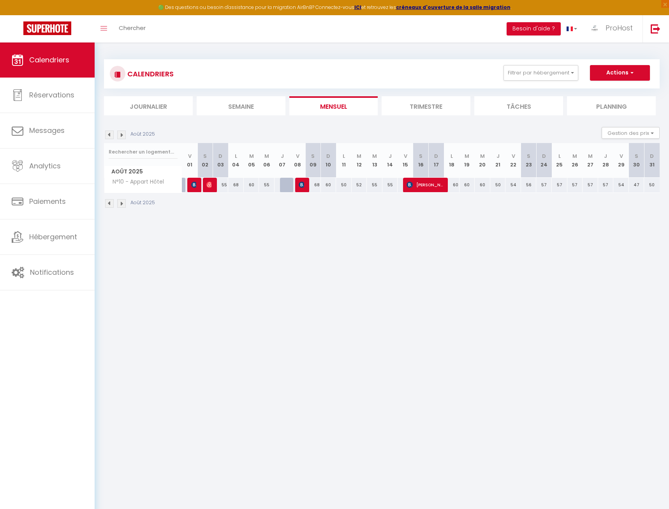
click at [111, 132] on img at bounding box center [109, 135] width 9 height 9
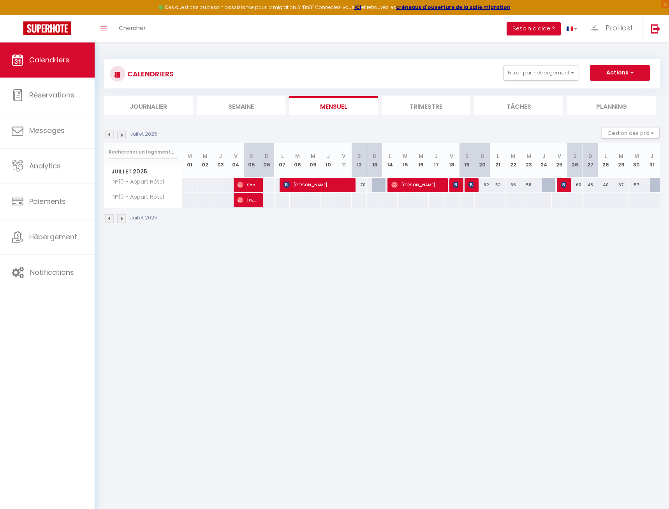
click at [111, 132] on img at bounding box center [109, 135] width 9 height 9
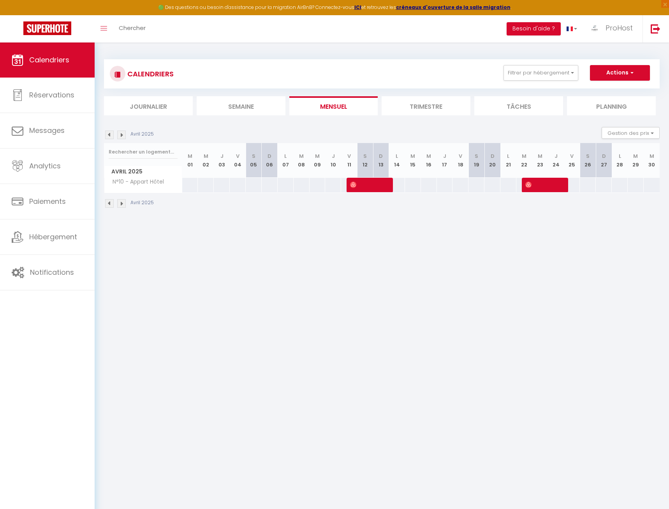
click at [111, 132] on img at bounding box center [109, 135] width 9 height 9
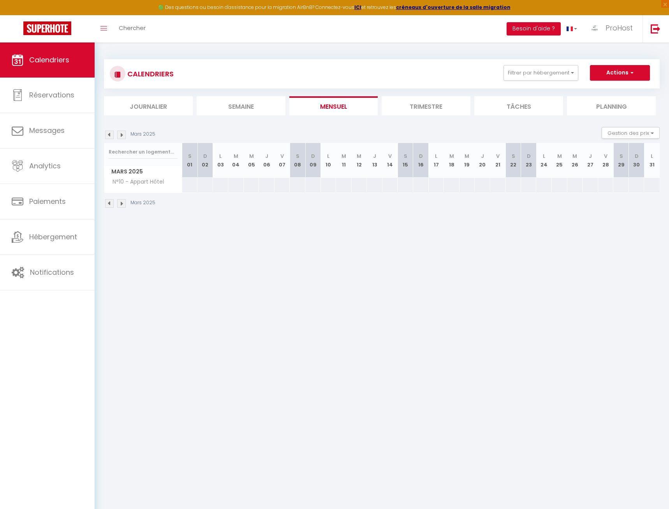
click at [111, 132] on img at bounding box center [109, 135] width 9 height 9
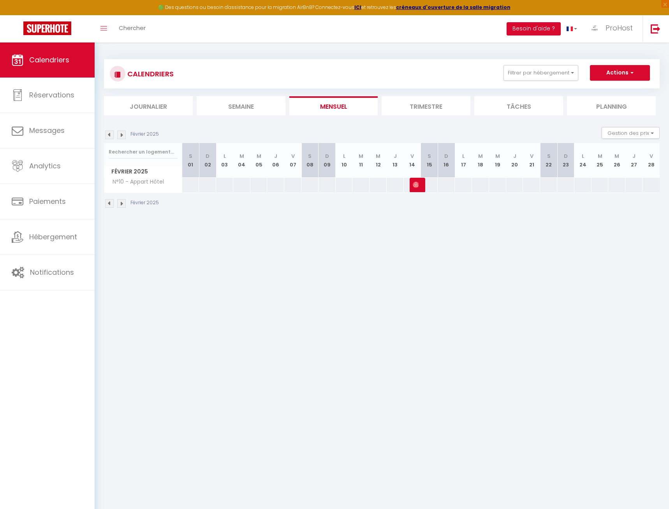
click at [111, 132] on img at bounding box center [109, 135] width 9 height 9
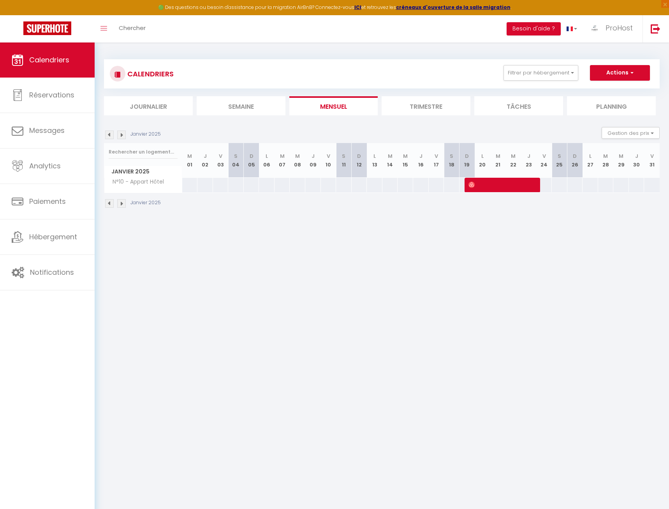
click at [514, 186] on span at bounding box center [502, 184] width 67 height 15
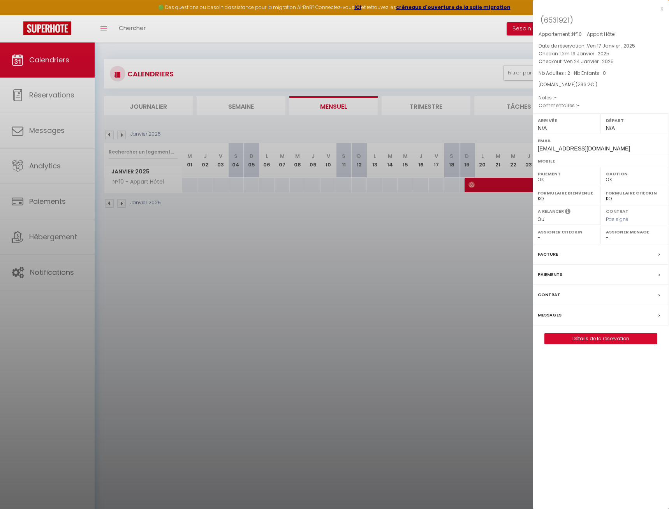
click at [483, 208] on div at bounding box center [334, 254] width 669 height 509
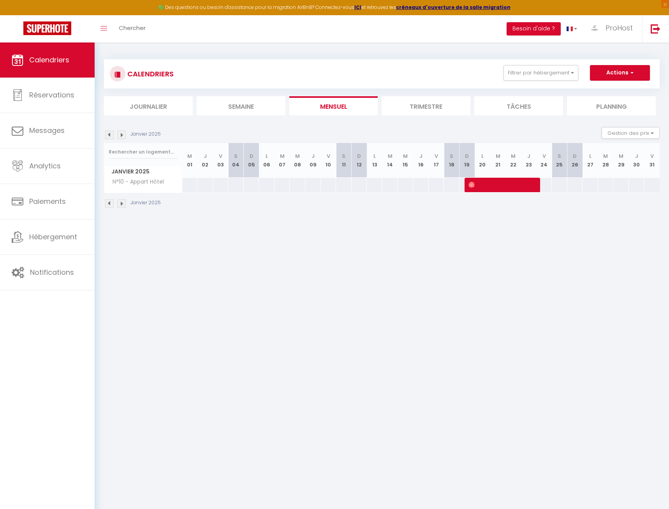
click at [509, 186] on span at bounding box center [502, 184] width 67 height 15
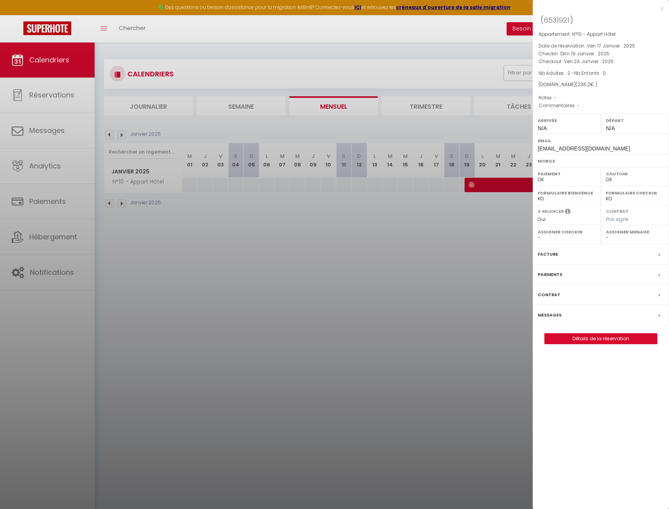
click at [405, 214] on div at bounding box center [334, 254] width 669 height 509
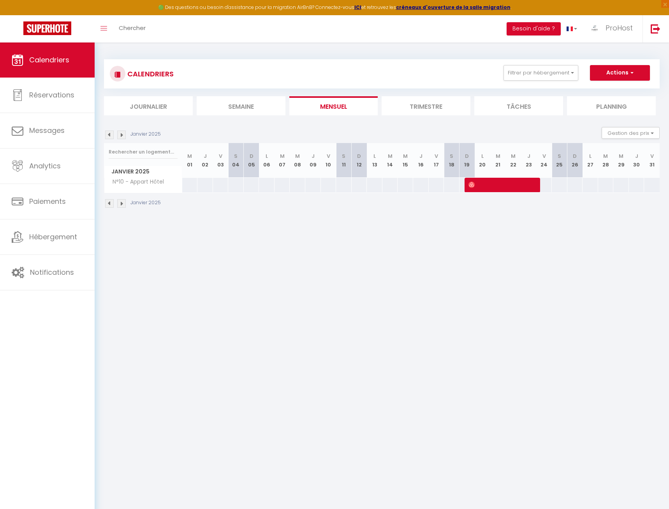
click at [122, 134] on img at bounding box center [121, 135] width 9 height 9
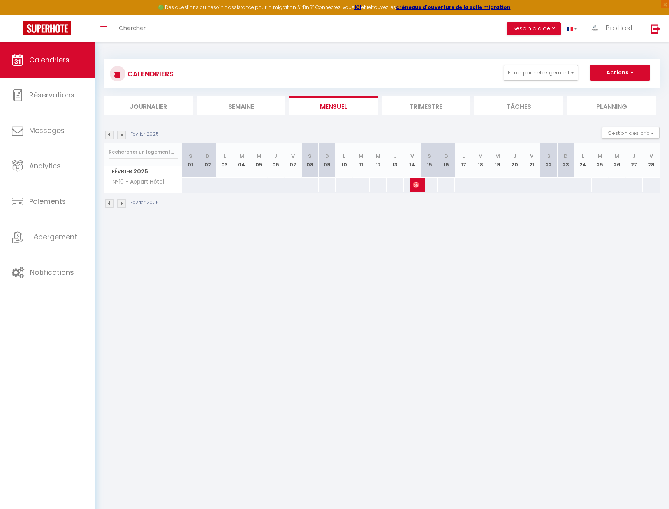
click at [418, 187] on img at bounding box center [416, 185] width 6 height 6
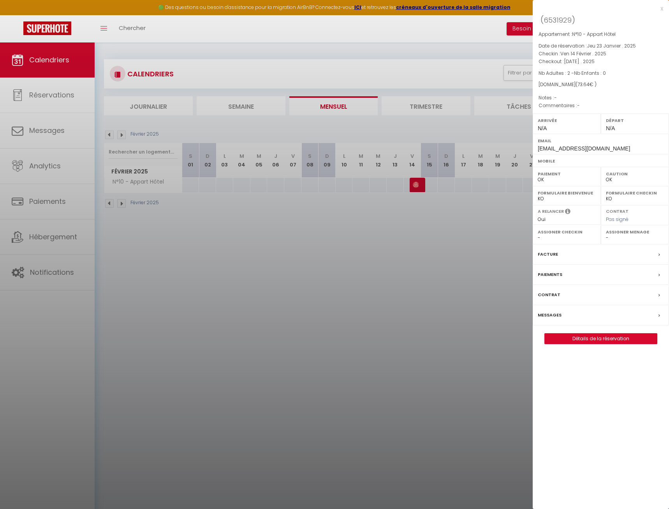
click at [121, 136] on div at bounding box center [334, 254] width 669 height 509
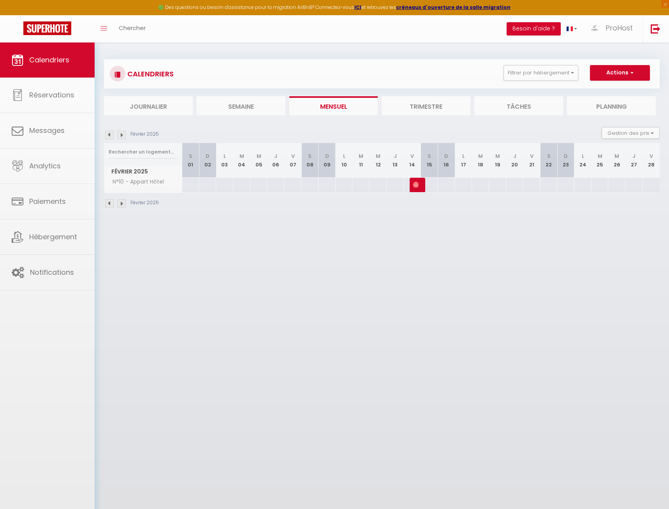
click at [121, 135] on div at bounding box center [334, 254] width 669 height 509
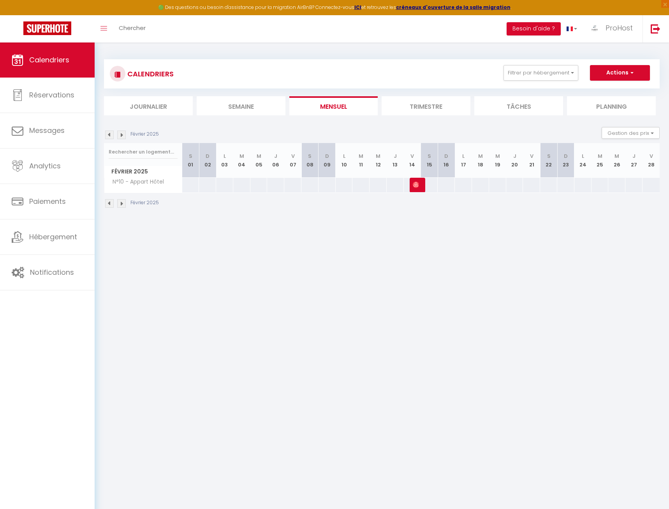
click at [121, 135] on img at bounding box center [121, 135] width 9 height 9
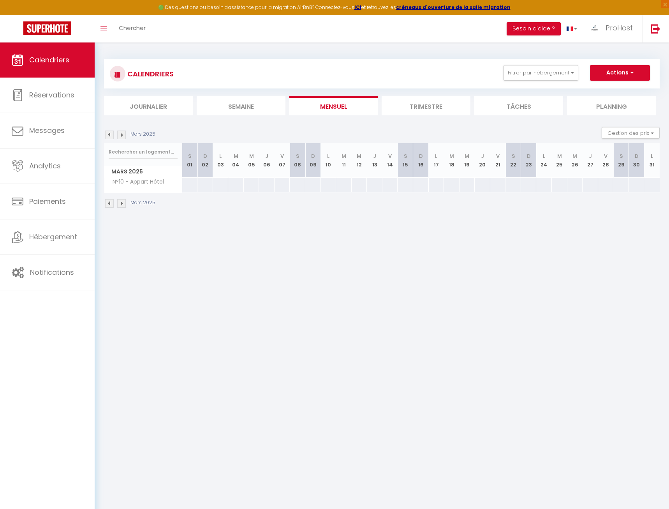
click at [120, 136] on img at bounding box center [121, 135] width 9 height 9
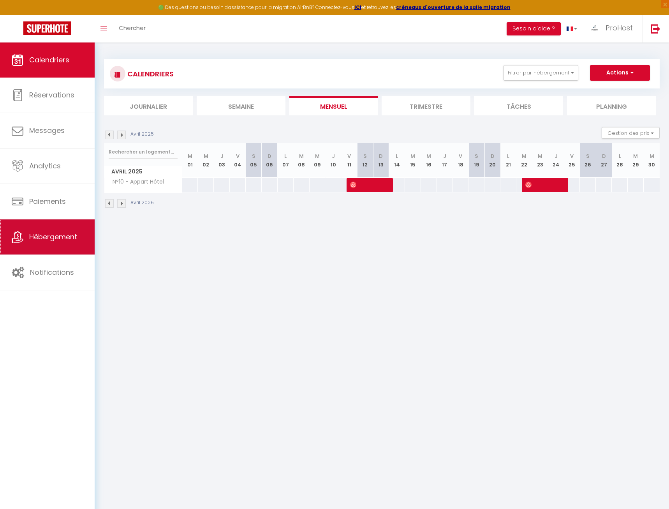
click at [63, 238] on span "Hébergement" at bounding box center [53, 237] width 48 height 10
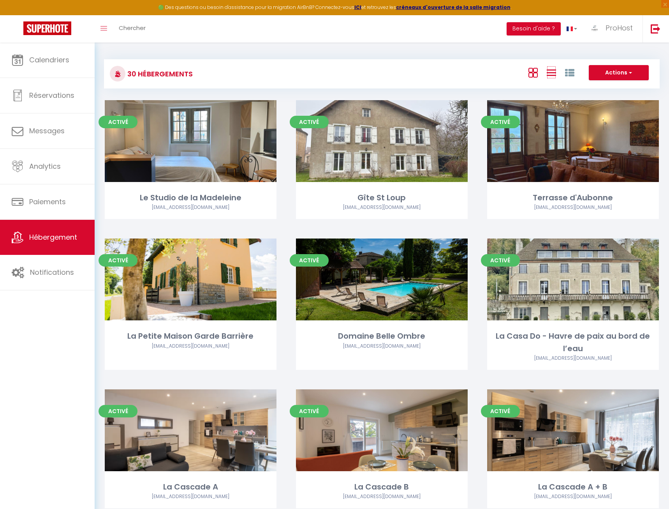
click at [551, 72] on icon at bounding box center [551, 73] width 9 height 10
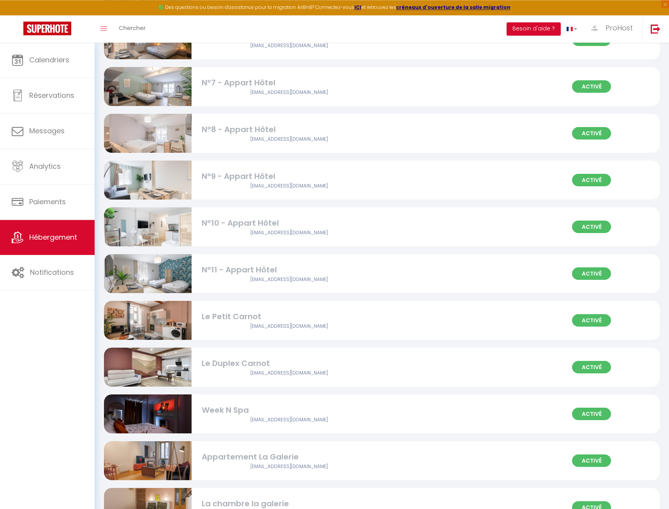
scroll to position [755, 0]
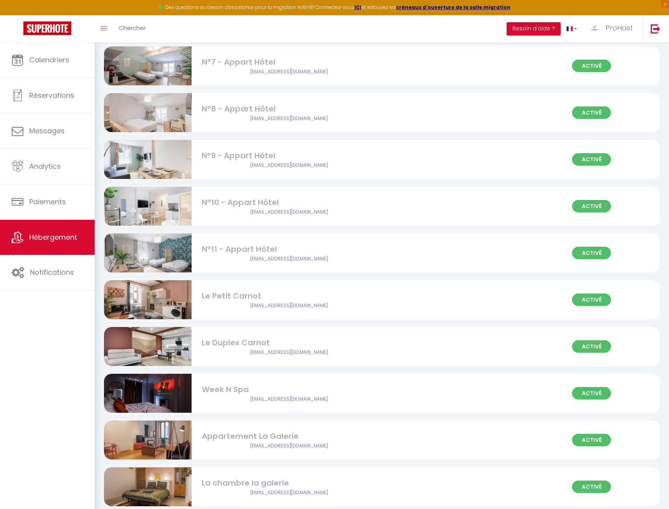
click at [307, 214] on div "[EMAIL_ADDRESS][DOMAIN_NAME]" at bounding box center [289, 211] width 175 height 7
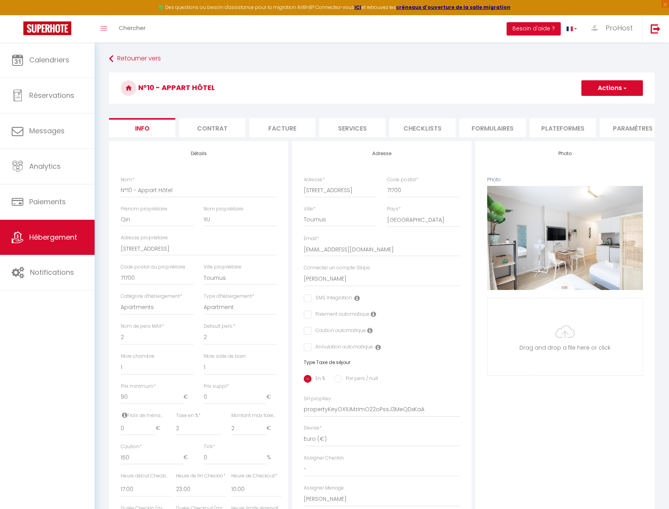
click at [558, 130] on li "Plateformes" at bounding box center [563, 127] width 66 height 19
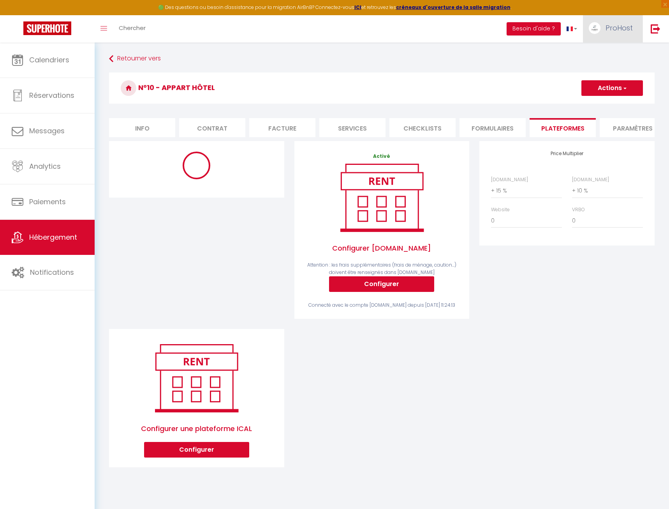
click at [558, 32] on span "ProHost" at bounding box center [619, 28] width 27 height 10
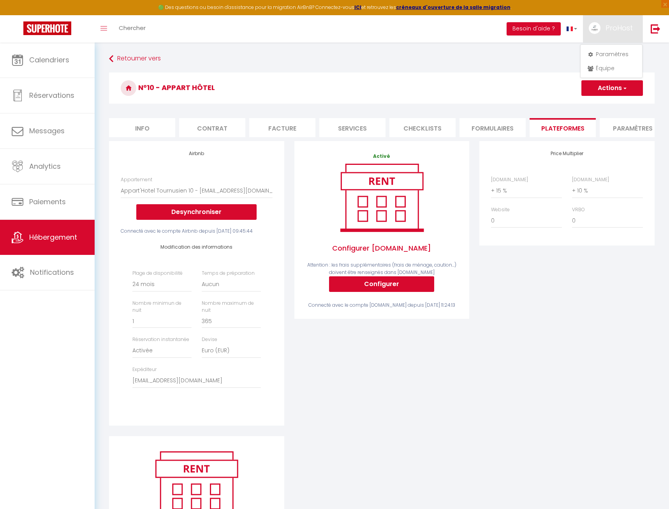
click at [558, 298] on div "Price Multiplier [DOMAIN_NAME] 0 + 1 % + 2 % + 3 % + 4 % + 5 % + 6 % + 7 %" at bounding box center [567, 288] width 185 height 295
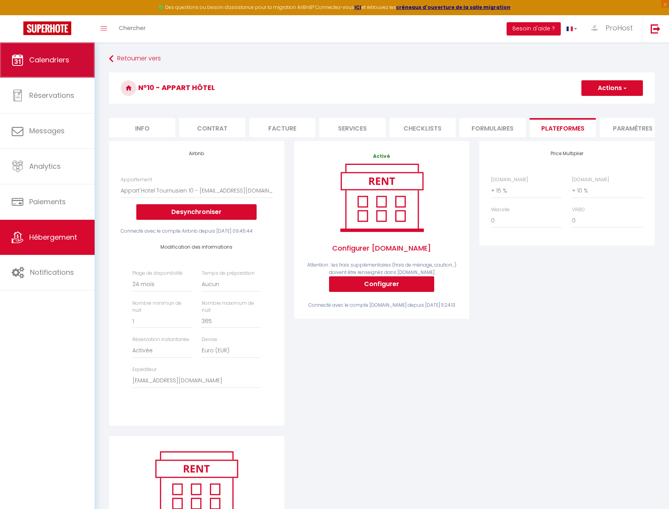
click at [55, 60] on span "Calendriers" at bounding box center [49, 60] width 40 height 10
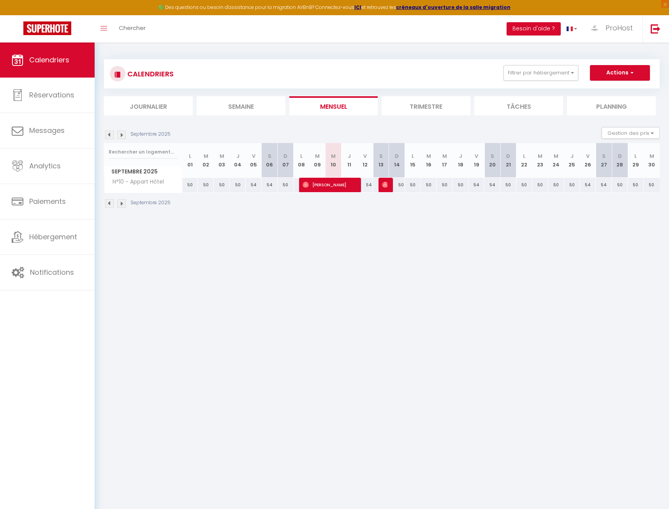
click at [110, 136] on img at bounding box center [109, 135] width 9 height 9
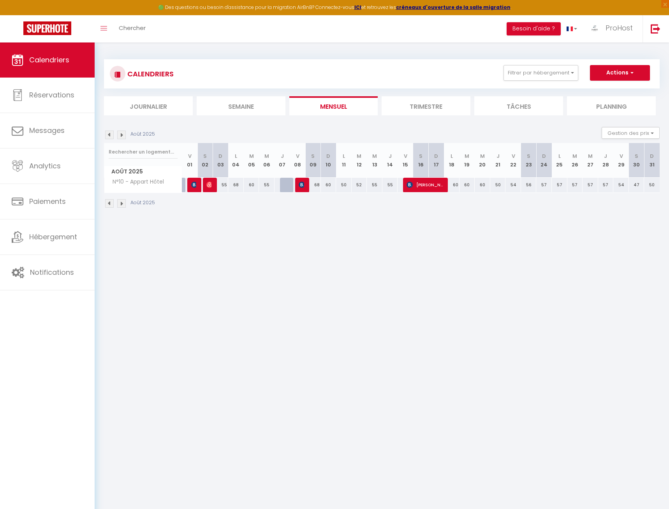
click at [110, 136] on img at bounding box center [109, 135] width 9 height 9
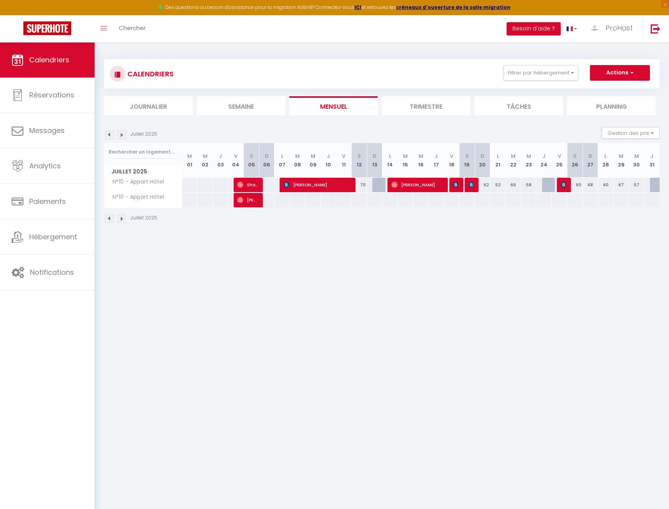
click at [110, 136] on img at bounding box center [109, 135] width 9 height 9
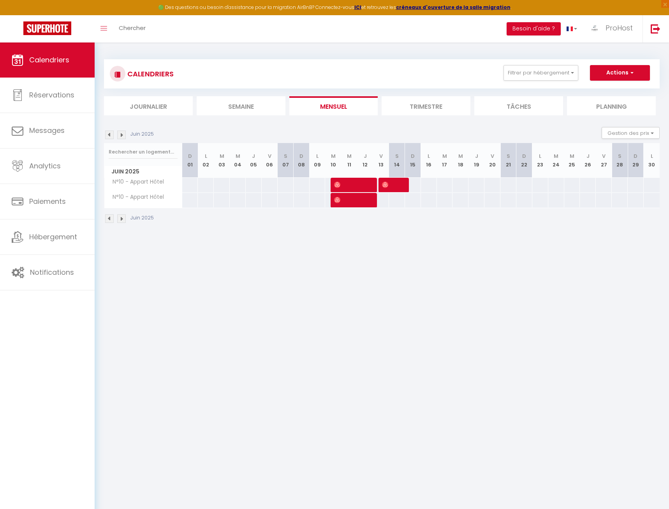
click at [356, 199] on span at bounding box center [352, 200] width 37 height 15
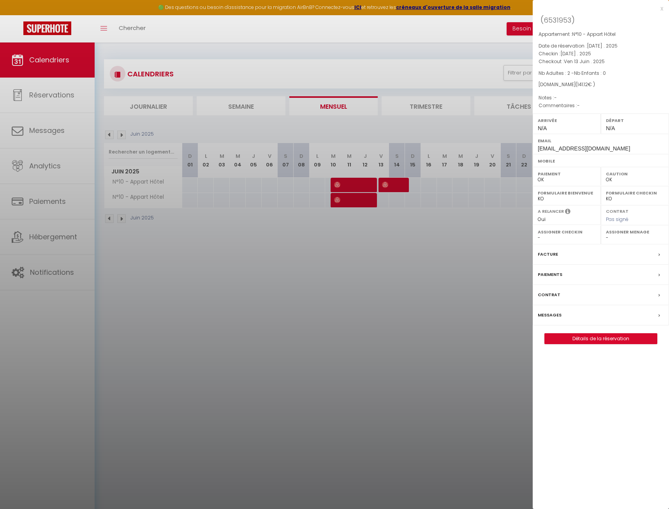
click at [357, 186] on div at bounding box center [334, 254] width 669 height 509
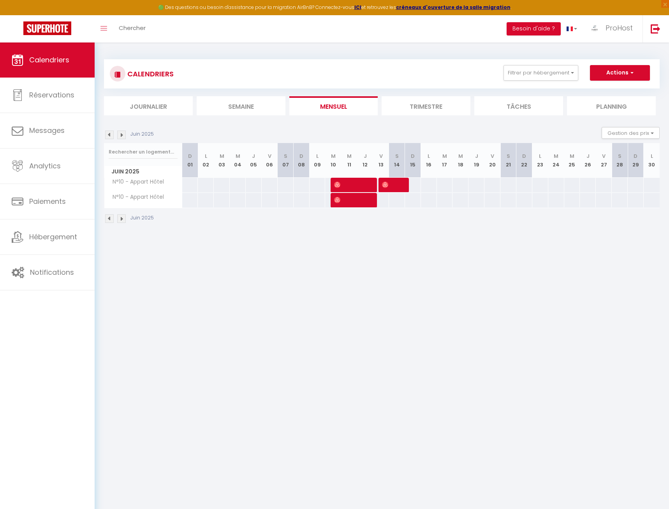
click at [357, 186] on span at bounding box center [352, 184] width 37 height 15
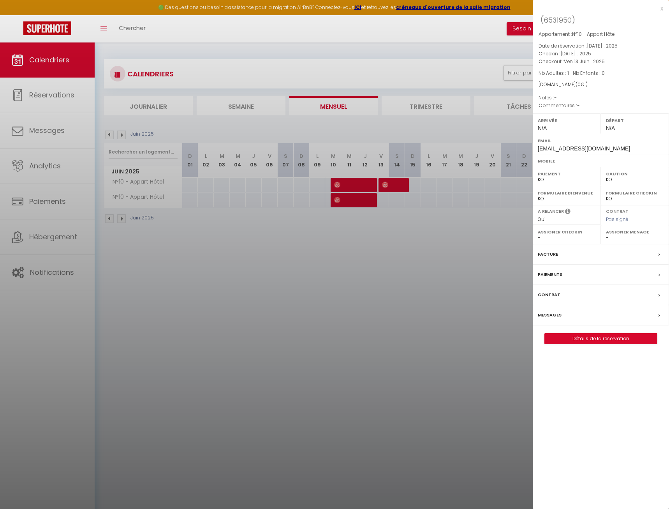
click at [398, 253] on div at bounding box center [334, 254] width 669 height 509
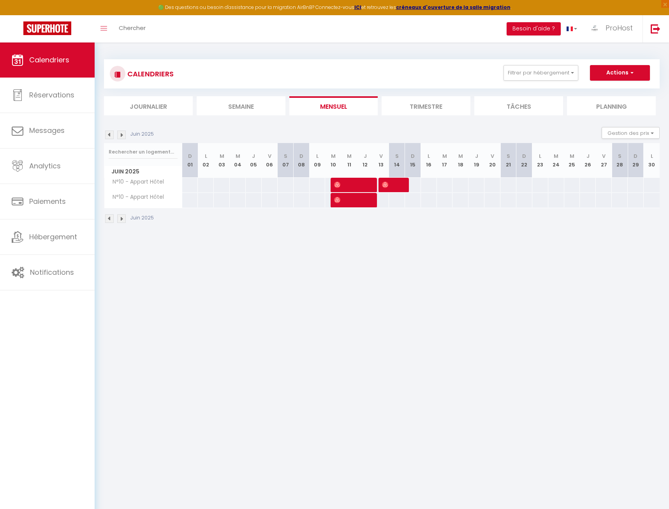
click at [348, 185] on span at bounding box center [352, 184] width 37 height 15
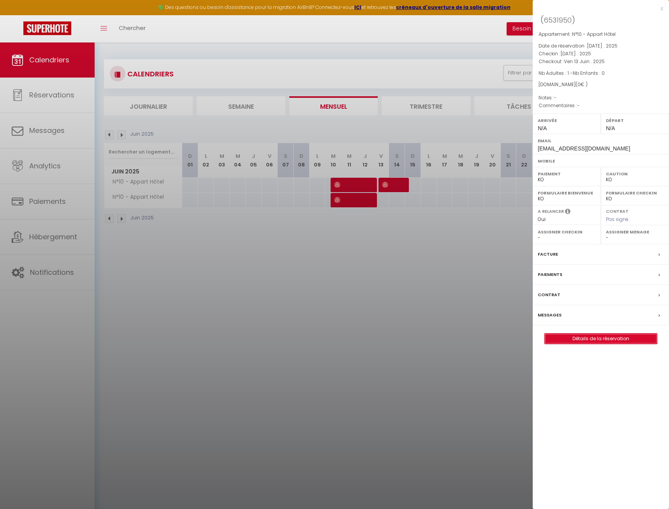
click at [558, 339] on link "Détails de la réservation" at bounding box center [601, 339] width 112 height 10
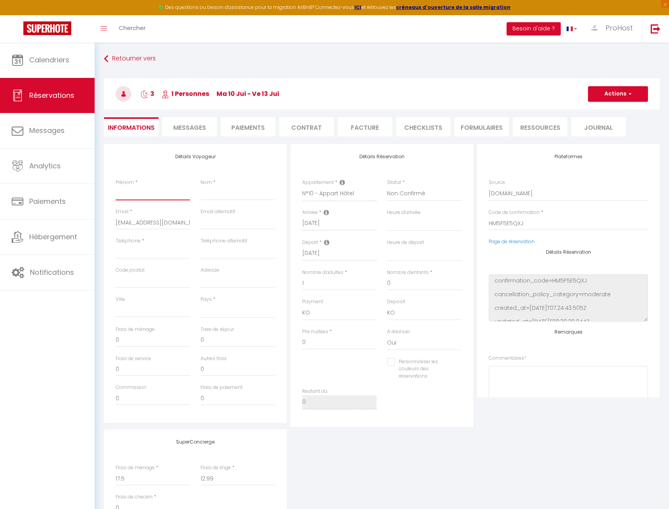
click at [135, 193] on input "Prénom" at bounding box center [153, 193] width 74 height 14
paste input "Kubilay"
click at [247, 191] on input "Nom" at bounding box center [238, 193] width 74 height 14
paste input "Tasdemir"
click option "[GEOGRAPHIC_DATA]" at bounding box center [0, 0] width 0 height 0
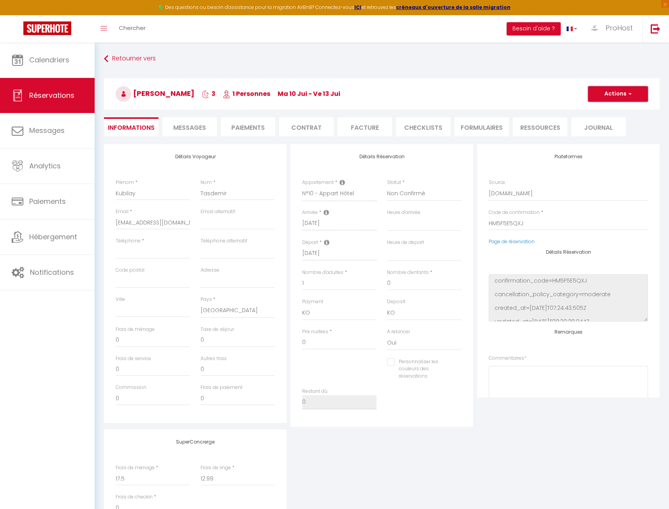
click at [558, 92] on button "Actions" at bounding box center [618, 94] width 60 height 16
click at [558, 111] on link "Enregistrer" at bounding box center [611, 111] width 62 height 10
click at [157, 255] on input "Téléphone" at bounding box center [153, 252] width 74 height 14
paste input "33652772963""
click at [558, 93] on button "Actions" at bounding box center [618, 94] width 60 height 16
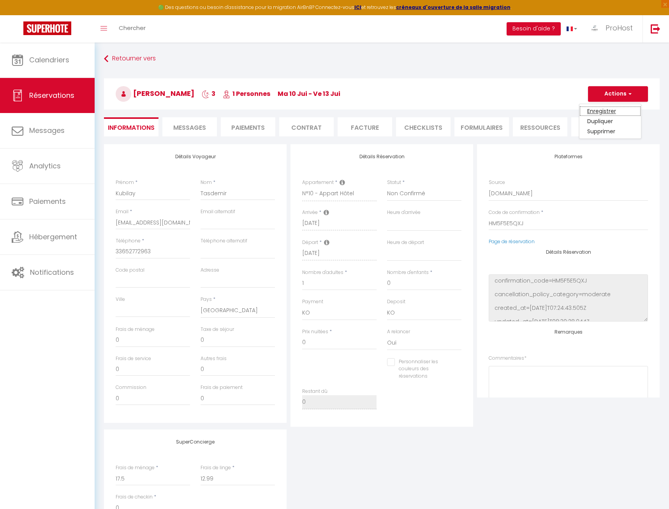
click at [558, 110] on link "Enregistrer" at bounding box center [611, 111] width 62 height 10
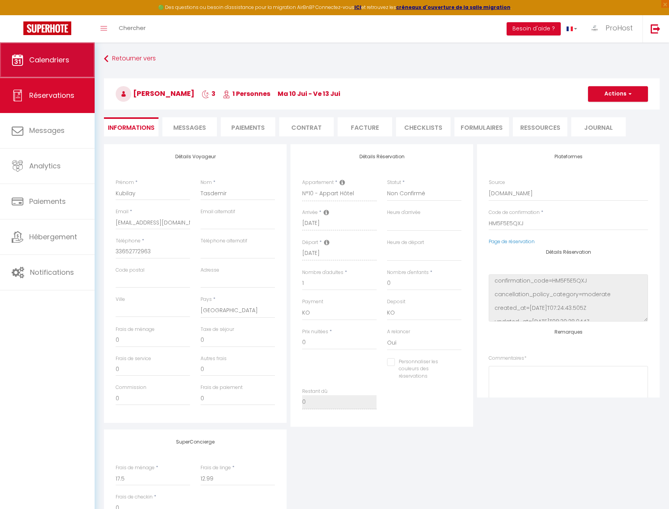
click at [54, 70] on link "Calendriers" at bounding box center [47, 59] width 95 height 35
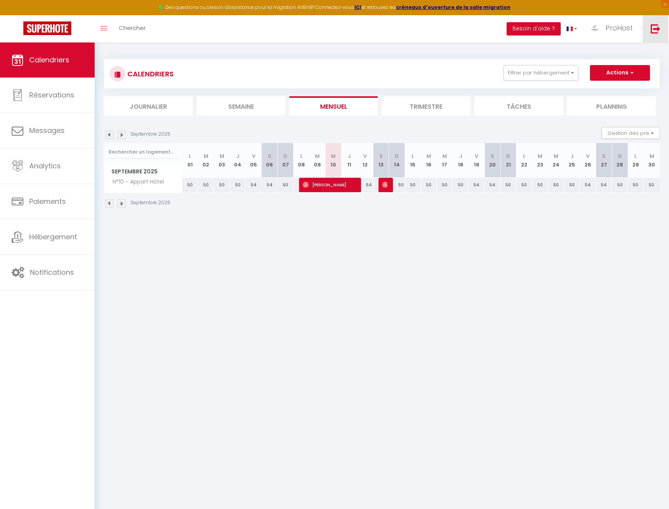
click at [558, 27] on link at bounding box center [656, 28] width 26 height 27
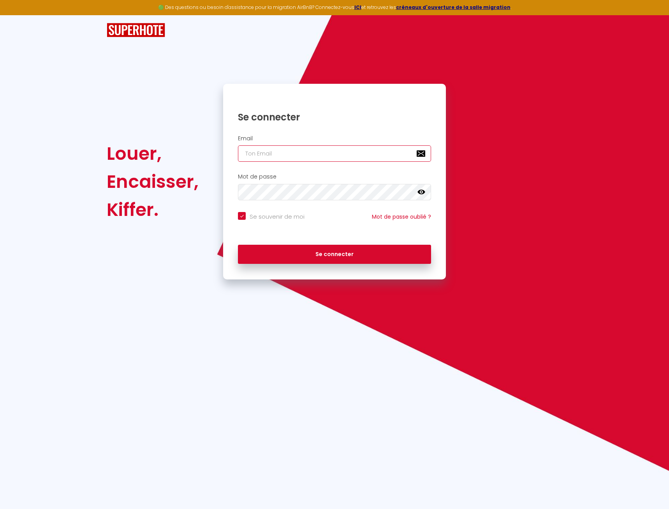
click at [329, 154] on input "email" at bounding box center [334, 153] width 193 height 16
paste input "[EMAIL_ADDRESS][DOMAIN_NAME]"
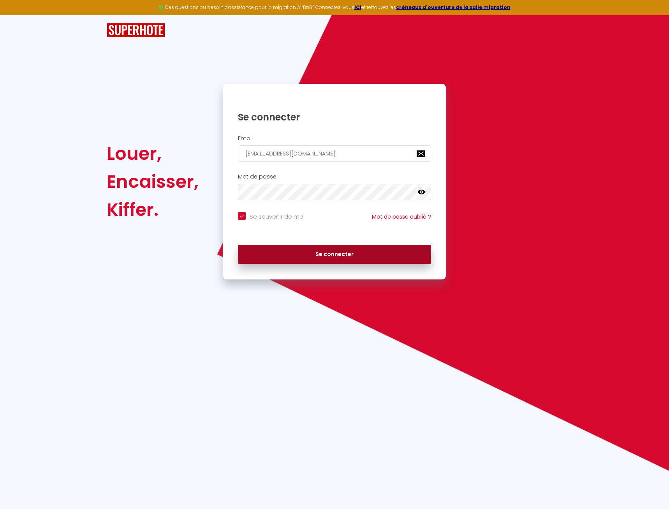
click at [357, 251] on button "Se connecter" at bounding box center [334, 254] width 193 height 19
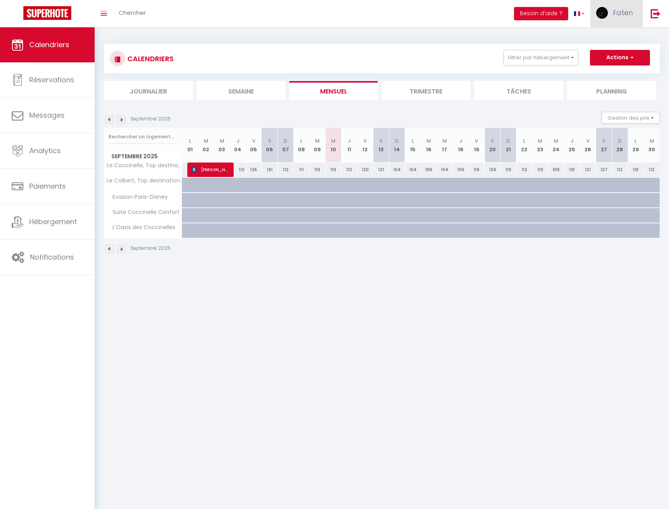
click at [558, 10] on span "Faten" at bounding box center [623, 13] width 20 height 10
click at [558, 37] on link "Paramètres" at bounding box center [612, 38] width 58 height 13
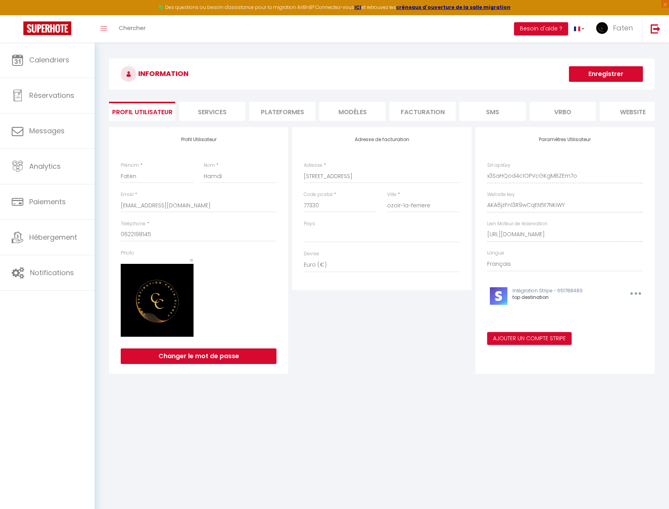
click at [282, 110] on li "Plateformes" at bounding box center [282, 111] width 66 height 19
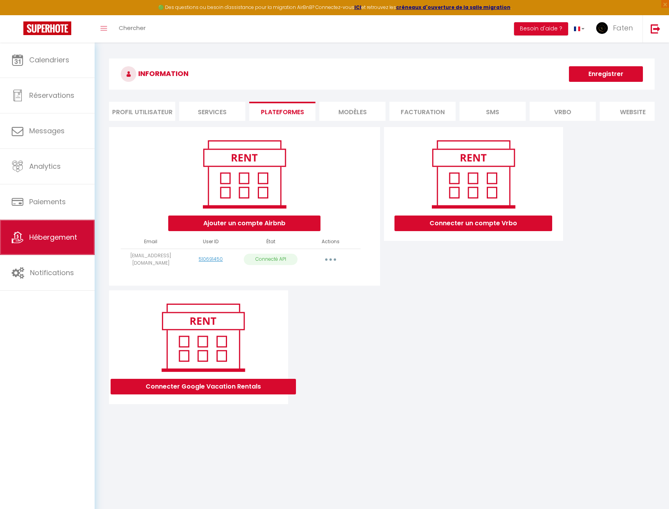
click at [76, 234] on span "Hébergement" at bounding box center [53, 237] width 48 height 10
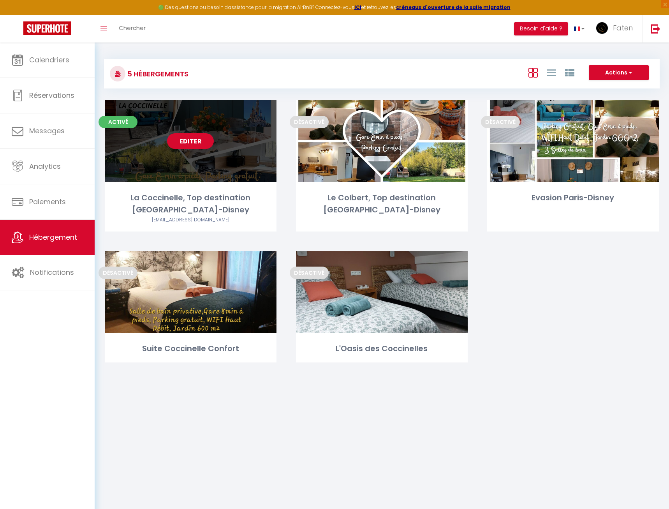
click at [173, 142] on link "Editer" at bounding box center [190, 141] width 47 height 16
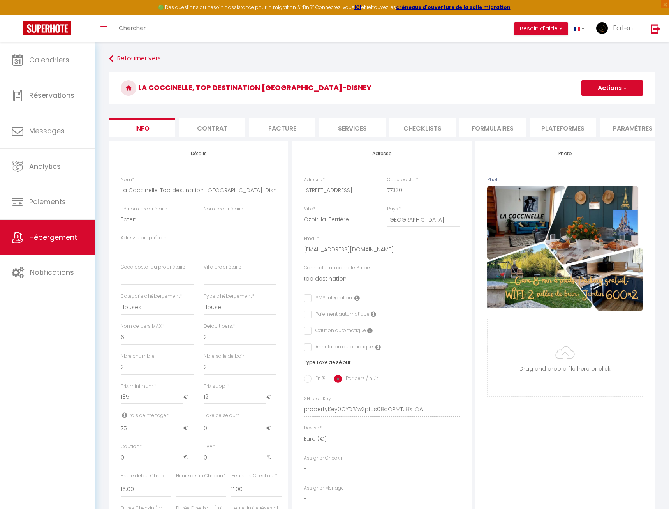
click at [558, 127] on li "Paramètres" at bounding box center [633, 127] width 66 height 19
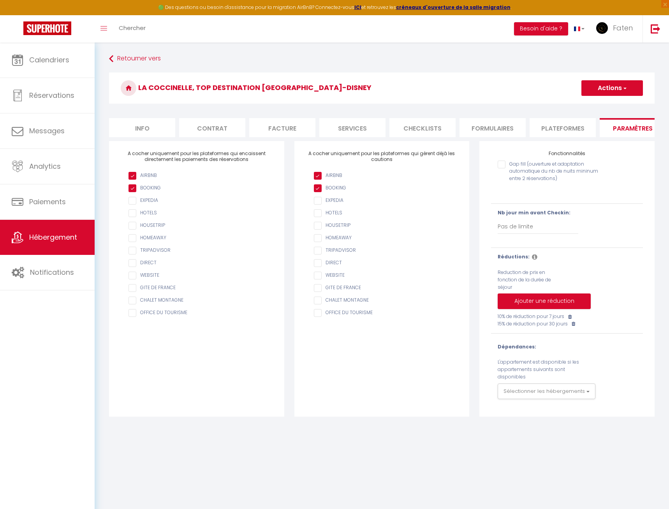
click at [558, 127] on li "Plateformes" at bounding box center [563, 127] width 66 height 19
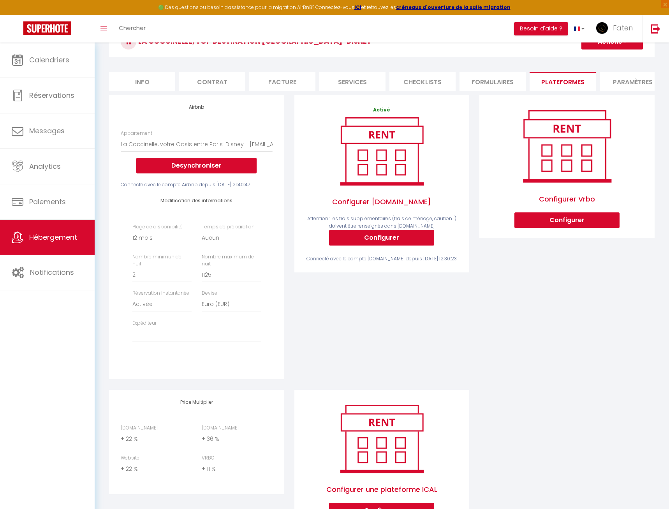
scroll to position [79, 0]
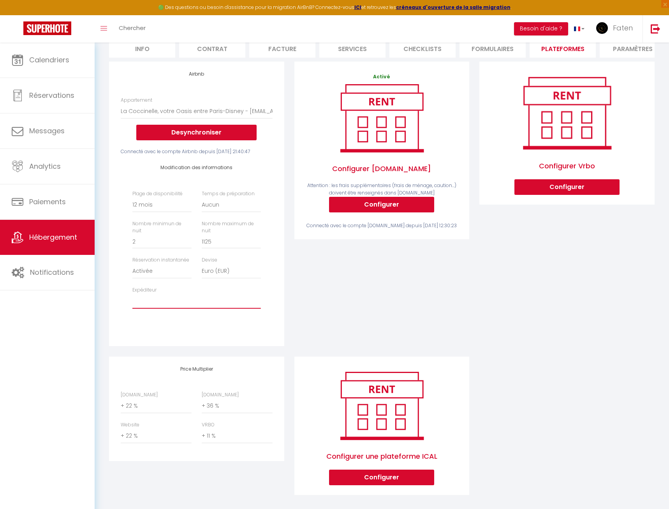
click at [132, 294] on select "[EMAIL_ADDRESS][DOMAIN_NAME]" at bounding box center [196, 301] width 128 height 15
click at [343, 300] on div "Activé Configurer [DOMAIN_NAME] Attention : les frais supplémentaires (frais de…" at bounding box center [382, 209] width 185 height 295
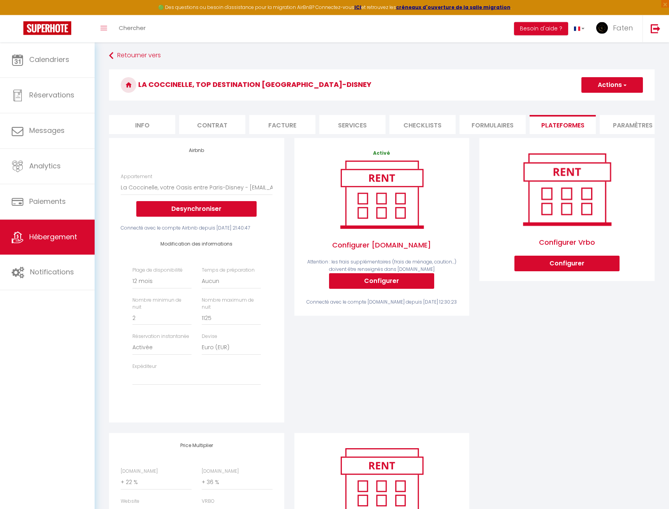
scroll to position [0, 0]
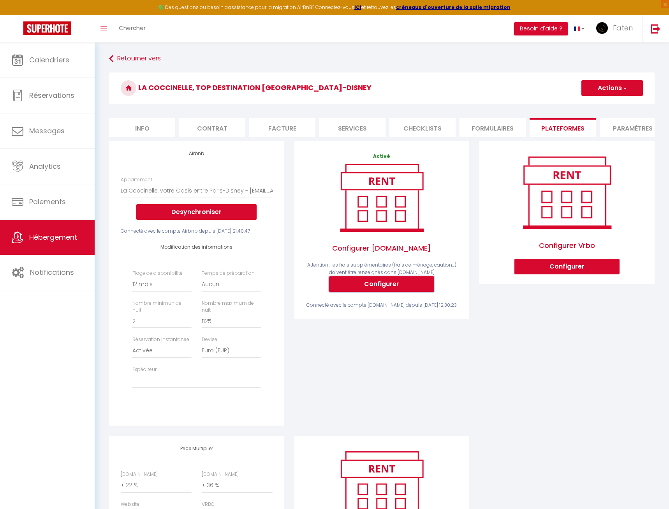
click at [417, 290] on button "Configurer" at bounding box center [381, 284] width 105 height 16
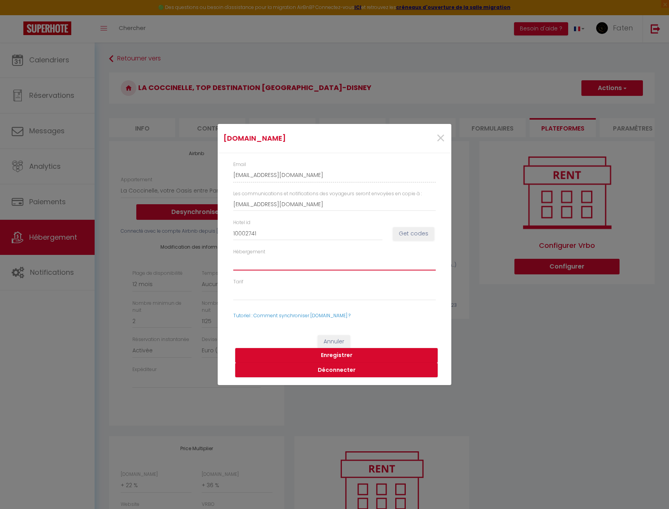
click at [233, 256] on select "1000274101 - Two-Bedroom House" at bounding box center [334, 263] width 203 height 15
click at [444, 137] on span "×" at bounding box center [441, 138] width 10 height 23
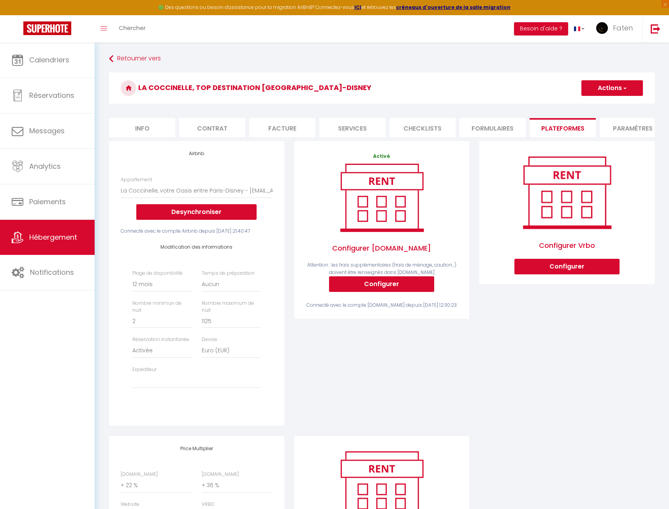
click at [521, 350] on div "Configurer Vrbo Configurer" at bounding box center [567, 288] width 185 height 295
click at [558, 23] on link "Faten" at bounding box center [617, 28] width 52 height 27
click at [558, 49] on link "Paramètres" at bounding box center [612, 54] width 58 height 13
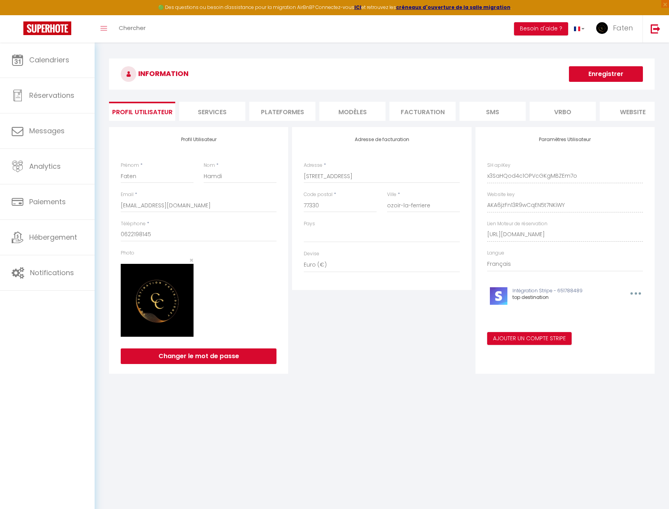
click at [291, 109] on li "Plateformes" at bounding box center [282, 111] width 66 height 19
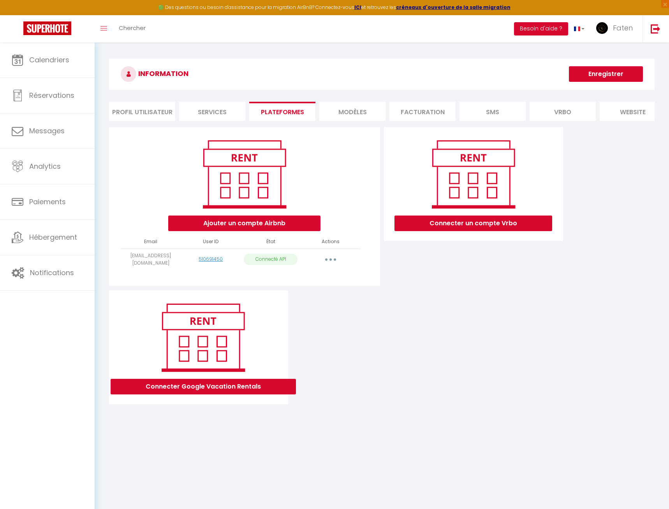
click at [334, 261] on button "button" at bounding box center [331, 259] width 22 height 12
click at [320, 277] on link "Importer les appartements" at bounding box center [296, 276] width 86 height 13
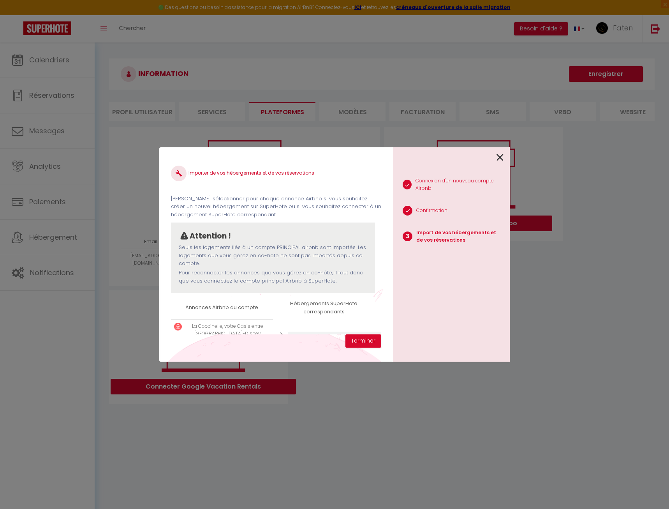
scroll to position [31, 0]
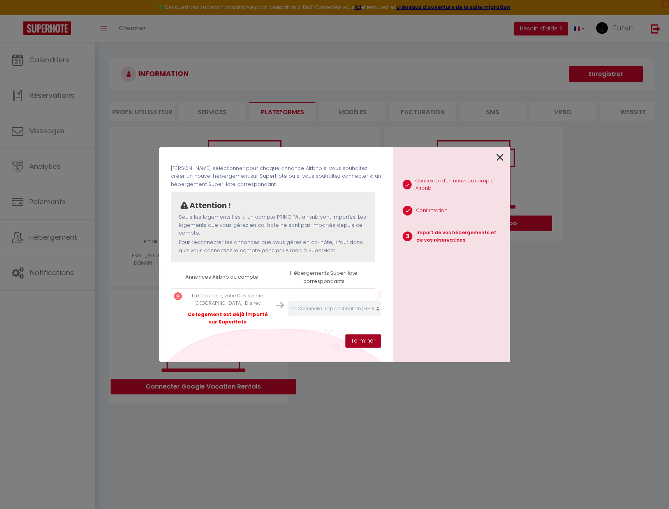
click at [371, 336] on button "Terminer" at bounding box center [364, 340] width 36 height 13
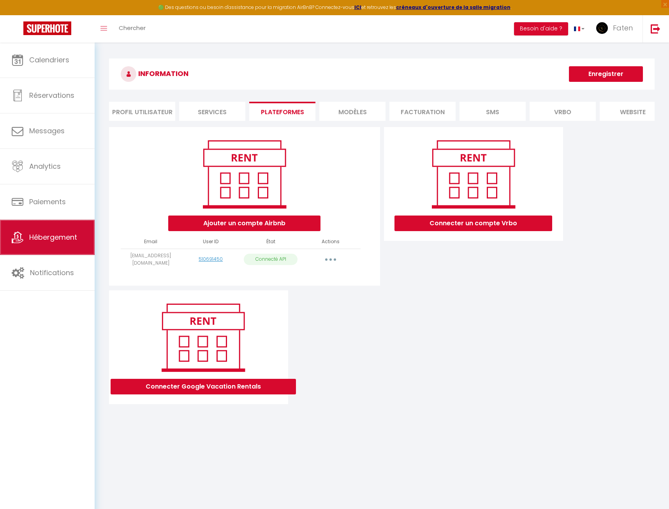
click at [74, 242] on span "Hébergement" at bounding box center [53, 237] width 48 height 10
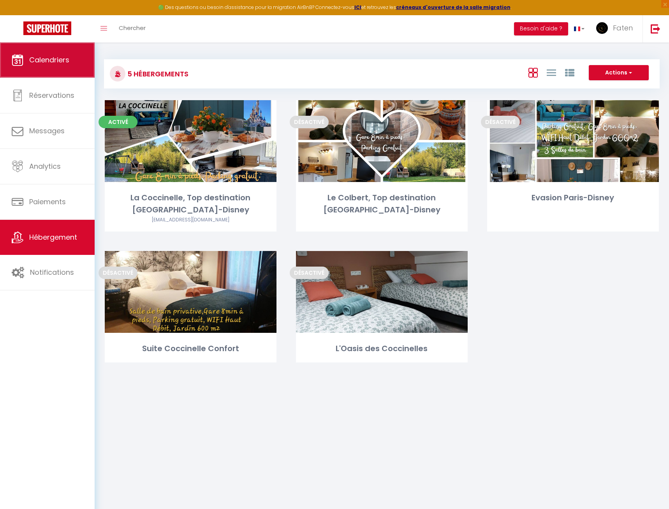
click at [57, 65] on link "Calendriers" at bounding box center [47, 59] width 95 height 35
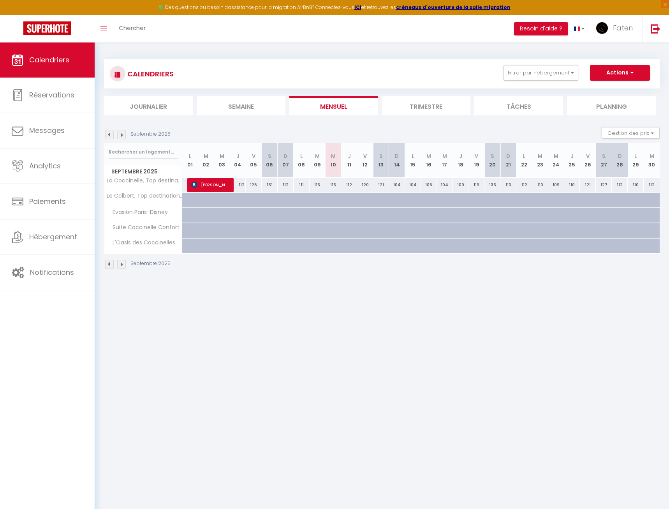
click at [429, 105] on li "Trimestre" at bounding box center [426, 105] width 89 height 19
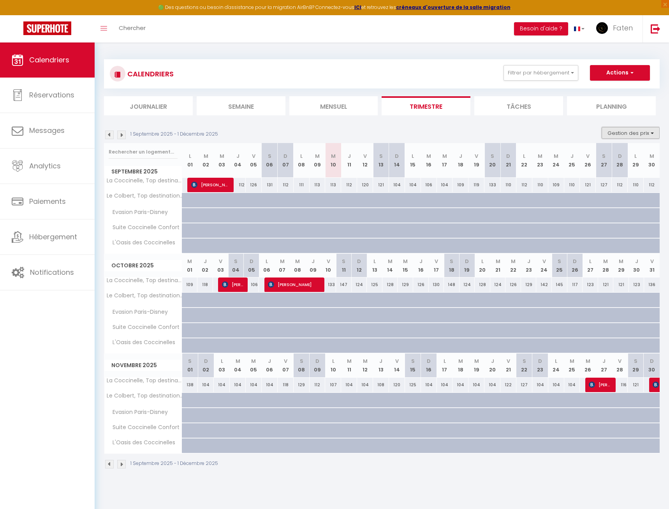
click at [558, 136] on button "Gestion des prix" at bounding box center [631, 133] width 58 height 12
click at [558, 154] on input "Nb Nuits minimum" at bounding box center [625, 157] width 70 height 8
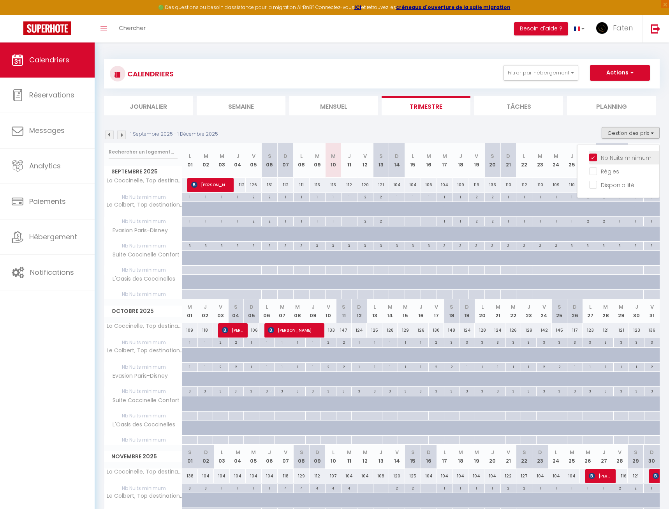
click at [558, 155] on input "Nb Nuits minimum" at bounding box center [625, 157] width 70 height 8
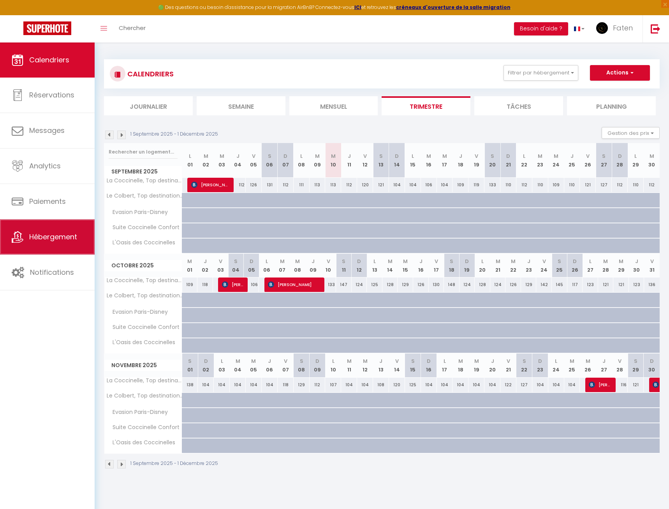
click at [38, 240] on span "Hébergement" at bounding box center [53, 237] width 48 height 10
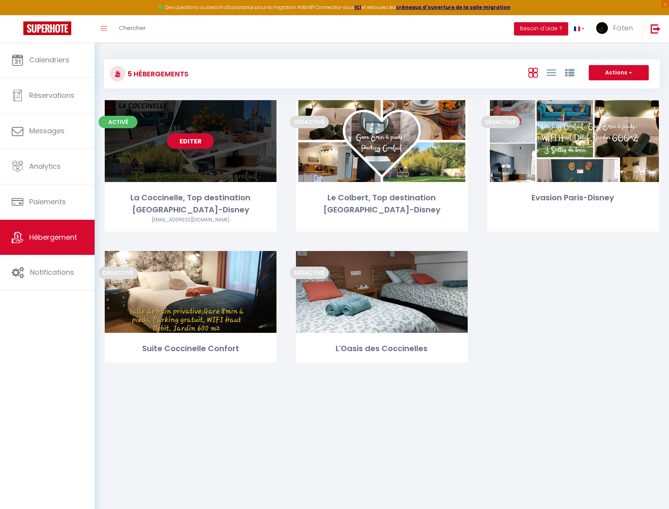
click at [205, 143] on link "Editer" at bounding box center [190, 141] width 47 height 16
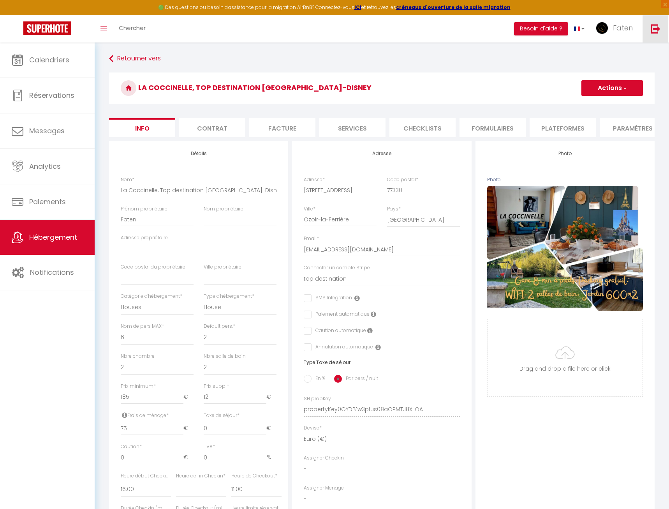
click at [558, 32] on img at bounding box center [656, 29] width 10 height 10
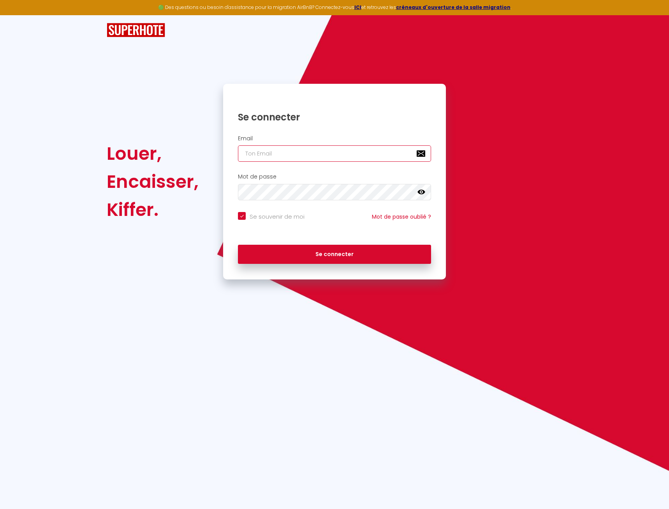
click at [311, 152] on input "email" at bounding box center [334, 153] width 193 height 16
paste input "[EMAIL_ADDRESS][DOMAIN_NAME]"
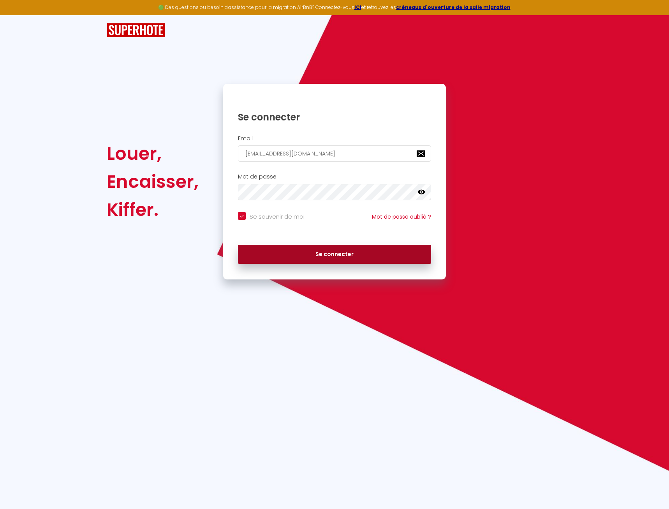
click at [345, 259] on button "Se connecter" at bounding box center [334, 254] width 193 height 19
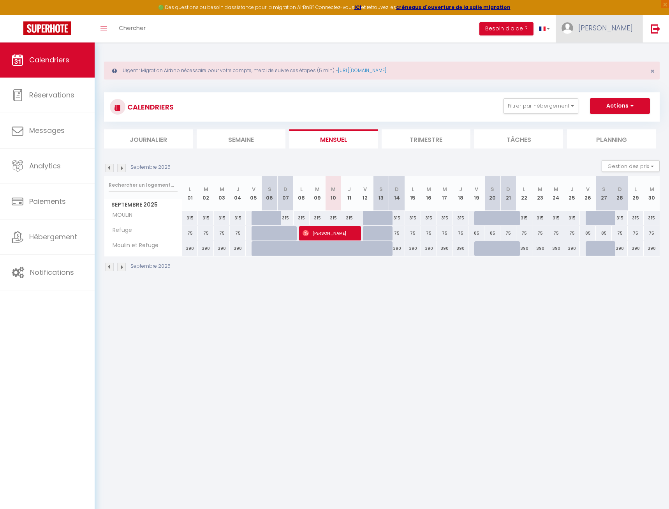
click at [558, 31] on link "[PERSON_NAME]" at bounding box center [599, 28] width 87 height 27
click at [558, 51] on link "Paramètres" at bounding box center [612, 54] width 58 height 13
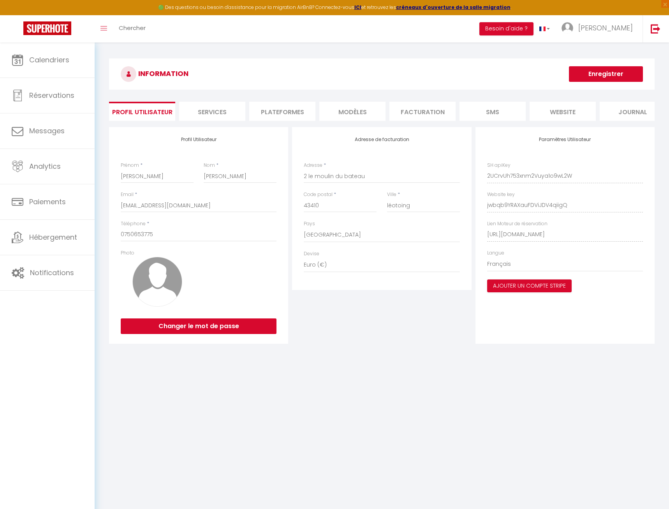
click at [286, 110] on li "Plateformes" at bounding box center [282, 111] width 66 height 19
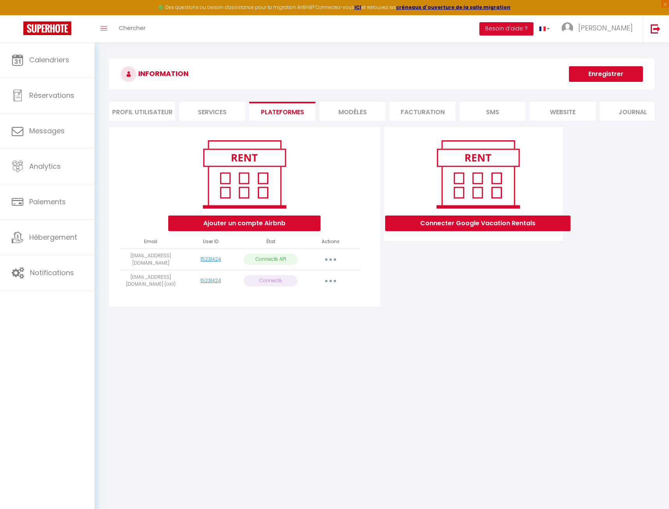
click at [332, 283] on button "button" at bounding box center [331, 281] width 22 height 12
click at [325, 300] on link "Importer les appartements" at bounding box center [296, 298] width 86 height 13
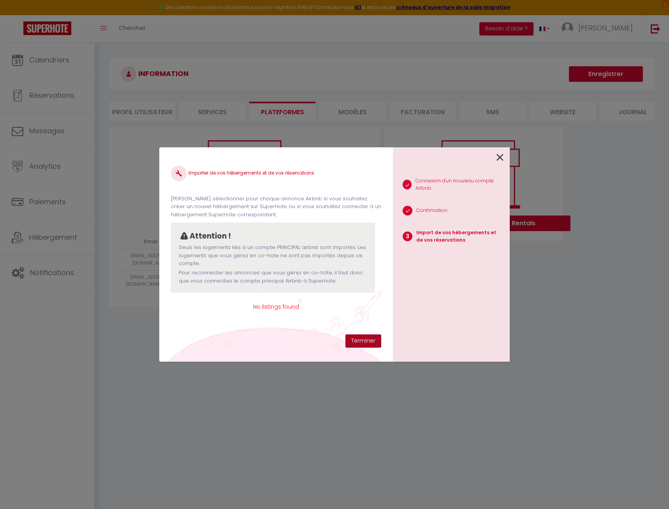
click at [364, 342] on button "Terminer" at bounding box center [364, 340] width 36 height 13
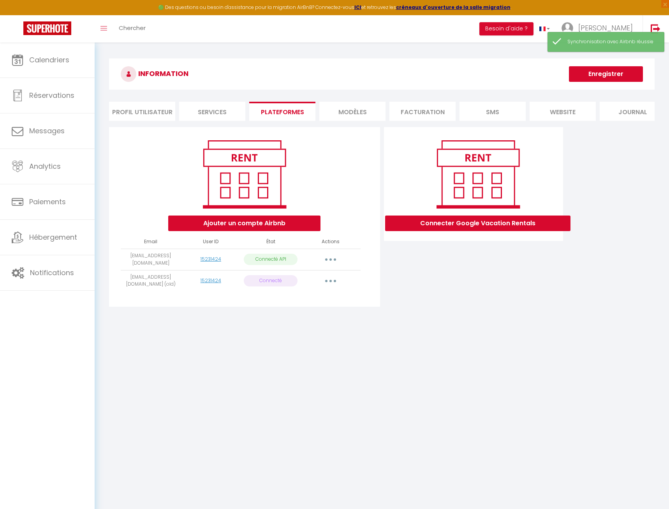
click at [338, 284] on button "button" at bounding box center [331, 281] width 22 height 12
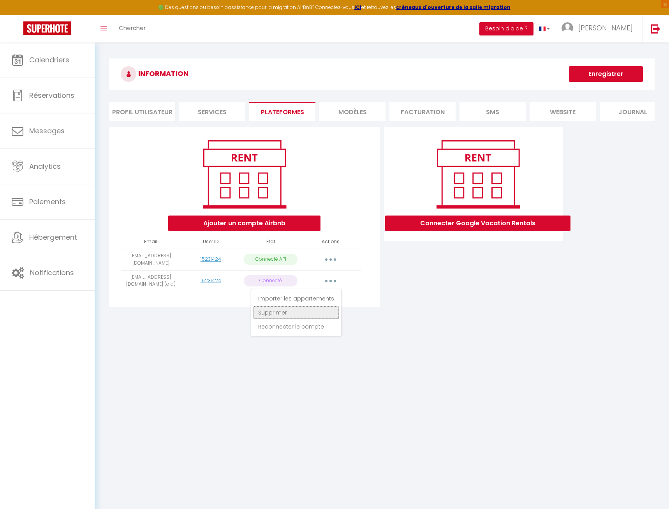
click at [299, 313] on link "Supprimer" at bounding box center [296, 312] width 86 height 13
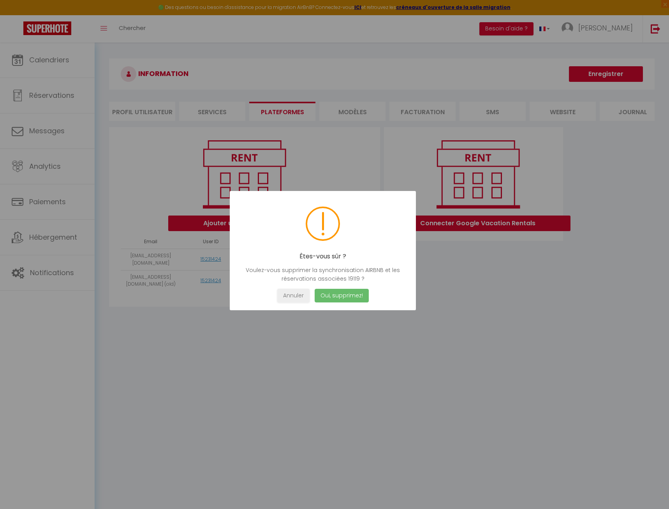
click at [334, 299] on button "Oui, supprimez!" at bounding box center [342, 296] width 54 height 14
